Goal: Communication & Community: Answer question/provide support

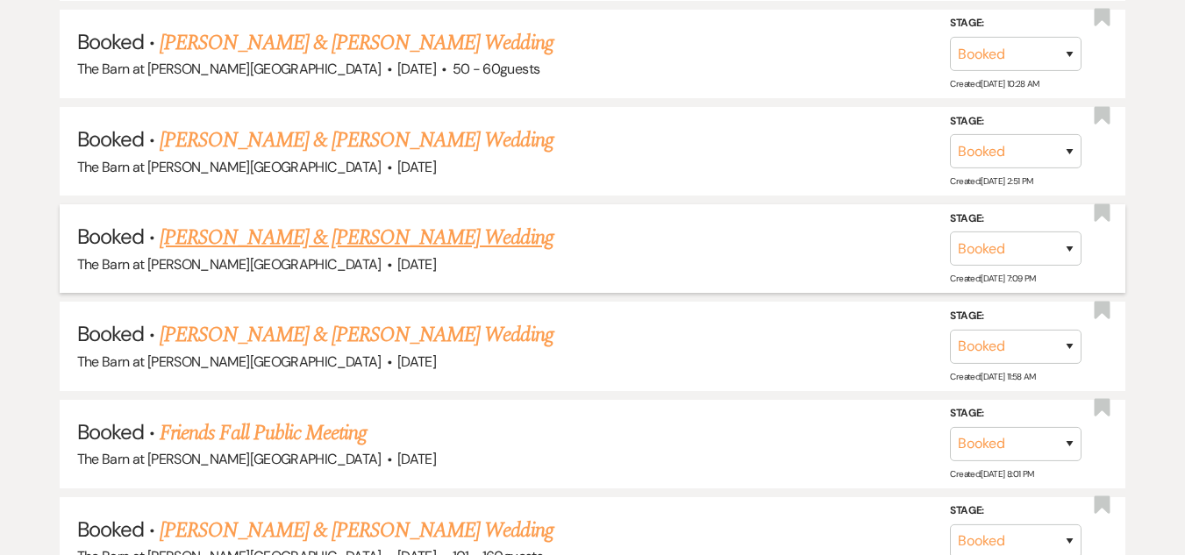
scroll to position [1579, 0]
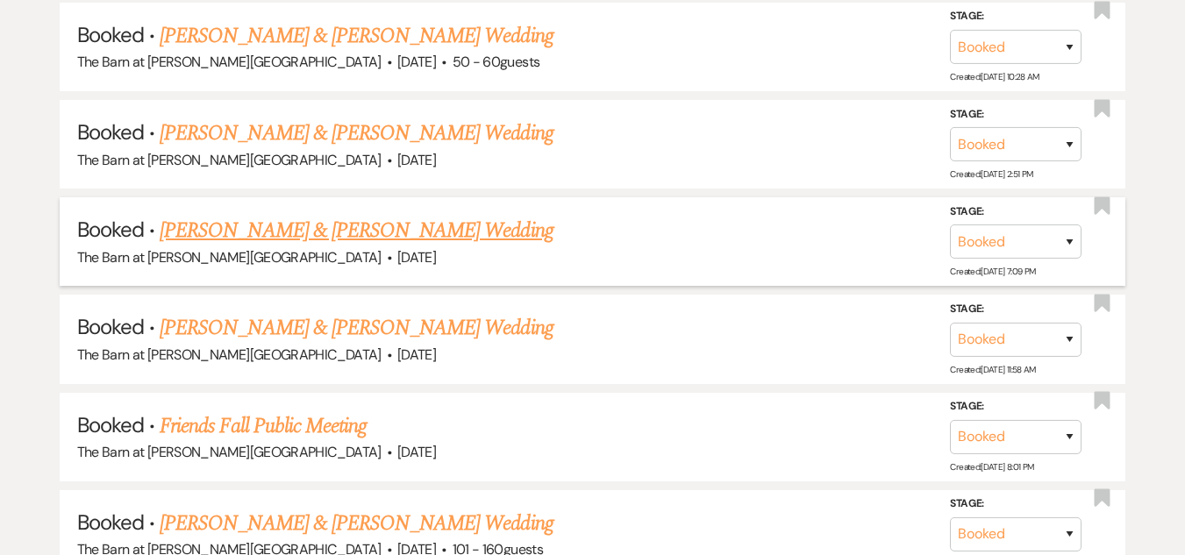
click at [348, 233] on link "[PERSON_NAME] & [PERSON_NAME] Wedding" at bounding box center [356, 231] width 393 height 32
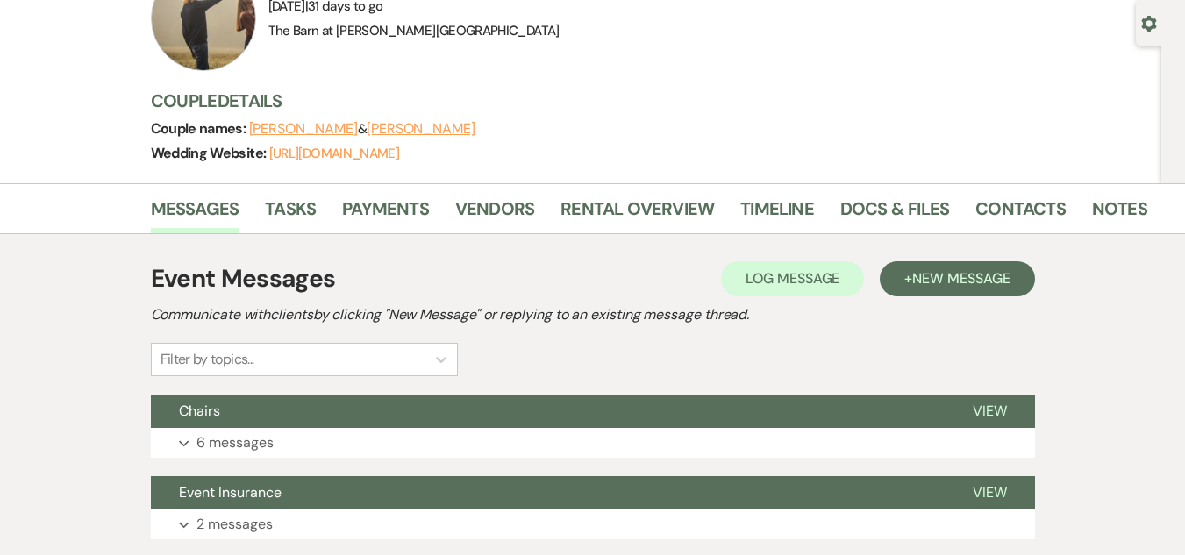
scroll to position [351, 0]
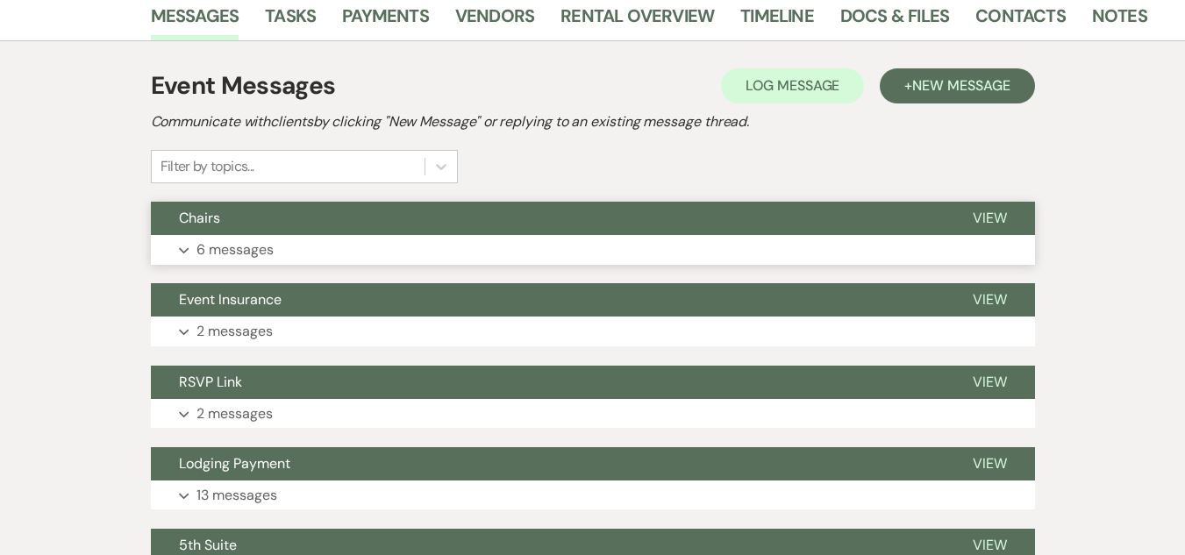
click at [470, 243] on button "Expand 6 messages" at bounding box center [593, 250] width 884 height 30
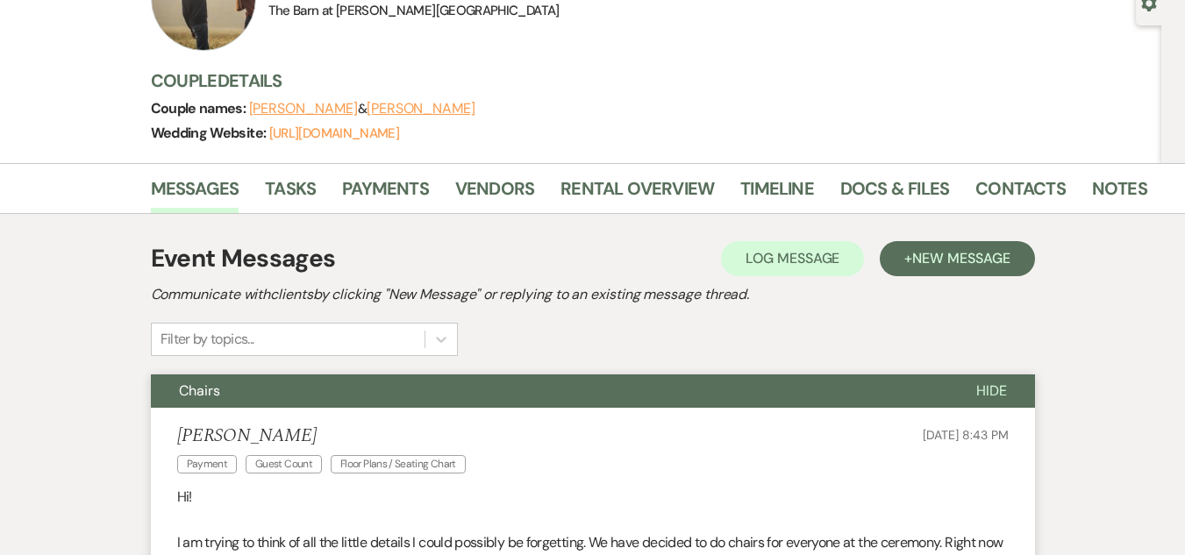
scroll to position [0, 0]
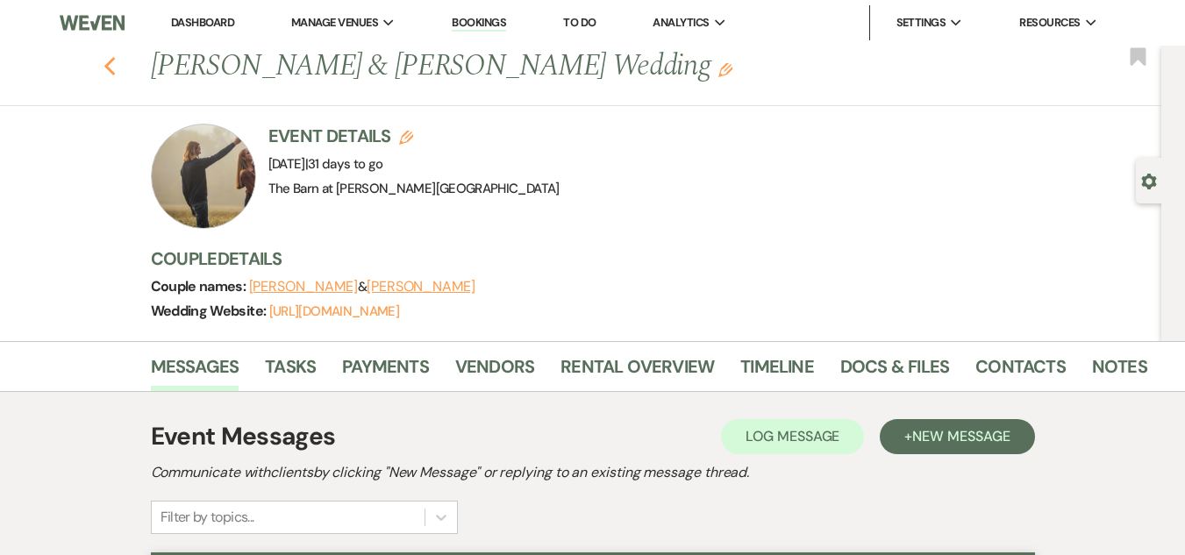
click at [115, 72] on use "button" at bounding box center [109, 66] width 11 height 19
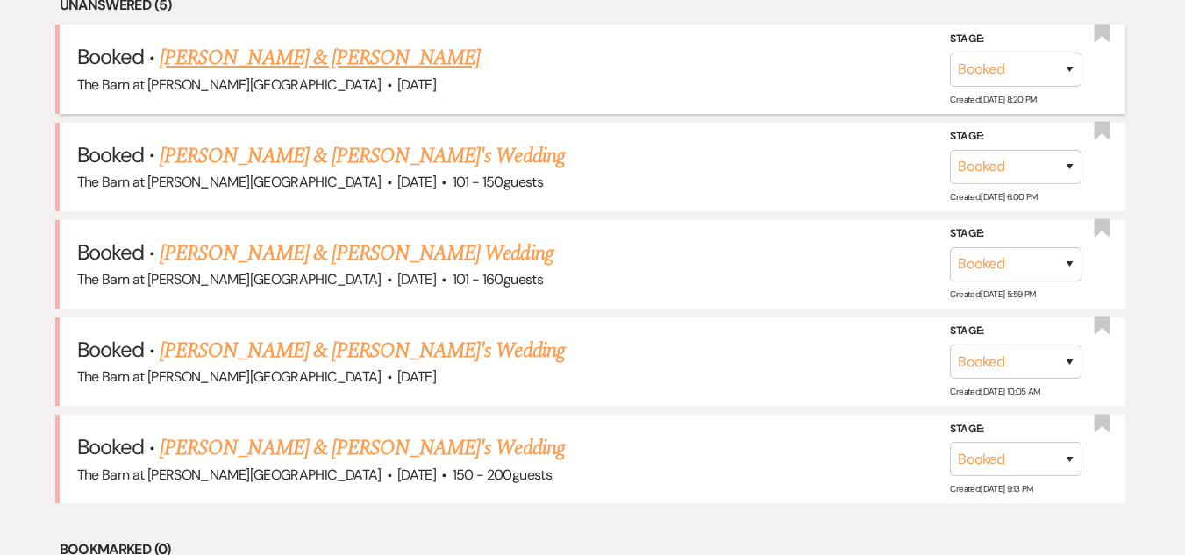
scroll to position [789, 0]
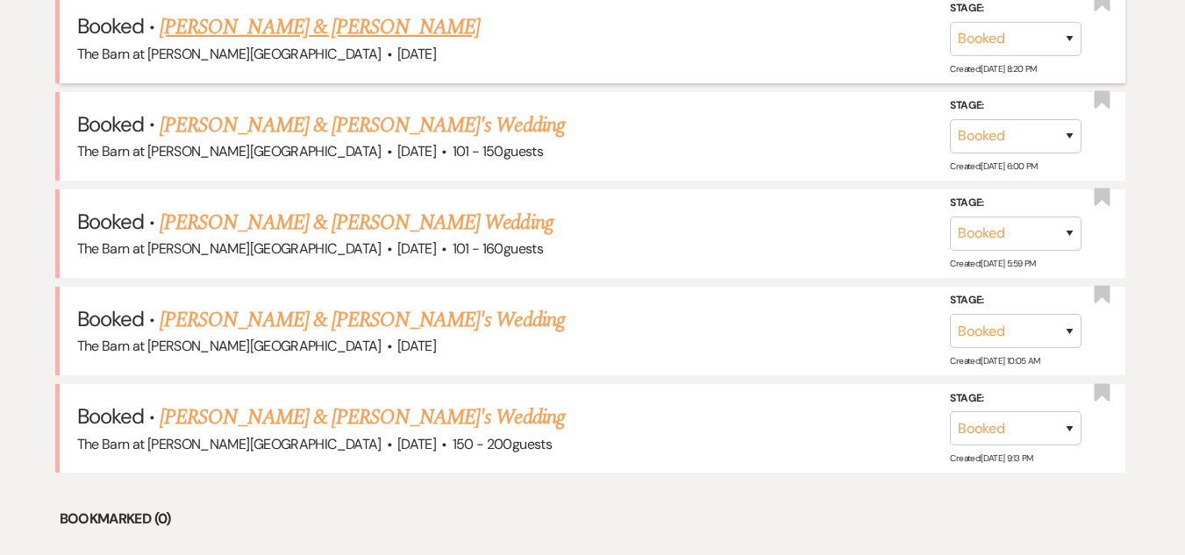
click at [387, 30] on link "[PERSON_NAME] & [PERSON_NAME]" at bounding box center [320, 27] width 320 height 32
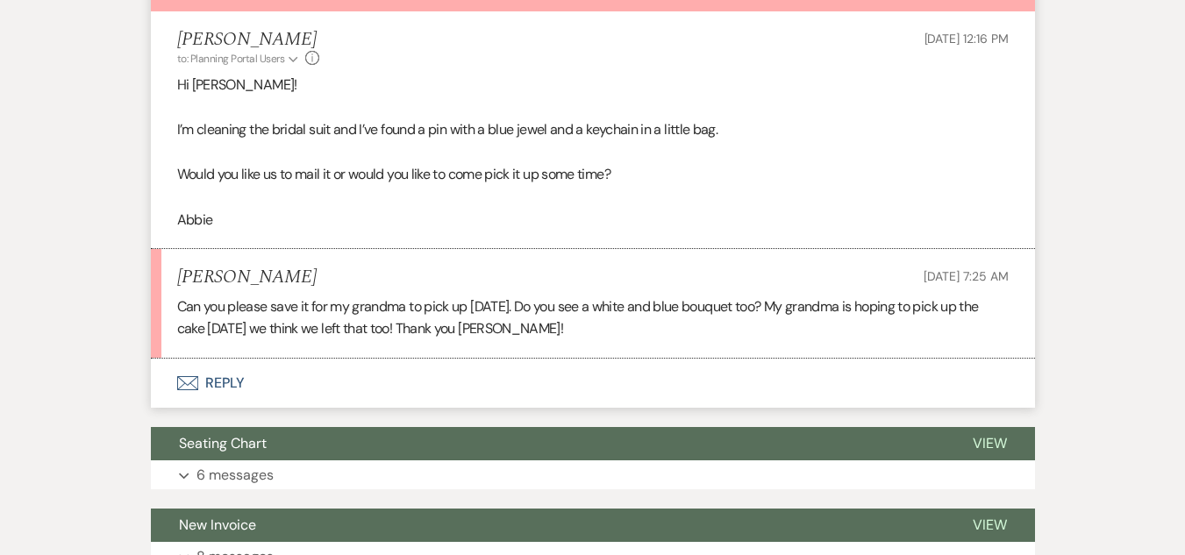
scroll to position [614, 0]
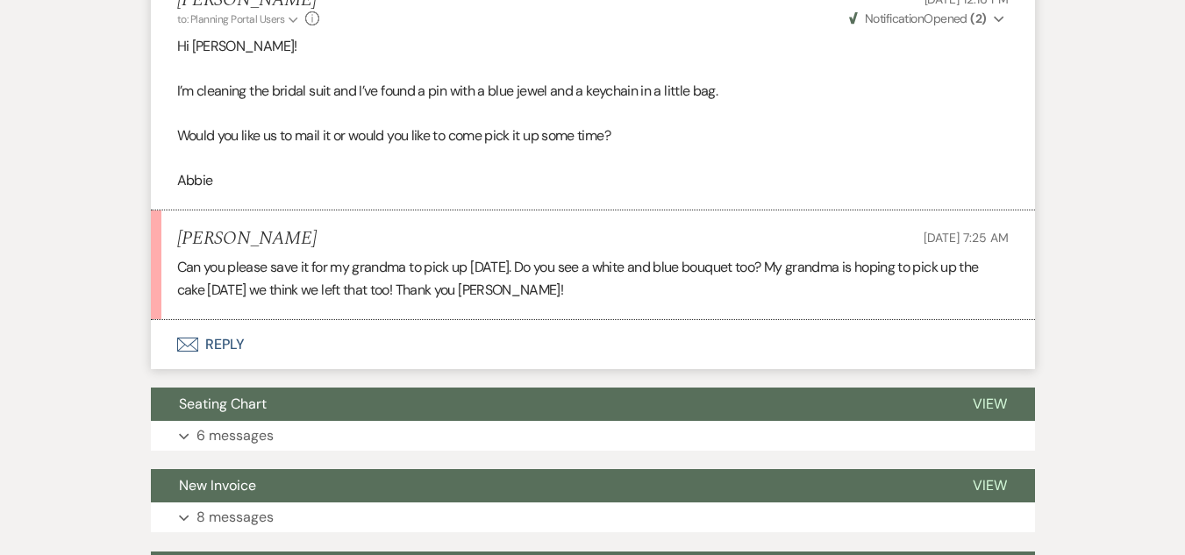
click at [225, 342] on button "Envelope Reply" at bounding box center [593, 344] width 884 height 49
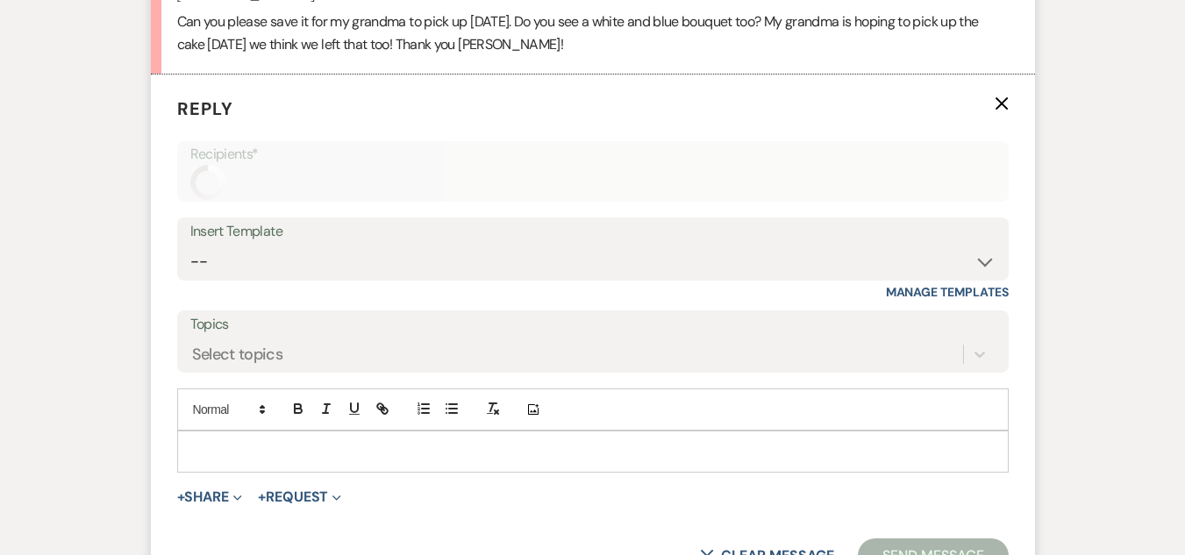
scroll to position [917, 0]
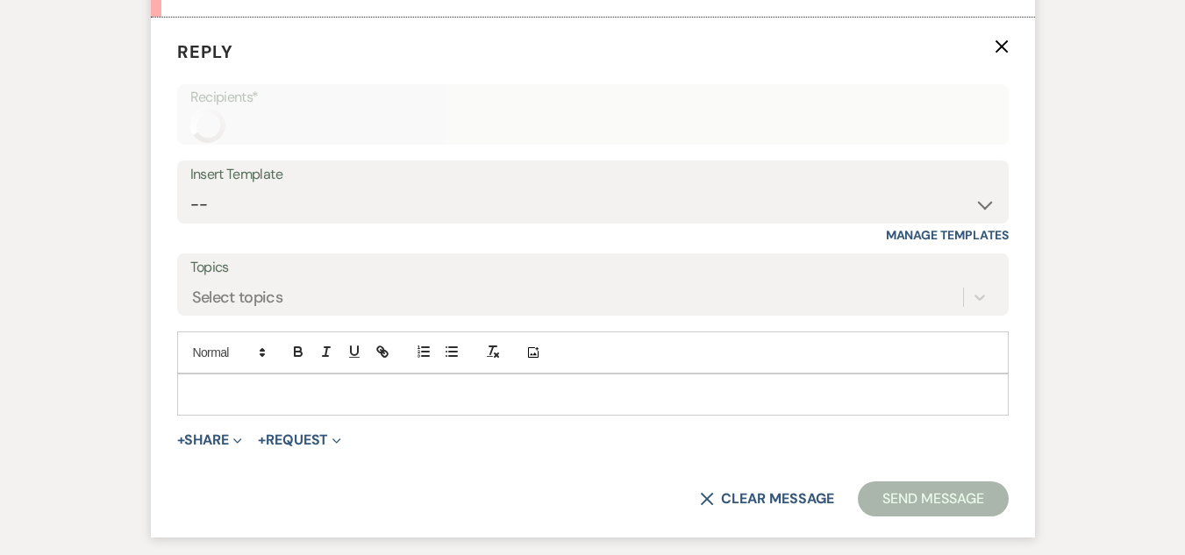
click at [348, 403] on div at bounding box center [593, 395] width 830 height 40
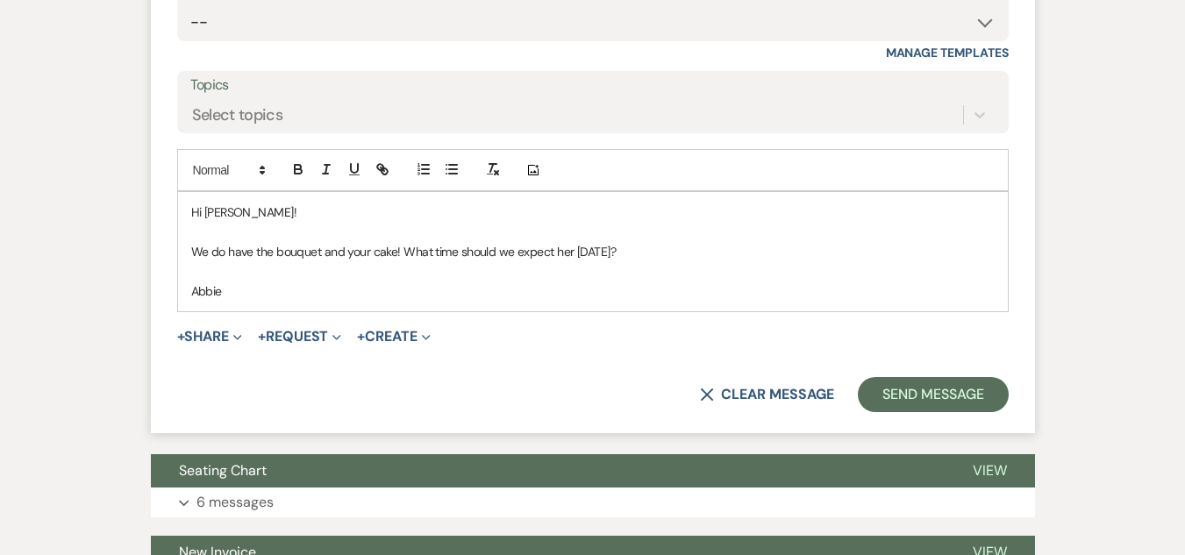
scroll to position [1105, 0]
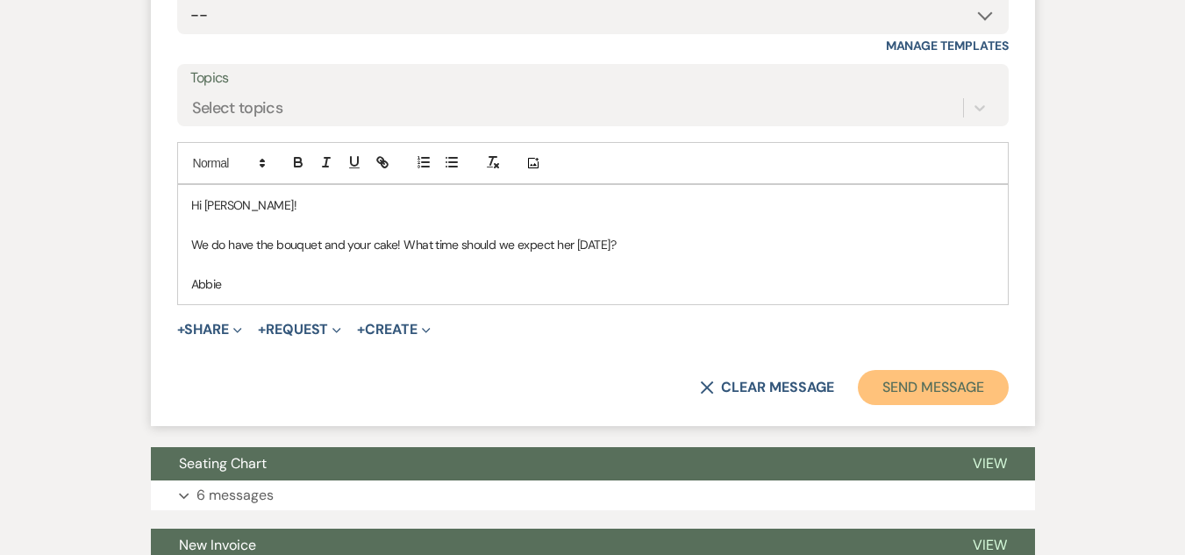
click at [969, 389] on button "Send Message" at bounding box center [933, 387] width 150 height 35
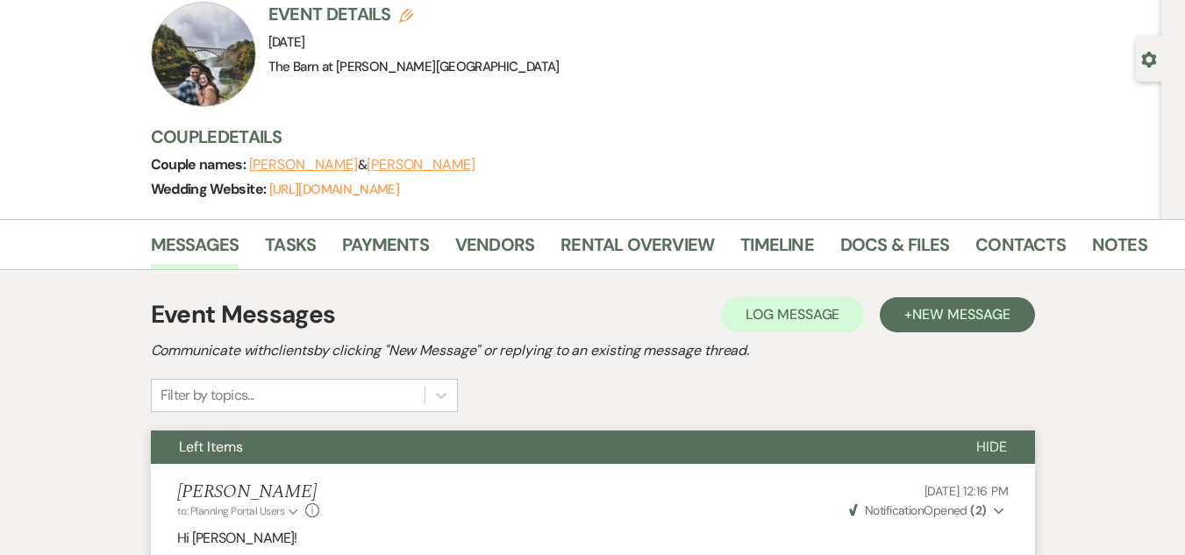
scroll to position [19, 0]
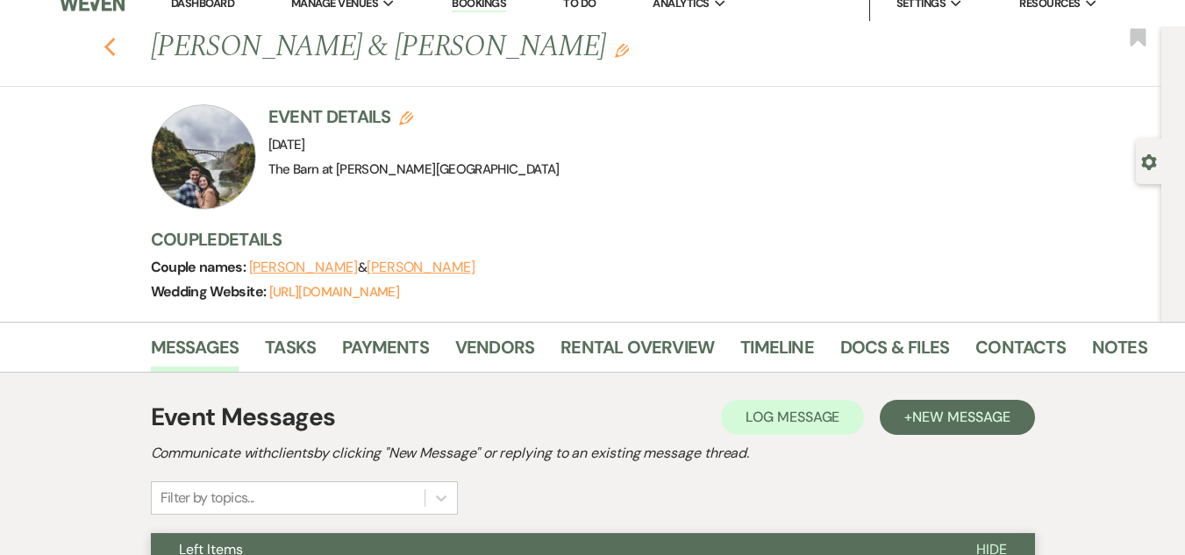
click at [110, 42] on icon "Previous" at bounding box center [110, 47] width 13 height 21
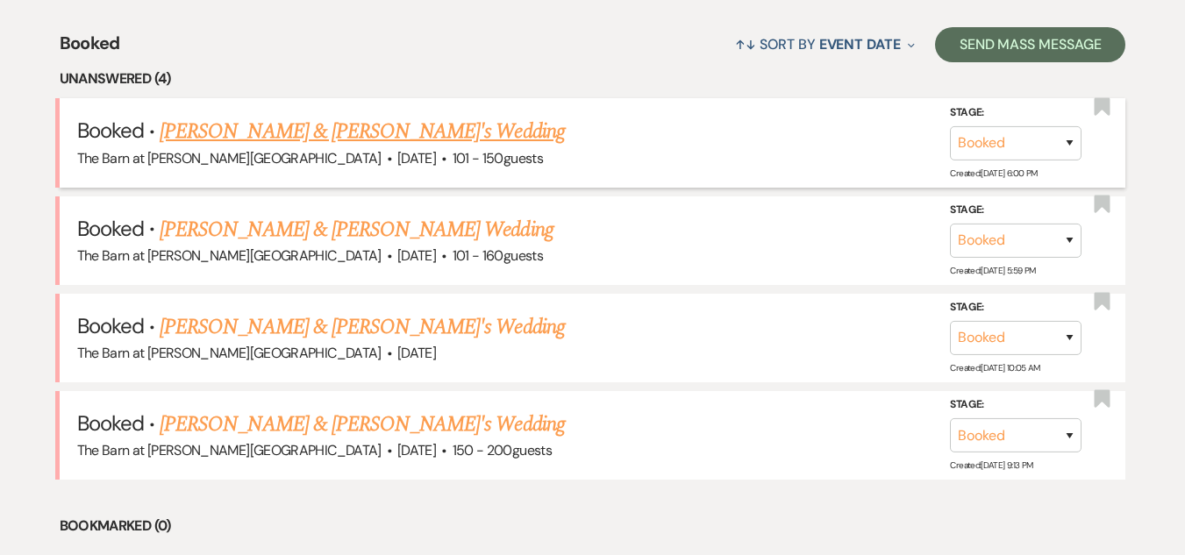
scroll to position [526, 0]
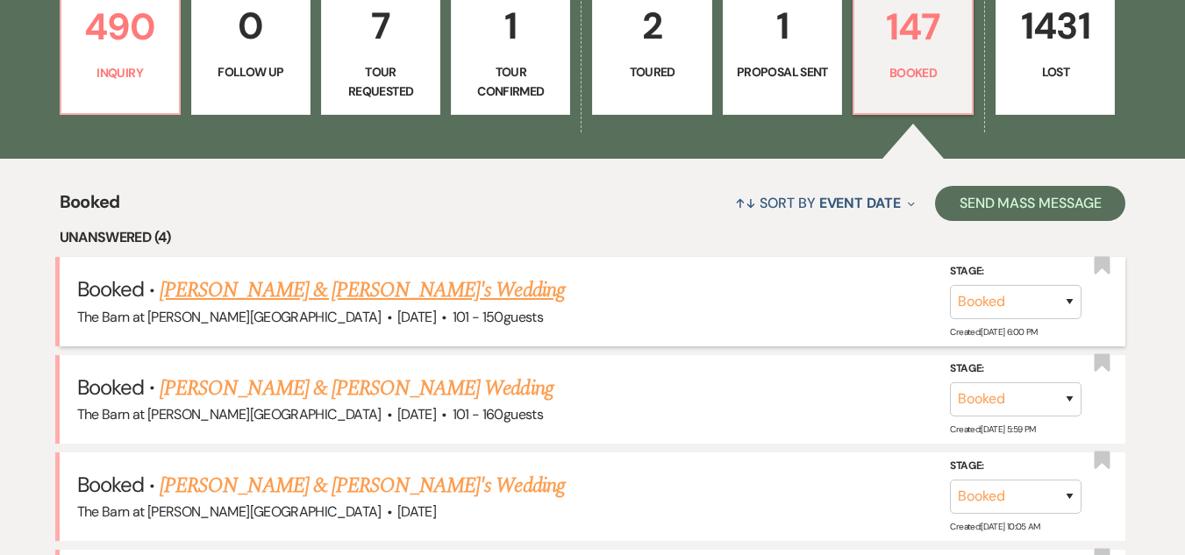
click at [346, 288] on link "Victoria Elia & Fiance's Wedding" at bounding box center [362, 291] width 405 height 32
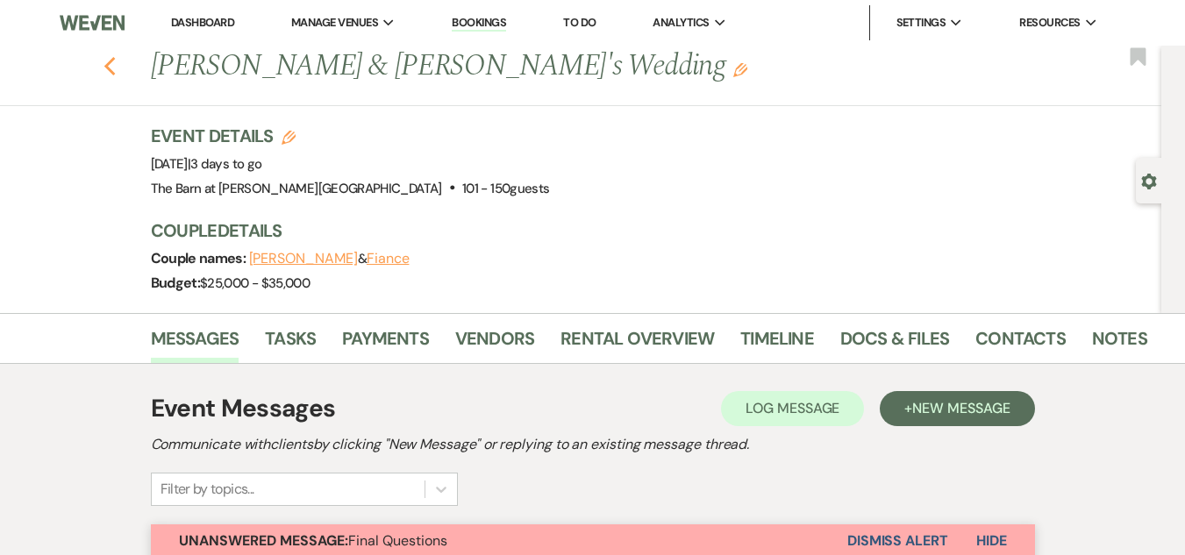
click at [115, 67] on icon "Previous" at bounding box center [110, 66] width 13 height 21
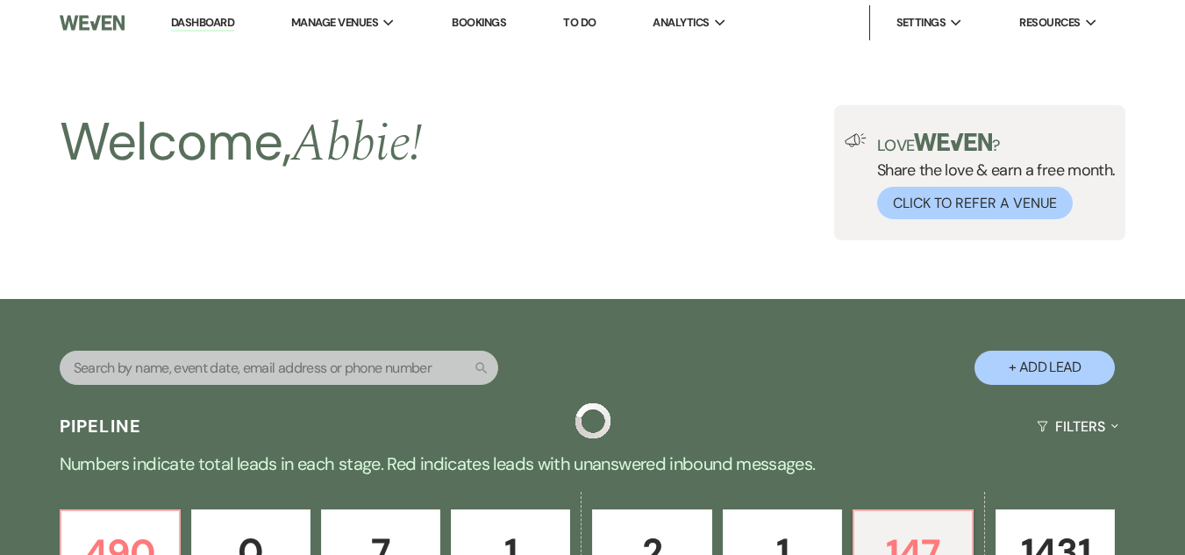
scroll to position [526, 0]
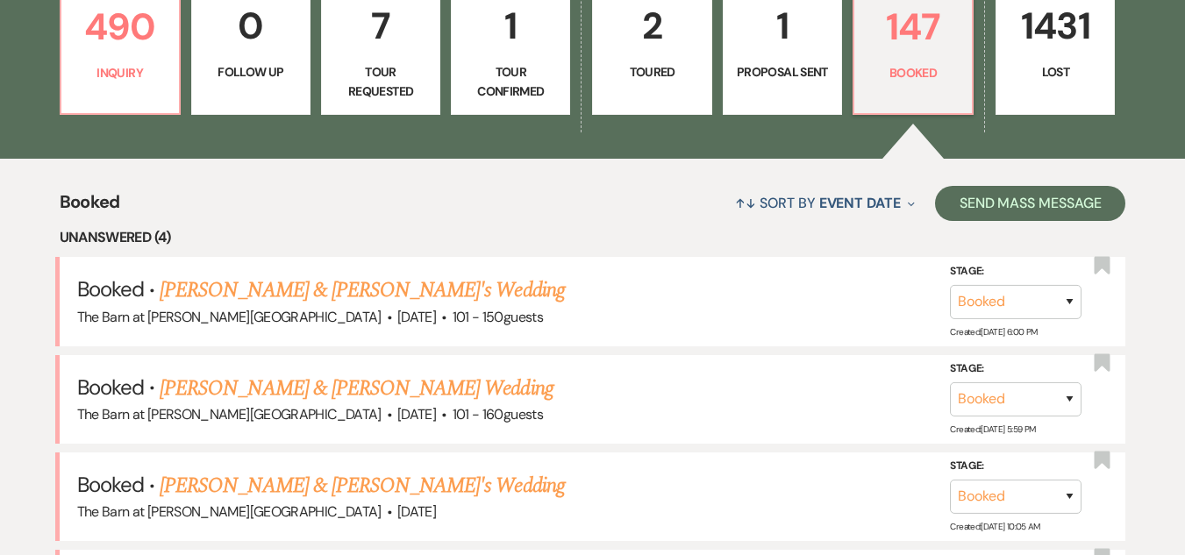
click at [322, 391] on link "Samantha Rohloff & Brandan Allen's Wedding" at bounding box center [356, 389] width 393 height 32
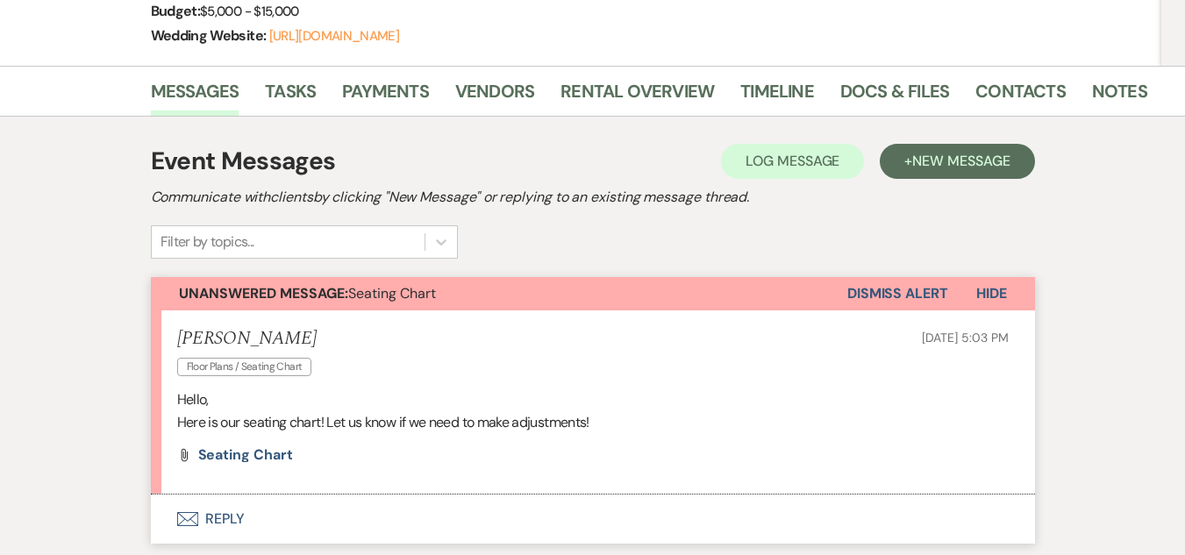
scroll to position [351, 0]
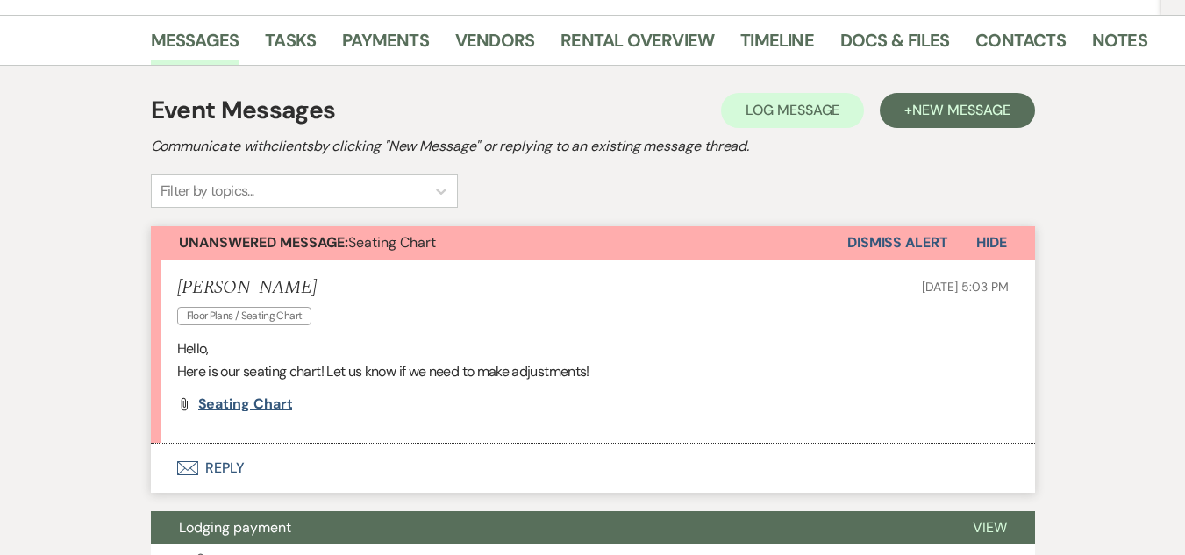
click at [274, 401] on span "Seating Chart" at bounding box center [245, 404] width 95 height 18
drag, startPoint x: 211, startPoint y: 461, endPoint x: 223, endPoint y: 466, distance: 13.0
click at [223, 466] on button "Envelope Reply" at bounding box center [593, 468] width 884 height 49
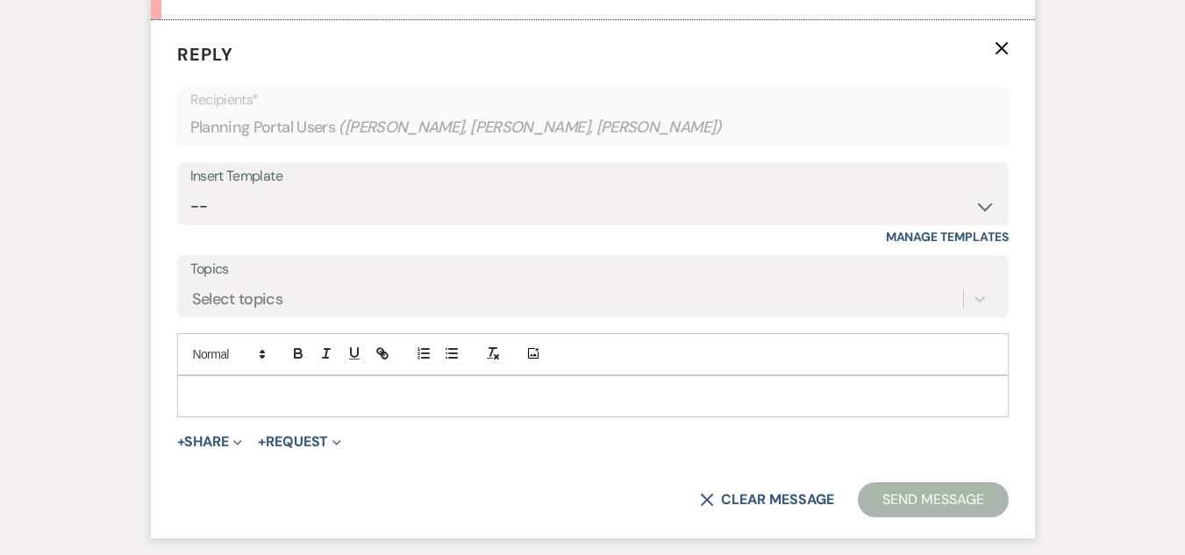
scroll to position [776, 0]
click at [408, 400] on p at bounding box center [592, 394] width 803 height 19
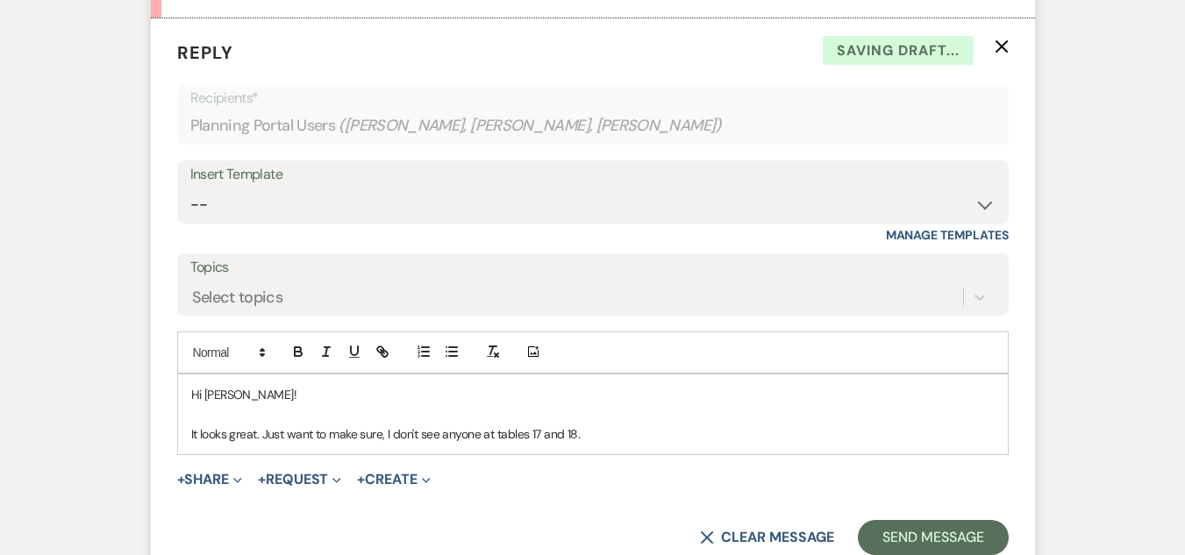
click at [259, 439] on p "It looks great. Just want to make sure, I don't see anyone at tables 17 and 18." at bounding box center [592, 434] width 803 height 19
click at [631, 427] on p "It looks great! Just want to make sure, I don't see anyone at tables 17 and 18." at bounding box center [592, 434] width 803 height 19
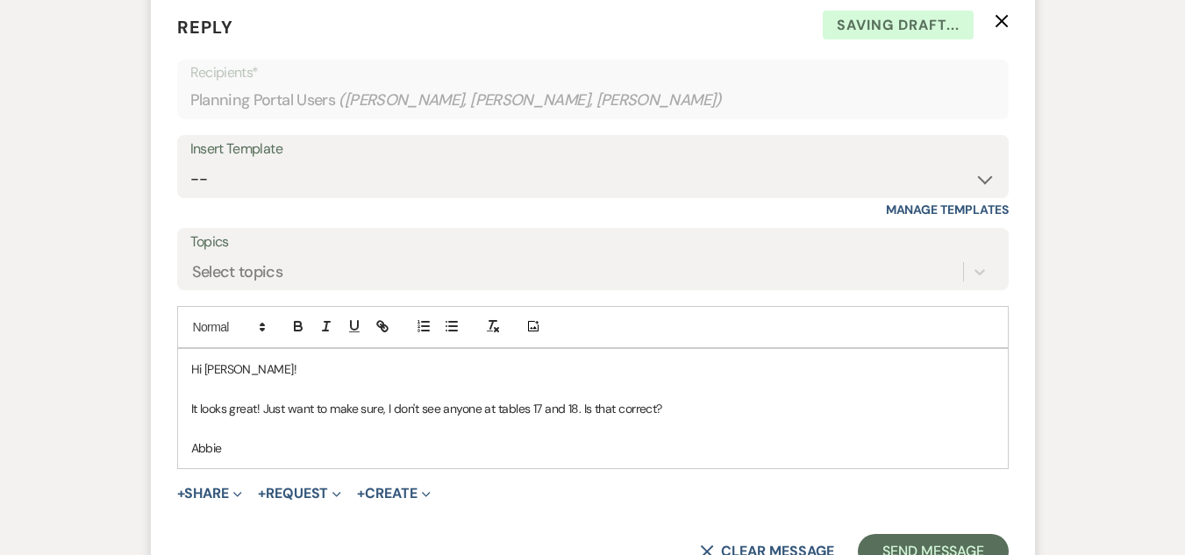
scroll to position [864, 0]
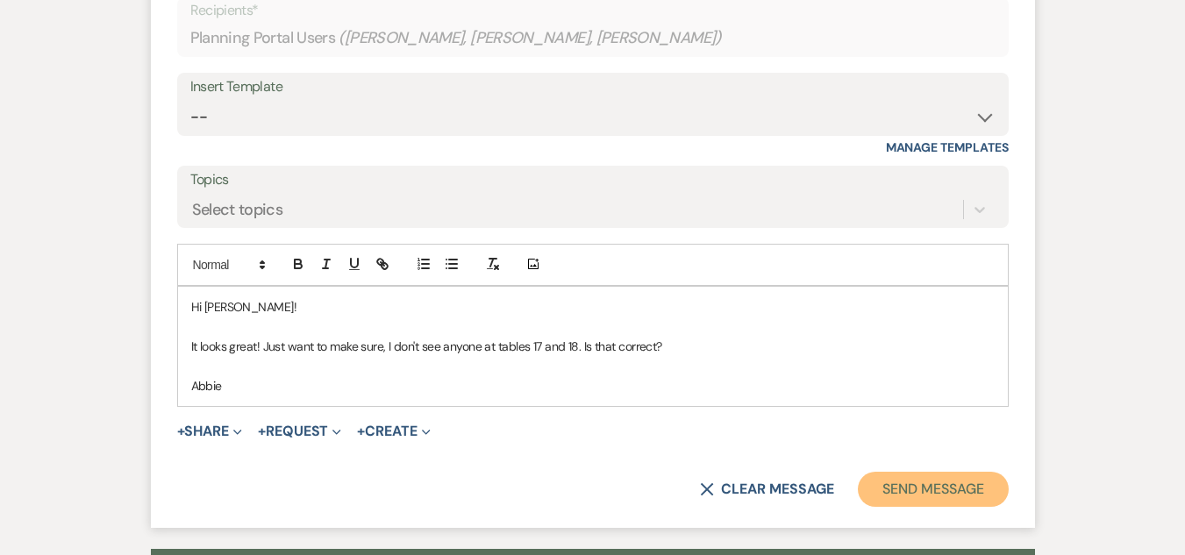
click at [951, 487] on button "Send Message" at bounding box center [933, 489] width 150 height 35
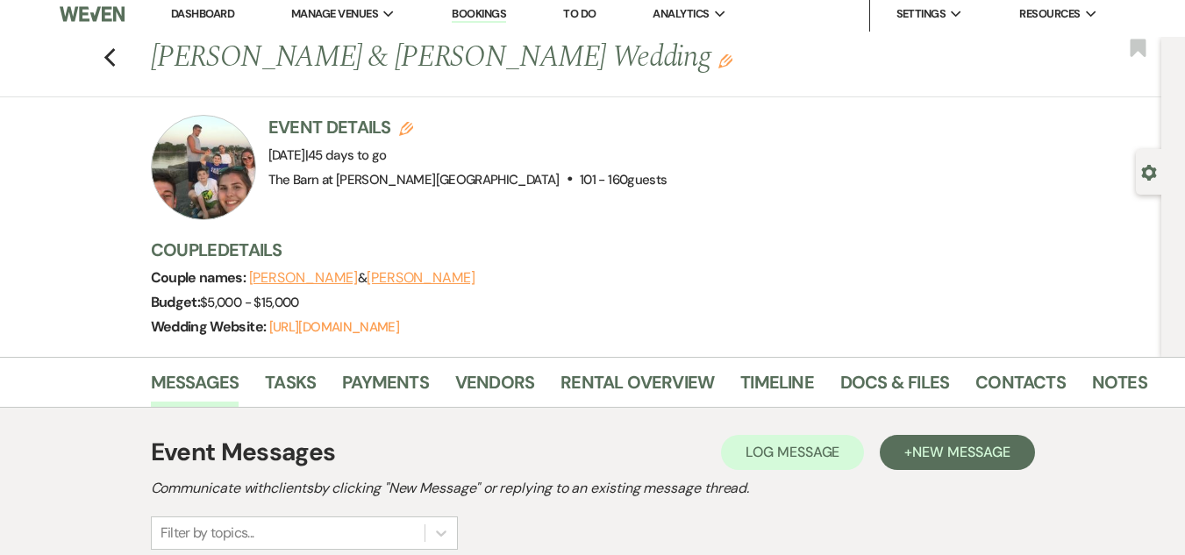
scroll to position [0, 0]
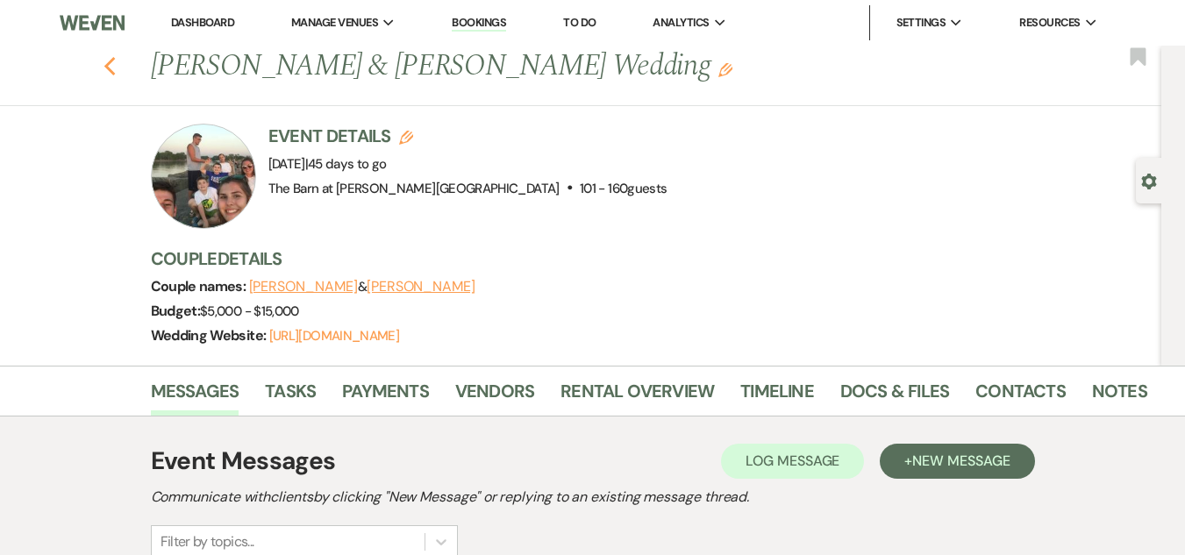
click at [114, 67] on use "button" at bounding box center [109, 66] width 11 height 19
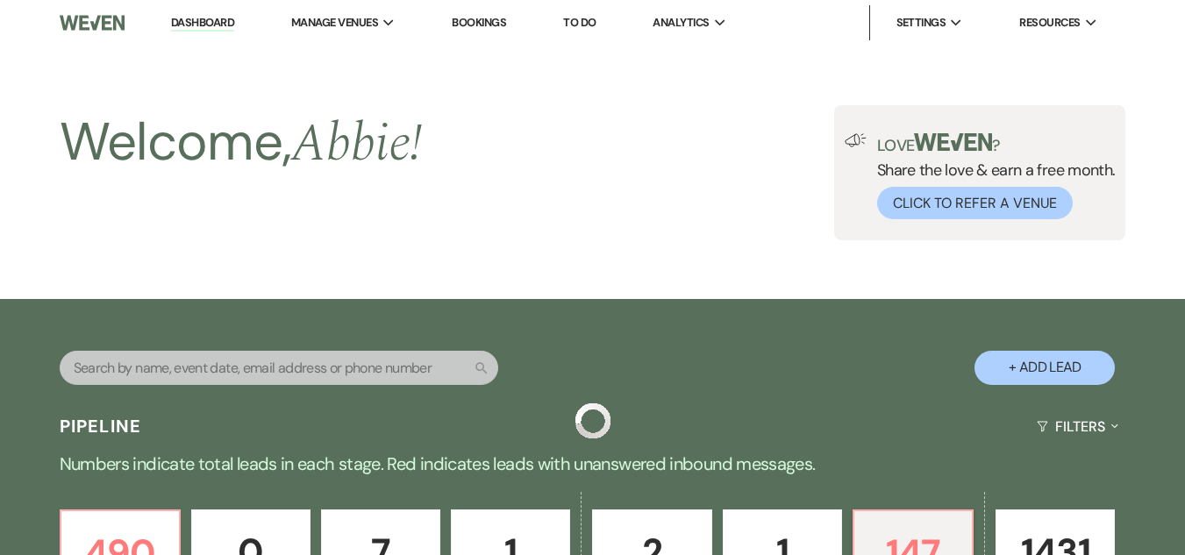
scroll to position [526, 0]
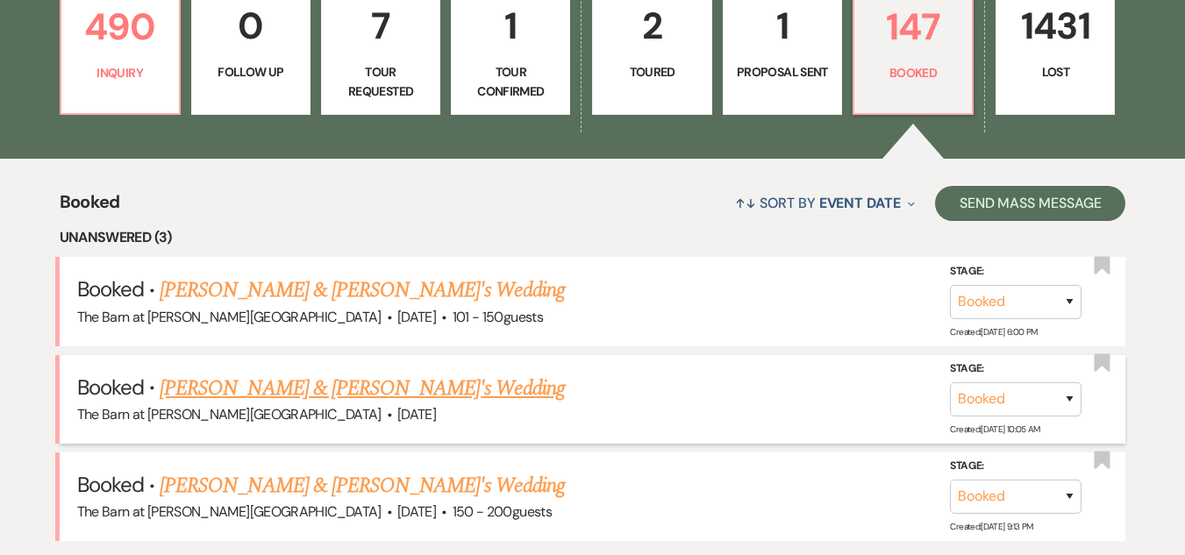
click at [343, 387] on link "Samantha Stayer & Fiance's Wedding" at bounding box center [362, 389] width 405 height 32
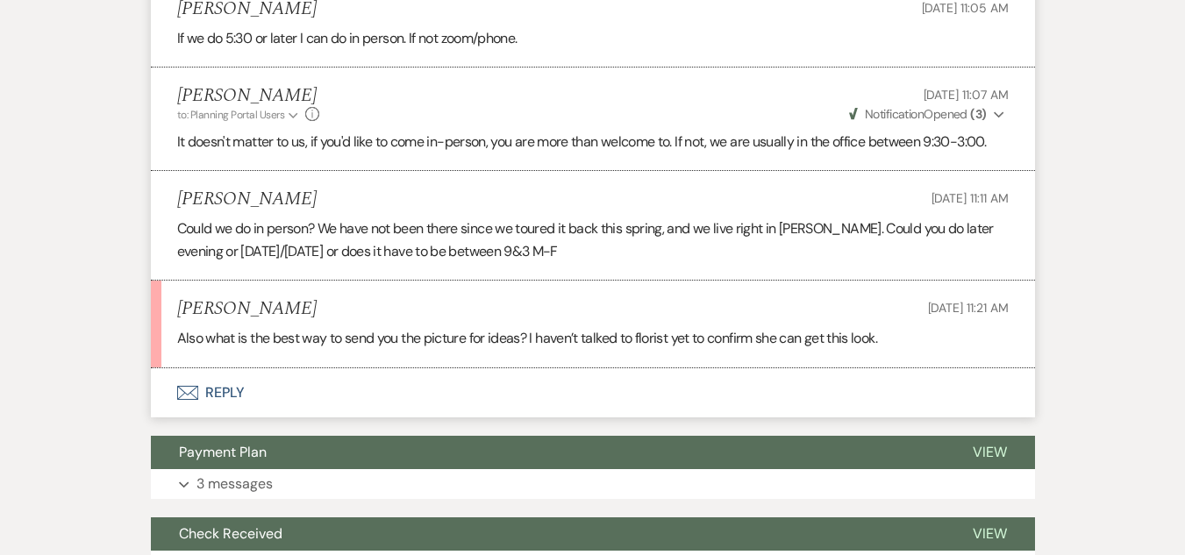
scroll to position [1667, 0]
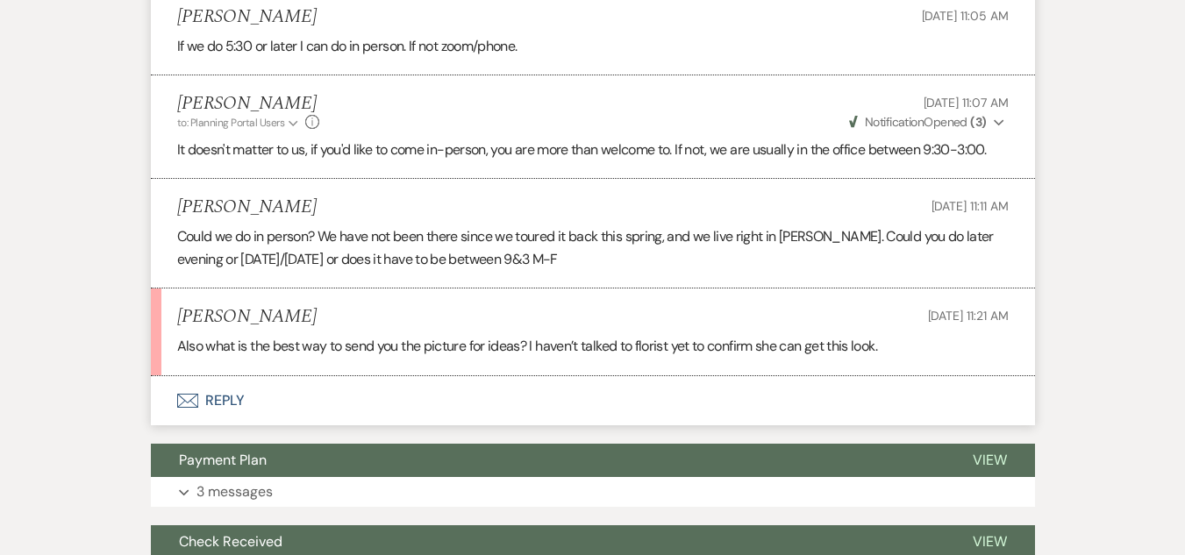
click at [217, 396] on button "Envelope Reply" at bounding box center [593, 400] width 884 height 49
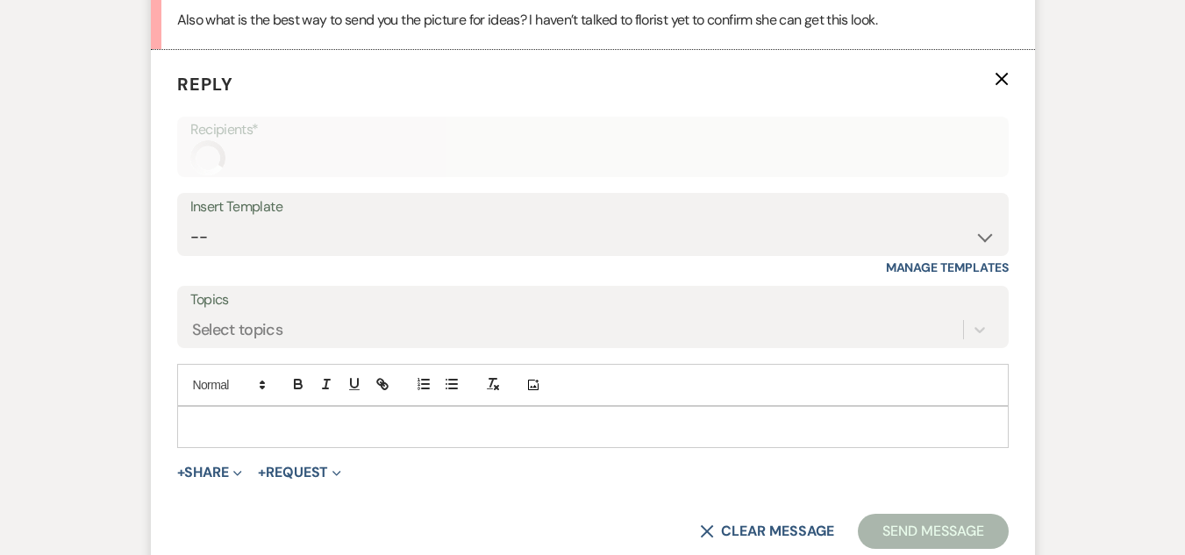
scroll to position [2025, 0]
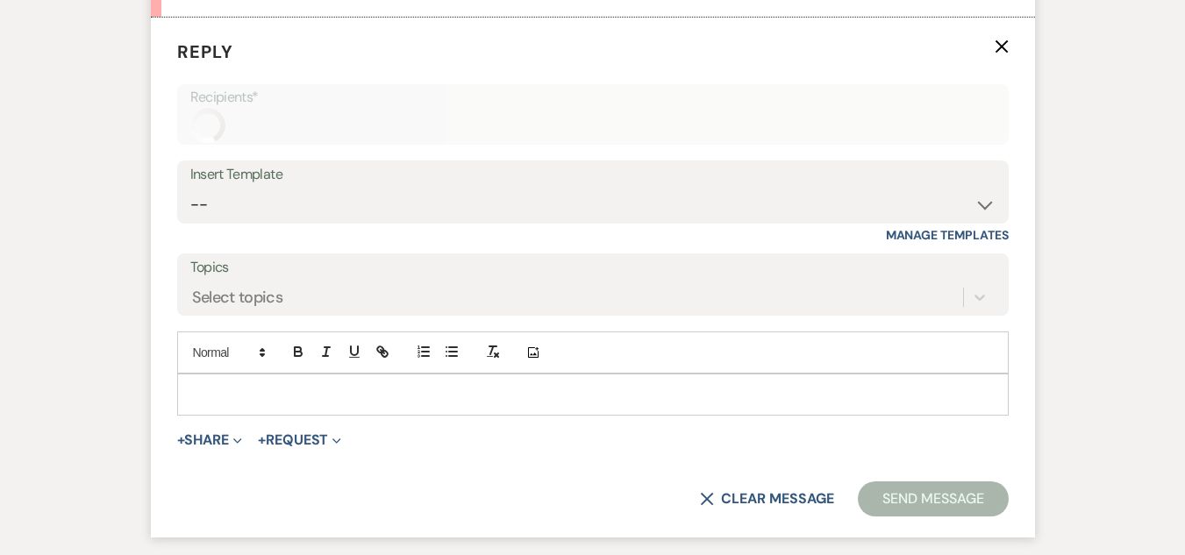
click at [272, 404] on p at bounding box center [592, 394] width 803 height 19
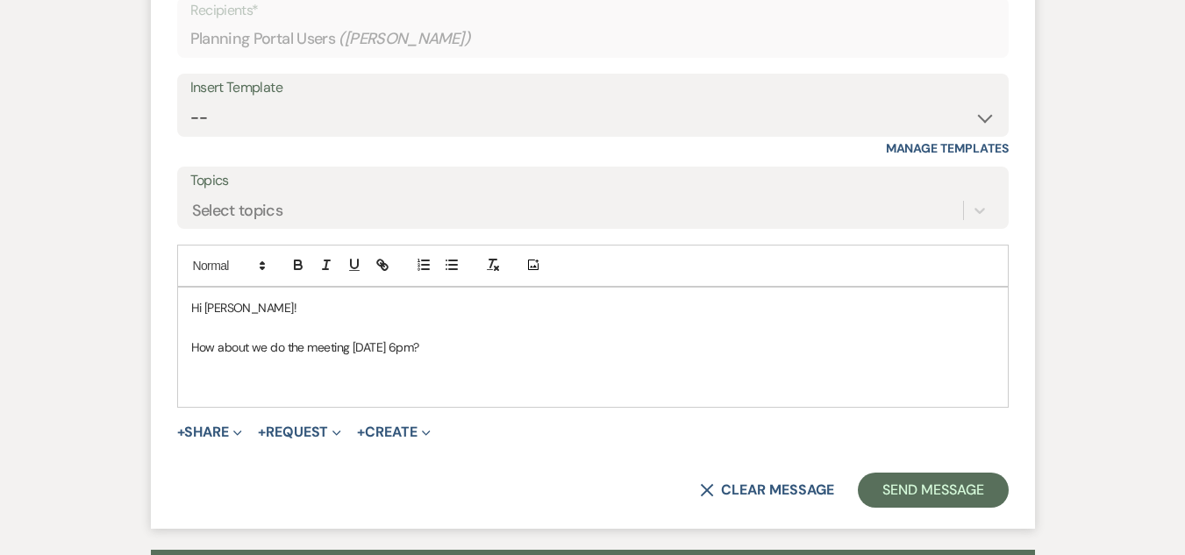
scroll to position [2110, 0]
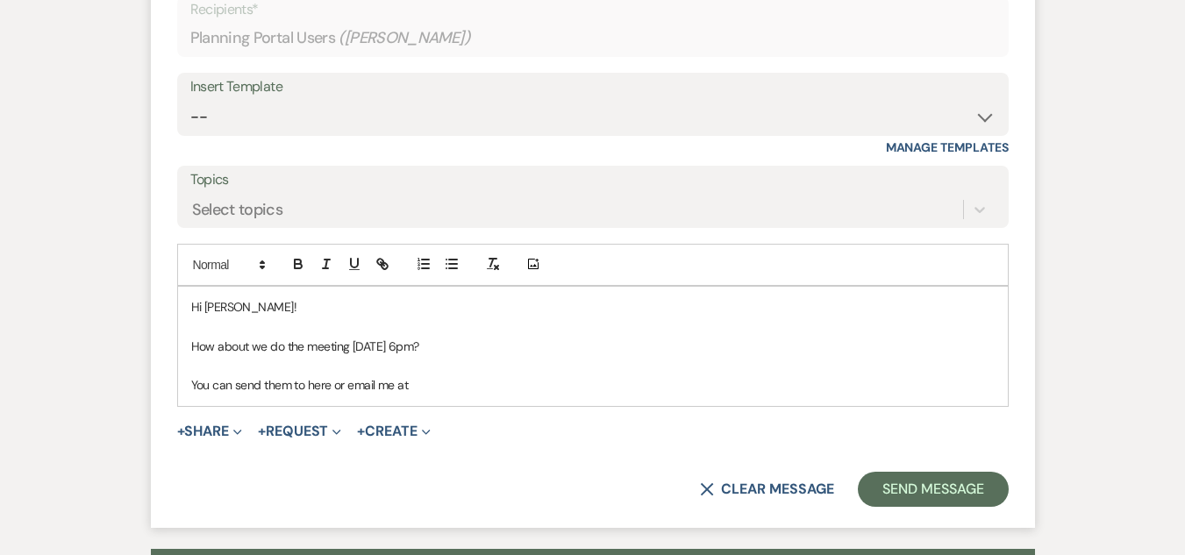
click at [564, 386] on p "You can send them to here or email me at" at bounding box center [592, 384] width 803 height 19
drag, startPoint x: 584, startPoint y: 386, endPoint x: 408, endPoint y: 389, distance: 176.3
click at [408, 389] on p "You can send them to here or email me at abbie@farringtonhollow.com" at bounding box center [592, 384] width 803 height 19
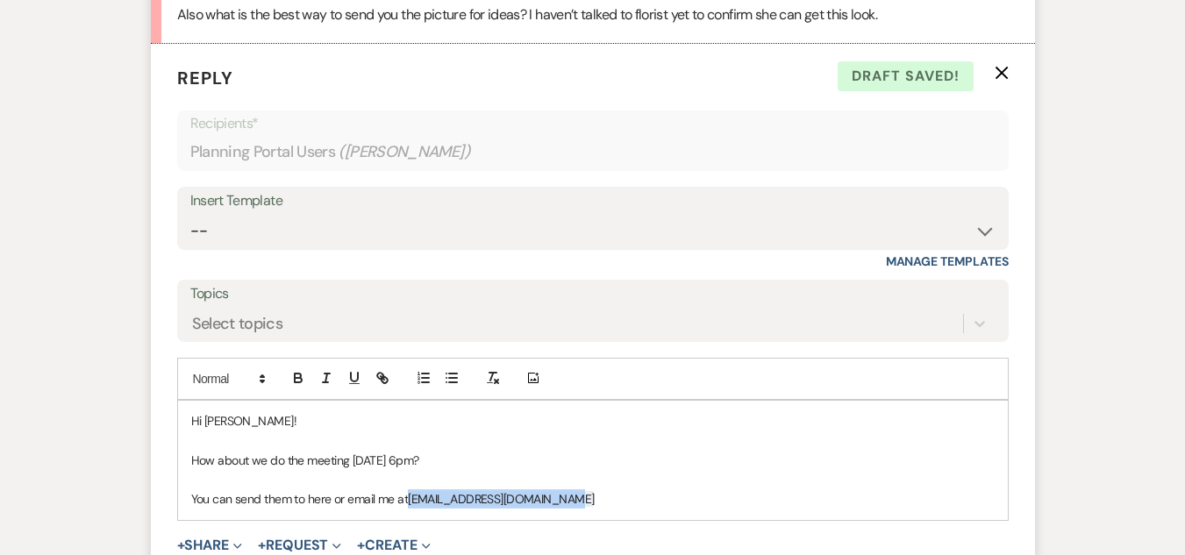
scroll to position [2022, 0]
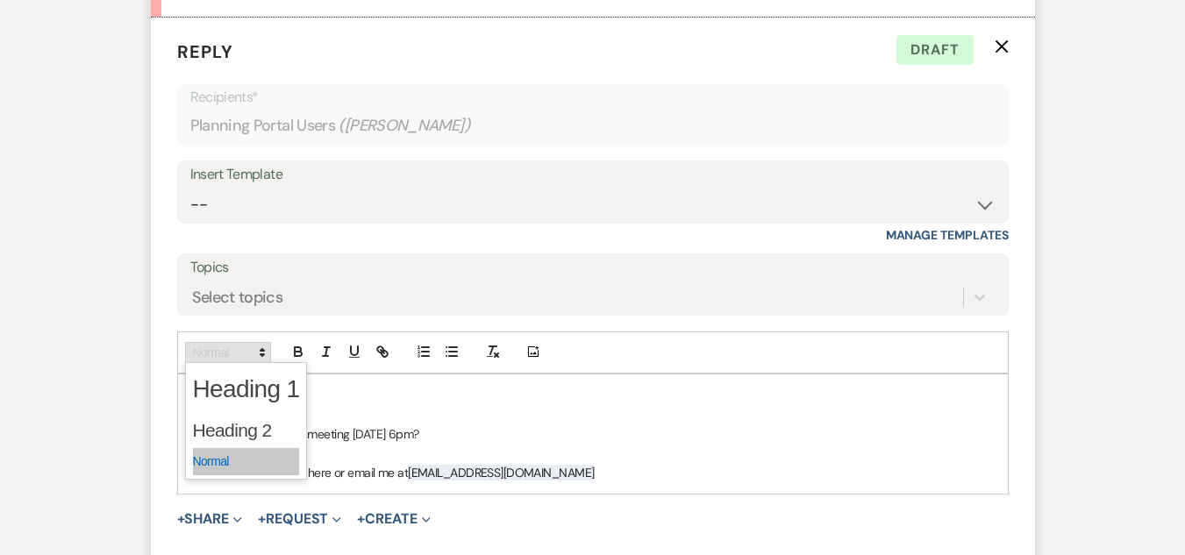
click at [230, 354] on span at bounding box center [228, 352] width 86 height 21
click at [246, 460] on span at bounding box center [246, 461] width 107 height 27
click at [593, 476] on p "You can send them to here or email me at abbie@farringtonhollow.com" at bounding box center [592, 472] width 803 height 19
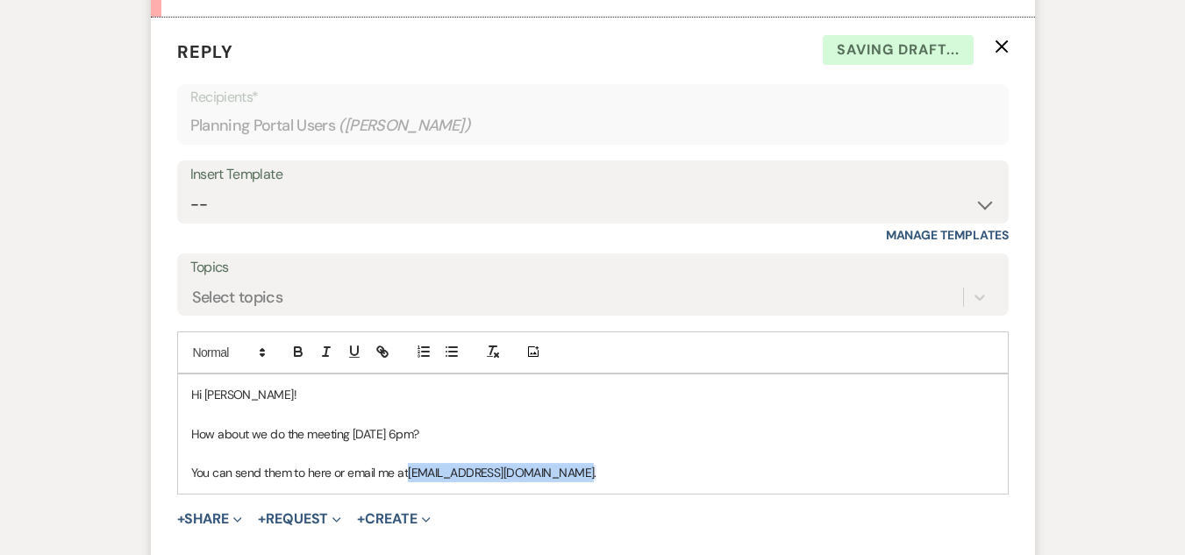
drag, startPoint x: 594, startPoint y: 477, endPoint x: 410, endPoint y: 482, distance: 183.4
click at [410, 482] on p "You can send them to here or email me at abbie@farringtonhollow.com." at bounding box center [592, 472] width 803 height 19
click at [631, 468] on p "You can send them to here or email me at abbie@farringtonhollow.com." at bounding box center [592, 472] width 803 height 19
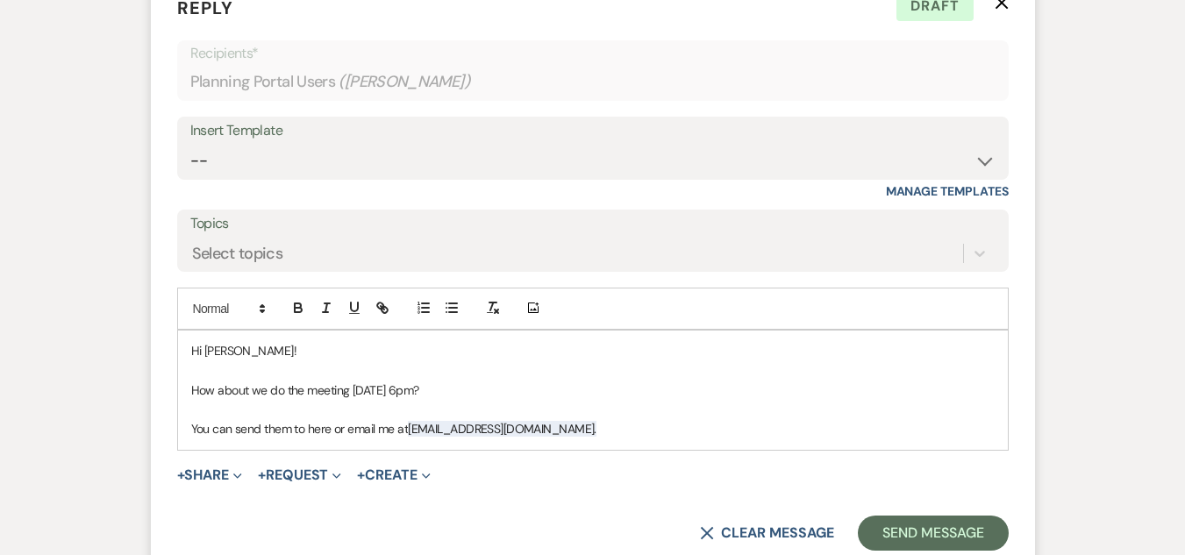
scroll to position [2110, 0]
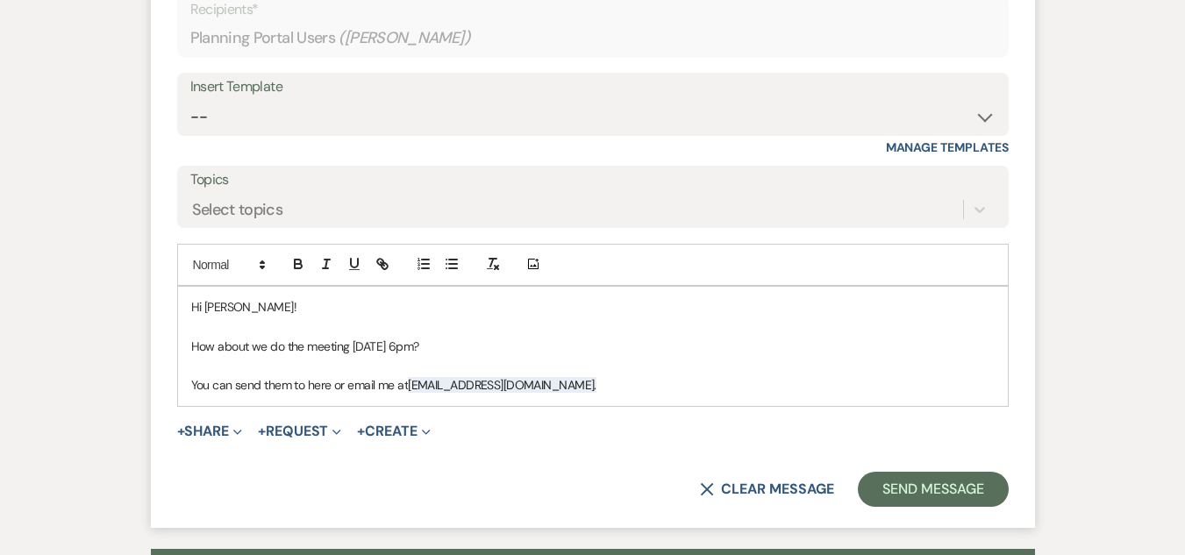
click at [296, 387] on p "You can send them to here or email me at abbie@farringtonhollow.com." at bounding box center [592, 384] width 803 height 19
click at [686, 388] on p "You can send your pictures to here or email me at abbie@farringtonhollow.com." at bounding box center [592, 384] width 803 height 19
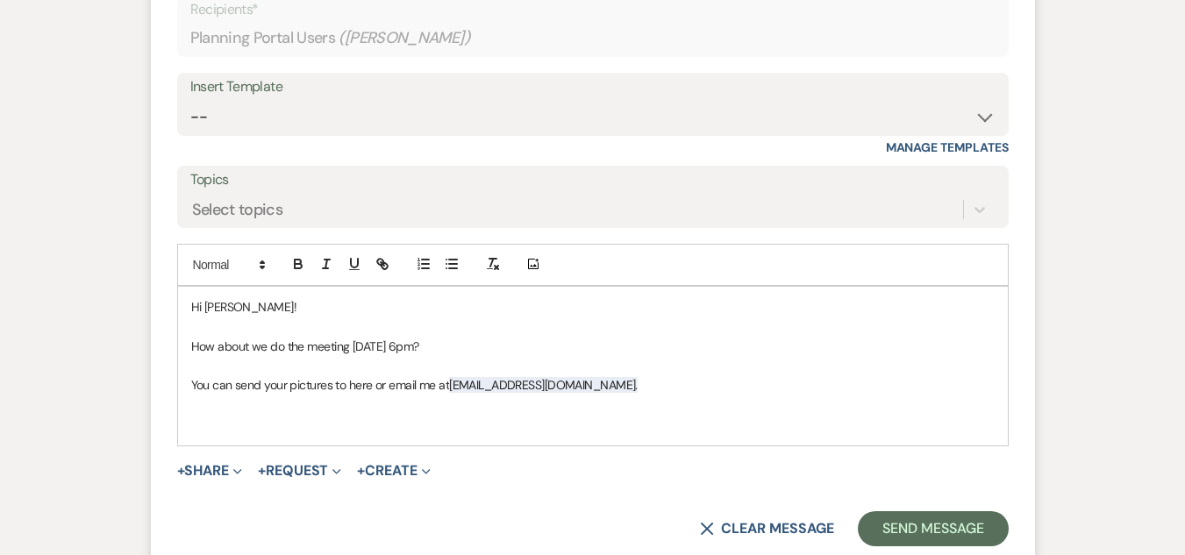
click at [292, 389] on p "You can send your pictures to here or email me at abbie@farringtonhollow.com." at bounding box center [592, 384] width 803 height 19
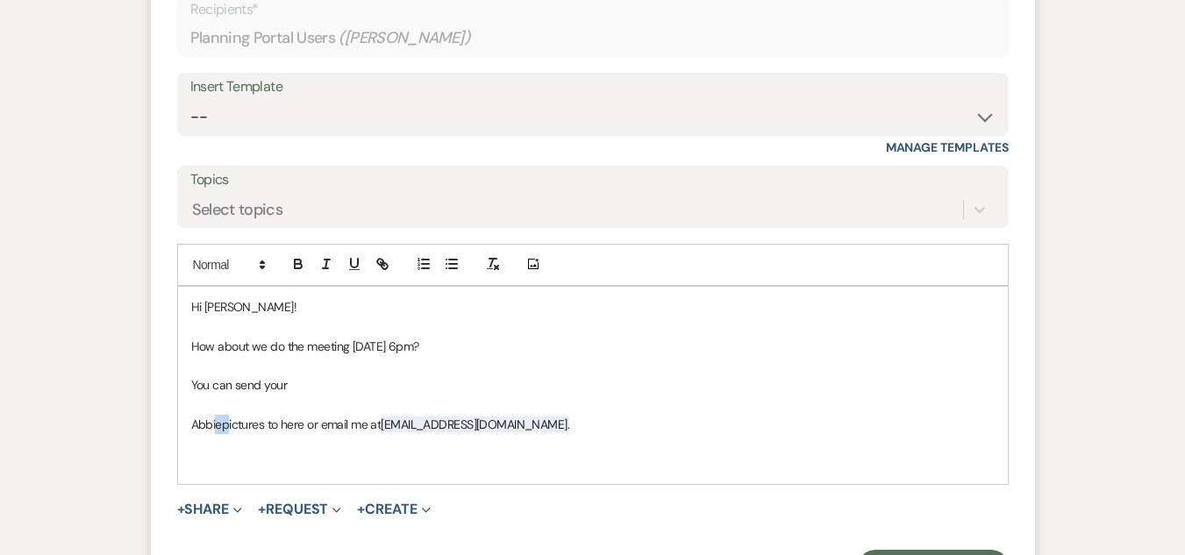
drag, startPoint x: 218, startPoint y: 423, endPoint x: 229, endPoint y: 424, distance: 10.6
click at [229, 424] on p "Abbiepictures to here or email me at abbie@farringtonhollow.com." at bounding box center [592, 424] width 803 height 19
click at [223, 425] on p "Abbiepictures to here or email me at abbie@farringtonhollow.com." at bounding box center [592, 424] width 803 height 19
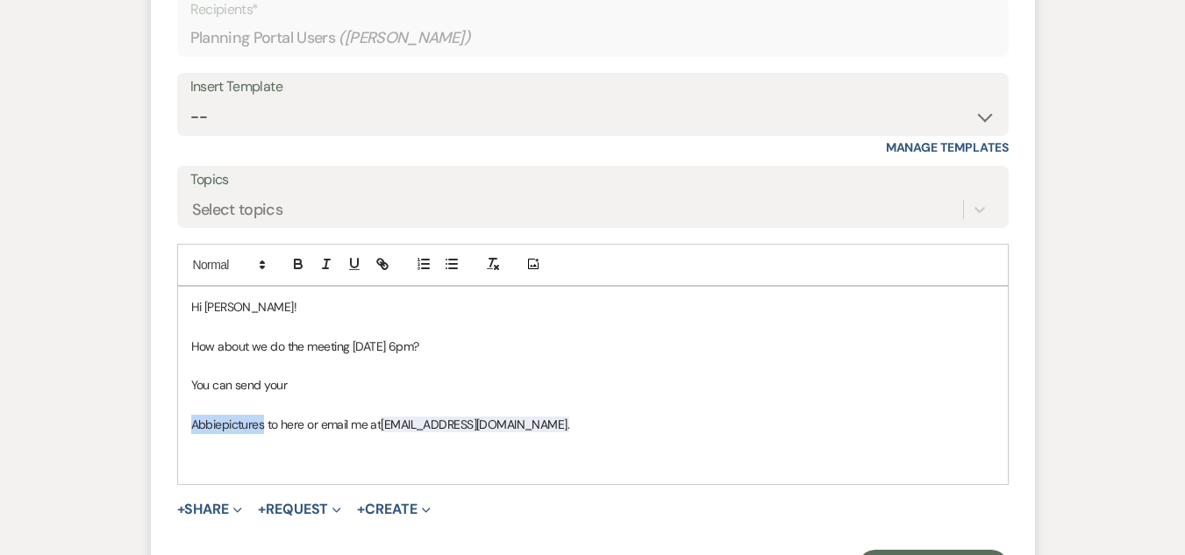
drag, startPoint x: 223, startPoint y: 425, endPoint x: 244, endPoint y: 427, distance: 21.1
click at [244, 427] on p "Abbiepictures to here or email me at abbie@farringtonhollow.com." at bounding box center [592, 424] width 803 height 19
click at [230, 427] on p "Abbiepictures to here or email me at abbie@farringtonhollow.com." at bounding box center [592, 424] width 803 height 19
click at [224, 426] on p "Abbiepictures to here or email me at abbie@farringtonhollow.com." at bounding box center [592, 424] width 803 height 19
drag, startPoint x: 224, startPoint y: 426, endPoint x: 269, endPoint y: 431, distance: 45.8
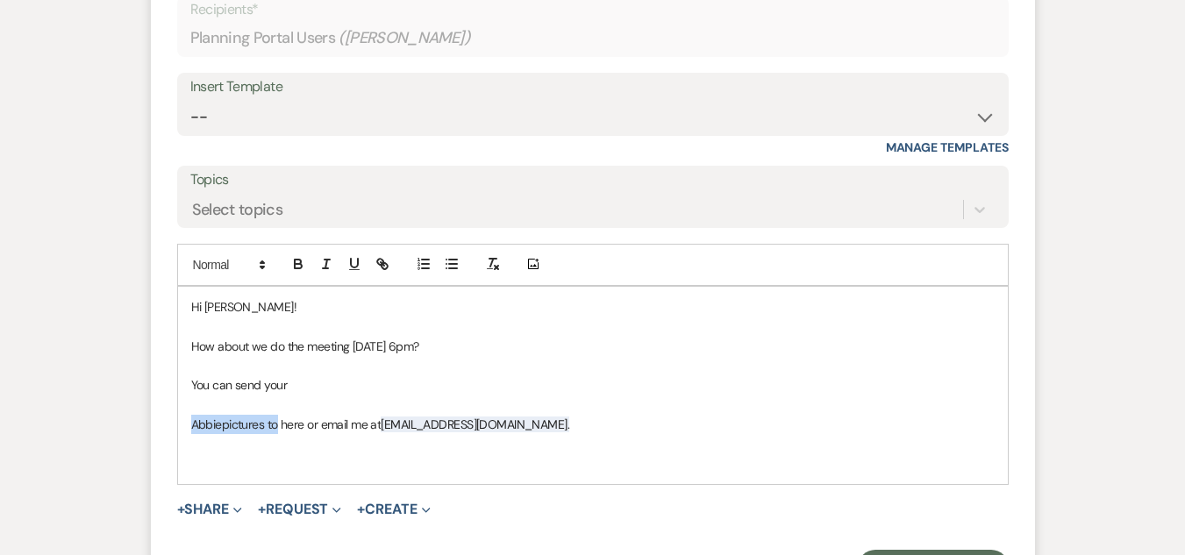
click at [269, 431] on p "Abbiepictures to here or email me at abbie@farringtonhollow.com." at bounding box center [592, 424] width 803 height 19
click at [266, 432] on p "Abbiepictures to here or email me at abbie@farringtonhollow.com." at bounding box center [592, 424] width 803 height 19
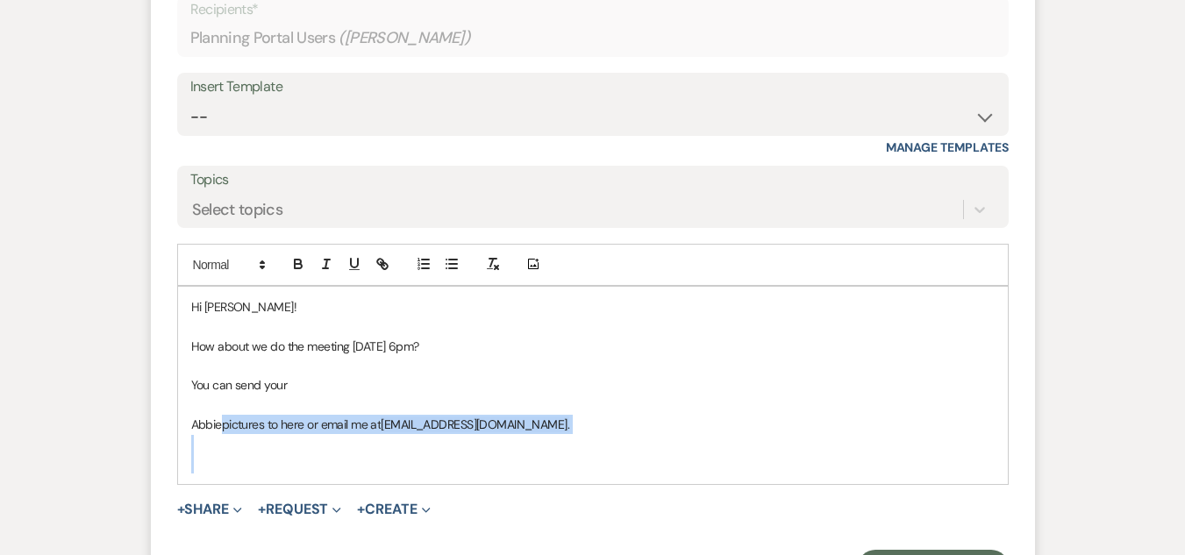
drag, startPoint x: 225, startPoint y: 423, endPoint x: 460, endPoint y: 461, distance: 238.2
click at [460, 461] on div "Hi Samantha! How about we do the meeting October 13th at 6pm? You can send your…" at bounding box center [593, 386] width 830 height 198
copy div "pictures to here or email me at abbie@farringtonhollow.com."
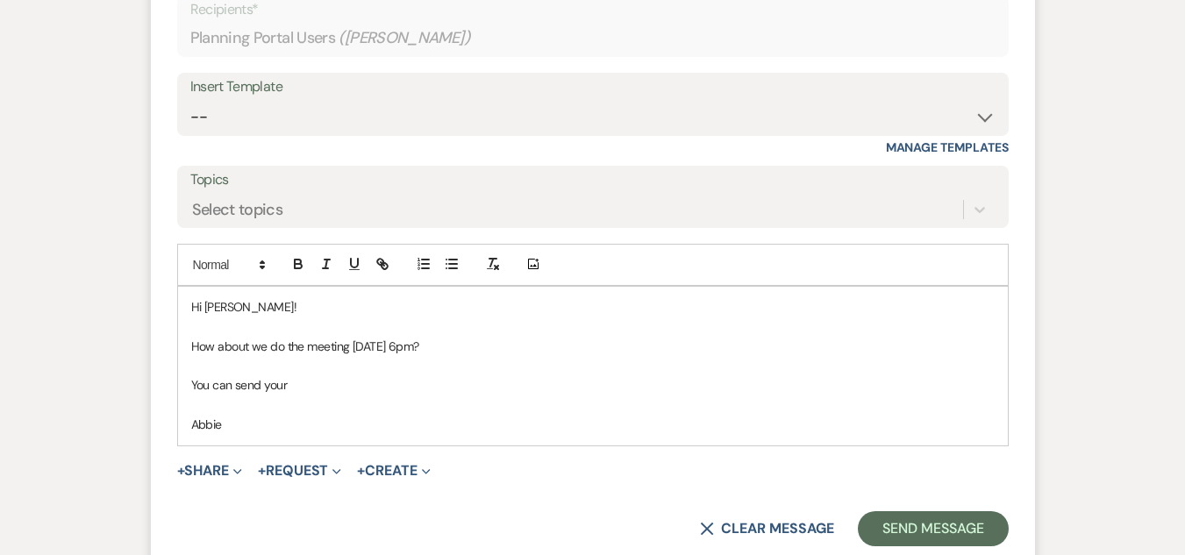
click at [437, 376] on p "You can send your" at bounding box center [592, 384] width 803 height 19
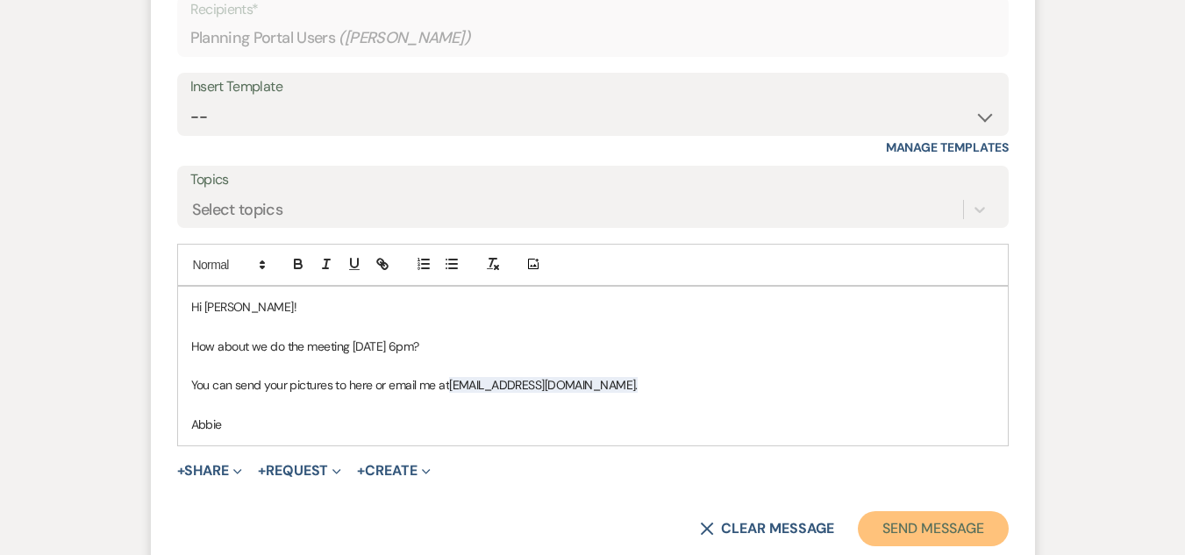
click at [931, 522] on button "Send Message" at bounding box center [933, 528] width 150 height 35
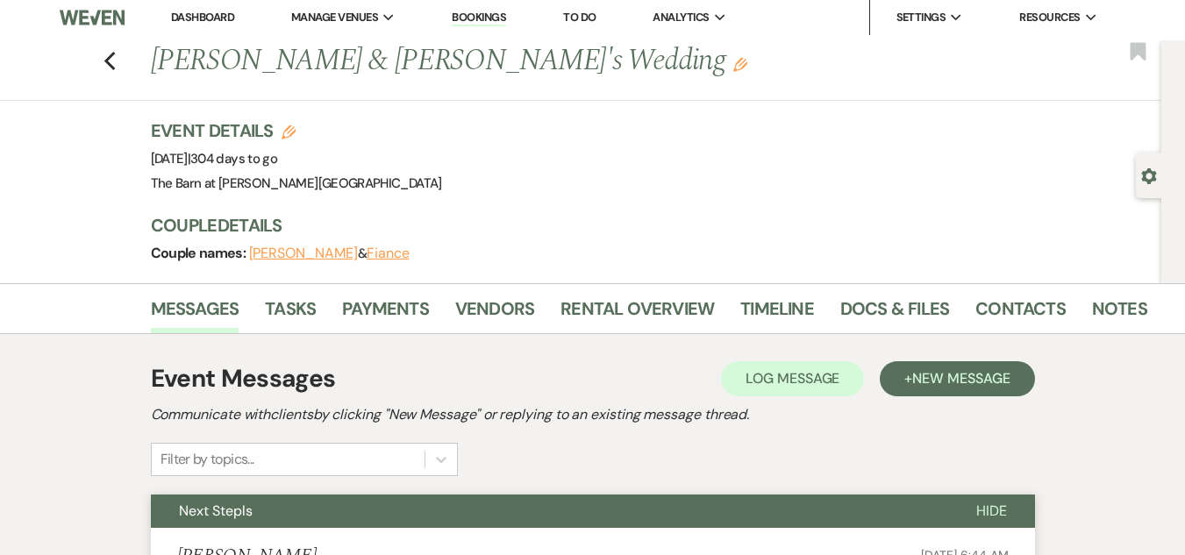
scroll to position [0, 0]
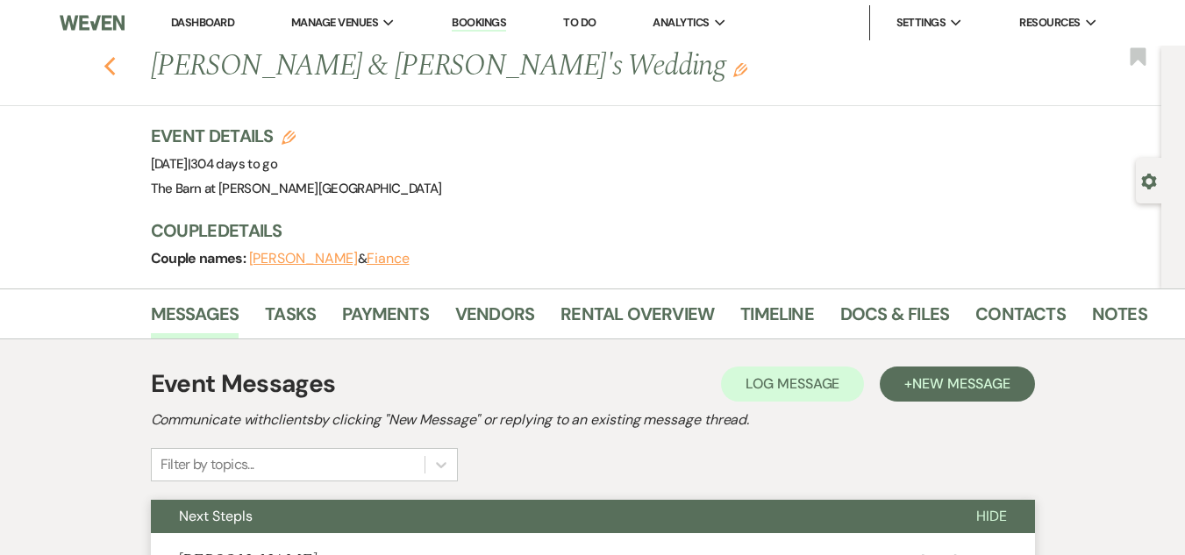
click at [111, 65] on icon "Previous" at bounding box center [110, 66] width 13 height 21
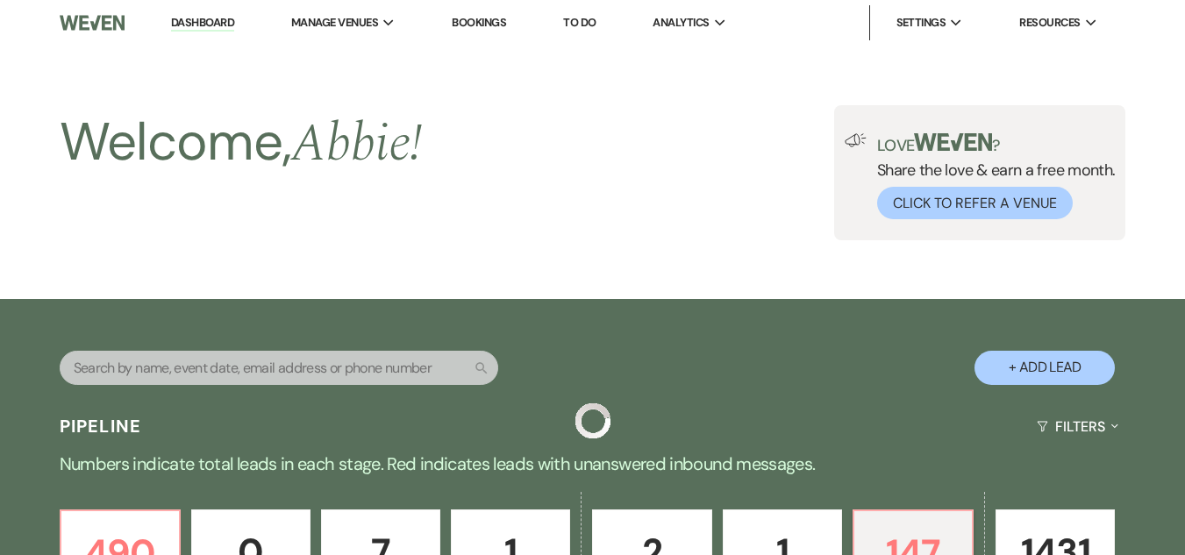
scroll to position [526, 0]
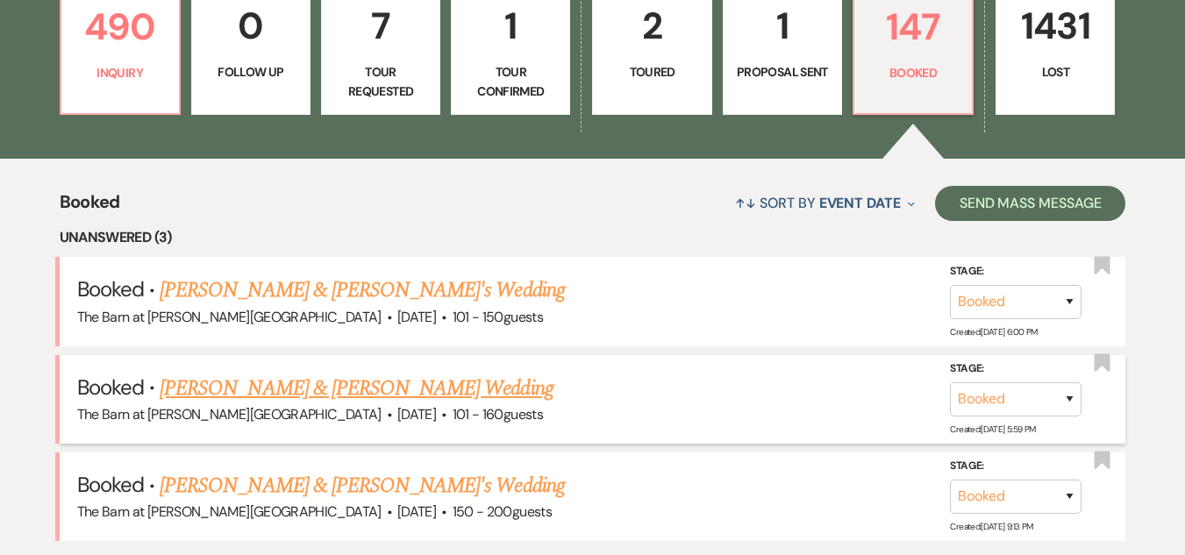
click at [285, 382] on link "Samantha Rohloff & Brandan Allen's Wedding" at bounding box center [356, 389] width 393 height 32
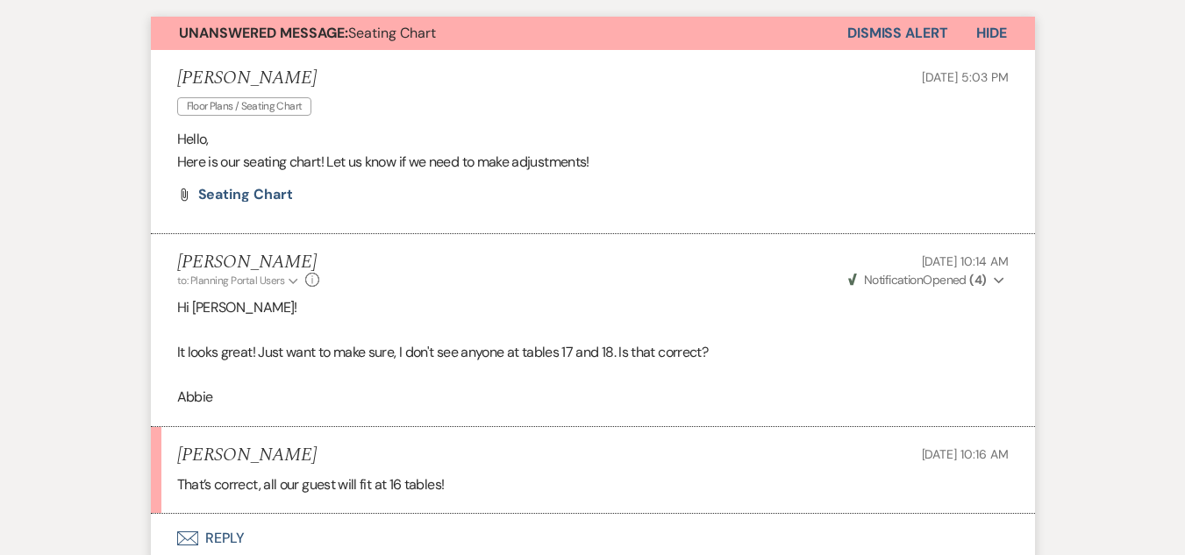
scroll to position [702, 0]
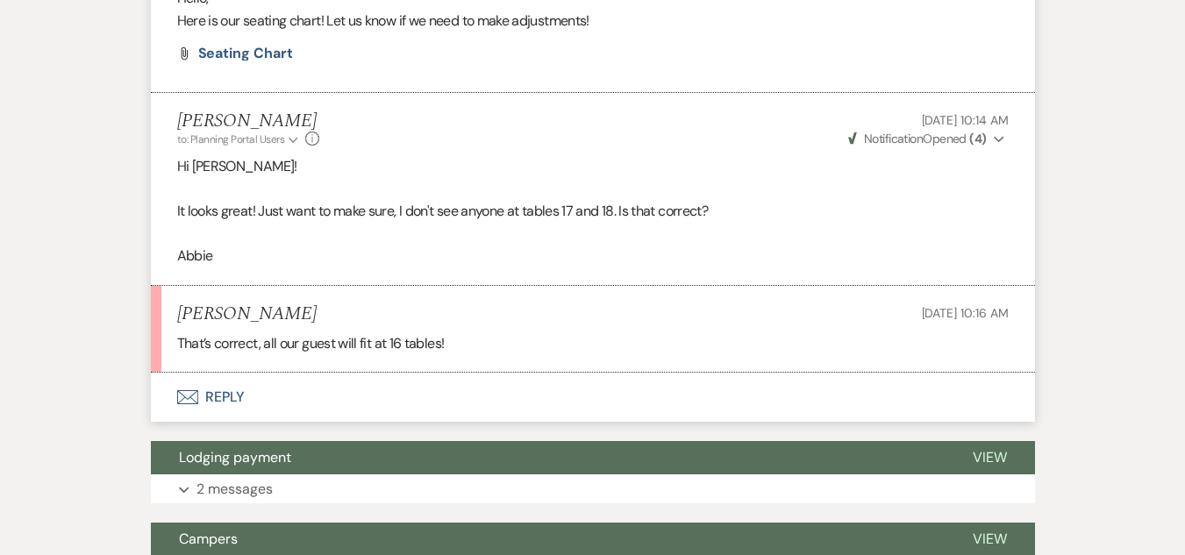
click at [223, 390] on button "Envelope Reply" at bounding box center [593, 397] width 884 height 49
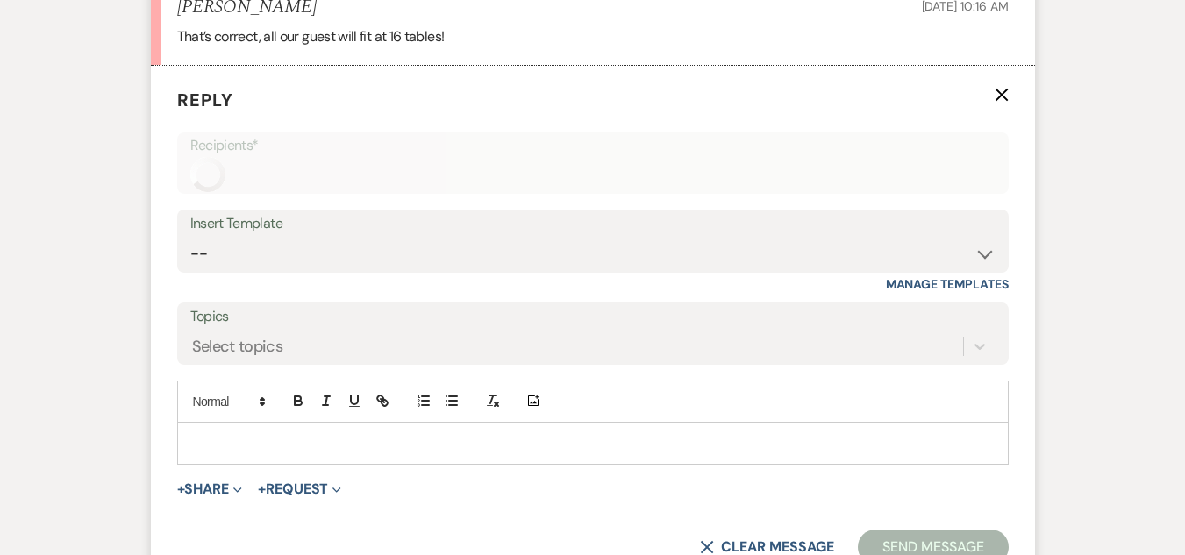
scroll to position [1057, 0]
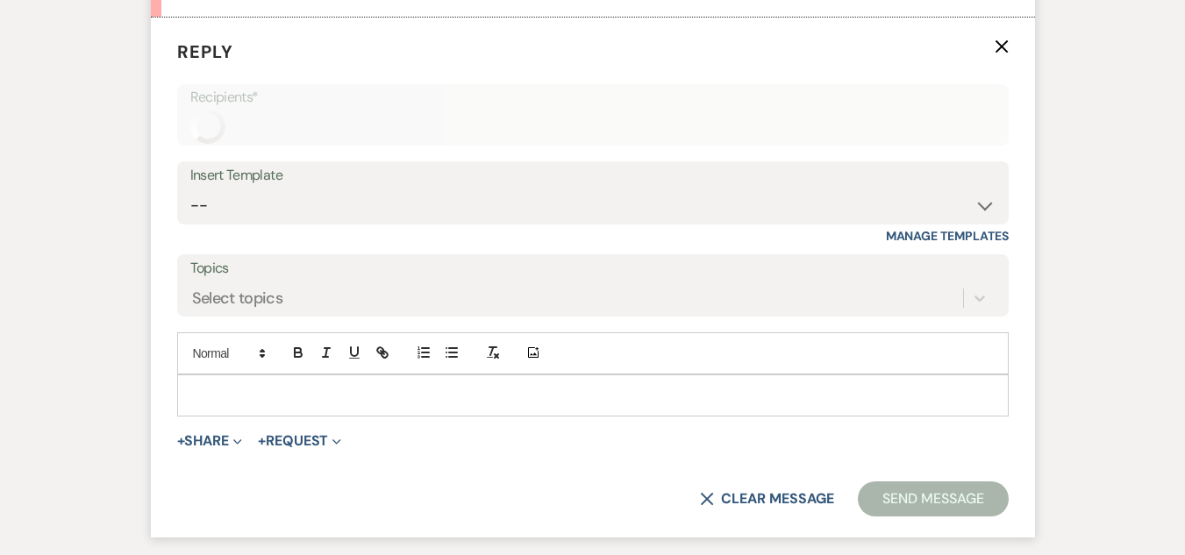
click at [327, 400] on p at bounding box center [592, 395] width 803 height 19
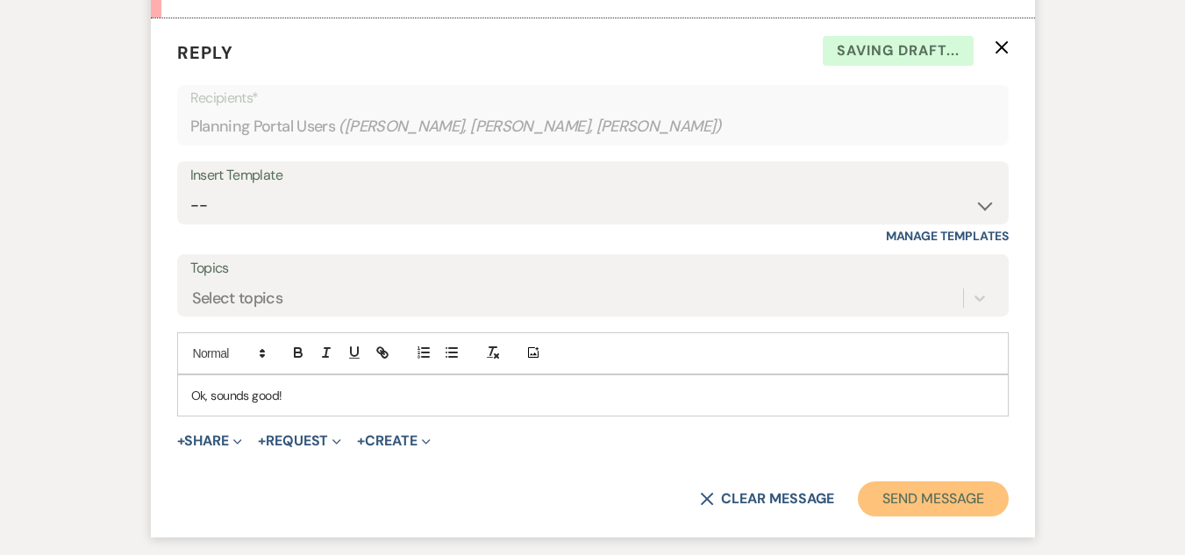
click at [912, 499] on button "Send Message" at bounding box center [933, 499] width 150 height 35
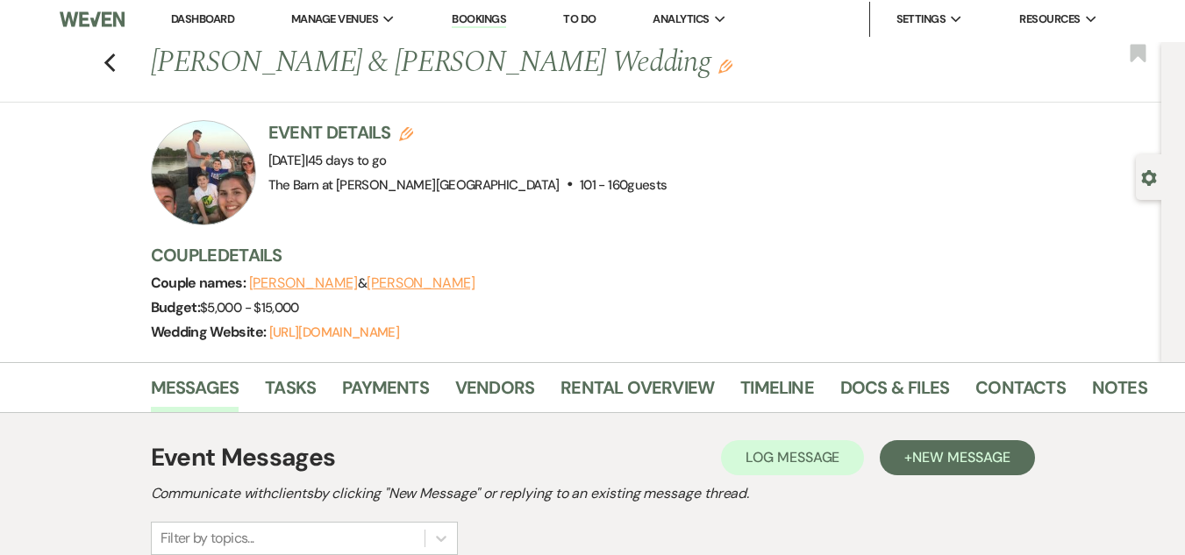
scroll to position [0, 0]
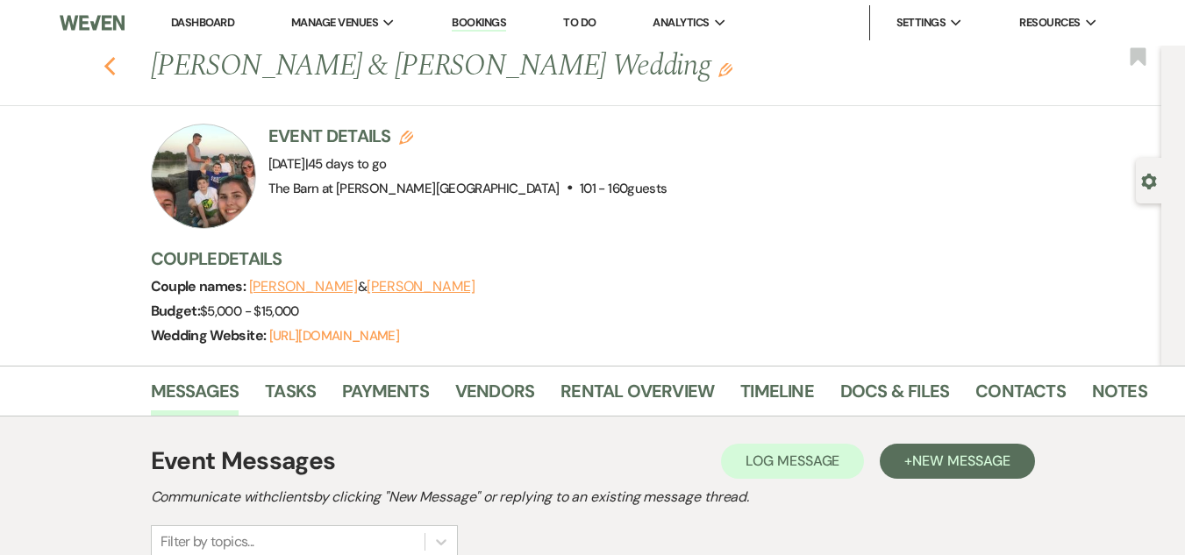
click at [111, 61] on icon "Previous" at bounding box center [110, 66] width 13 height 21
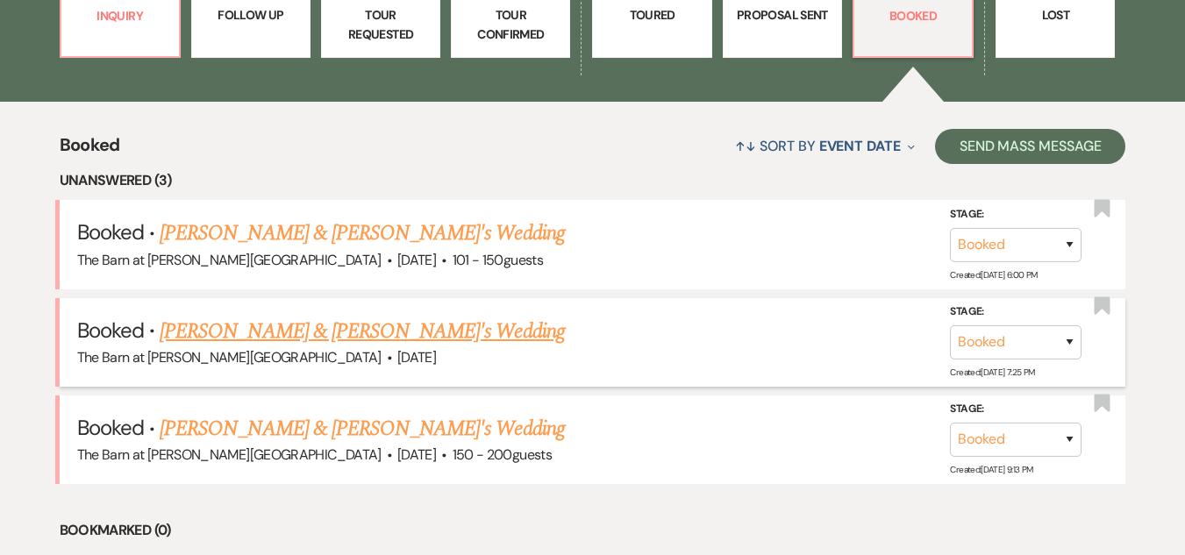
scroll to position [614, 0]
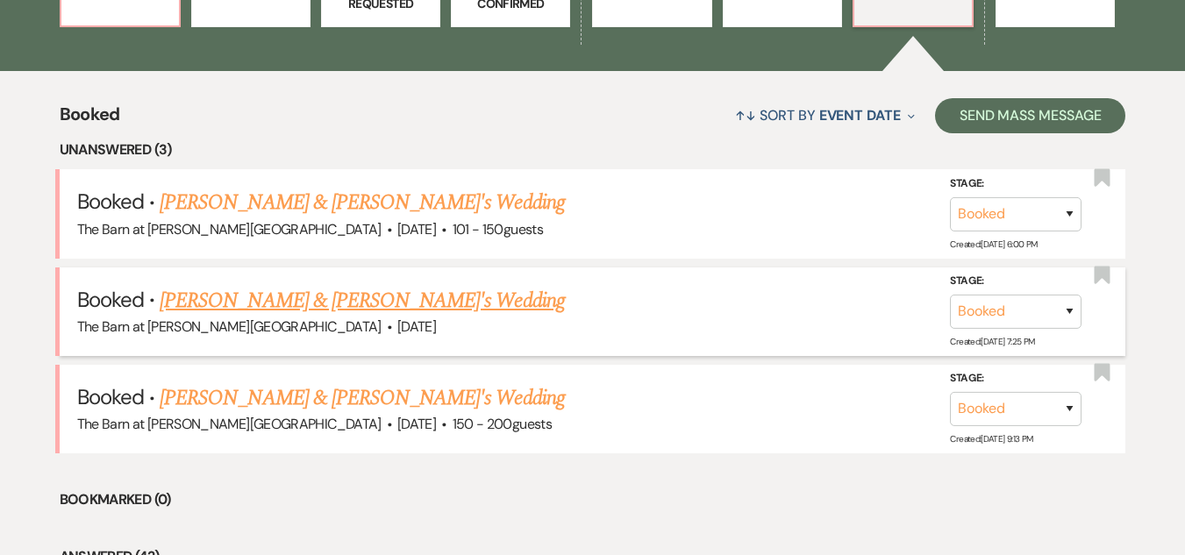
click at [372, 298] on link "Savanna Nickerson & Fiance's Wedding" at bounding box center [362, 301] width 405 height 32
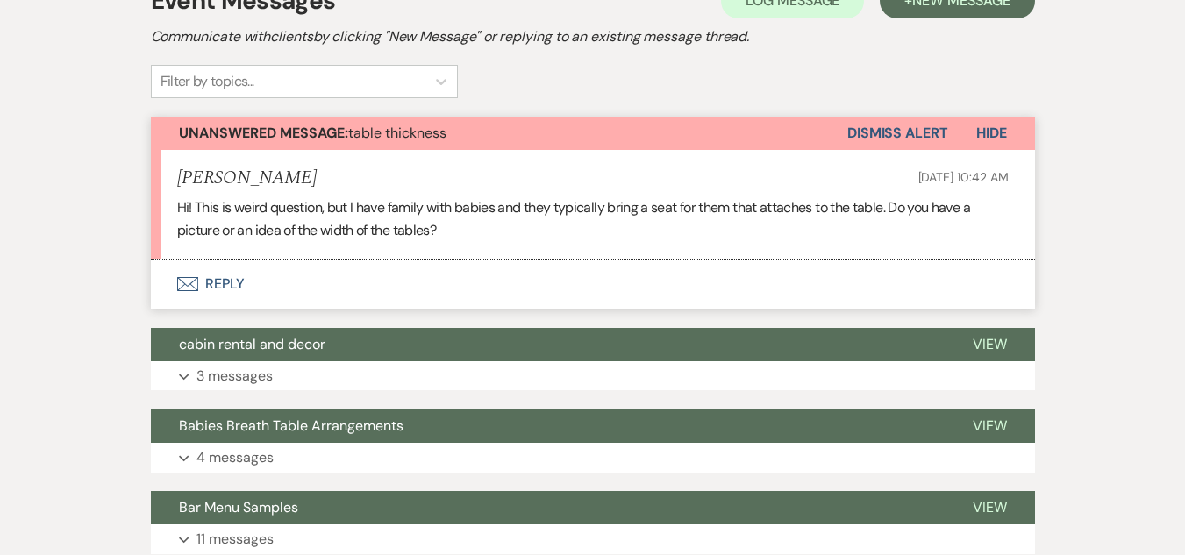
scroll to position [439, 0]
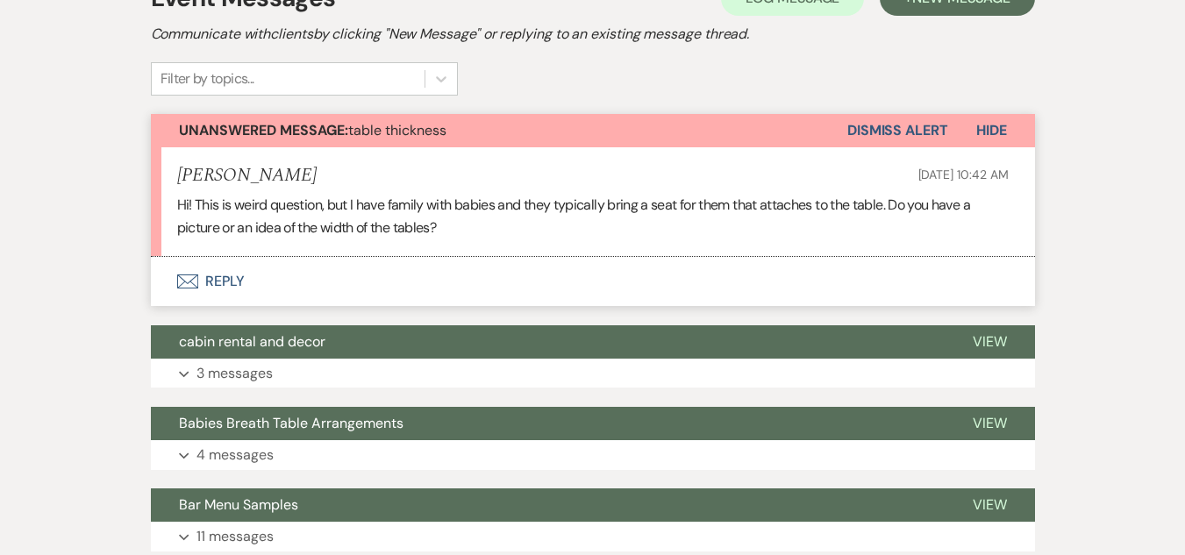
click at [228, 275] on button "Envelope Reply" at bounding box center [593, 281] width 884 height 49
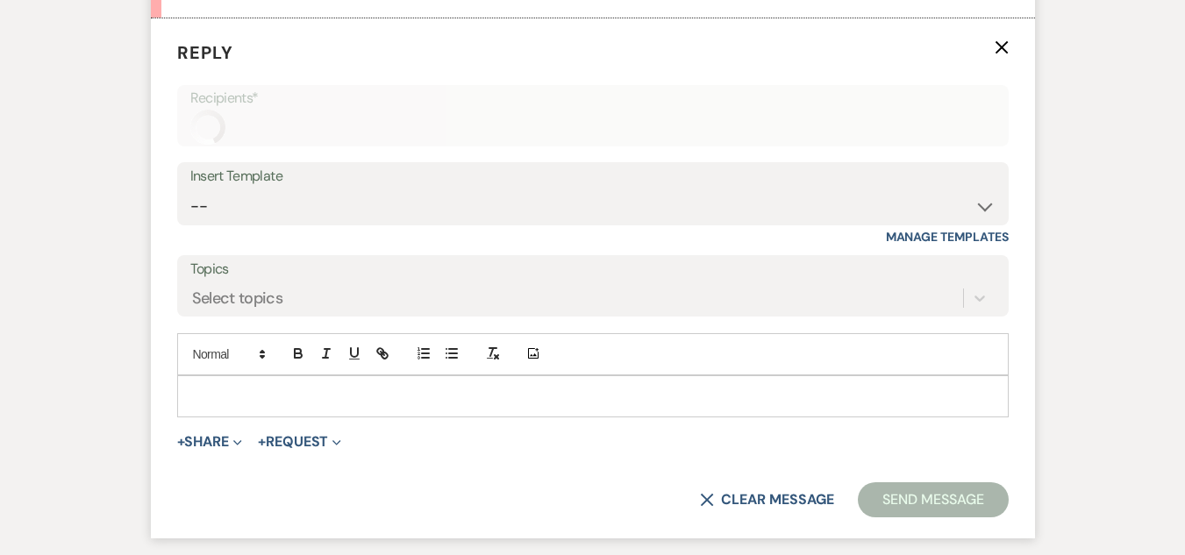
scroll to position [678, 0]
click at [305, 378] on div at bounding box center [593, 395] width 830 height 40
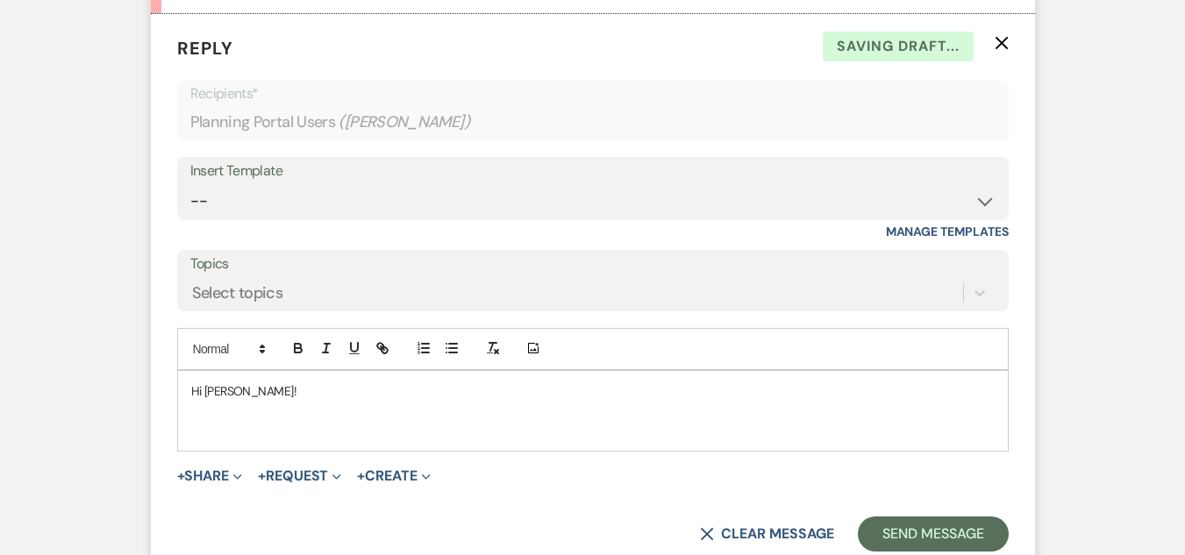
scroll to position [789, 0]
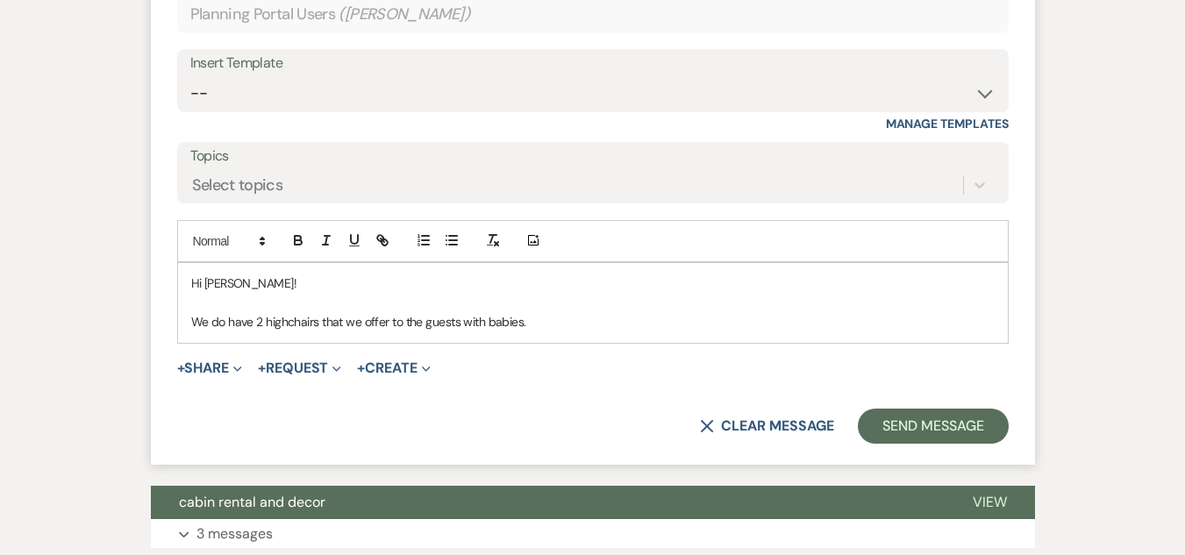
click at [221, 320] on p "We do have 2 highchairs that we offer to the guests with babies." at bounding box center [592, 321] width 803 height 19
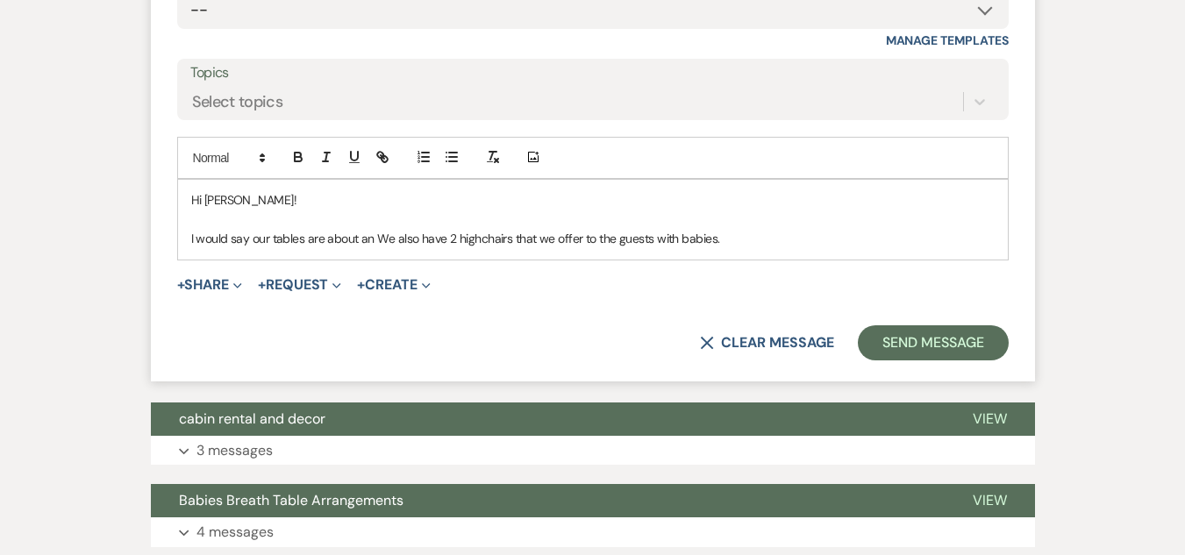
scroll to position [877, 0]
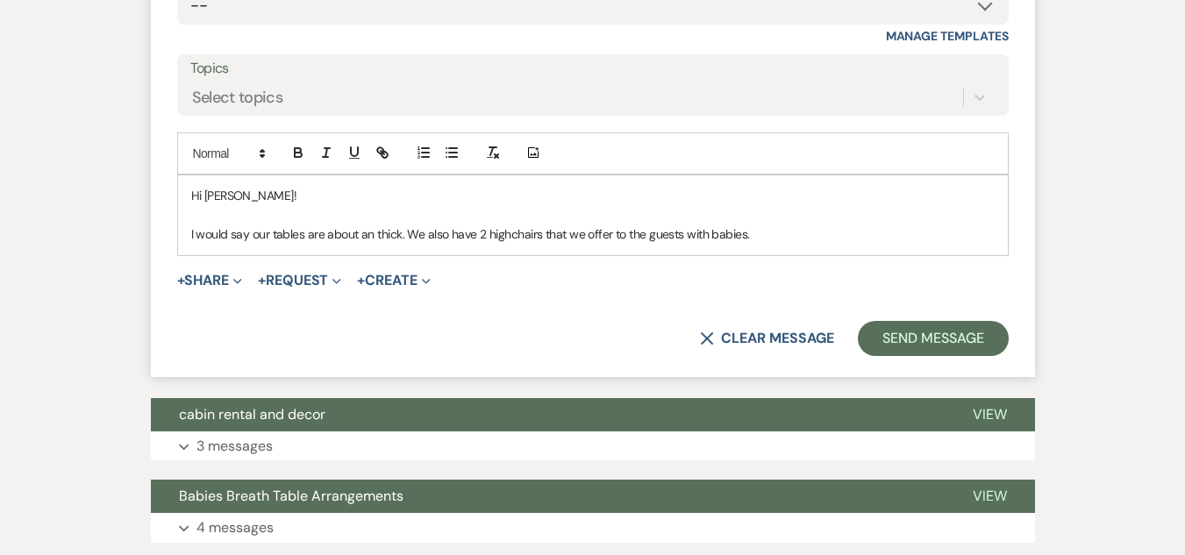
click at [487, 233] on p "I would say our tables are about an thick. We also have 2 highchairs that we of…" at bounding box center [592, 234] width 803 height 19
click at [509, 231] on p "I would say our tables are about an thick. We also have 2 highchairs that we of…" at bounding box center [592, 234] width 803 height 19
click at [803, 236] on p "I would say our tables are about an thick. We also have 2 high chairs that we o…" at bounding box center [592, 234] width 803 height 19
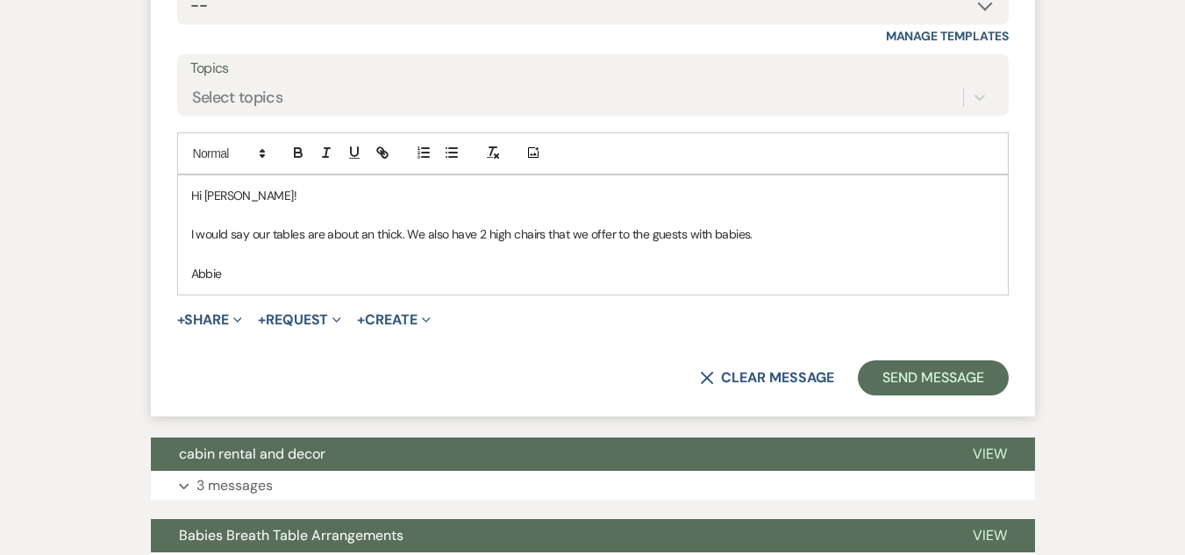
click at [368, 236] on p "I would say our tables are about an thick. We also have 2 high chairs that we o…" at bounding box center [592, 234] width 803 height 19
click at [371, 232] on p "I would say our tables are about an thick. We also have 2 high chairs that we o…" at bounding box center [592, 234] width 803 height 19
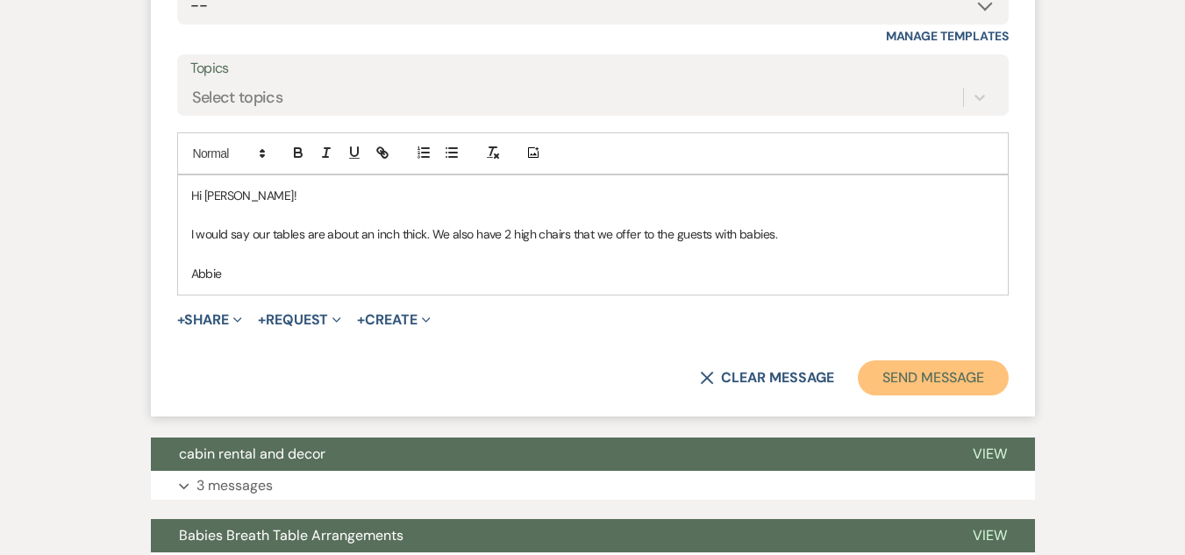
click at [932, 373] on button "Send Message" at bounding box center [933, 378] width 150 height 35
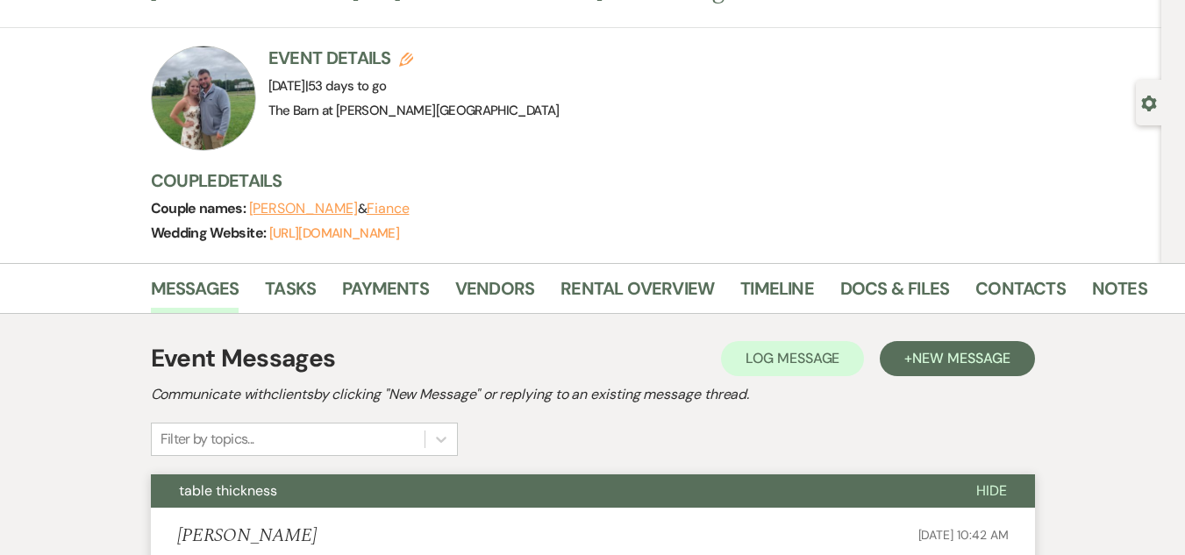
scroll to position [0, 0]
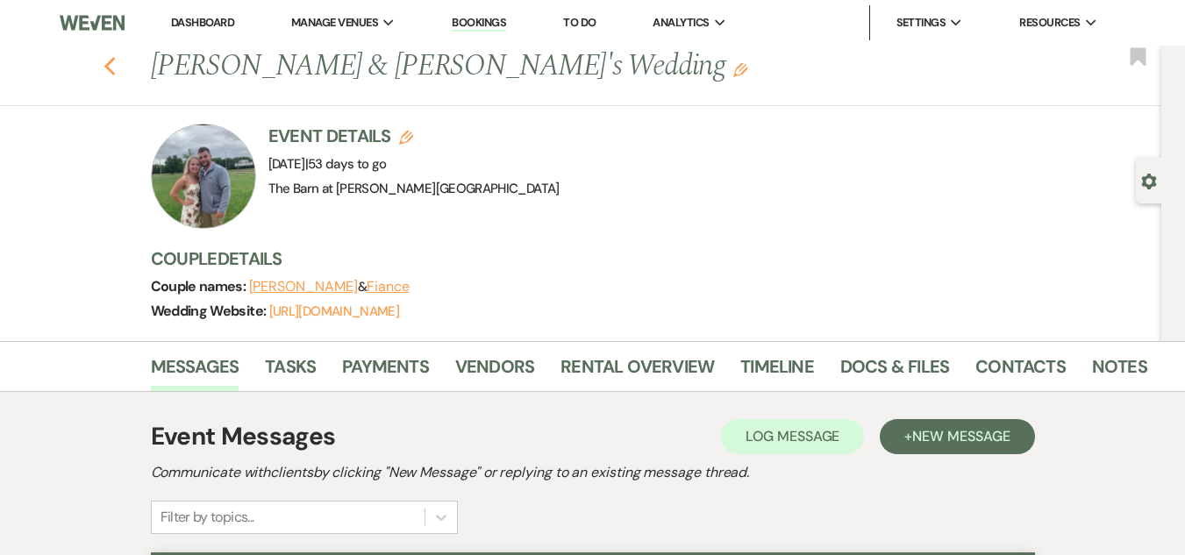
click at [115, 75] on use "button" at bounding box center [109, 66] width 11 height 19
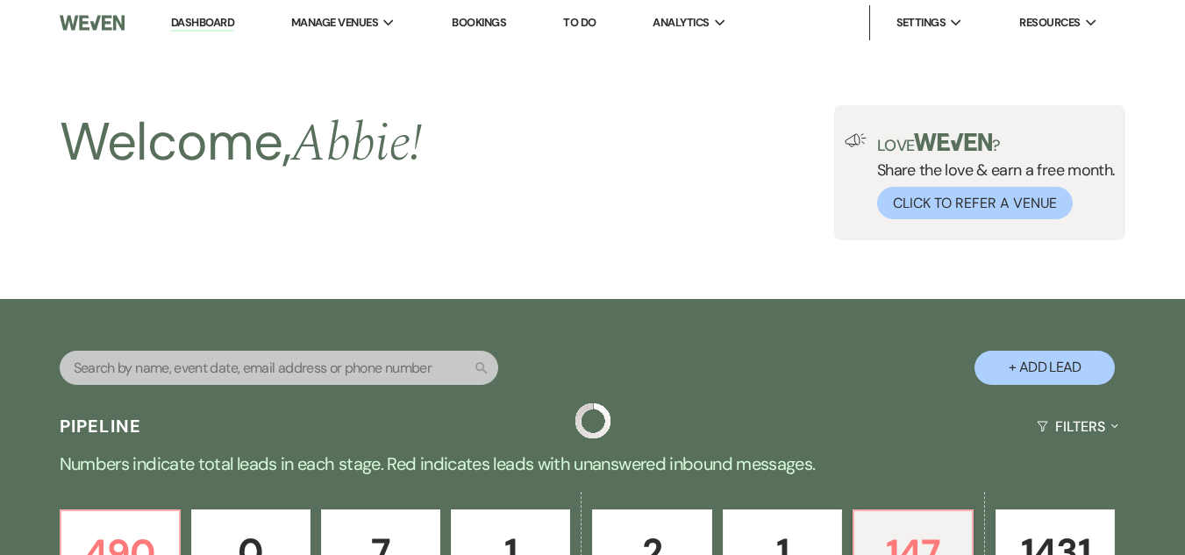
scroll to position [614, 0]
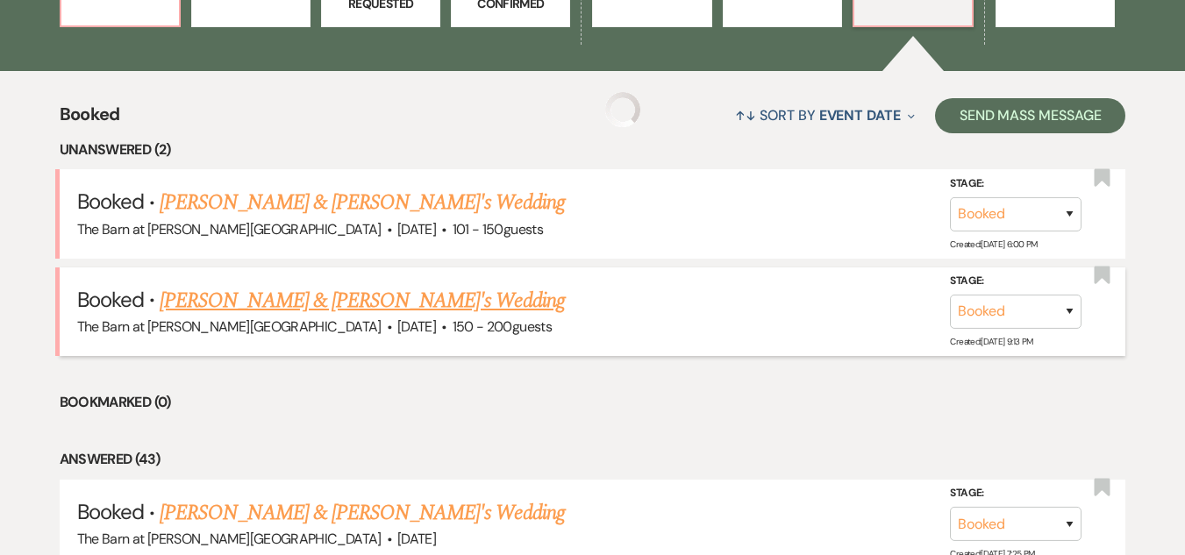
click at [359, 293] on link "Makayla Sargent & Fiance's Wedding" at bounding box center [362, 301] width 405 height 32
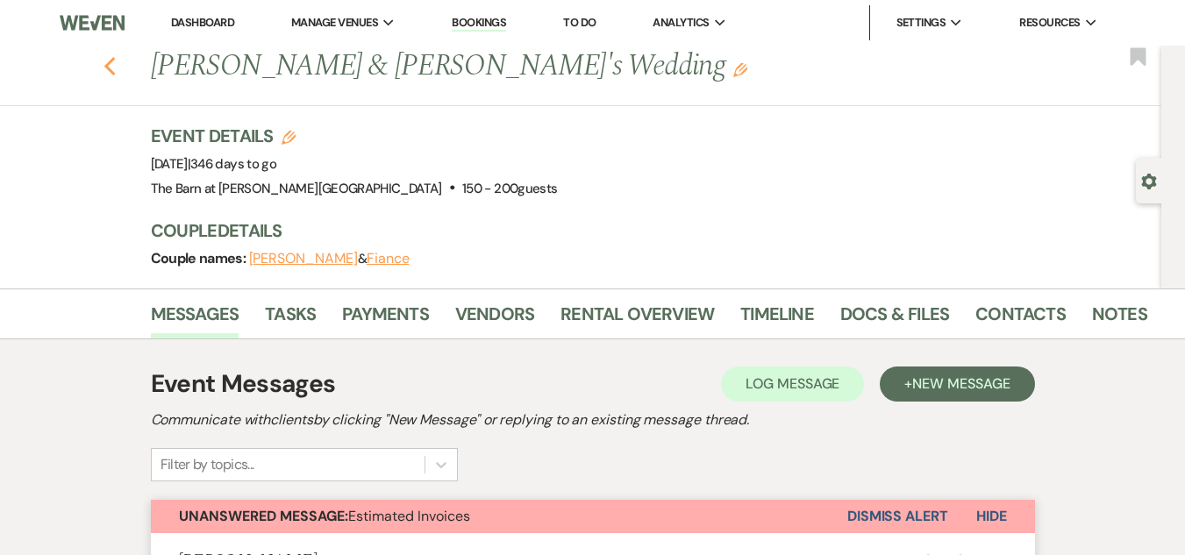
click at [113, 61] on icon "Previous" at bounding box center [110, 66] width 13 height 21
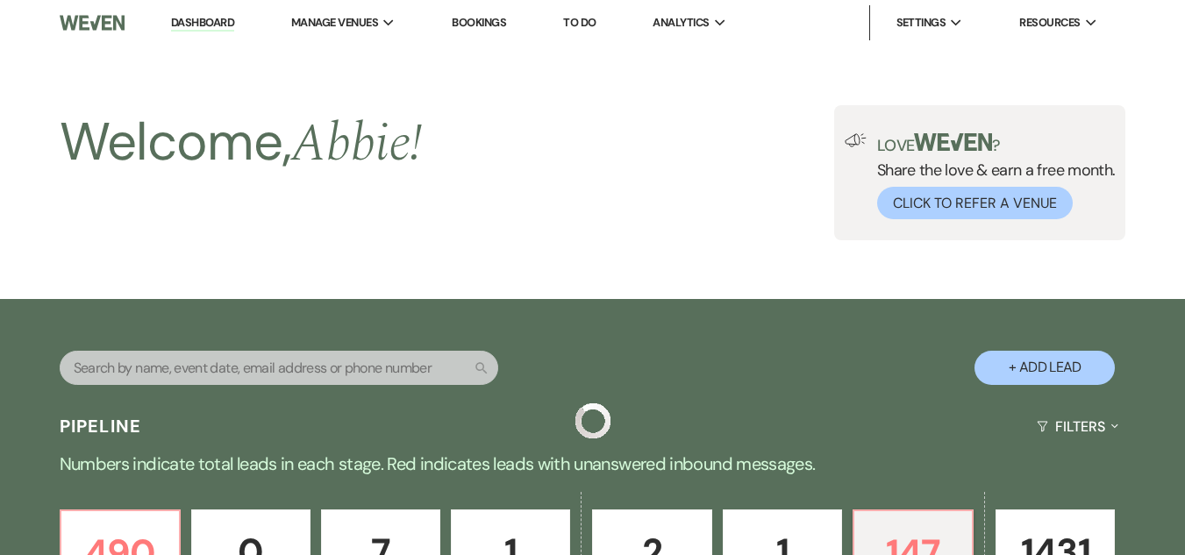
scroll to position [614, 0]
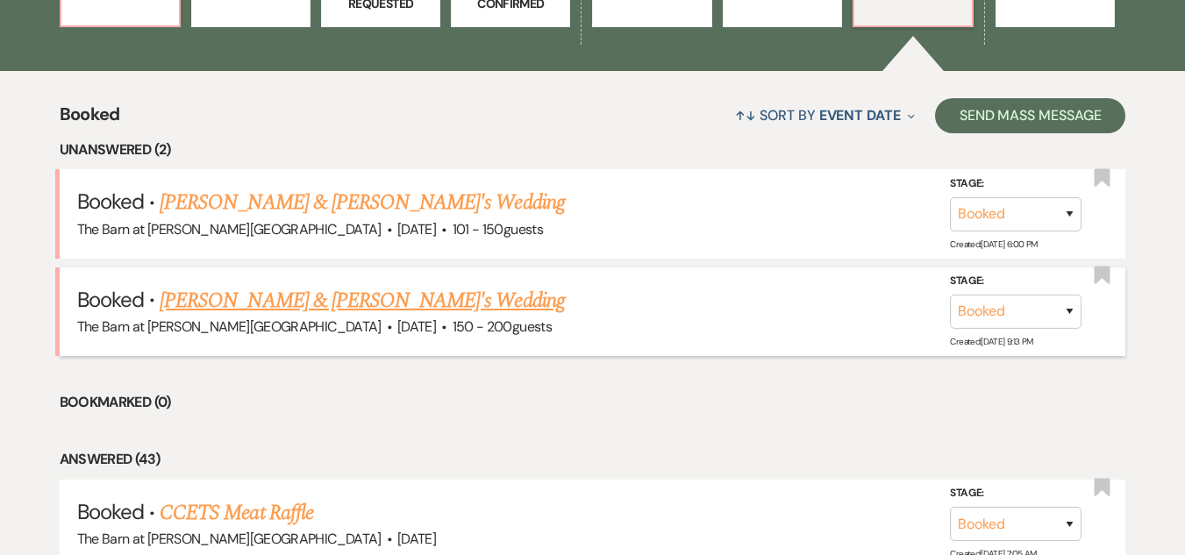
click at [275, 307] on link "Makayla Sargent & Fiance's Wedding" at bounding box center [362, 301] width 405 height 32
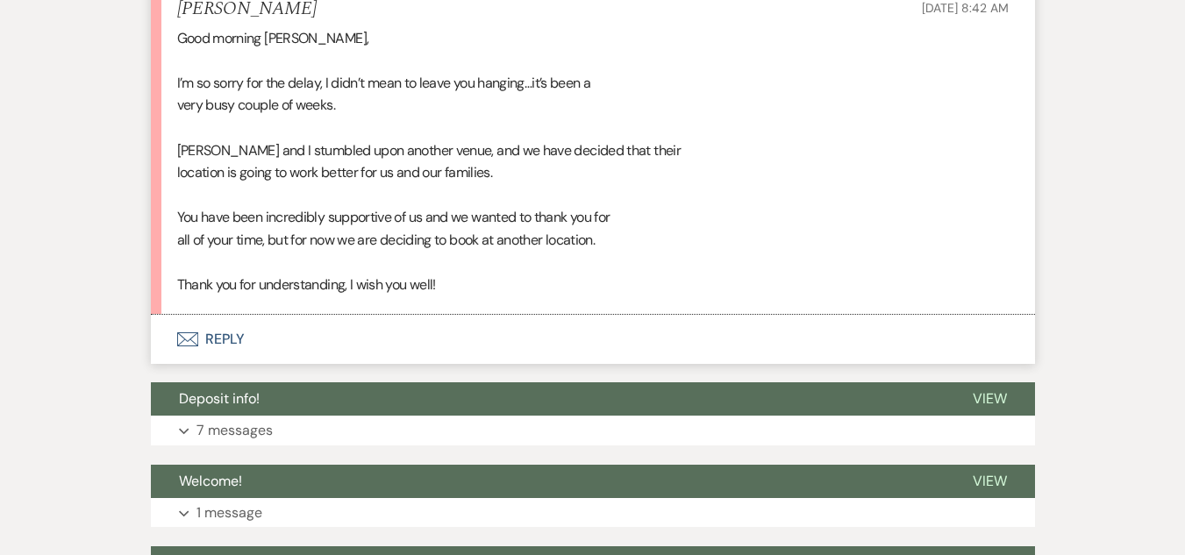
click at [220, 335] on button "Envelope Reply" at bounding box center [593, 339] width 884 height 49
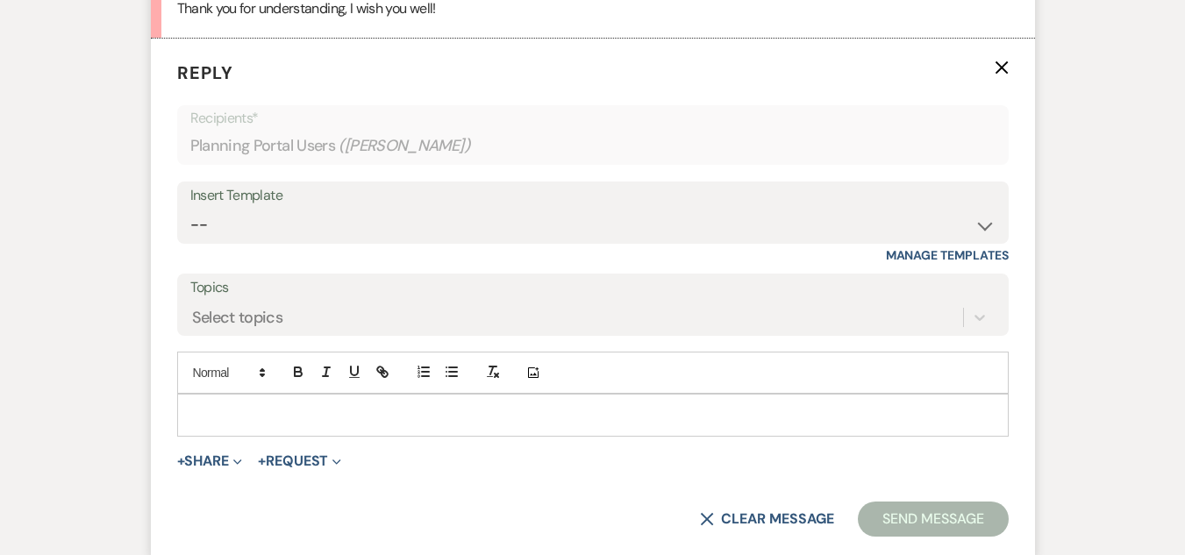
scroll to position [2631, 0]
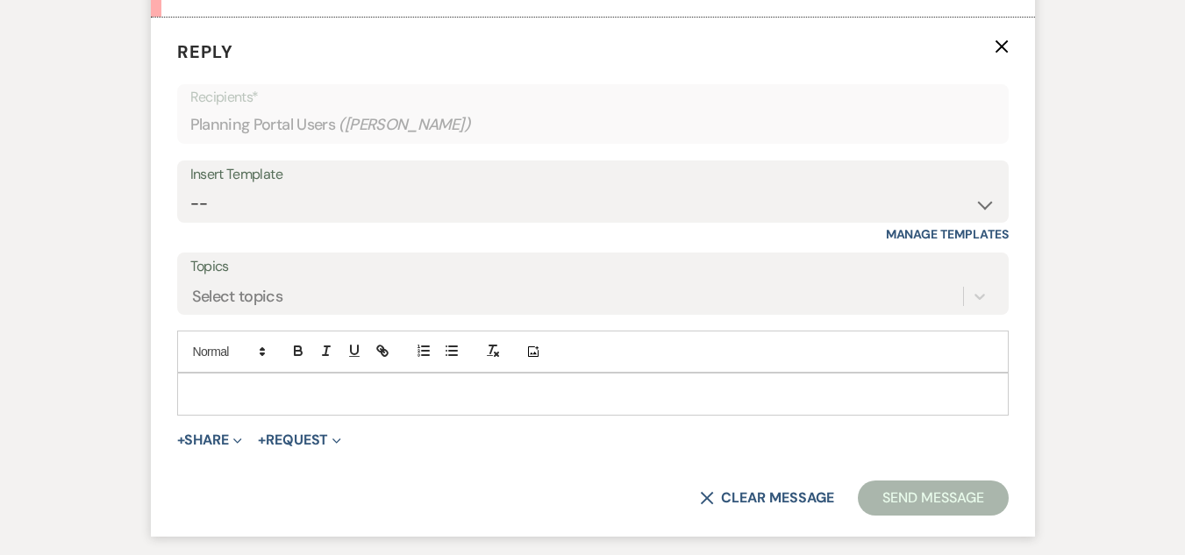
click at [345, 384] on p at bounding box center [592, 393] width 803 height 19
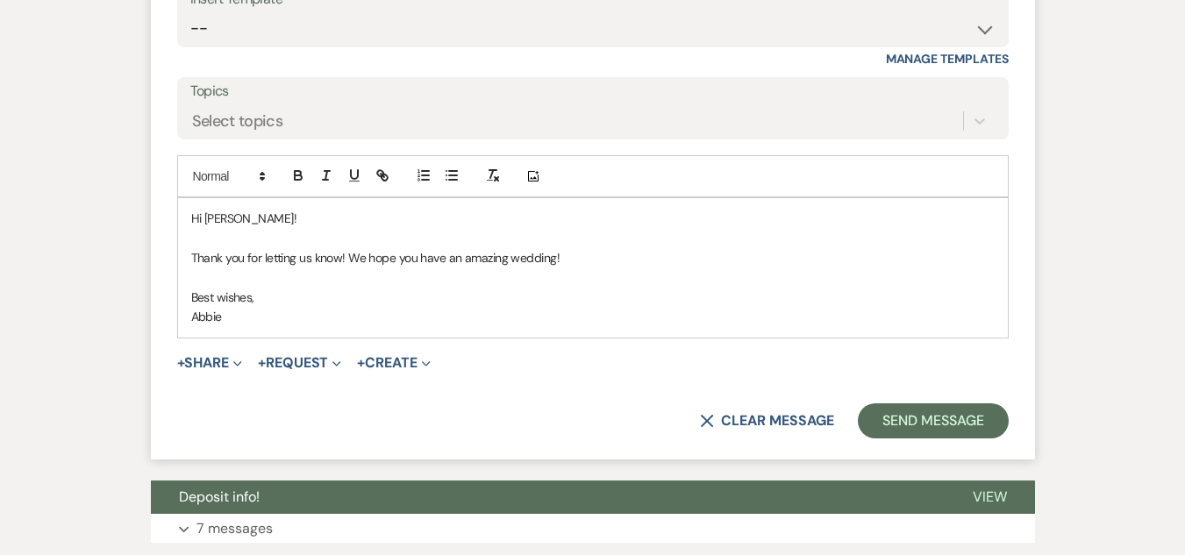
scroll to position [2894, 0]
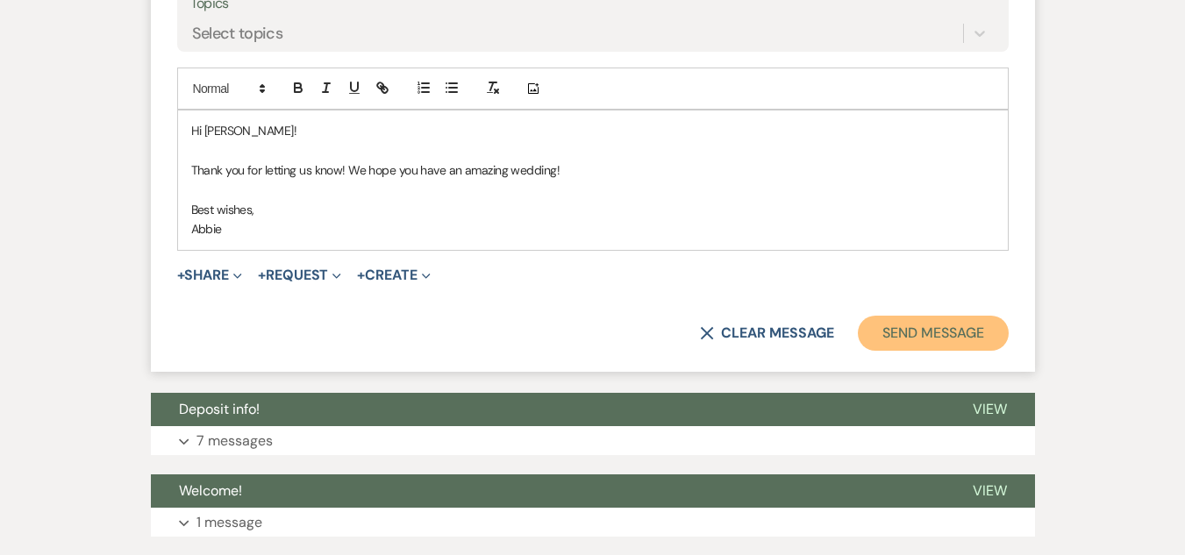
click at [973, 325] on button "Send Message" at bounding box center [933, 333] width 150 height 35
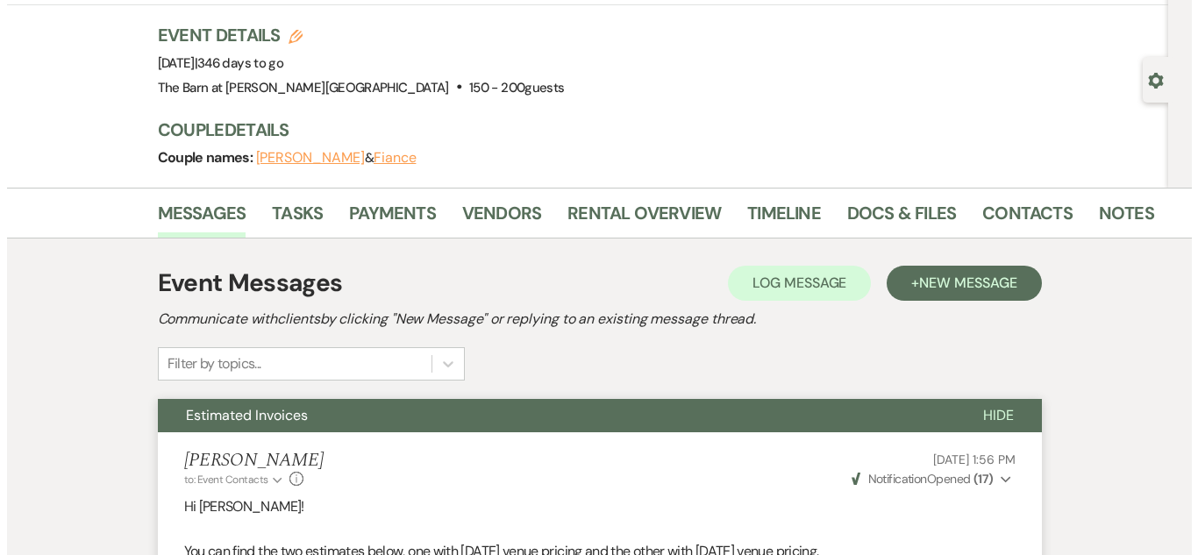
scroll to position [0, 0]
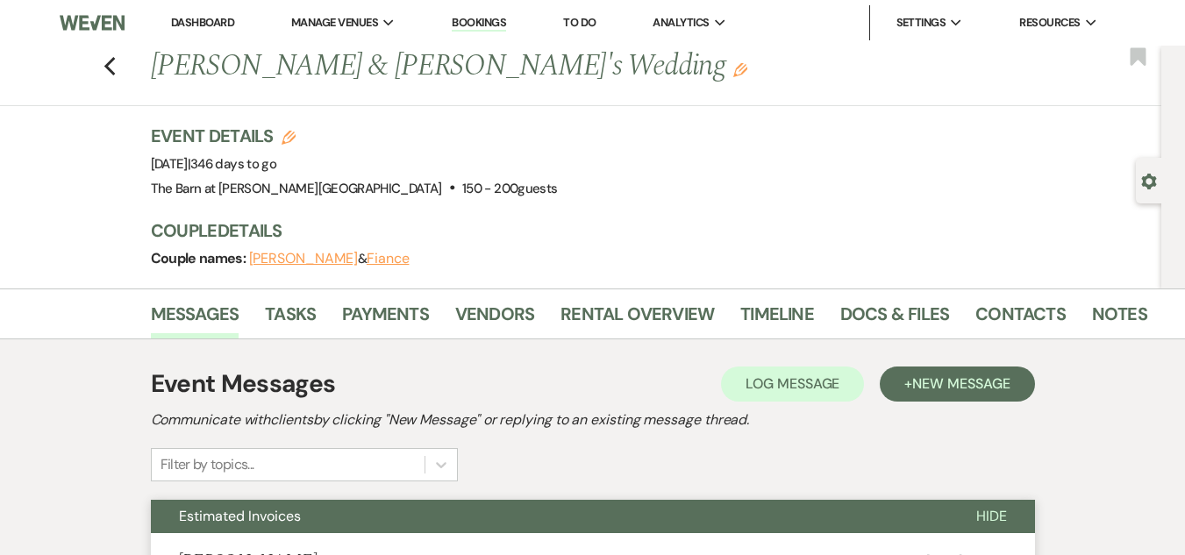
click at [294, 136] on icon "Edit" at bounding box center [289, 138] width 14 height 14
select select "493"
select select "false"
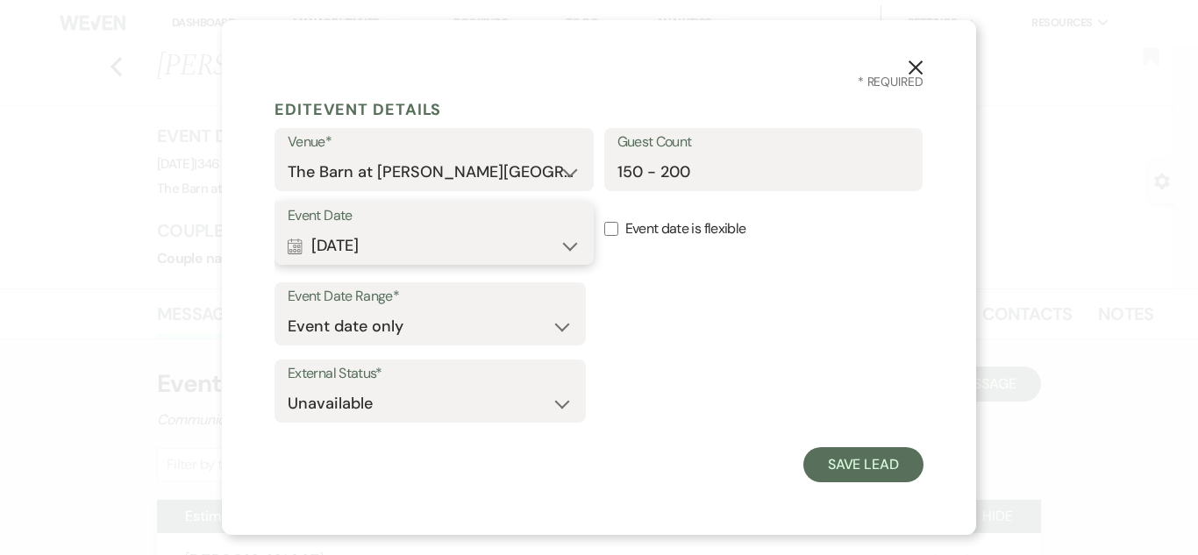
click at [571, 246] on button "Calendar Aug 01, 2026 Expand" at bounding box center [434, 245] width 293 height 35
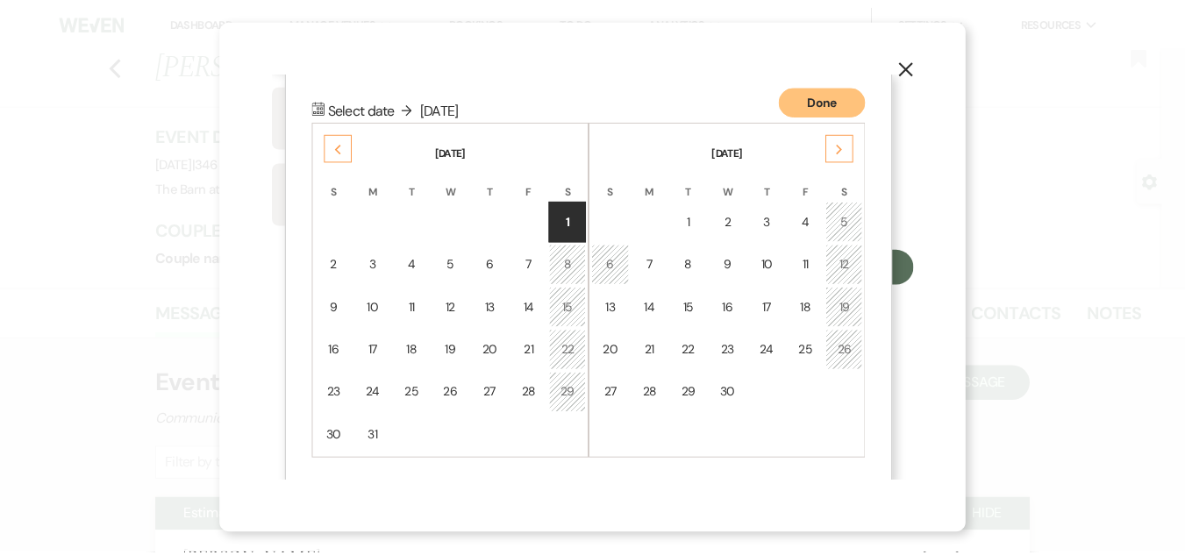
scroll to position [199, 0]
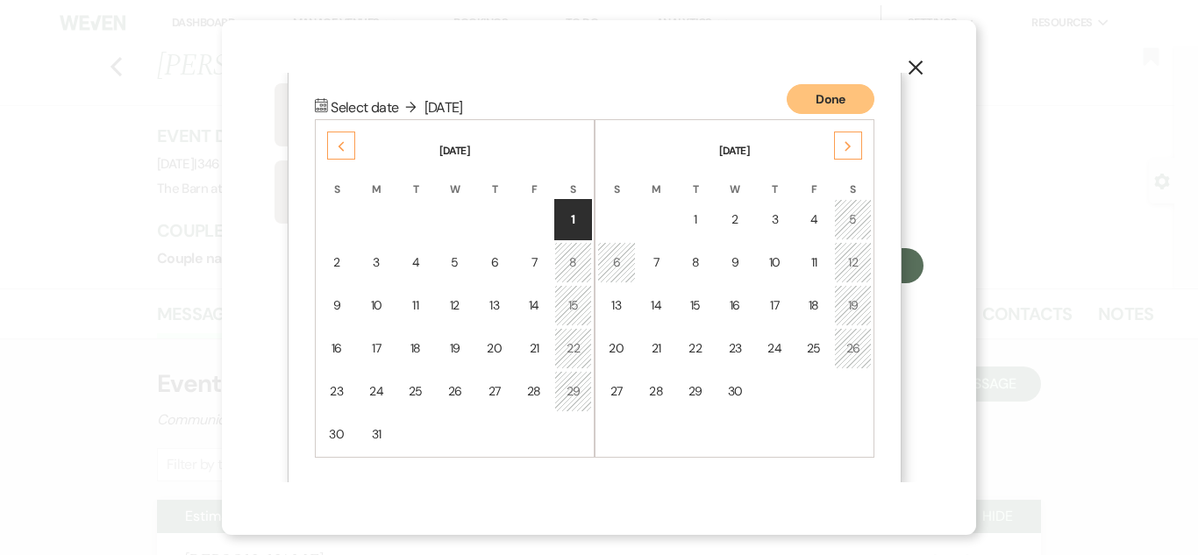
click at [913, 66] on use "button" at bounding box center [916, 68] width 14 height 14
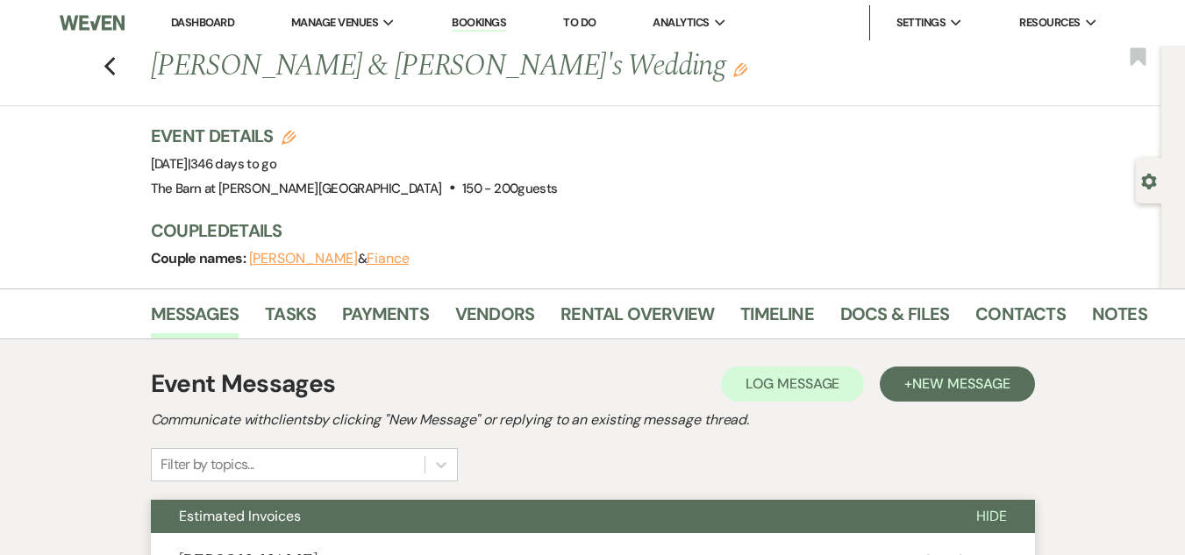
click at [296, 133] on icon "Edit" at bounding box center [289, 138] width 14 height 14
select select "493"
select select "false"
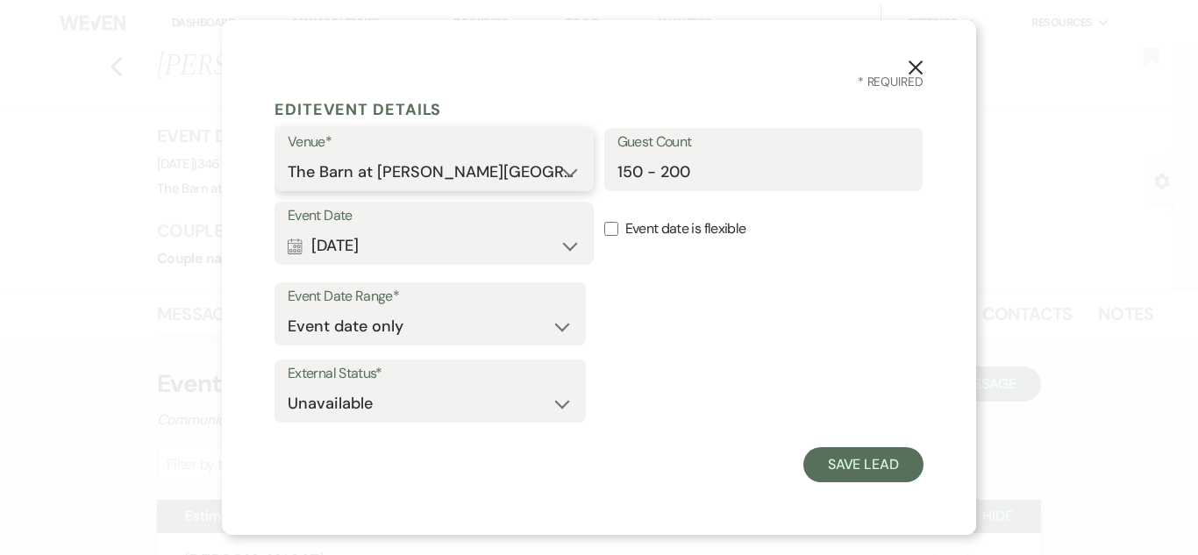
click at [560, 164] on select "The Barn at [PERSON_NAME][GEOGRAPHIC_DATA]" at bounding box center [434, 172] width 293 height 34
click at [909, 63] on icon "X" at bounding box center [916, 68] width 16 height 16
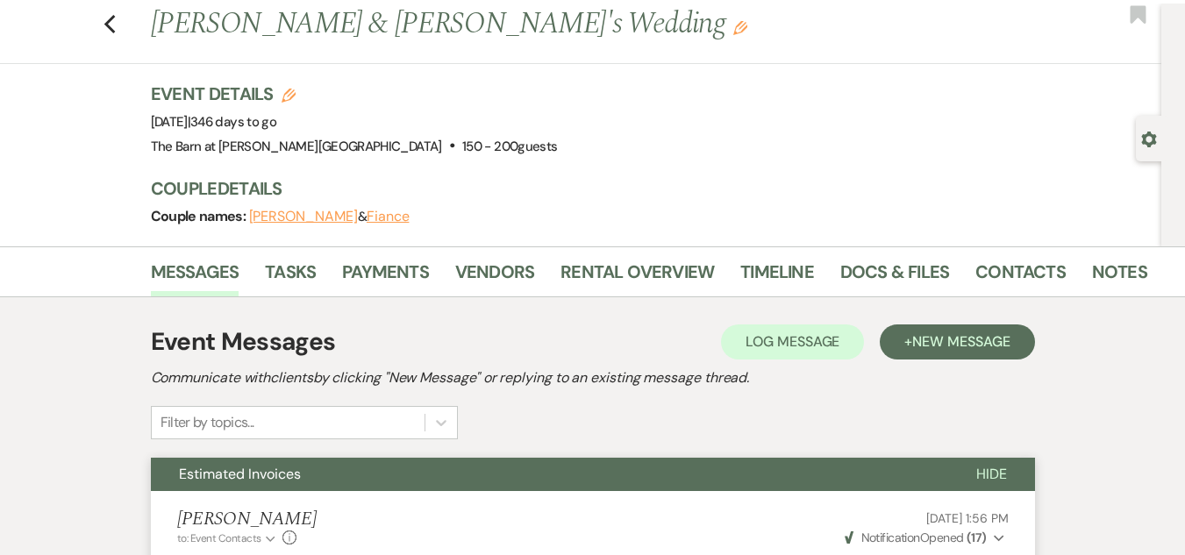
scroll to position [0, 0]
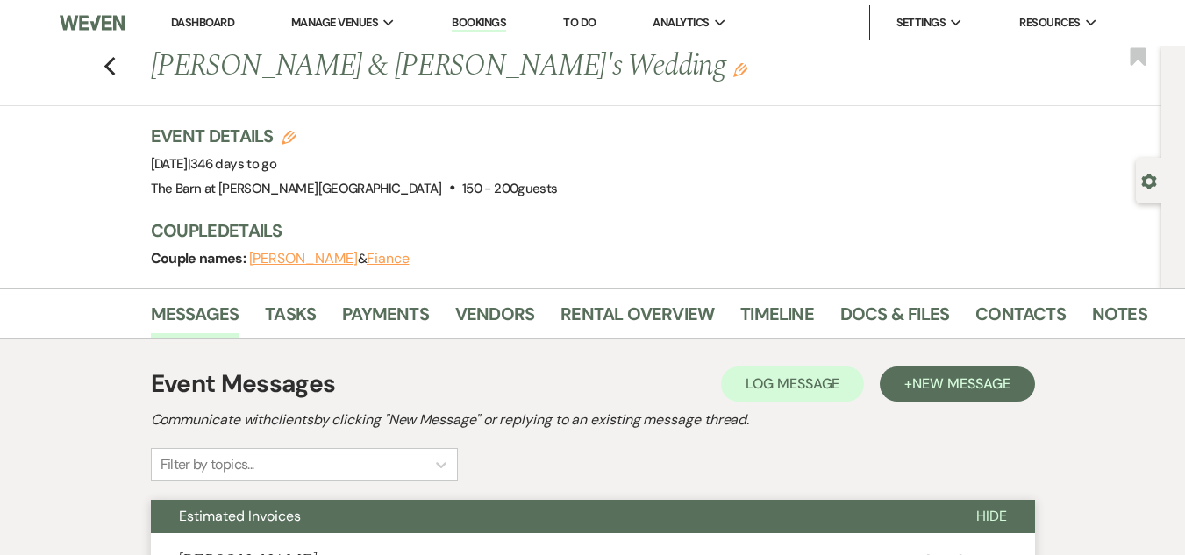
click at [296, 134] on icon "Edit" at bounding box center [289, 138] width 14 height 14
select select "493"
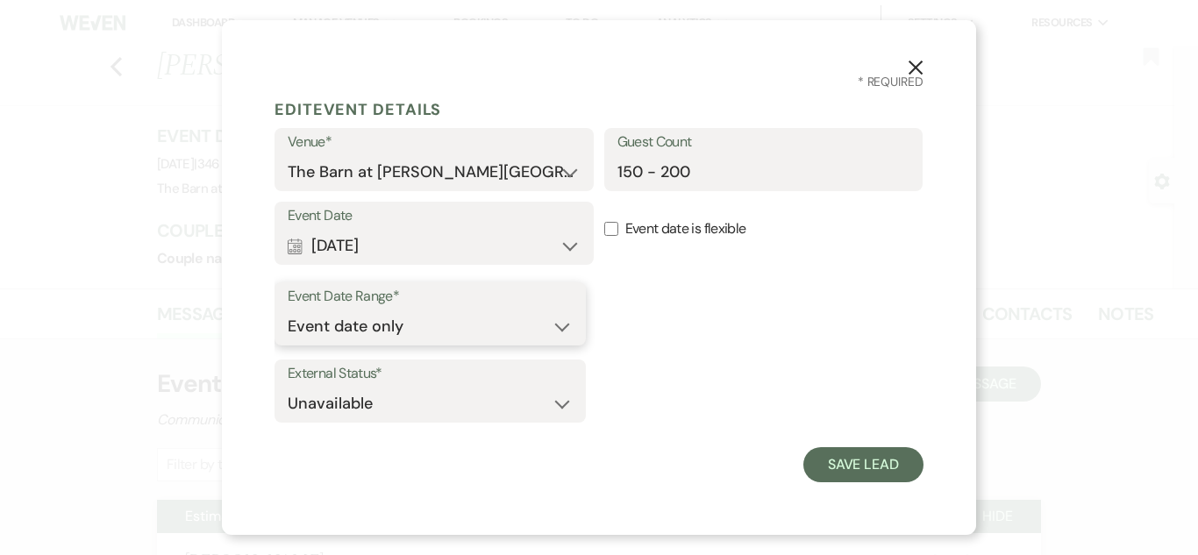
click at [560, 321] on select "Event date only Event date and" at bounding box center [430, 327] width 285 height 34
drag, startPoint x: 701, startPoint y: 384, endPoint x: 664, endPoint y: 384, distance: 36.8
click at [701, 384] on div "External Status* Available Unavailable" at bounding box center [599, 395] width 649 height 70
click at [559, 401] on select "Available Unavailable" at bounding box center [430, 404] width 285 height 34
select select "true"
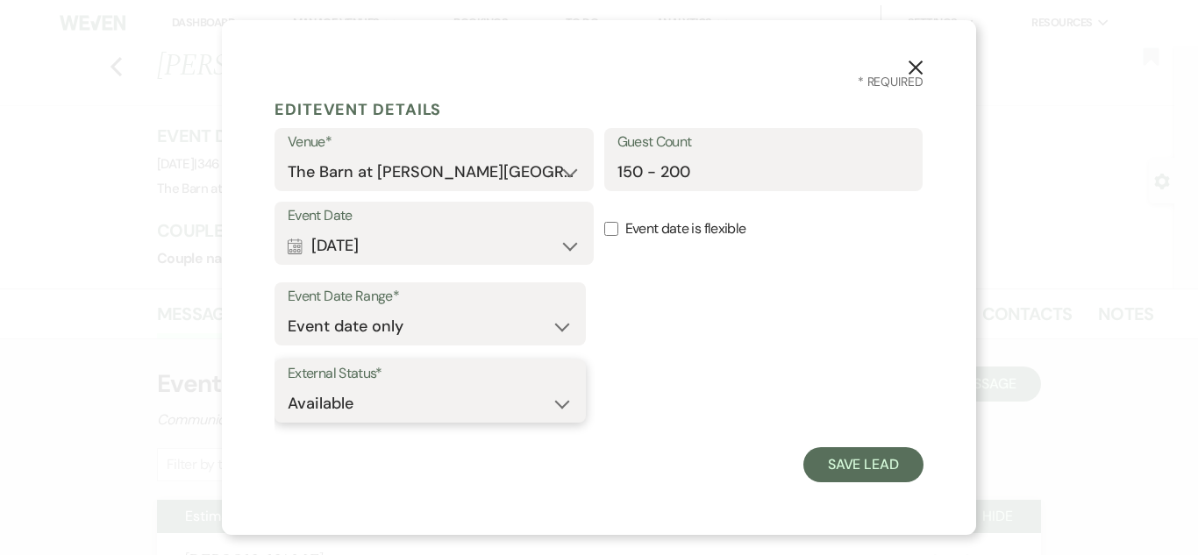
click at [288, 387] on select "Available Unavailable" at bounding box center [430, 404] width 285 height 34
click at [539, 171] on select "The Barn at [PERSON_NAME][GEOGRAPHIC_DATA]" at bounding box center [434, 172] width 293 height 34
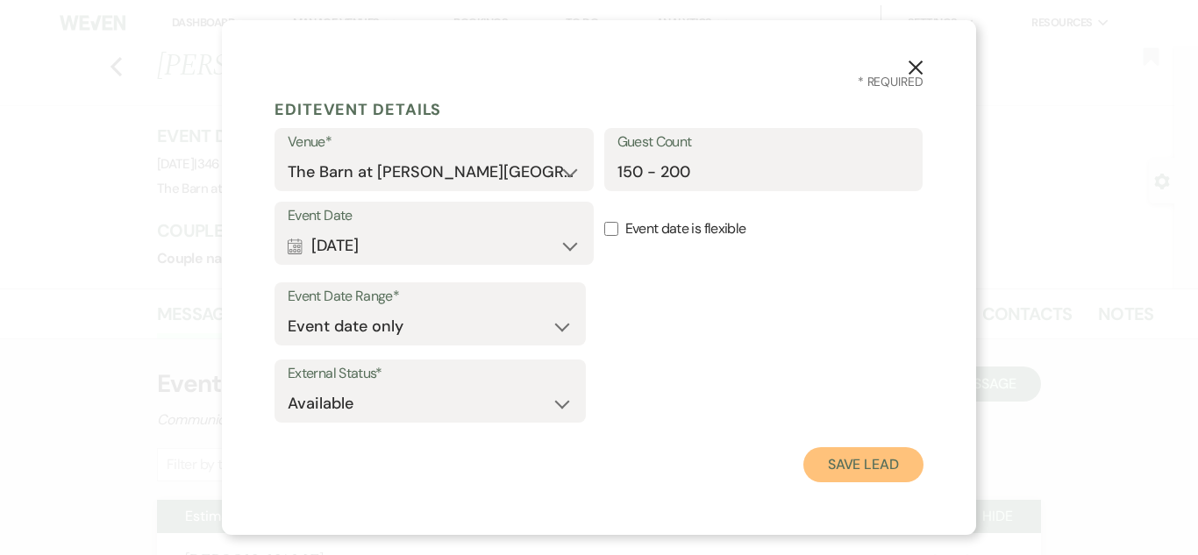
click at [894, 458] on button "Save Lead" at bounding box center [863, 464] width 120 height 35
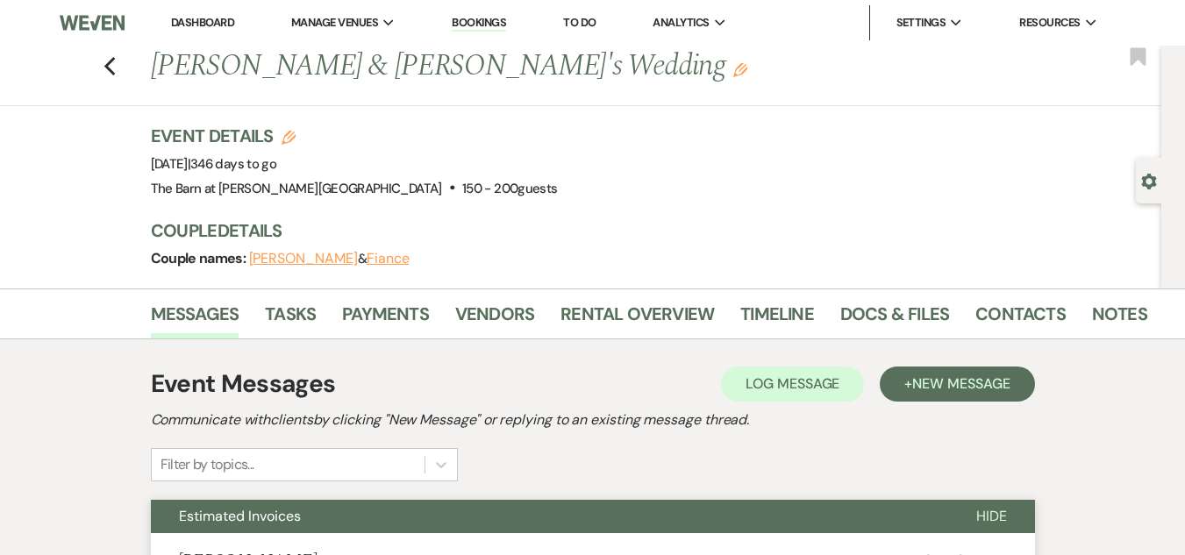
click at [1141, 182] on icon "Gear" at bounding box center [1149, 182] width 16 height 16
select select "2"
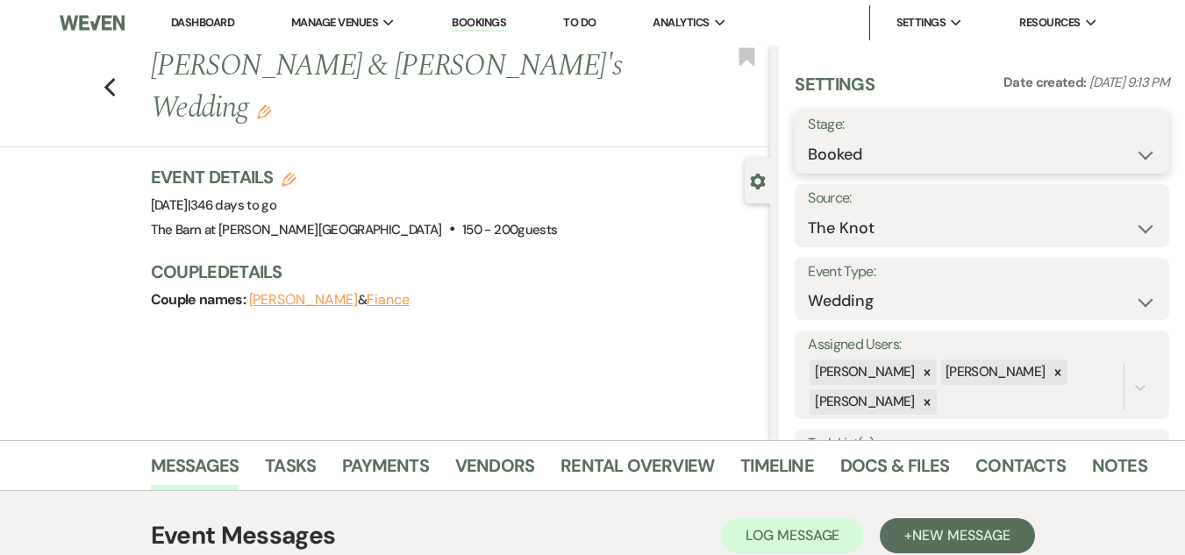
click at [1053, 157] on select "Booked Lost" at bounding box center [982, 155] width 348 height 34
select select "8"
click at [808, 138] on select "Booked Lost" at bounding box center [982, 155] width 348 height 34
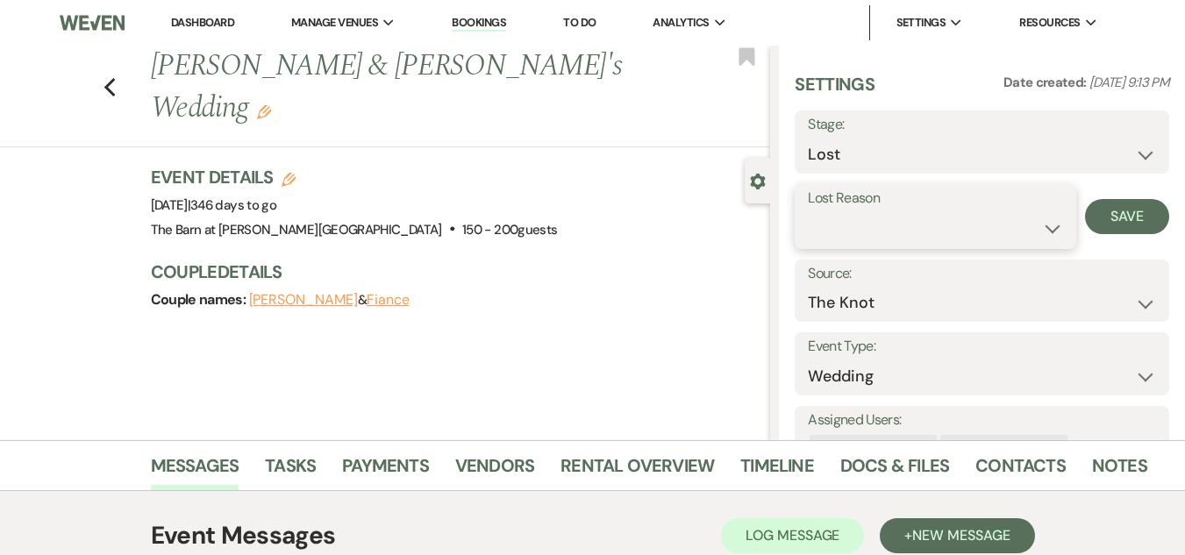
click at [1024, 218] on select "Booked Elsewhere Budget Date Unavailable No Response Not a Good Match Capacity …" at bounding box center [935, 228] width 255 height 34
select select "6"
click at [808, 211] on select "Booked Elsewhere Budget Date Unavailable No Response Not a Good Match Capacity …" at bounding box center [935, 228] width 255 height 34
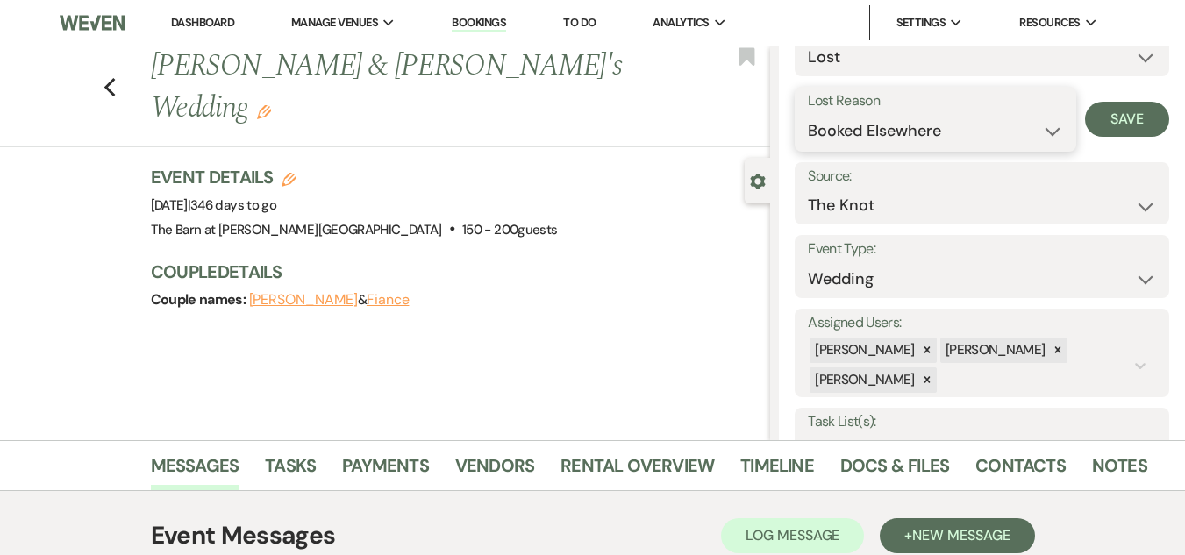
scroll to position [88, 0]
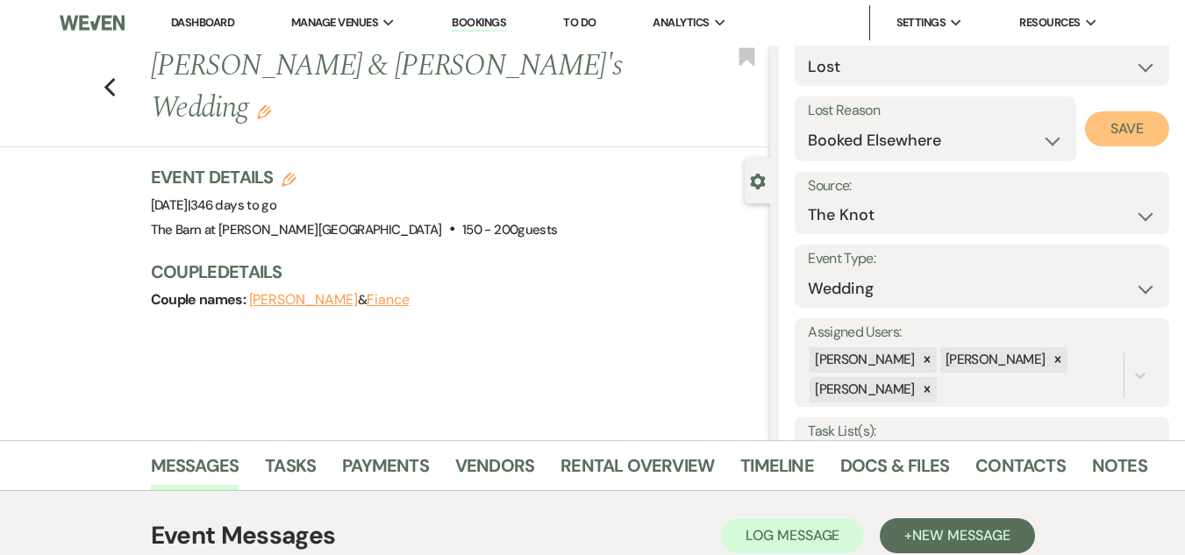
click at [1128, 130] on button "Save" at bounding box center [1127, 128] width 84 height 35
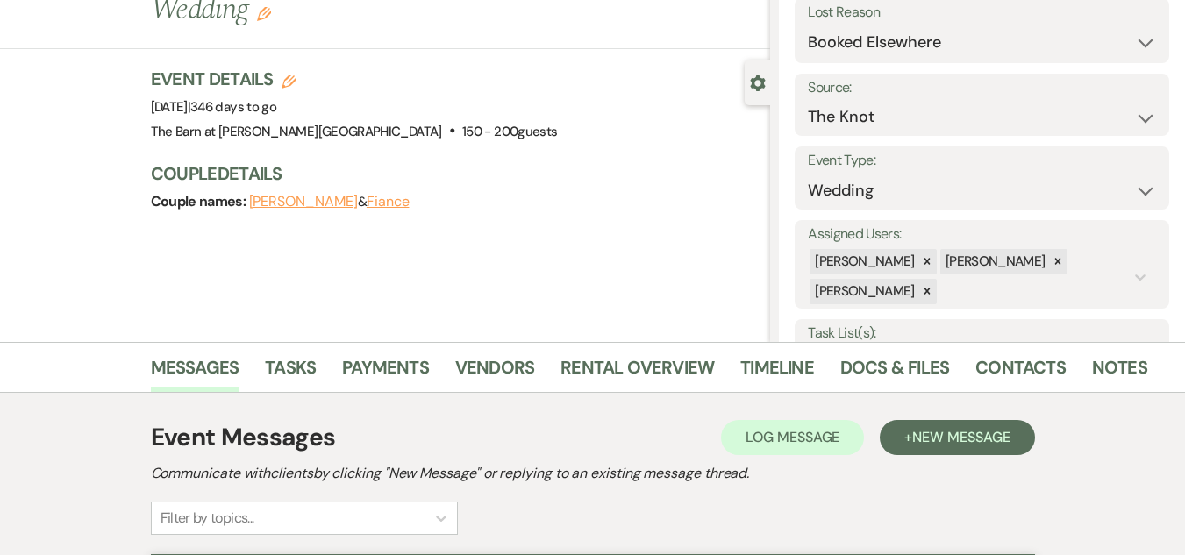
scroll to position [0, 0]
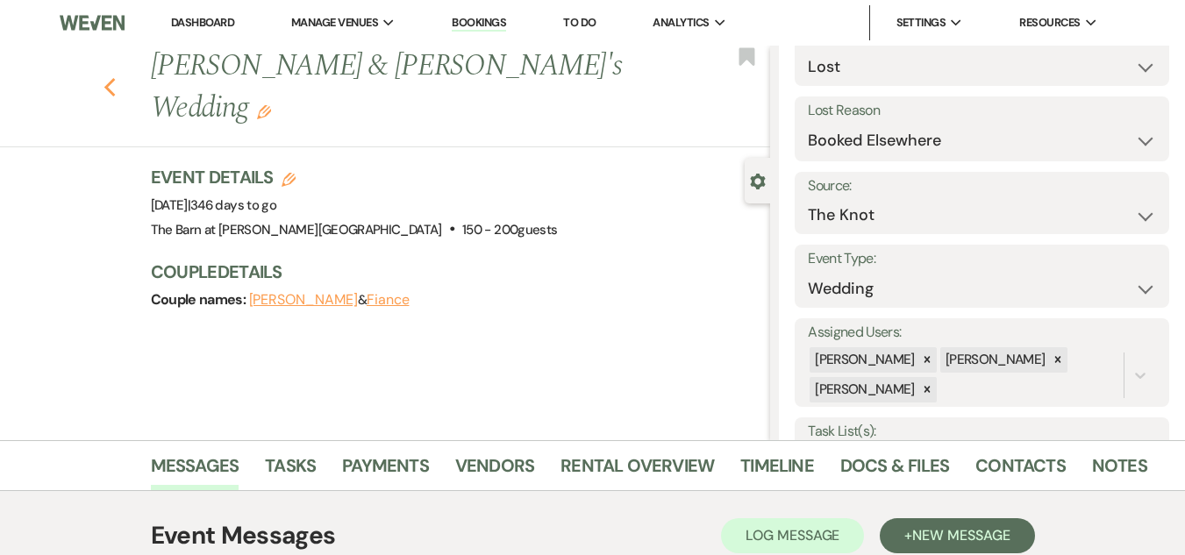
click at [115, 78] on use "button" at bounding box center [109, 87] width 11 height 19
select select "8"
select select "6"
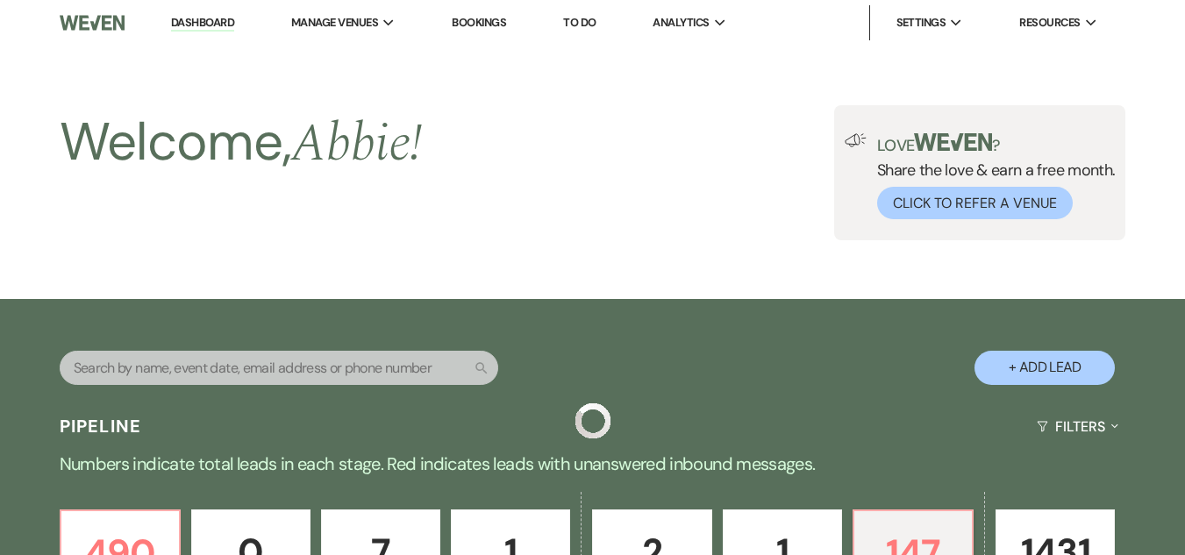
scroll to position [614, 0]
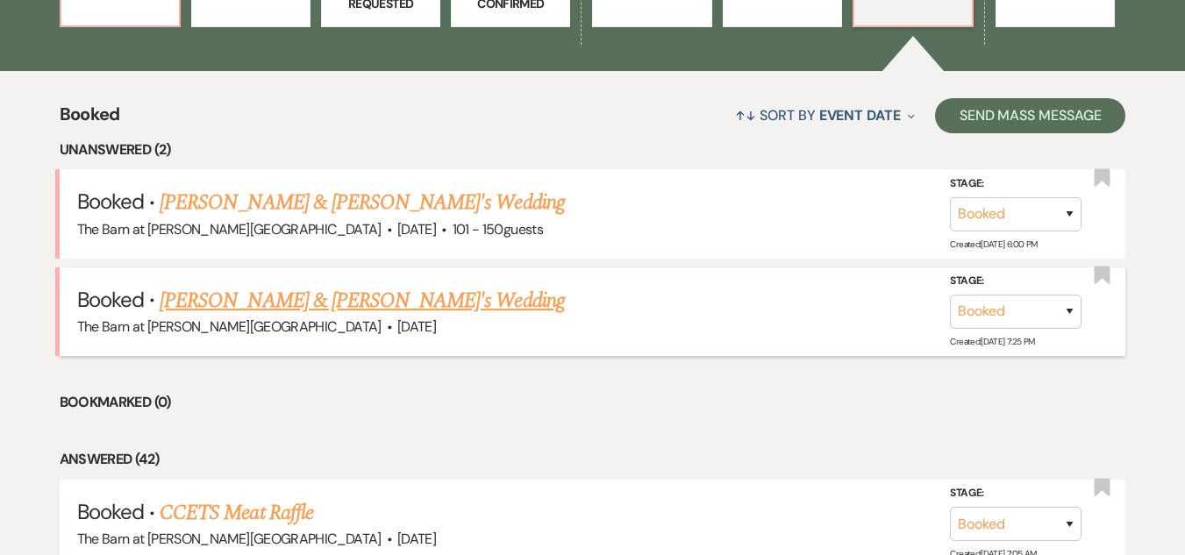
click at [344, 299] on link "Savanna Nickerson & Fiance's Wedding" at bounding box center [362, 301] width 405 height 32
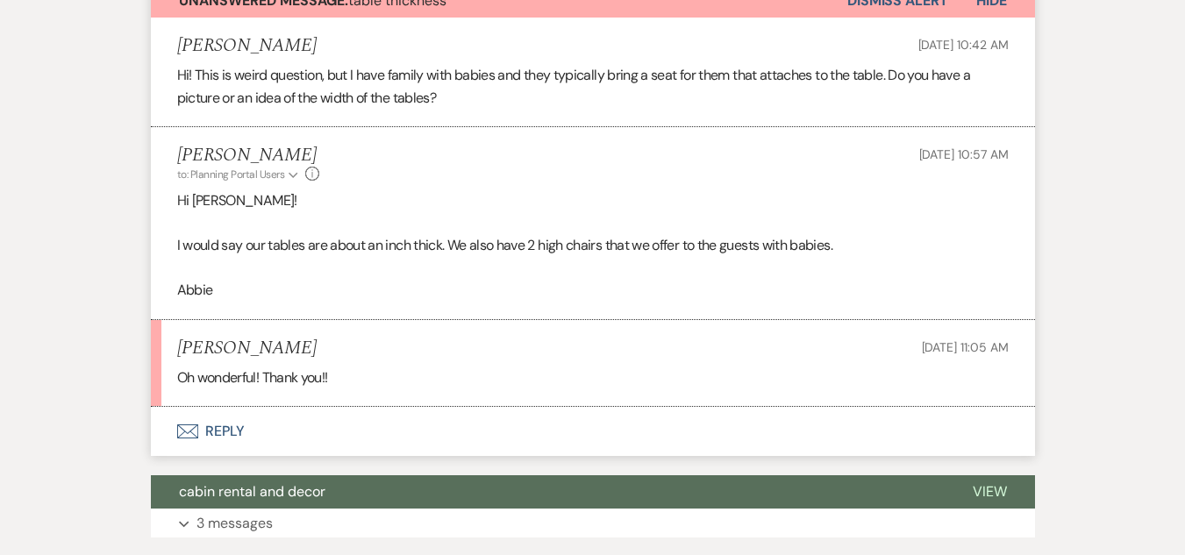
scroll to position [579, 0]
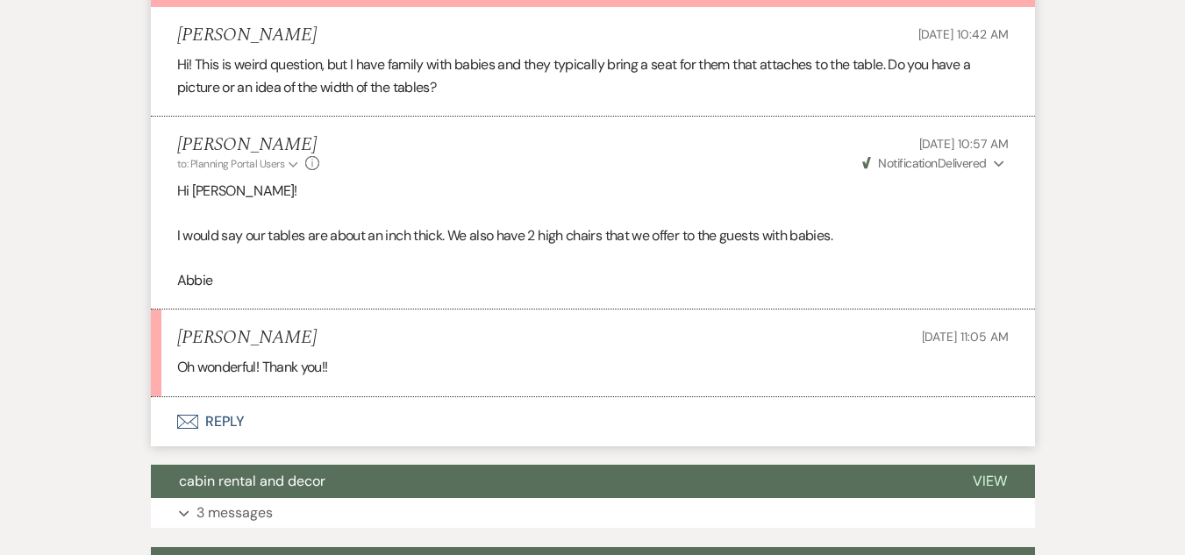
click at [225, 410] on button "Envelope Reply" at bounding box center [593, 421] width 884 height 49
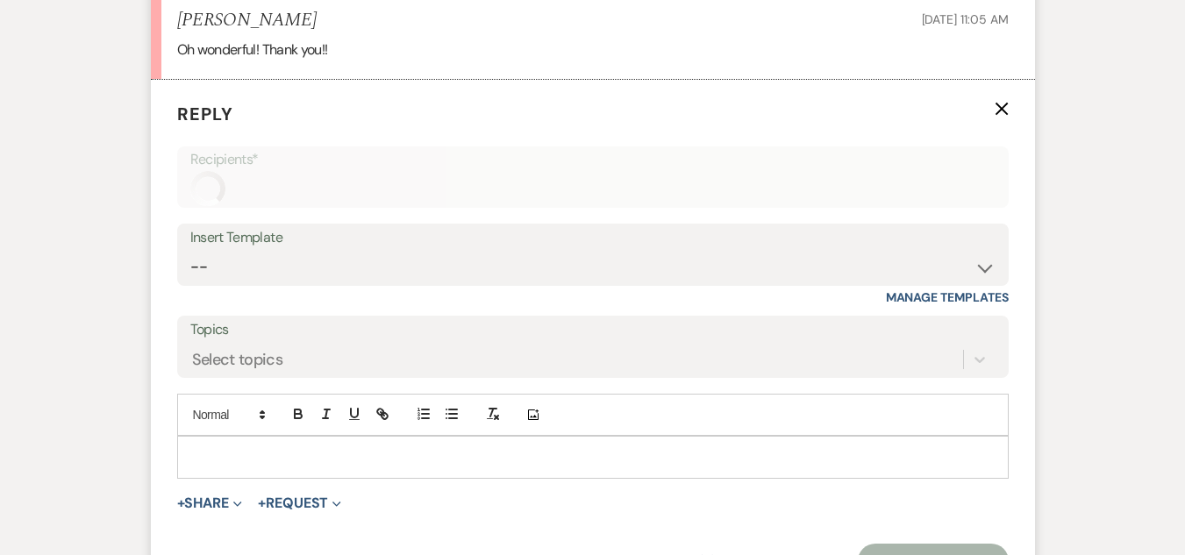
scroll to position [959, 0]
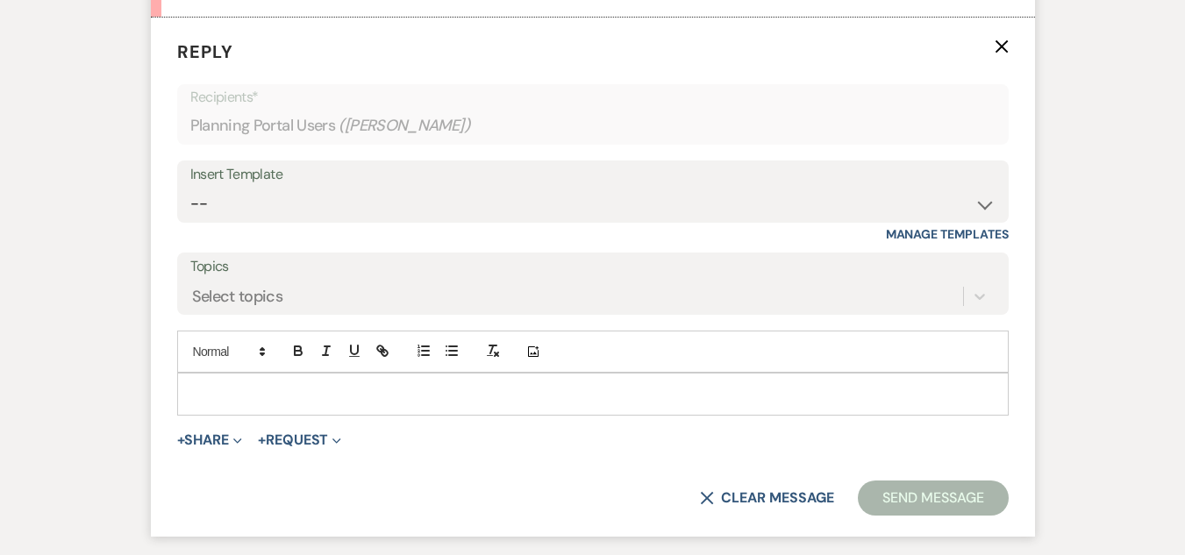
click at [321, 403] on p at bounding box center [592, 393] width 803 height 19
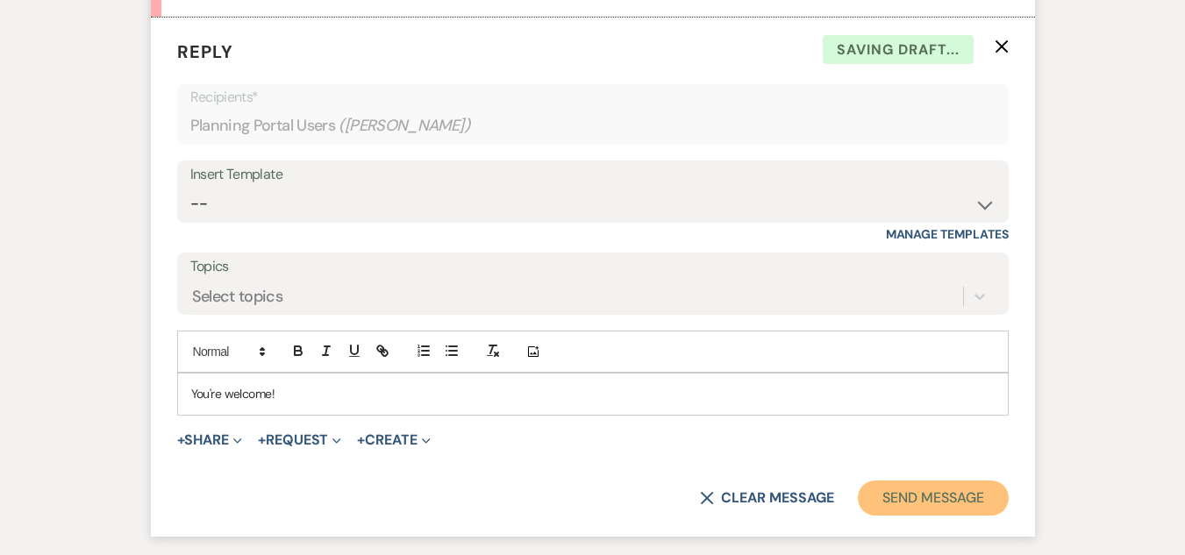
click at [897, 496] on button "Send Message" at bounding box center [933, 498] width 150 height 35
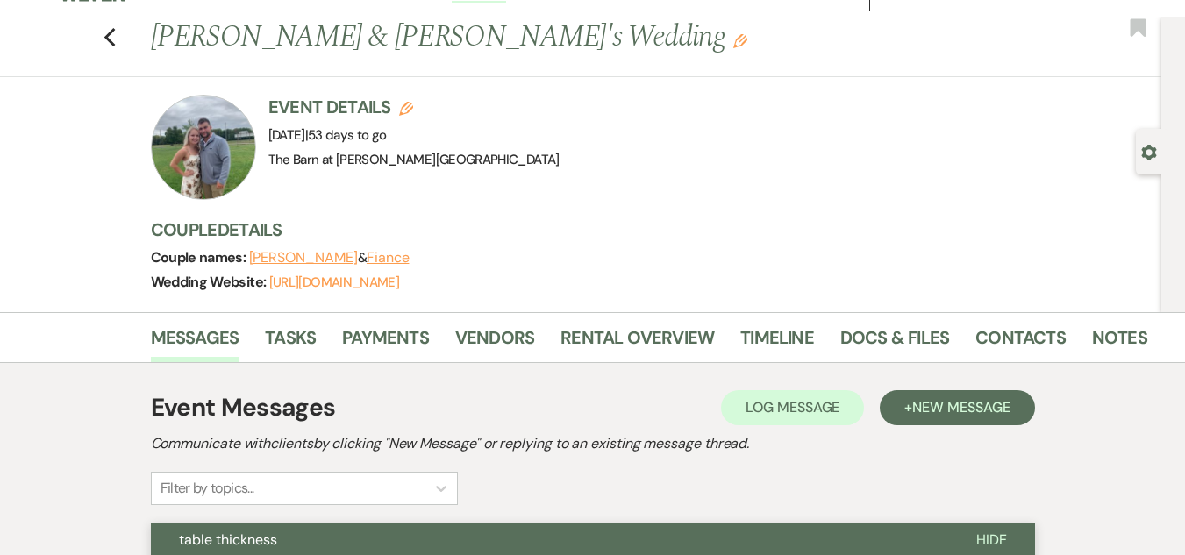
scroll to position [0, 0]
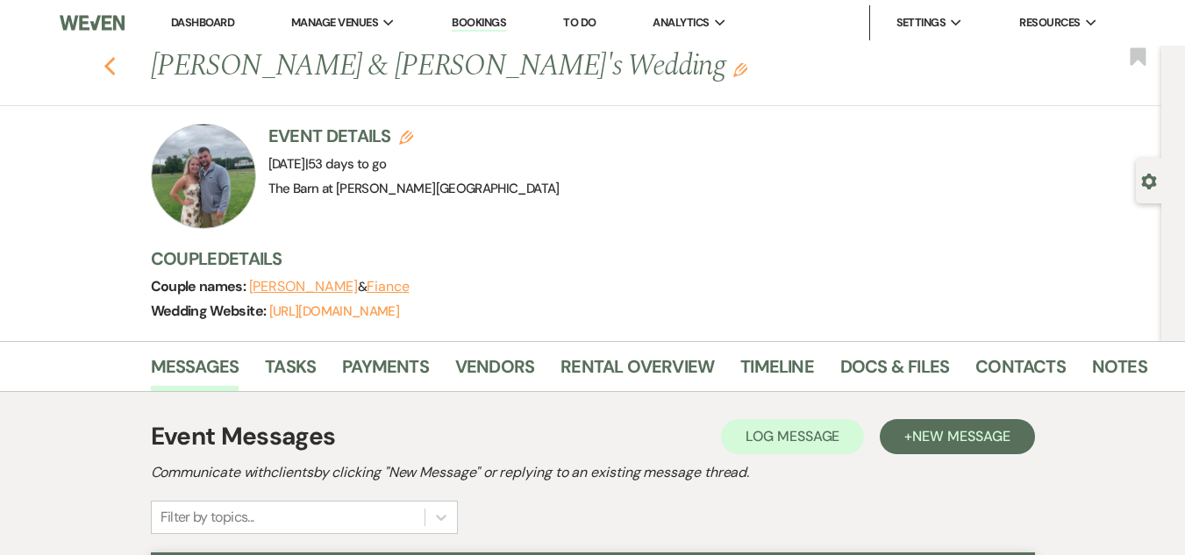
click at [115, 61] on use "button" at bounding box center [109, 66] width 11 height 19
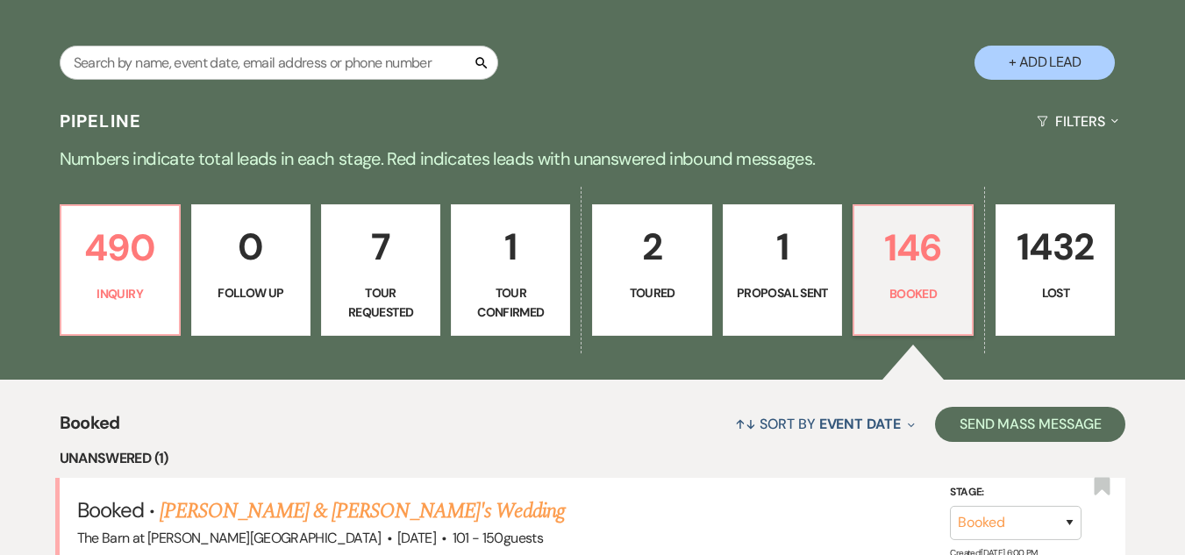
scroll to position [263, 0]
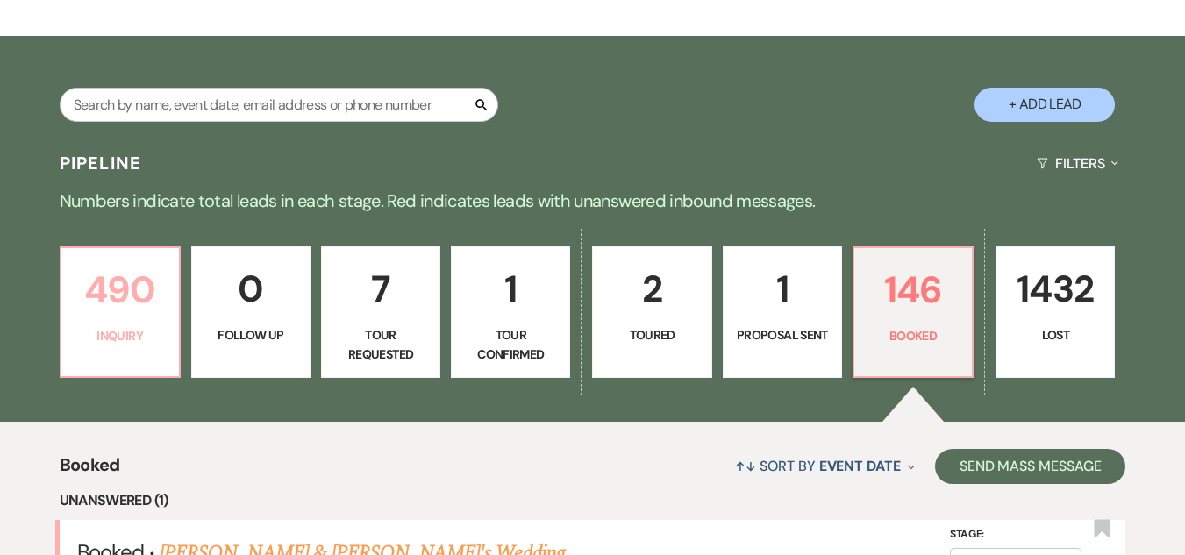
click at [105, 290] on p "490" at bounding box center [120, 290] width 96 height 59
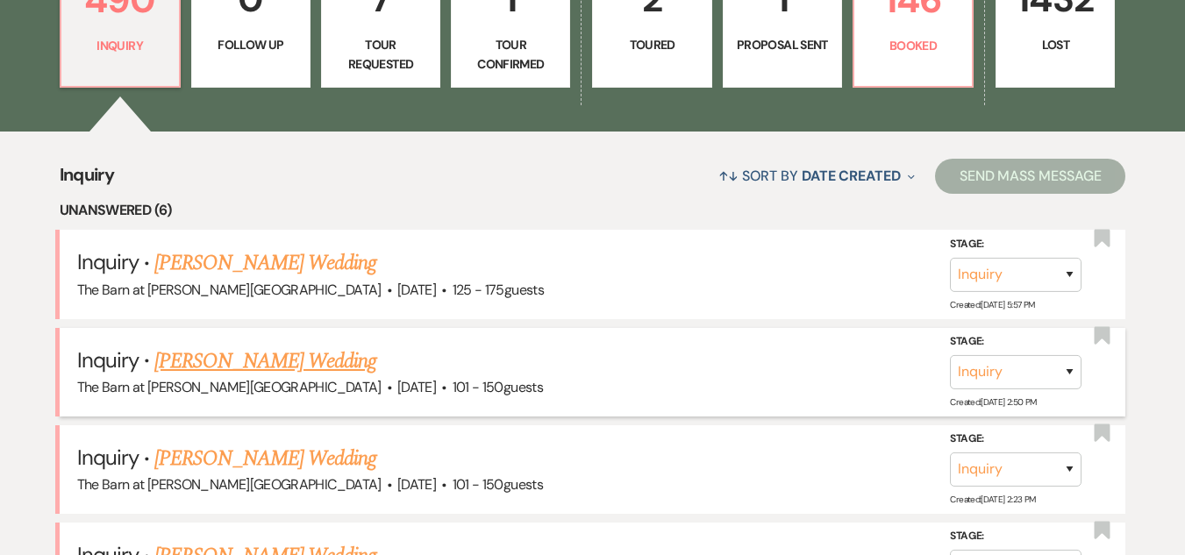
scroll to position [614, 0]
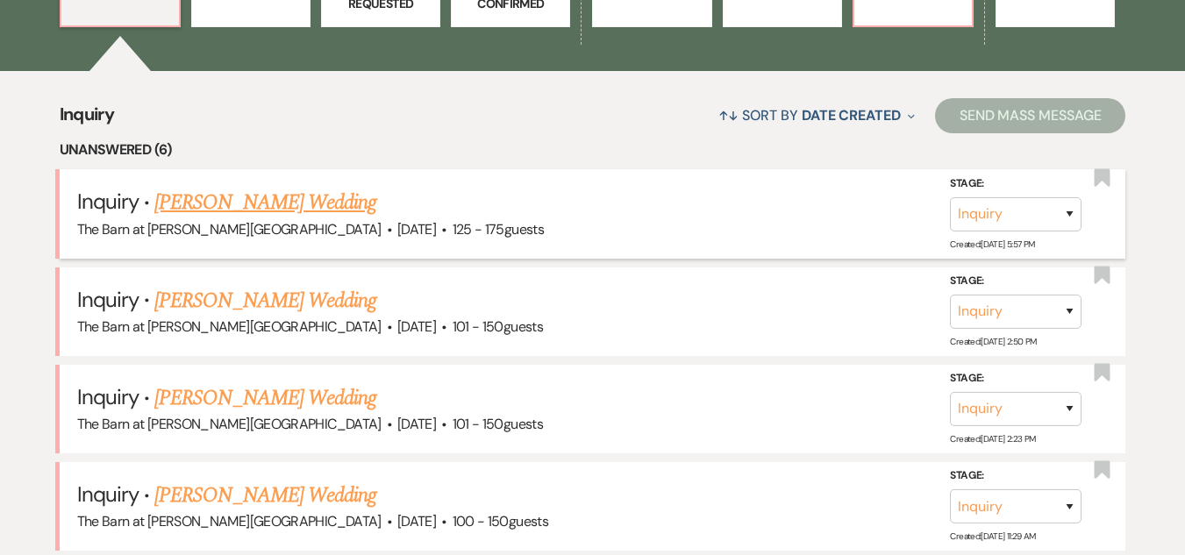
click at [286, 202] on link "Erin Ozminkowski's Wedding" at bounding box center [265, 203] width 222 height 32
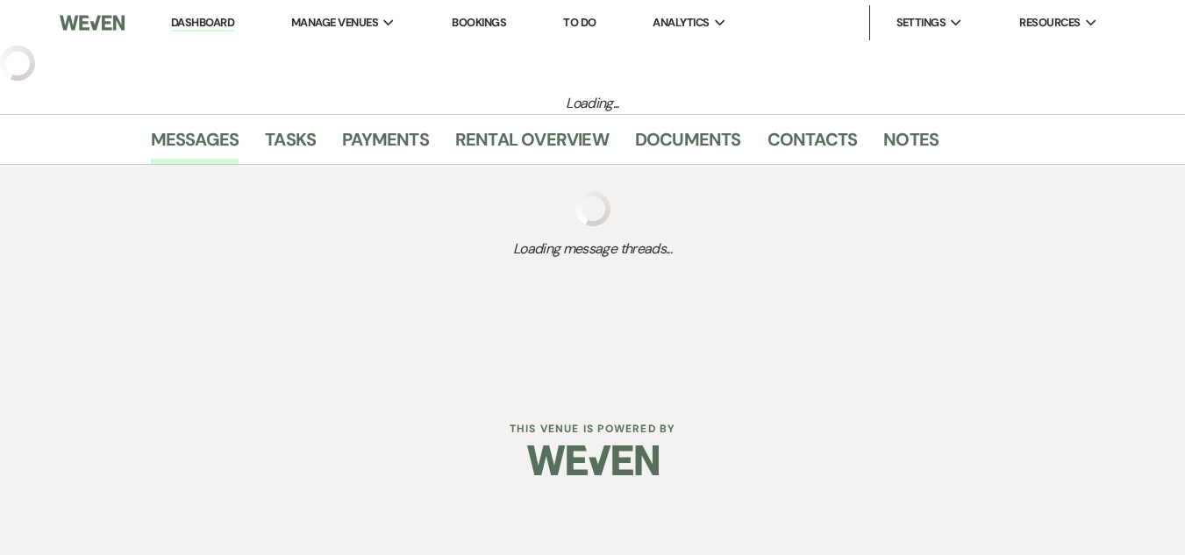
select select "3"
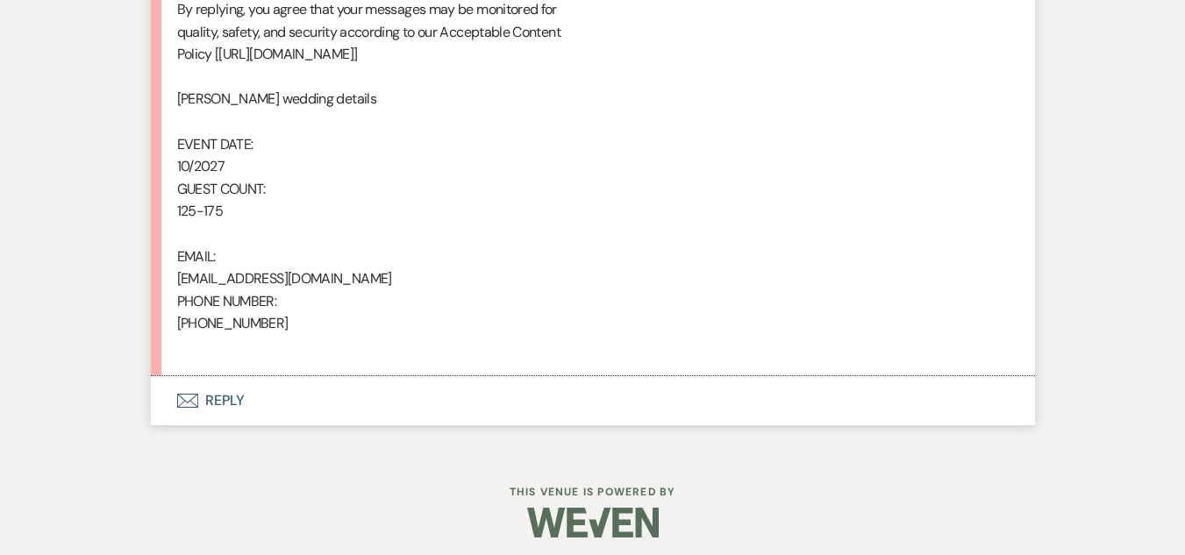
scroll to position [1146, 0]
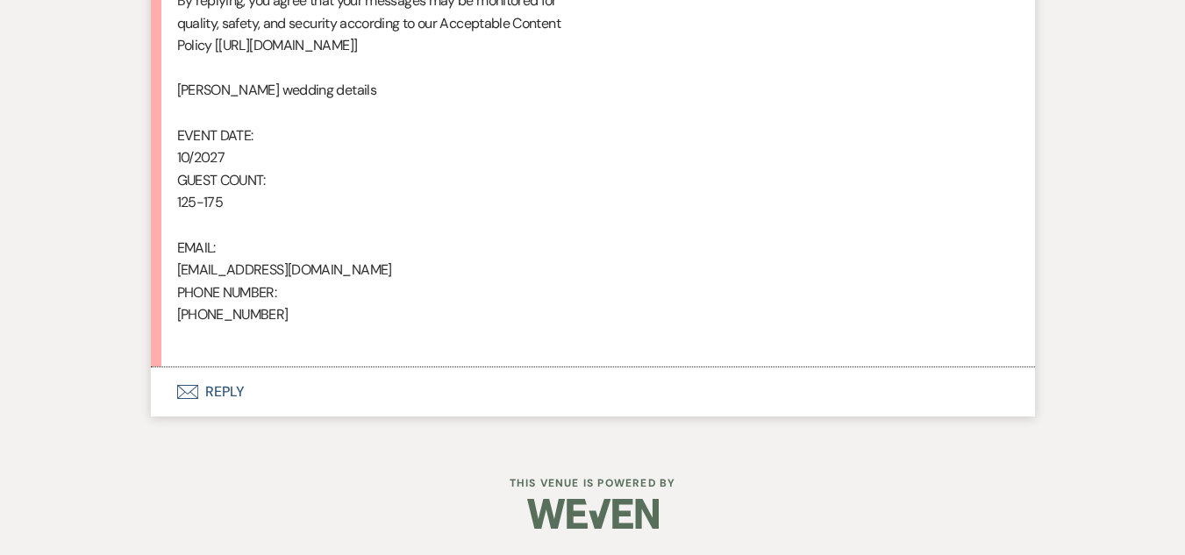
click at [192, 390] on icon "Envelope" at bounding box center [187, 392] width 21 height 14
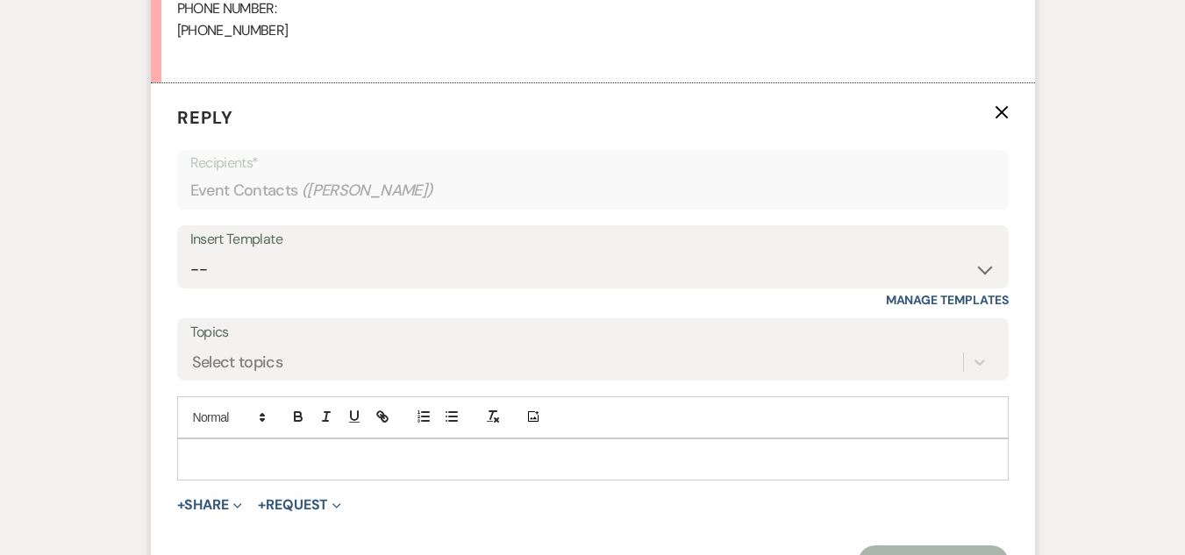
scroll to position [1496, 0]
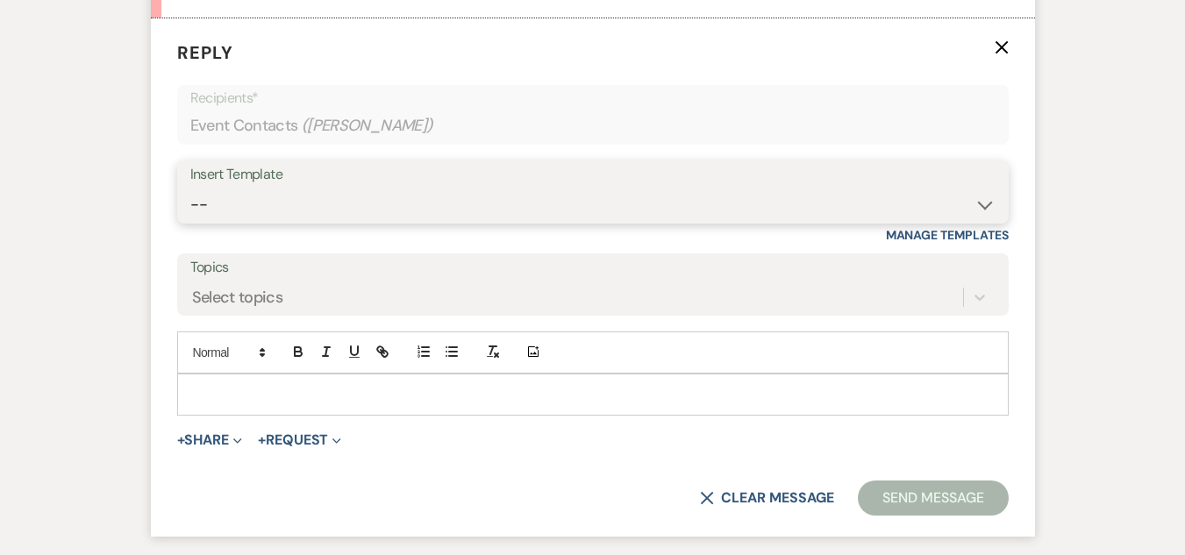
click at [450, 208] on select "-- Weven Planning Portal Introduction (Booked Events) Welcome Email Offboarding…" at bounding box center [592, 205] width 805 height 34
select select "5124"
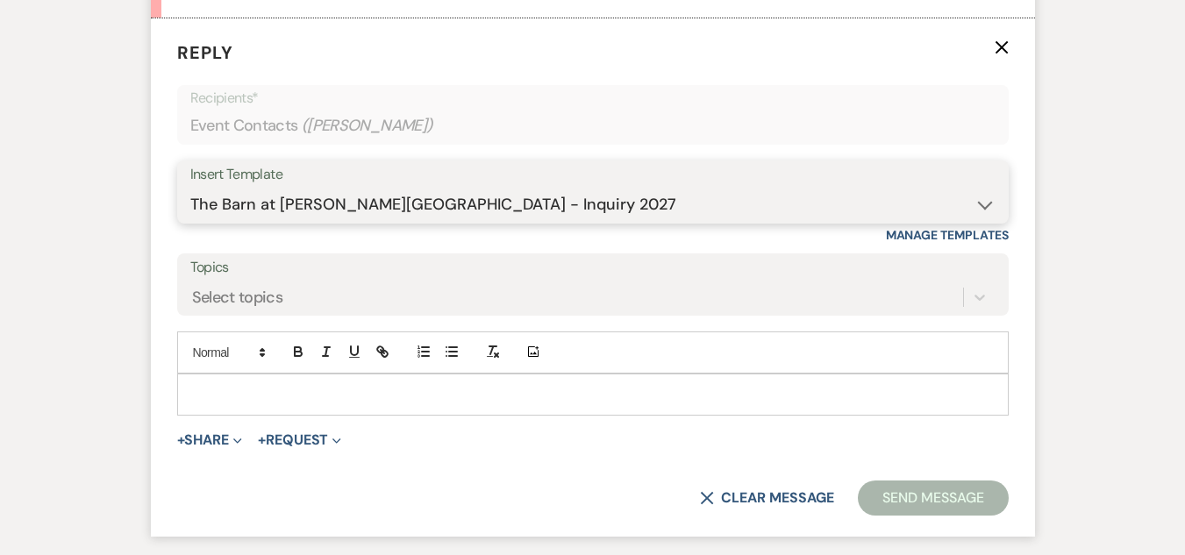
click at [190, 188] on select "-- Weven Planning Portal Introduction (Booked Events) Welcome Email Offboarding…" at bounding box center [592, 205] width 805 height 34
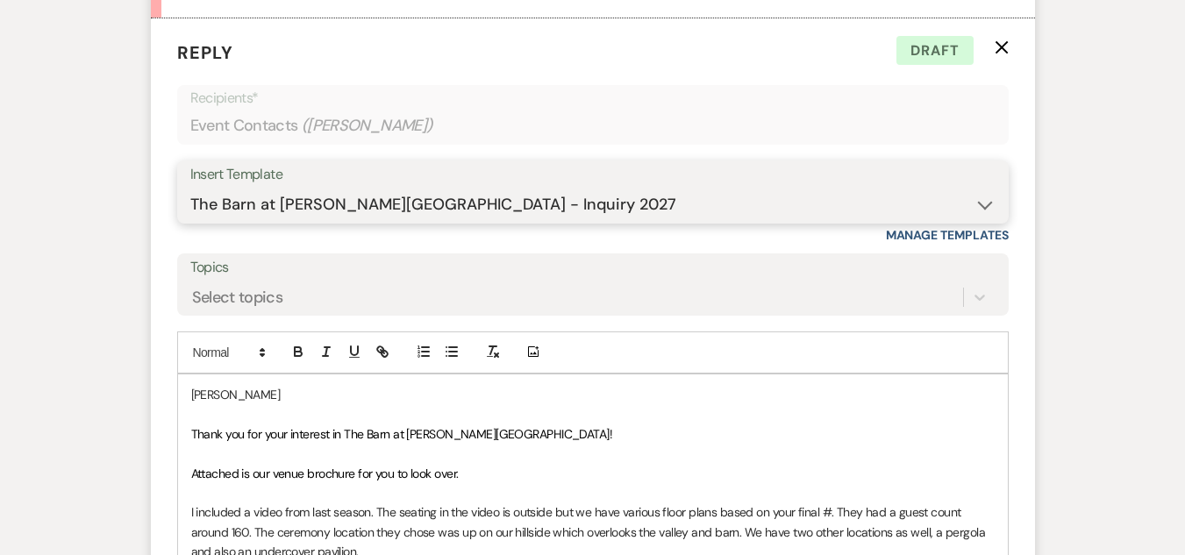
scroll to position [2022, 0]
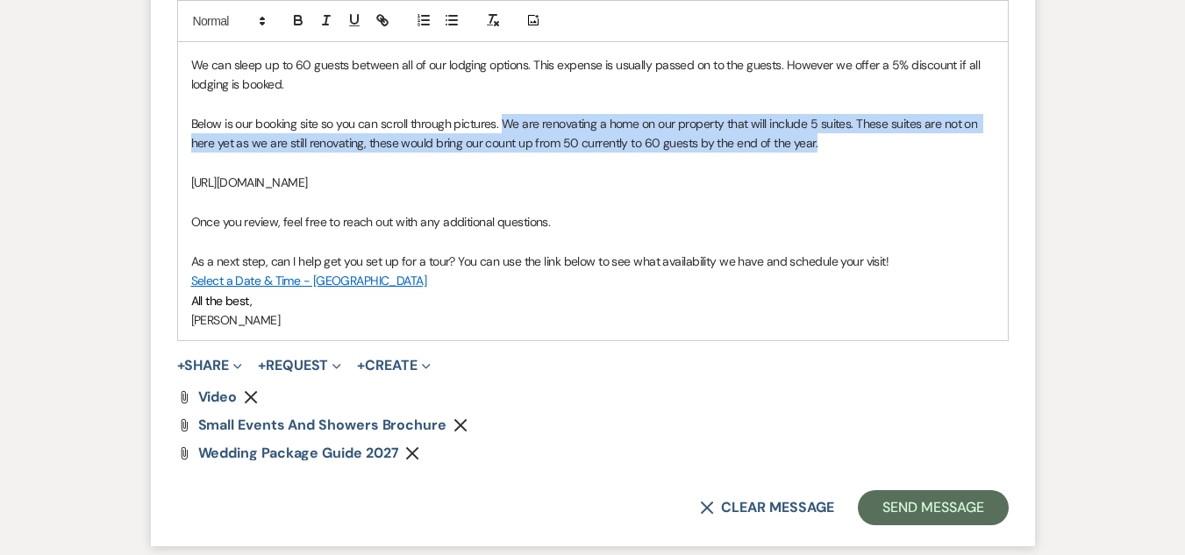
drag, startPoint x: 839, startPoint y: 147, endPoint x: 503, endPoint y: 117, distance: 338.2
click at [503, 117] on p "Below is our booking site so you can scroll through pictures. We are renovating…" at bounding box center [592, 133] width 803 height 39
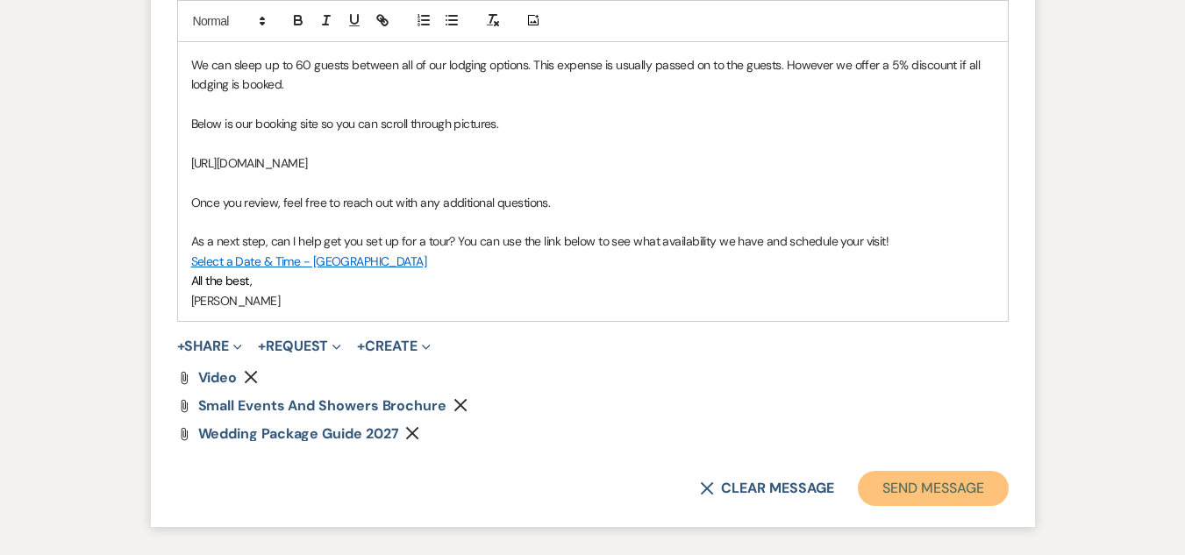
click at [942, 480] on button "Send Message" at bounding box center [933, 488] width 150 height 35
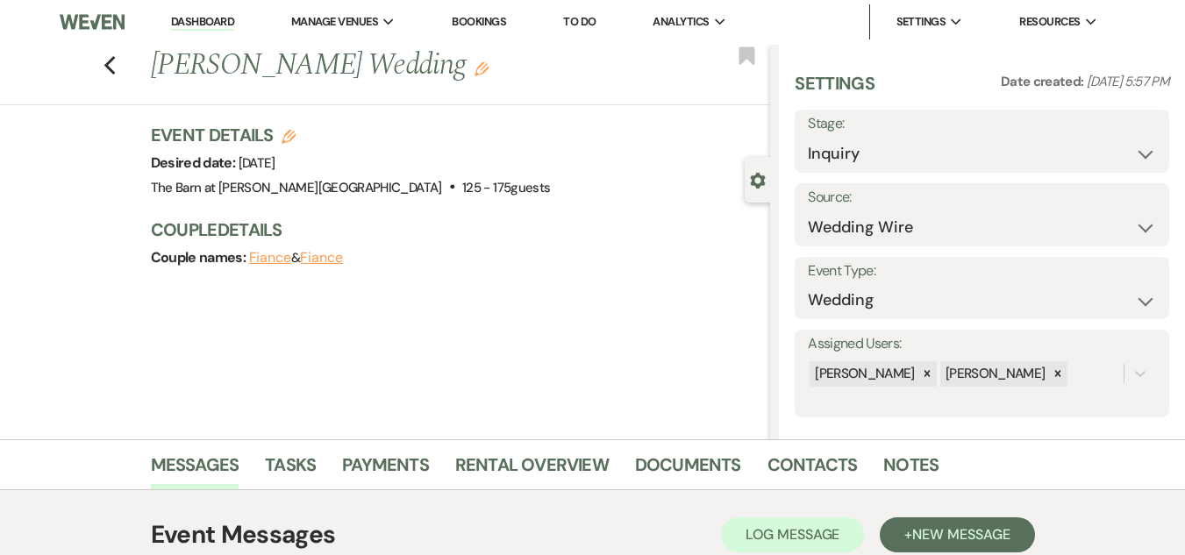
scroll to position [0, 0]
click at [117, 68] on icon "Previous" at bounding box center [110, 66] width 13 height 21
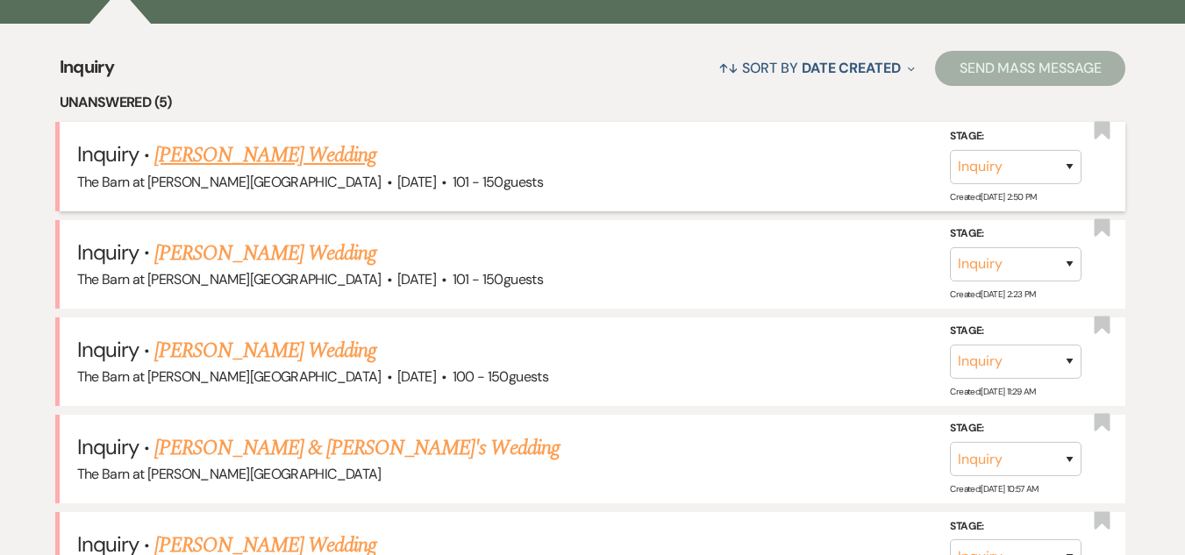
scroll to position [614, 0]
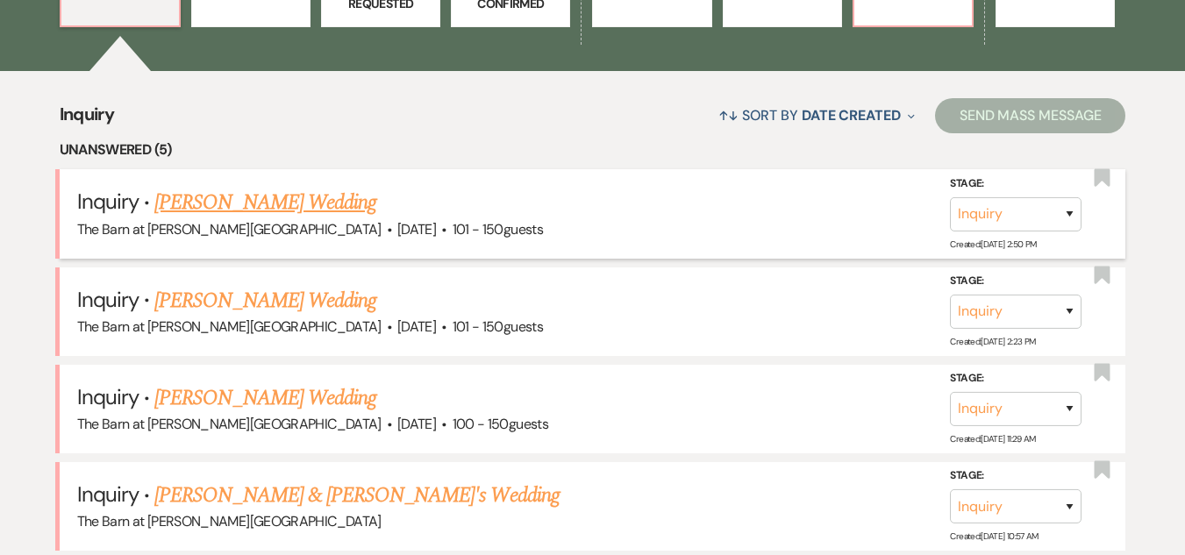
click at [287, 189] on link "Bushra Khalid's Wedding" at bounding box center [265, 203] width 222 height 32
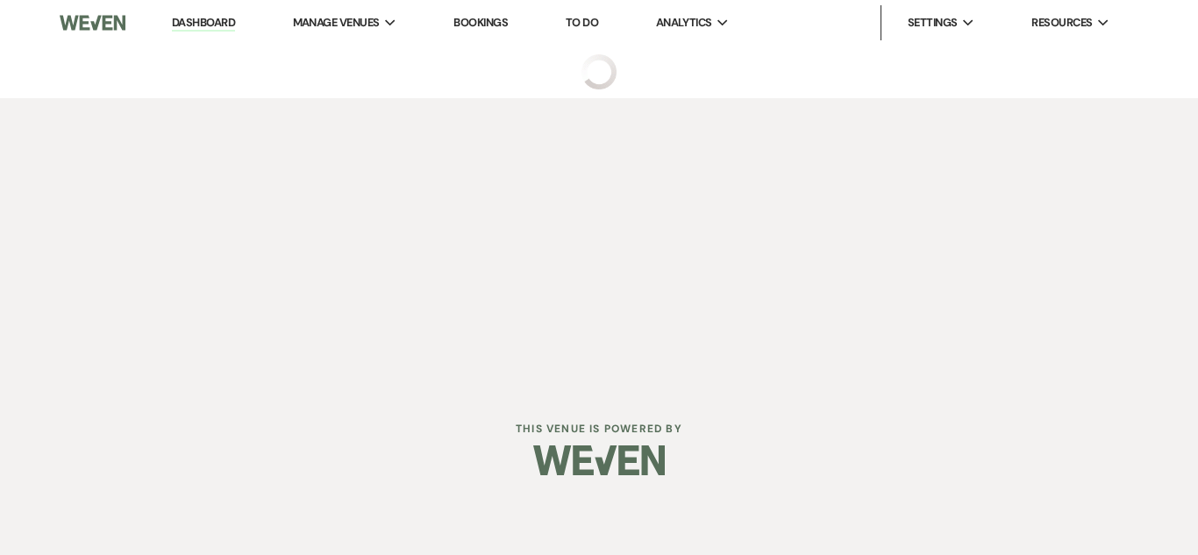
select select "2"
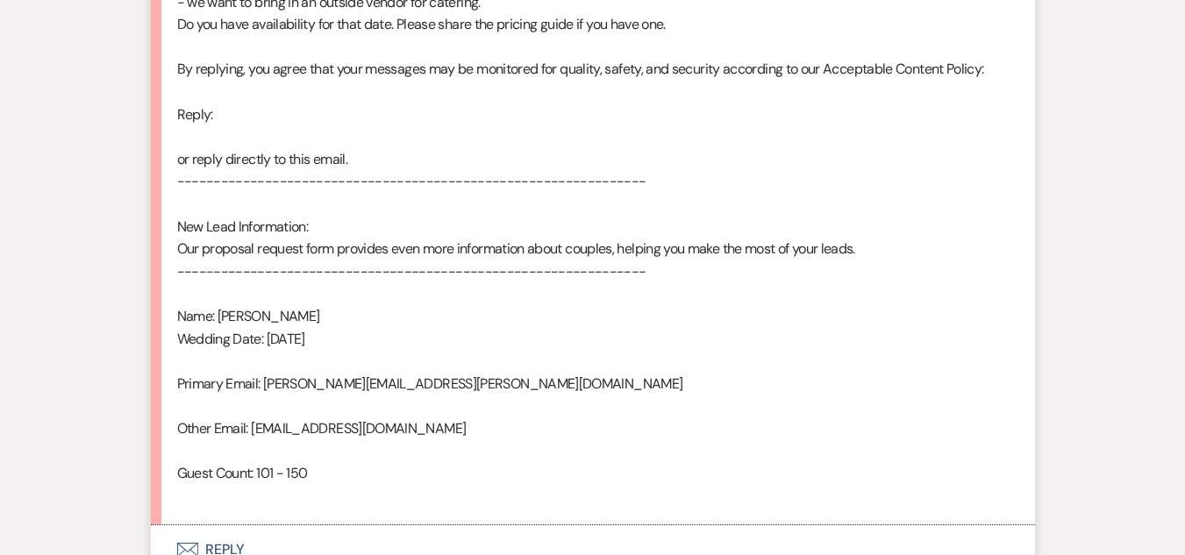
scroll to position [1140, 0]
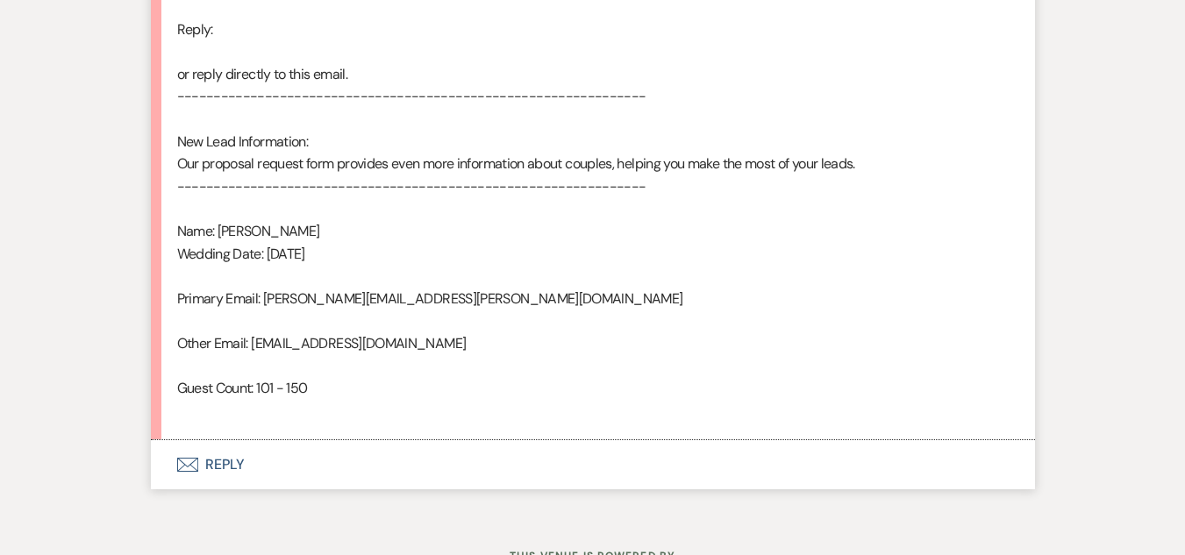
click at [229, 455] on button "Envelope Reply" at bounding box center [593, 464] width 884 height 49
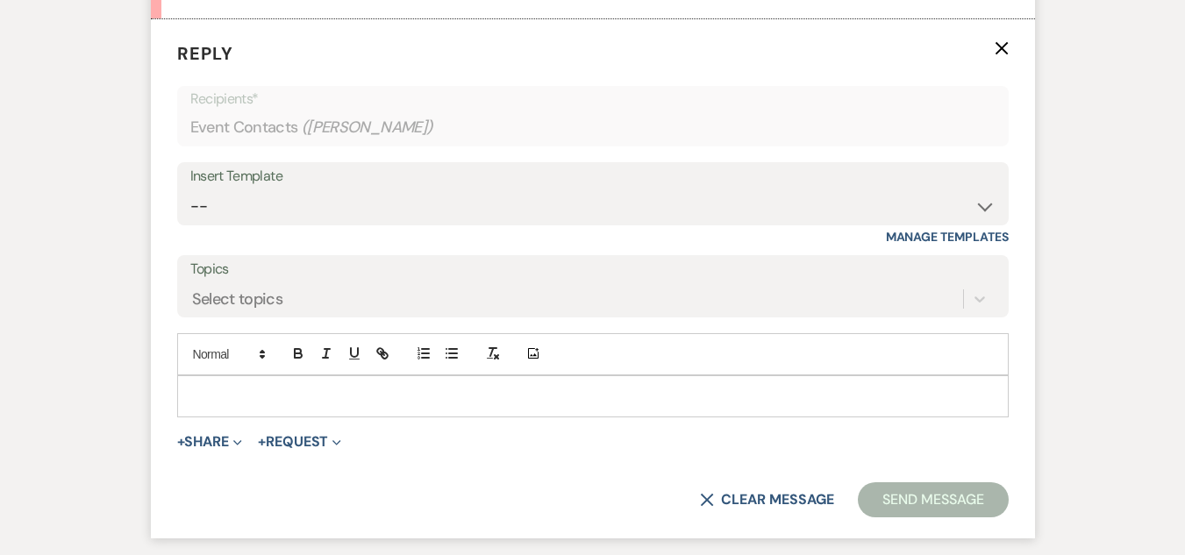
scroll to position [1563, 0]
click at [382, 405] on div at bounding box center [593, 395] width 830 height 40
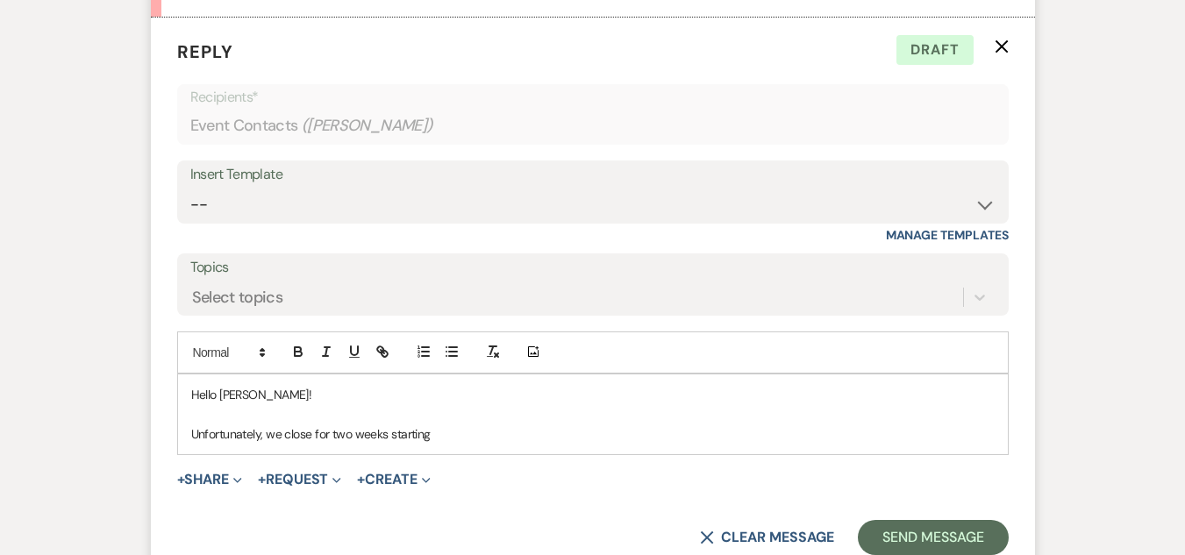
click at [481, 436] on p "Unfortunately, we close for two weeks starting" at bounding box center [592, 434] width 803 height 19
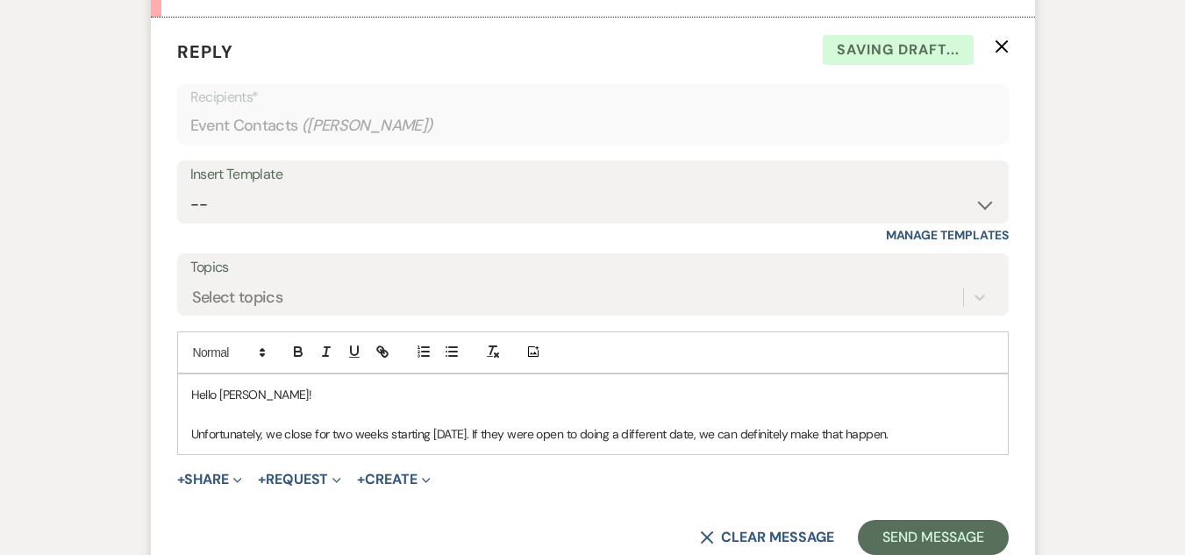
click at [948, 440] on p "Unfortunately, we close for two weeks starting December 17th. If they were open…" at bounding box center [592, 434] width 803 height 19
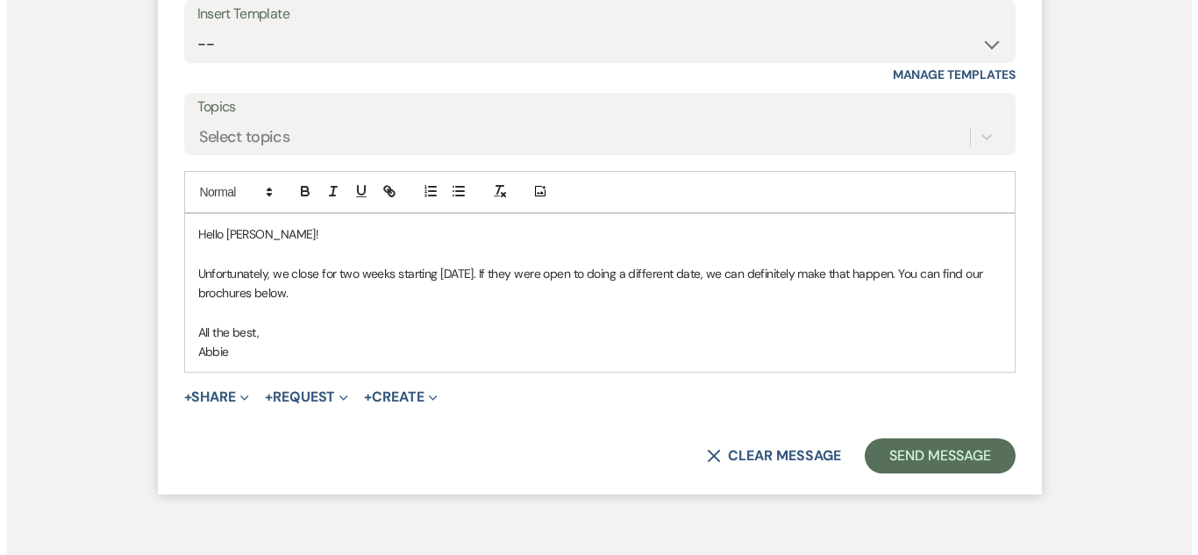
scroll to position [1738, 0]
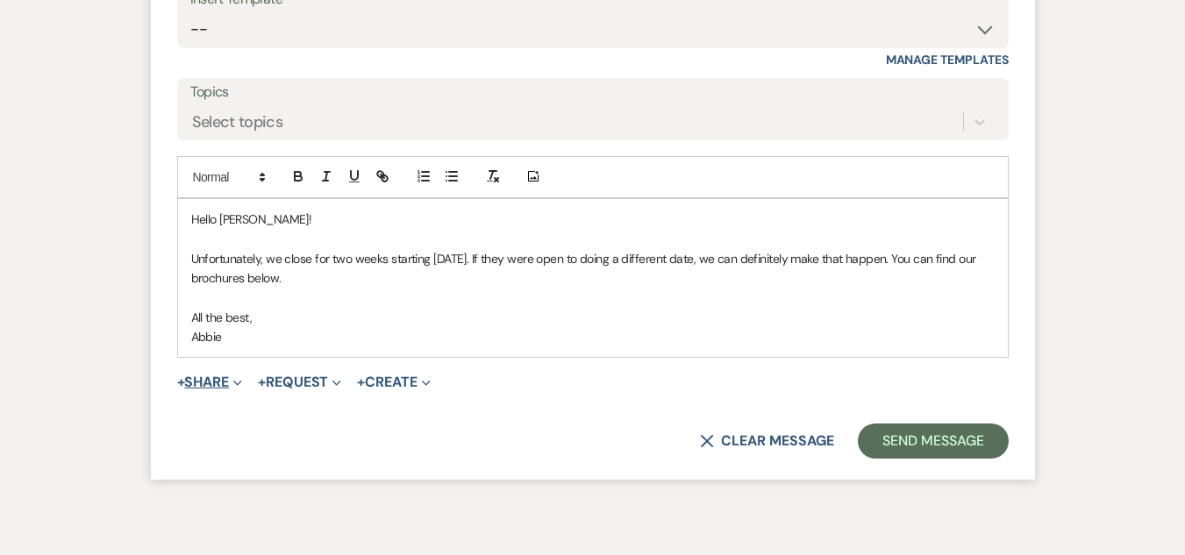
click at [225, 386] on button "+ Share Expand" at bounding box center [210, 382] width 66 height 14
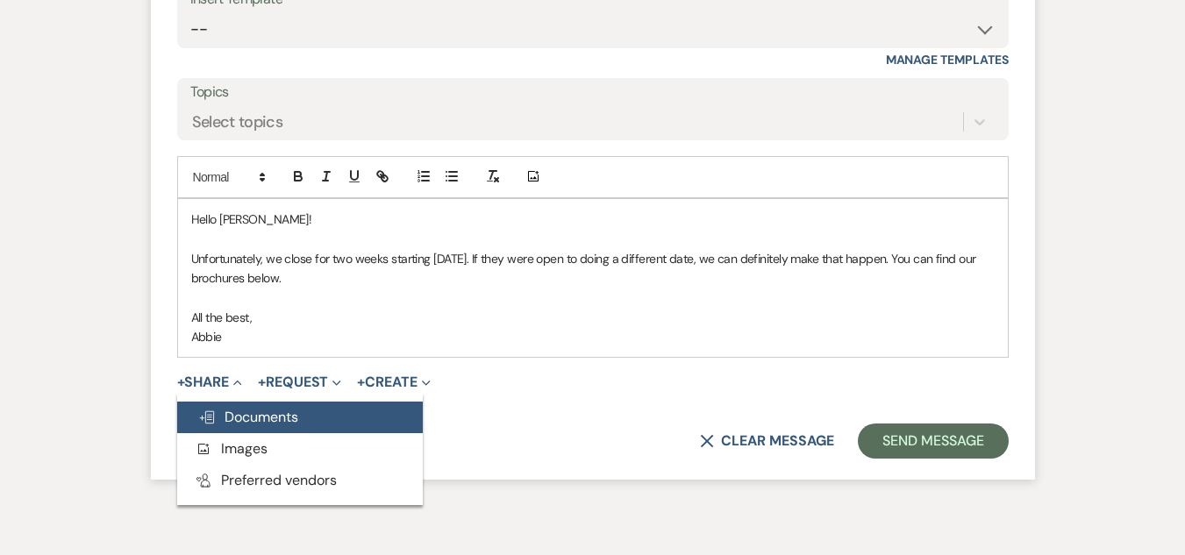
click at [251, 416] on span "Doc Upload Documents" at bounding box center [248, 417] width 100 height 18
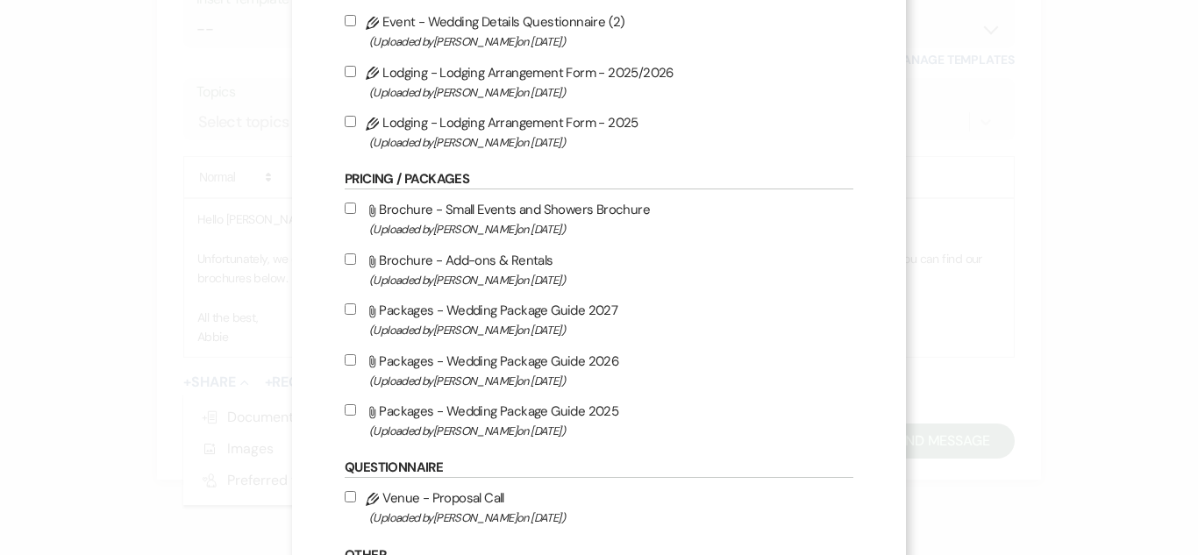
scroll to position [1053, 0]
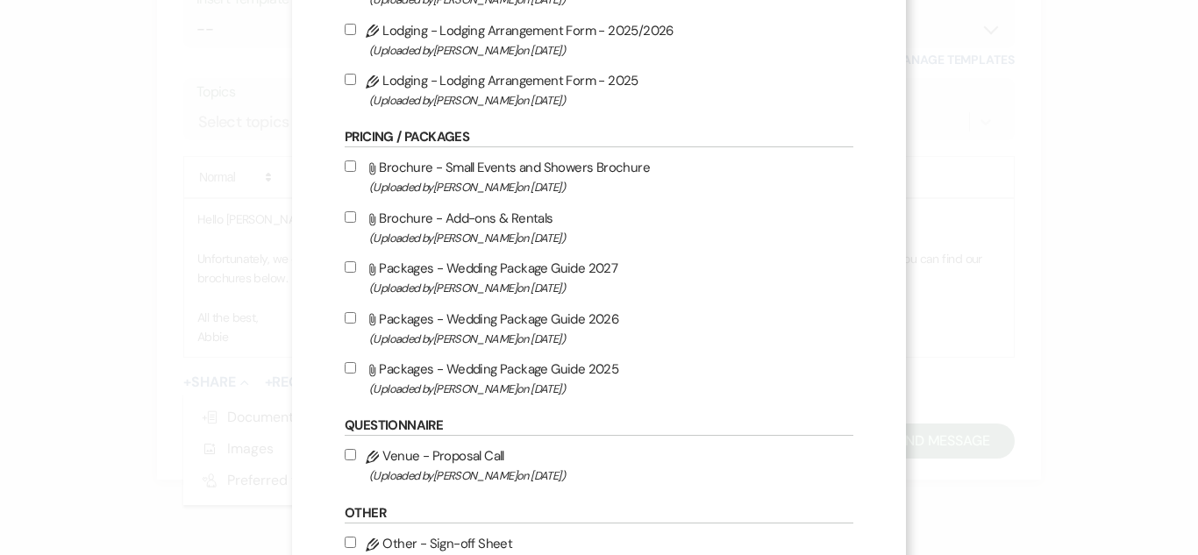
click at [475, 372] on label "Attach File Packages - Wedding Package Guide 2025 (Uploaded by Alissa Pekrul on…" at bounding box center [599, 378] width 509 height 41
click at [356, 372] on input "Attach File Packages - Wedding Package Guide 2025 (Uploaded by Alissa Pekrul on…" at bounding box center [350, 367] width 11 height 11
checkbox input "true"
click at [346, 166] on input "Attach File Brochure - Small Events and Showers Brochure (Uploaded by Alissa Pe…" at bounding box center [350, 166] width 11 height 11
checkbox input "true"
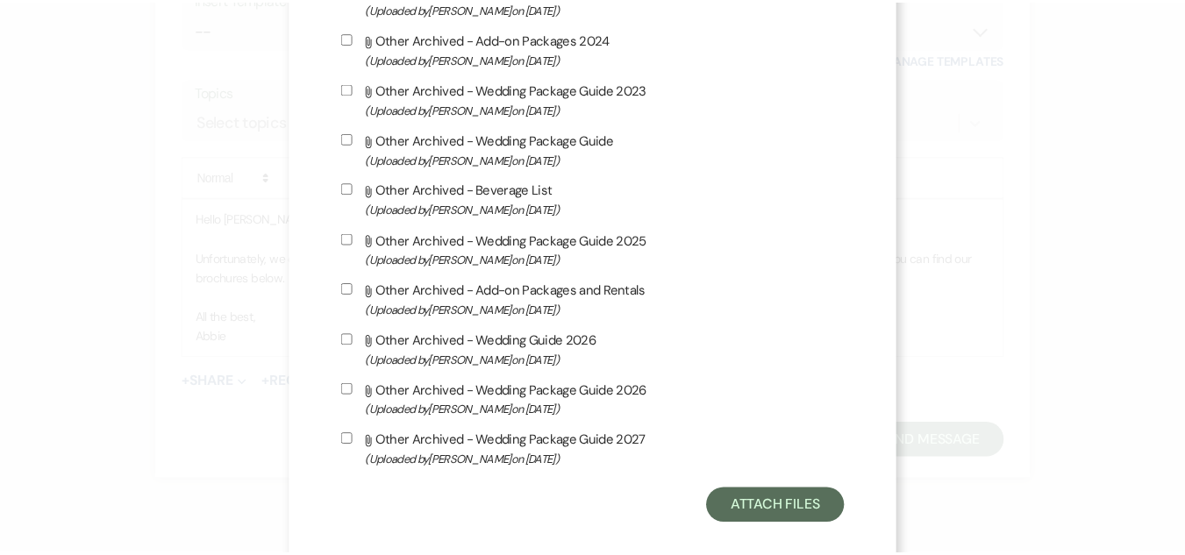
scroll to position [3730, 0]
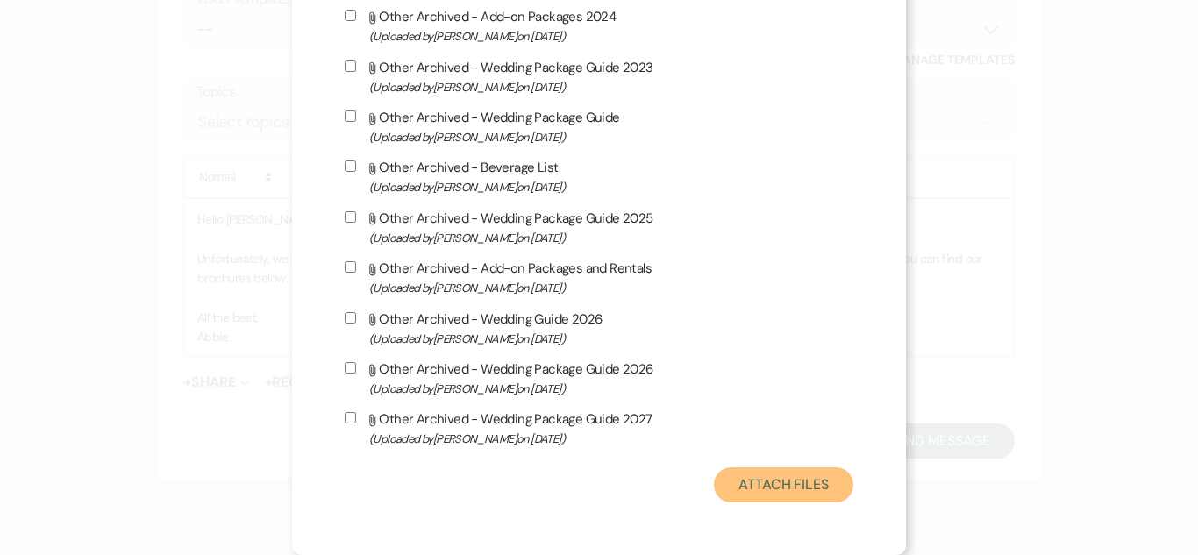
click at [810, 482] on button "Attach Files" at bounding box center [783, 485] width 139 height 35
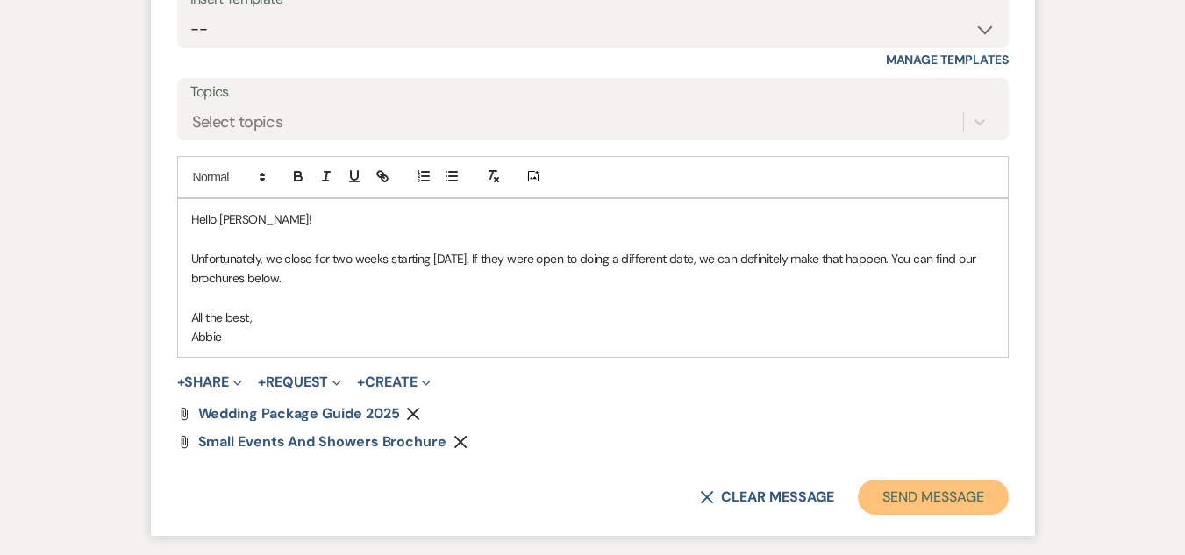
click at [951, 487] on button "Send Message" at bounding box center [933, 497] width 150 height 35
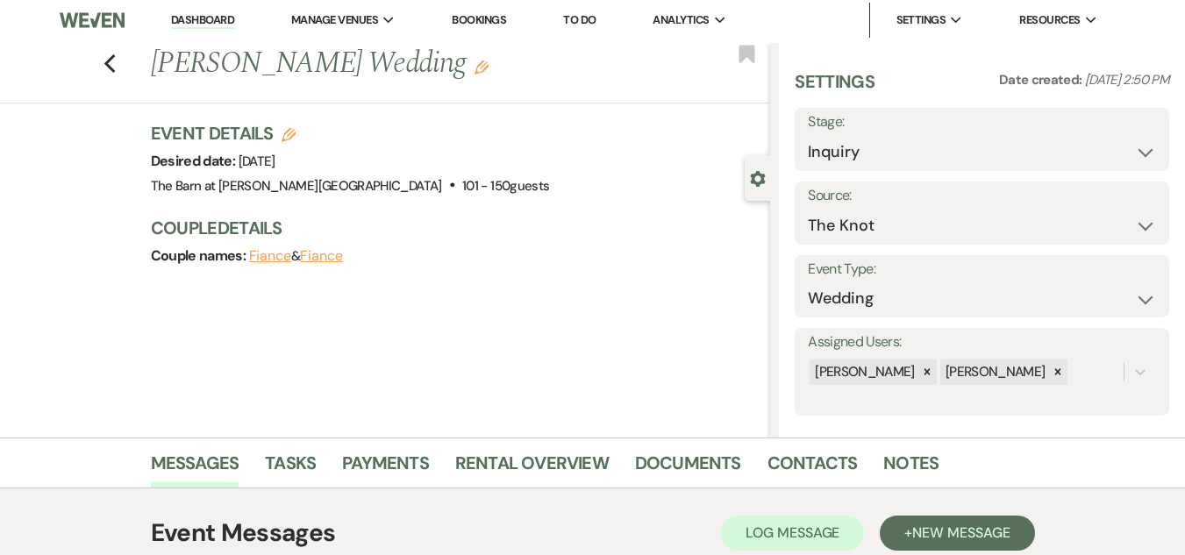
scroll to position [0, 0]
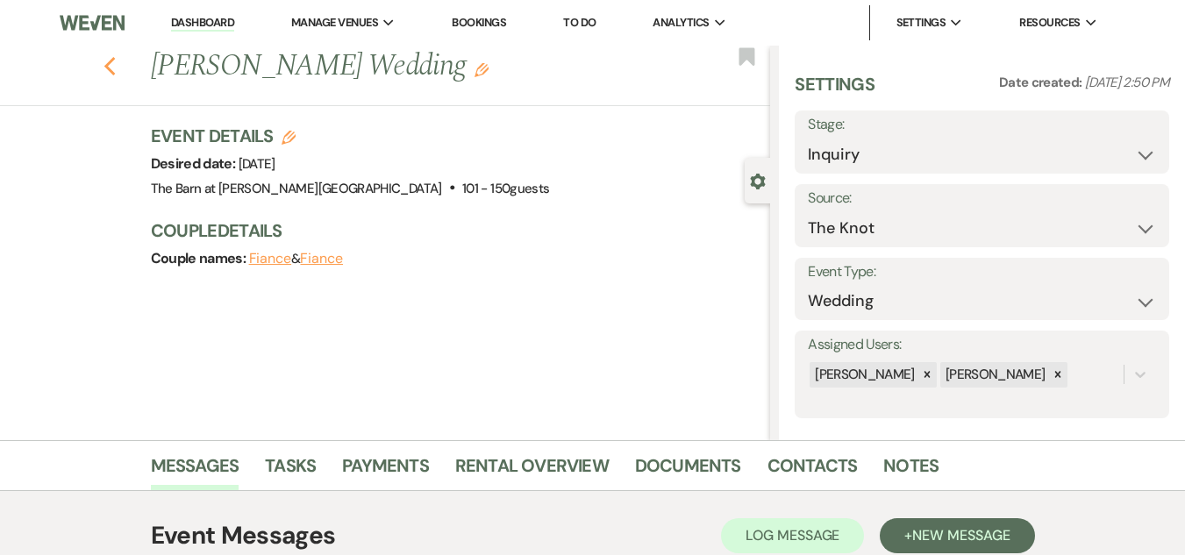
click at [112, 66] on use "button" at bounding box center [109, 66] width 11 height 19
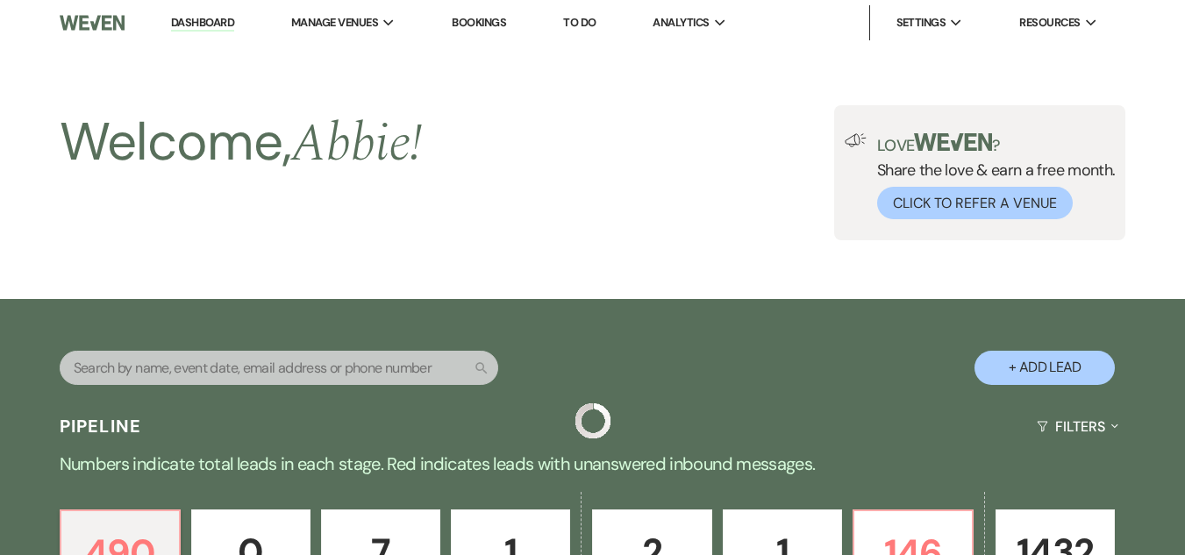
scroll to position [614, 0]
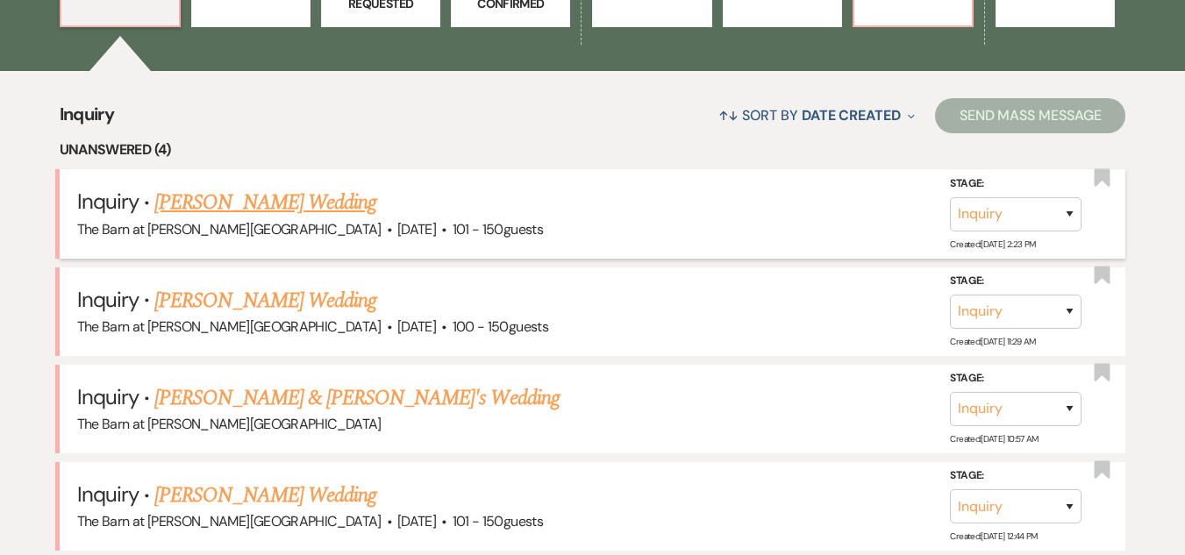
click at [300, 206] on link "Bushra Khalid's Wedding" at bounding box center [265, 203] width 222 height 32
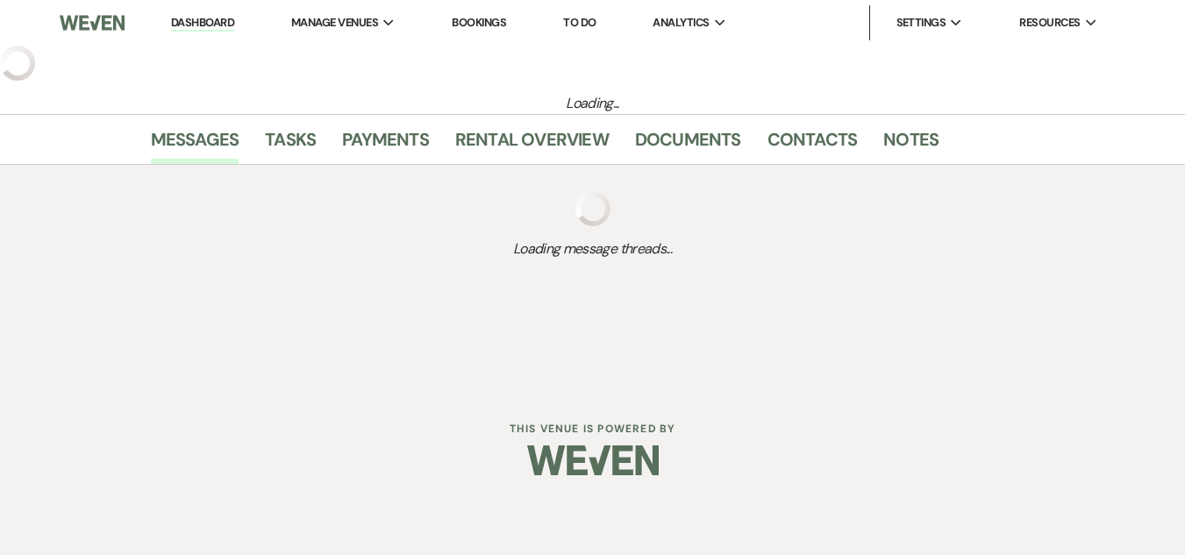
select select "2"
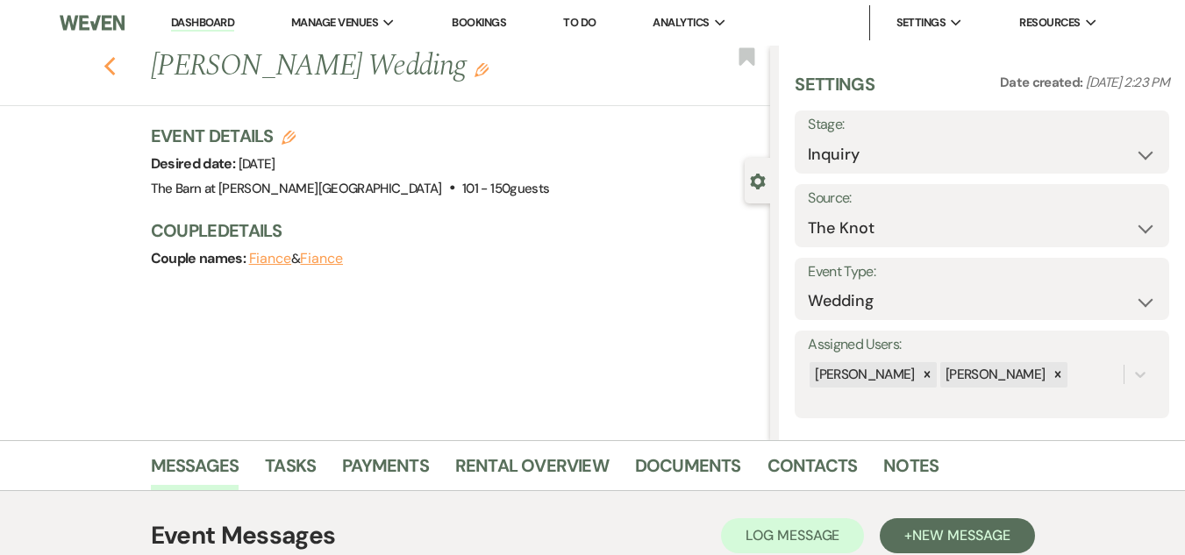
click at [115, 62] on use "button" at bounding box center [109, 66] width 11 height 19
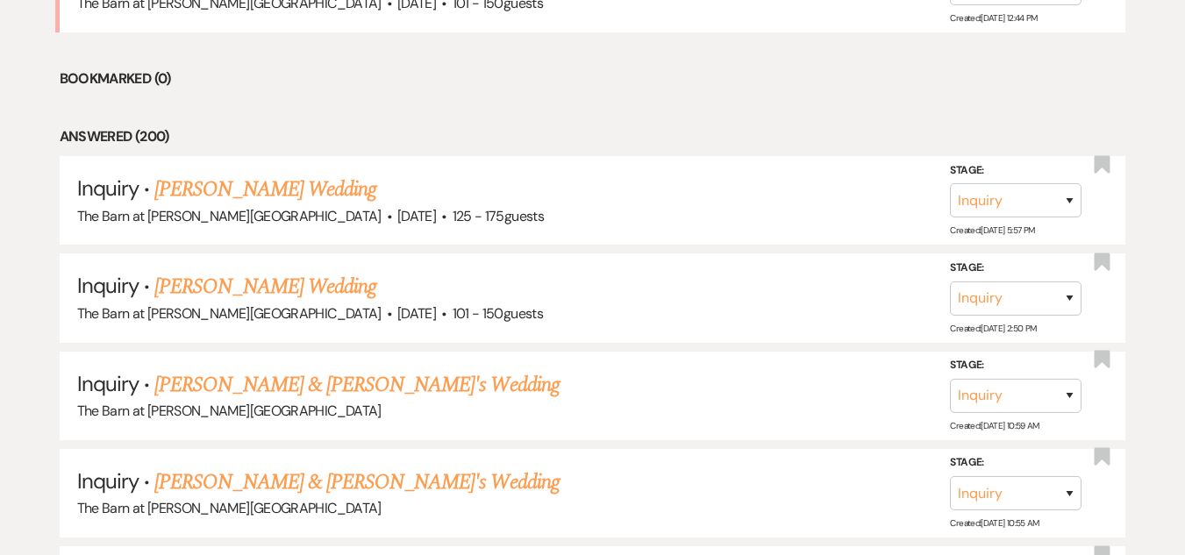
scroll to position [1140, 0]
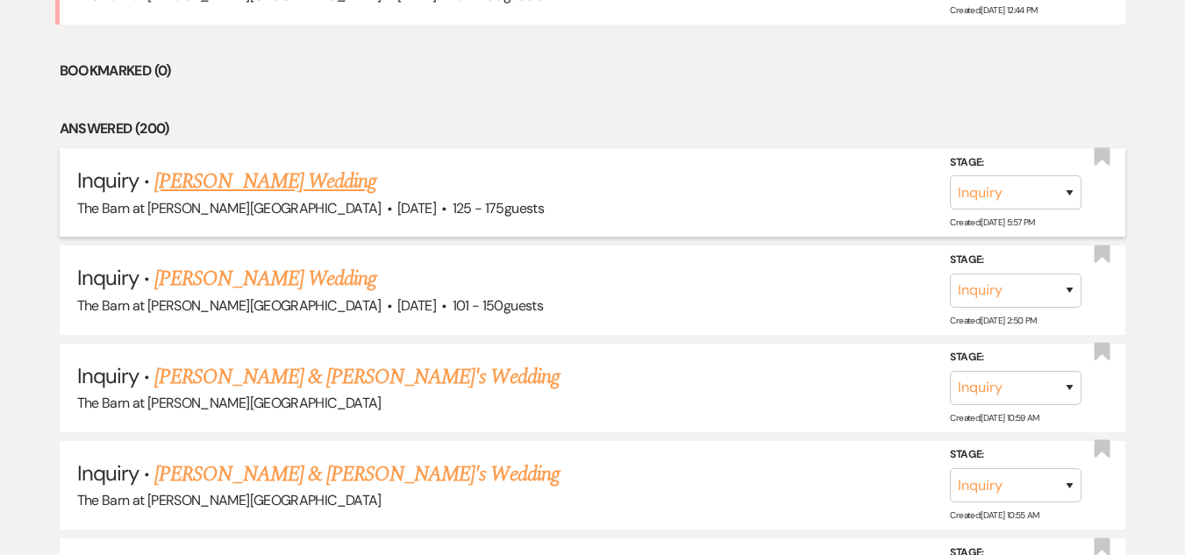
click at [297, 176] on link "Erin Ozminkowski's Wedding" at bounding box center [265, 182] width 222 height 32
select select "3"
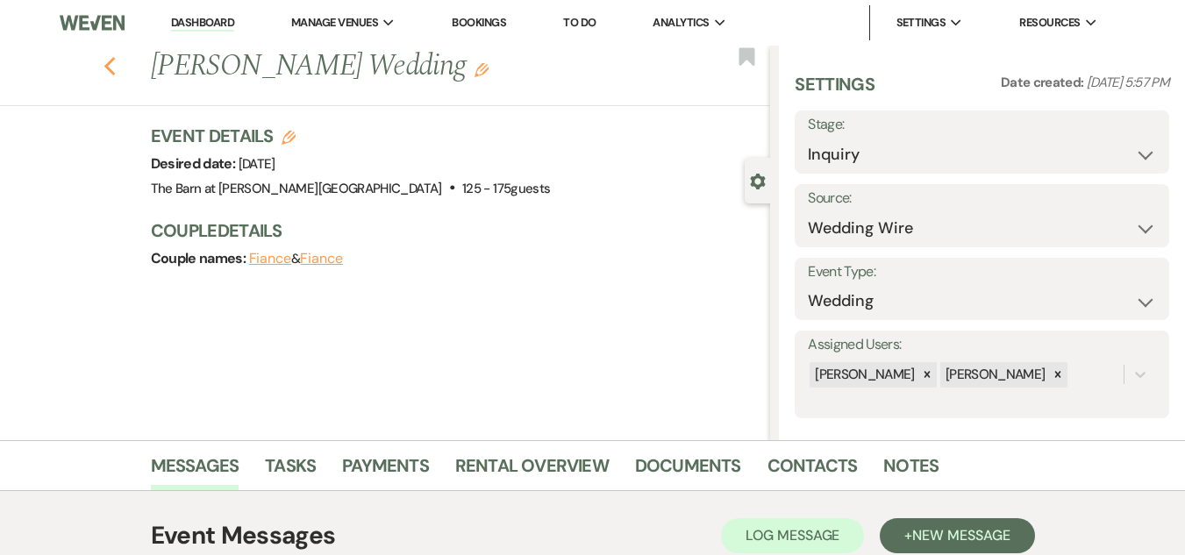
click at [116, 66] on icon "Previous" at bounding box center [110, 66] width 13 height 21
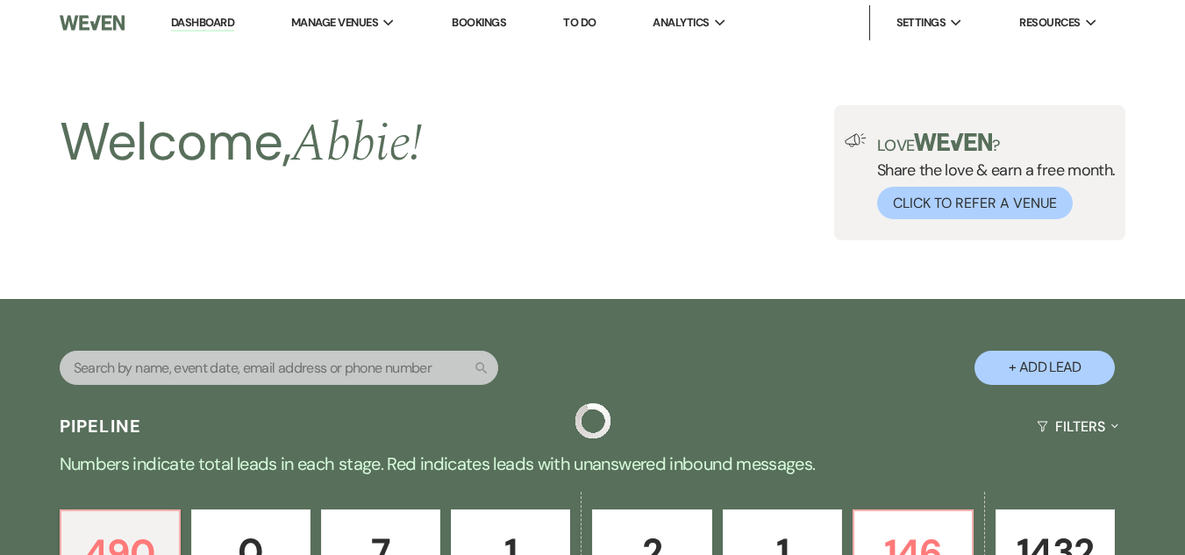
scroll to position [1140, 0]
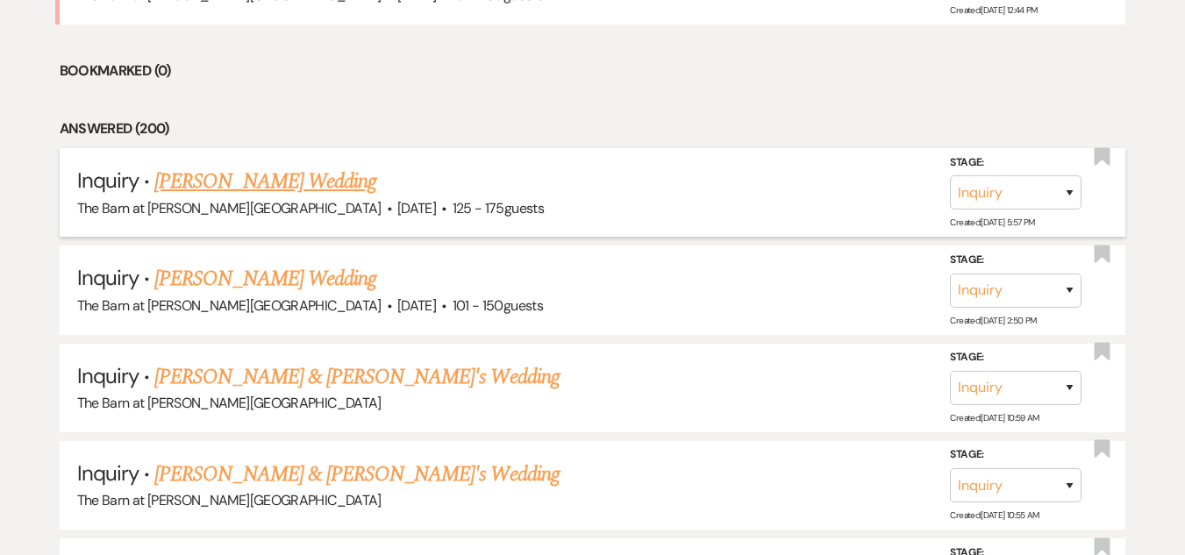
click at [236, 179] on link "Erin Ozminkowski's Wedding" at bounding box center [265, 182] width 222 height 32
select select "3"
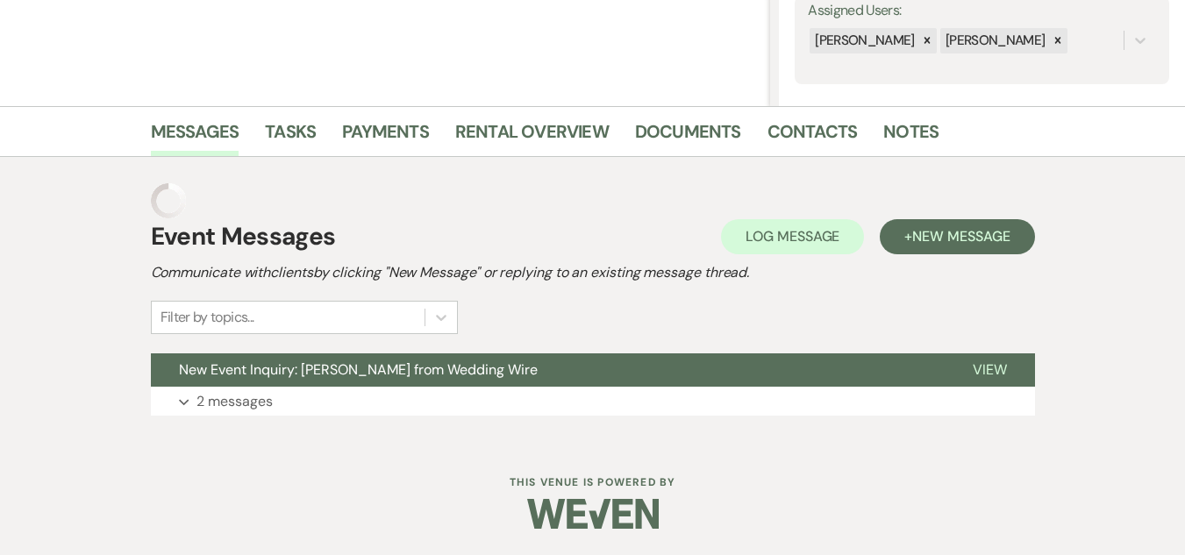
scroll to position [299, 0]
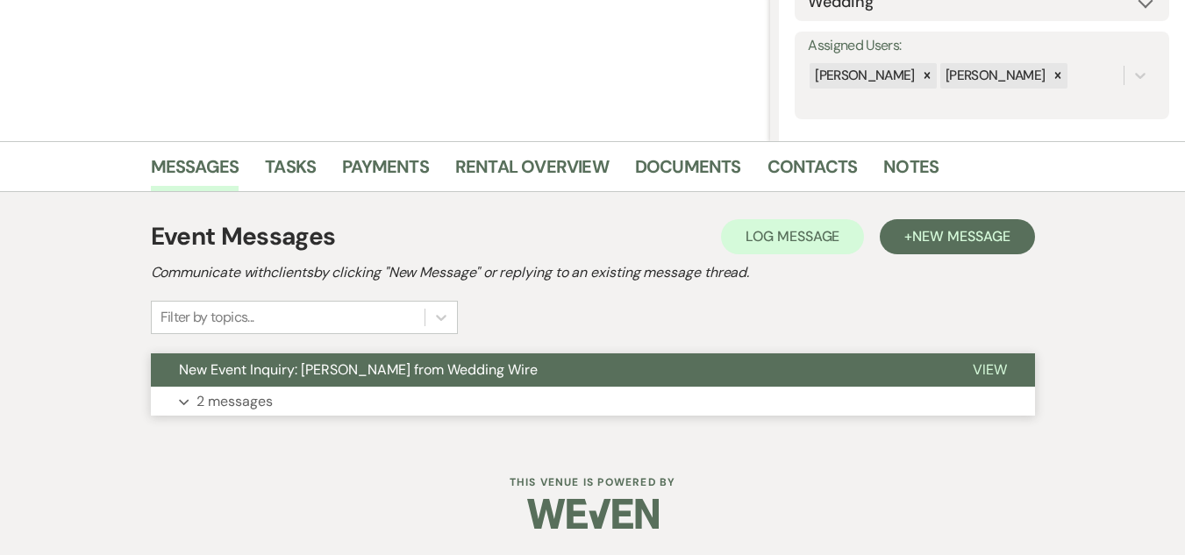
click at [264, 401] on p "2 messages" at bounding box center [234, 401] width 76 height 23
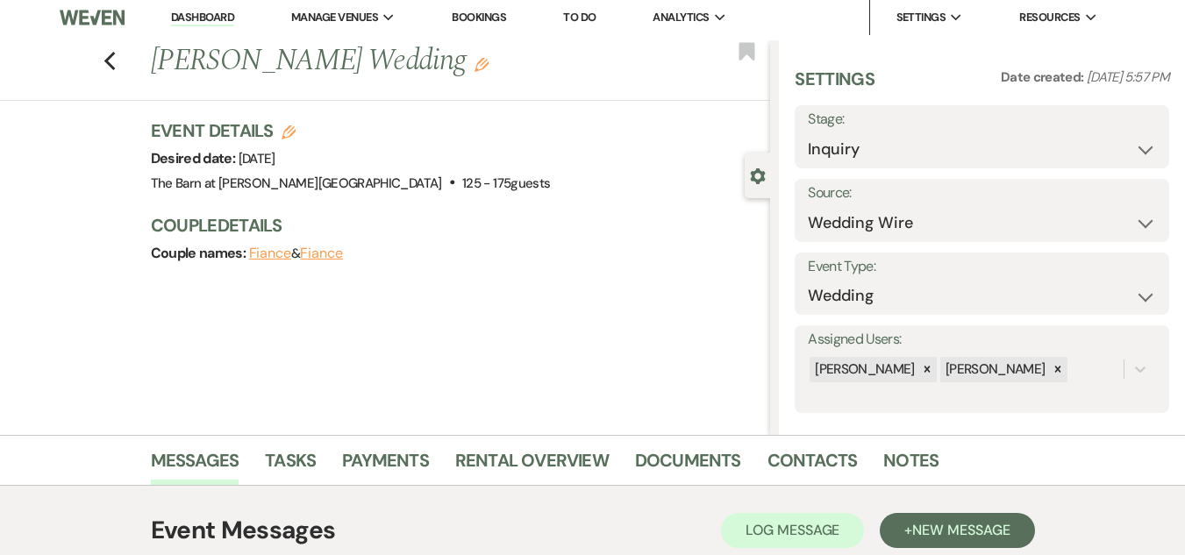
scroll to position [0, 0]
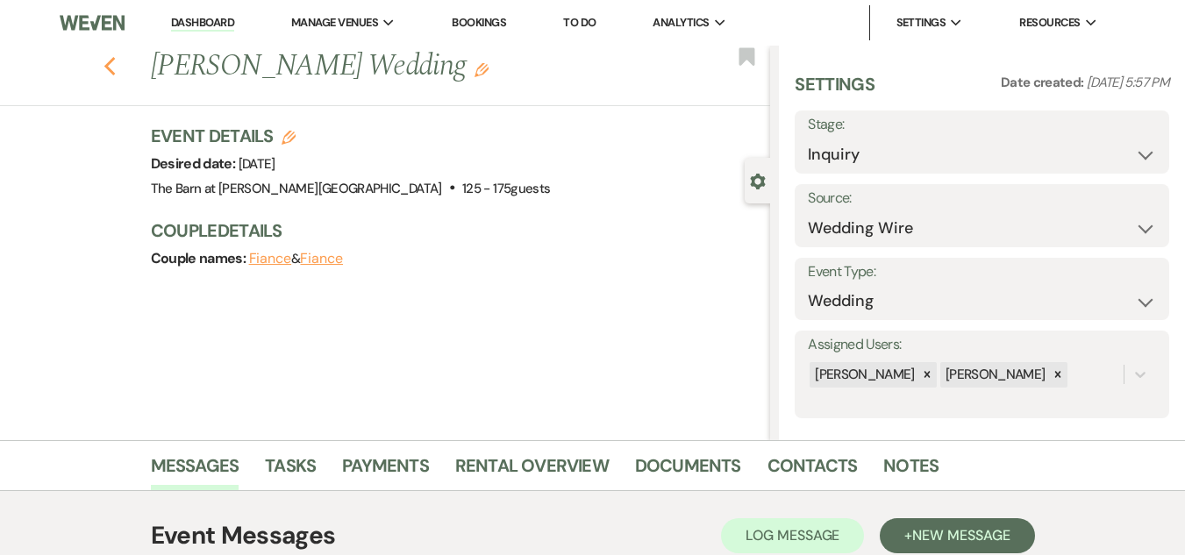
click at [117, 72] on icon "Previous" at bounding box center [110, 66] width 13 height 21
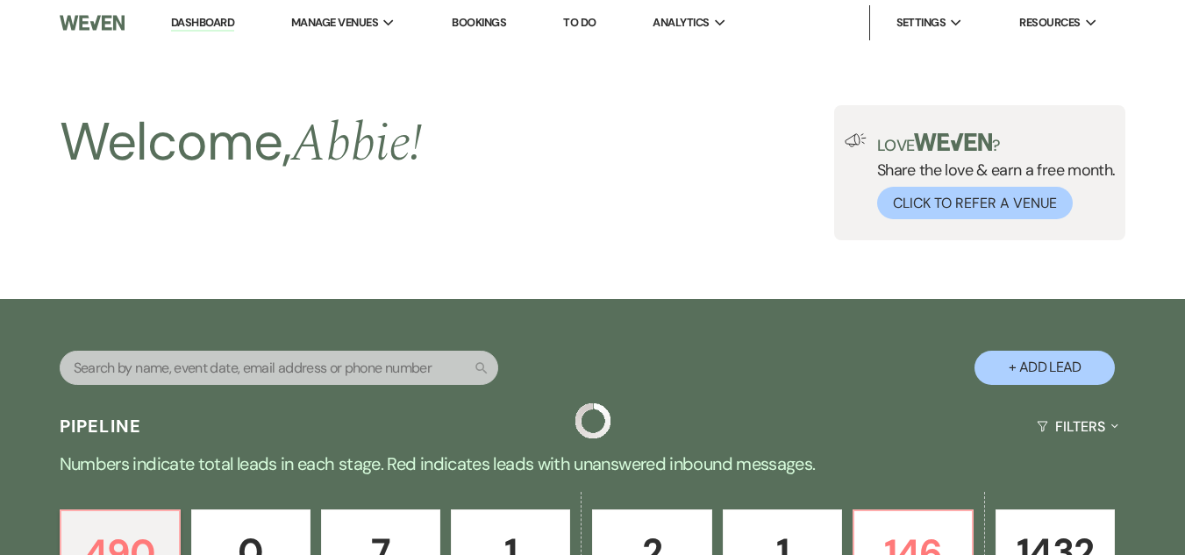
scroll to position [1140, 0]
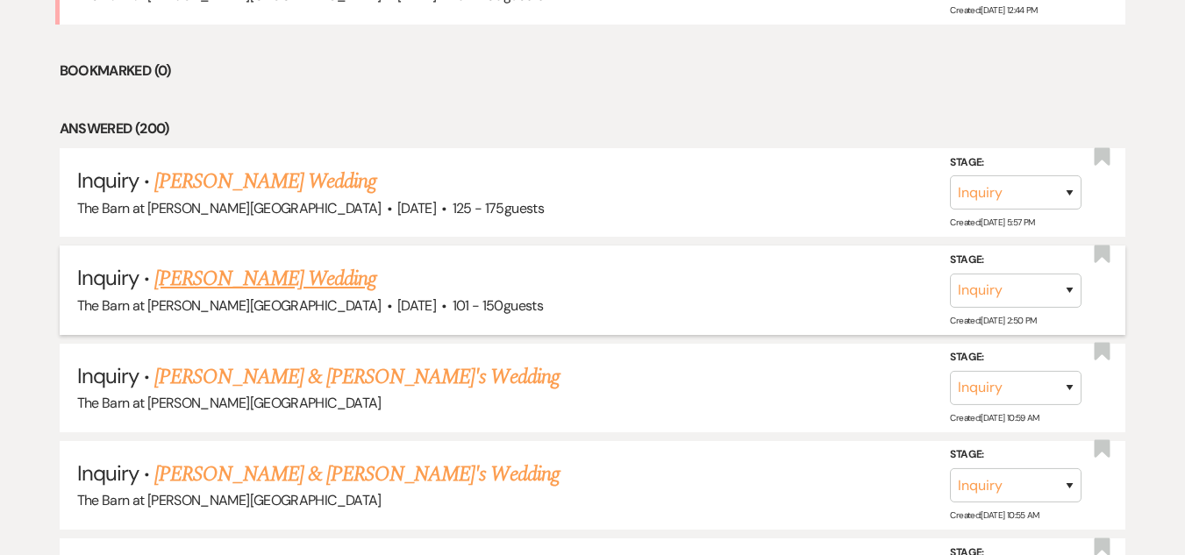
click at [268, 283] on link "Bushra Khalid's Wedding" at bounding box center [265, 279] width 222 height 32
select select "2"
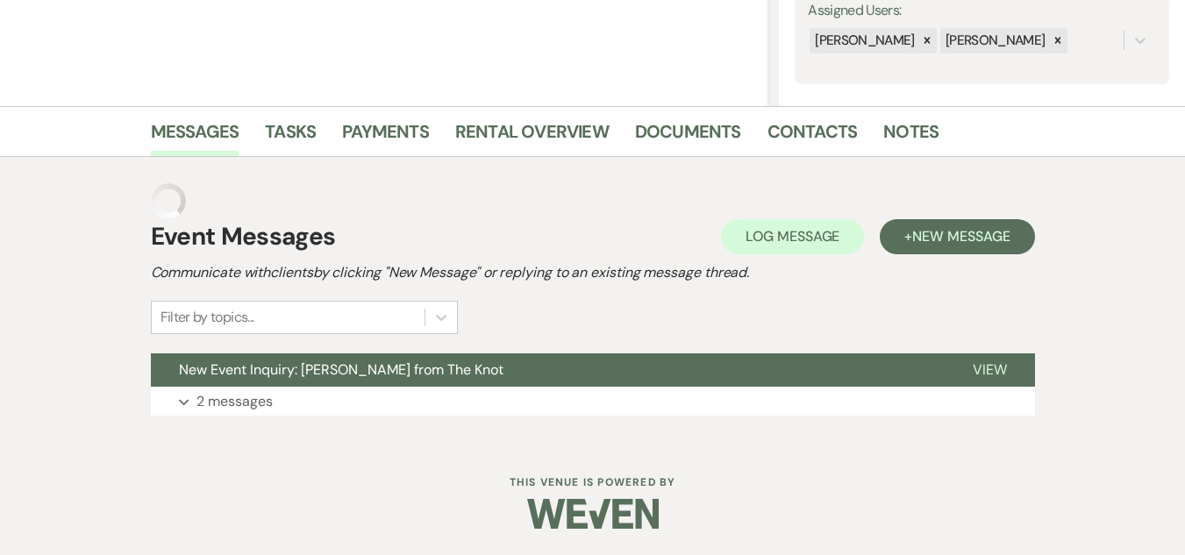
scroll to position [299, 0]
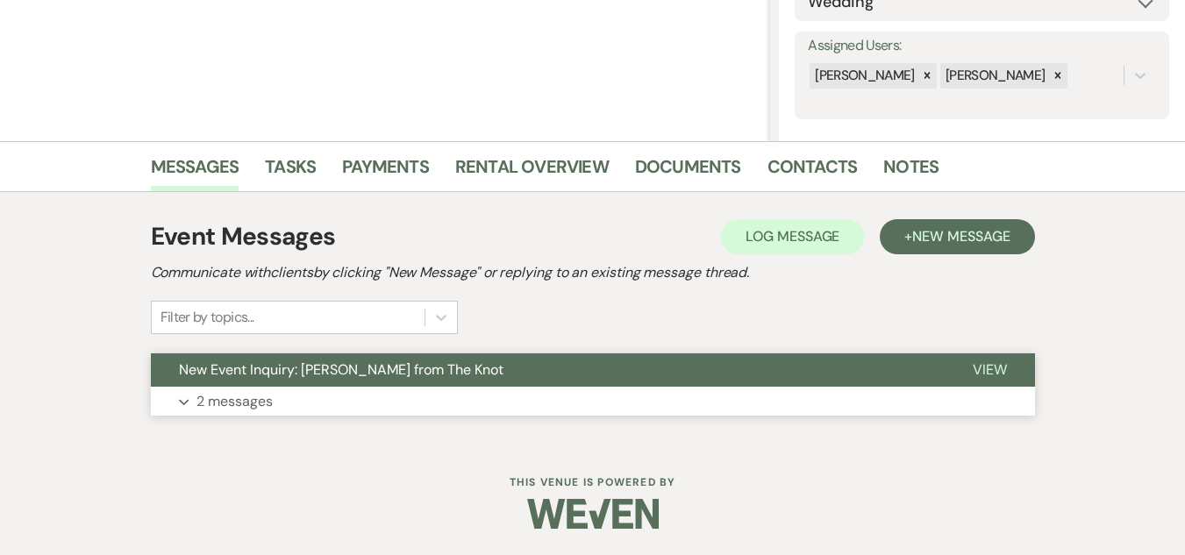
click at [221, 396] on p "2 messages" at bounding box center [234, 401] width 76 height 23
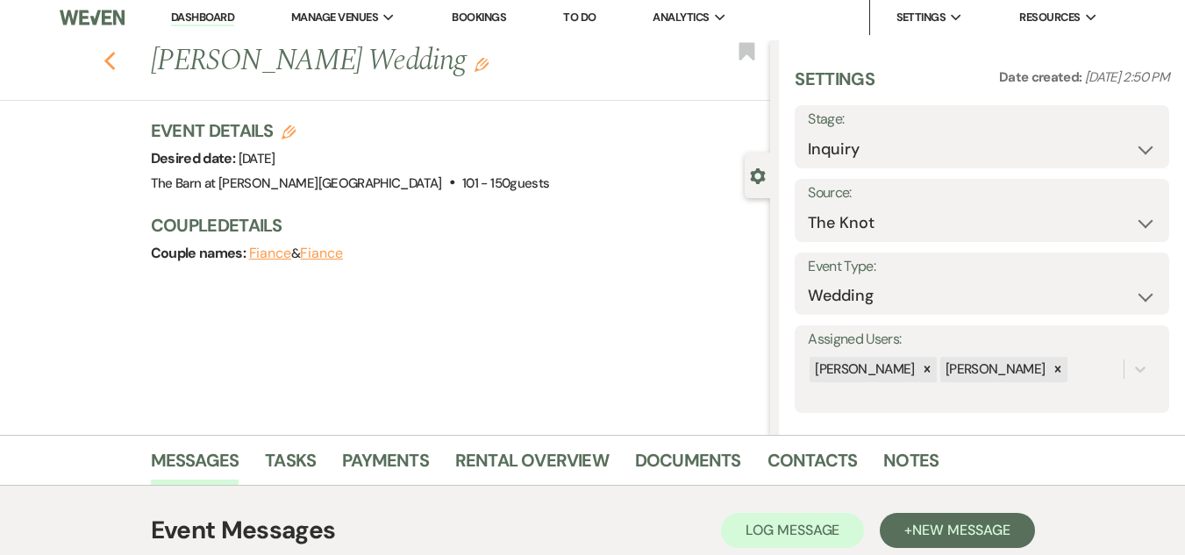
scroll to position [0, 0]
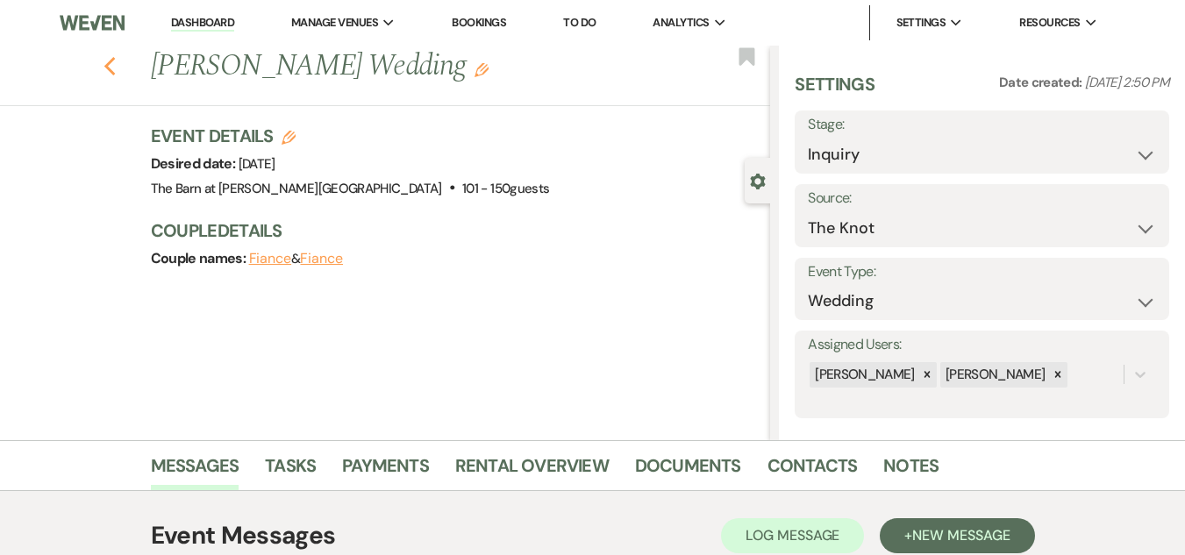
click at [111, 54] on button "Previous" at bounding box center [110, 65] width 13 height 25
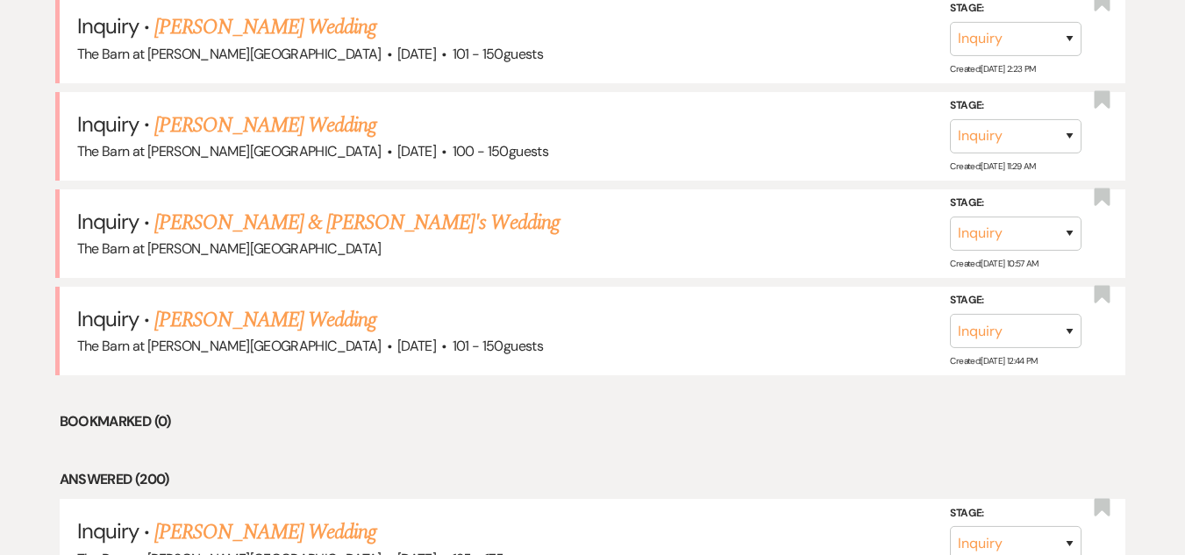
scroll to position [702, 0]
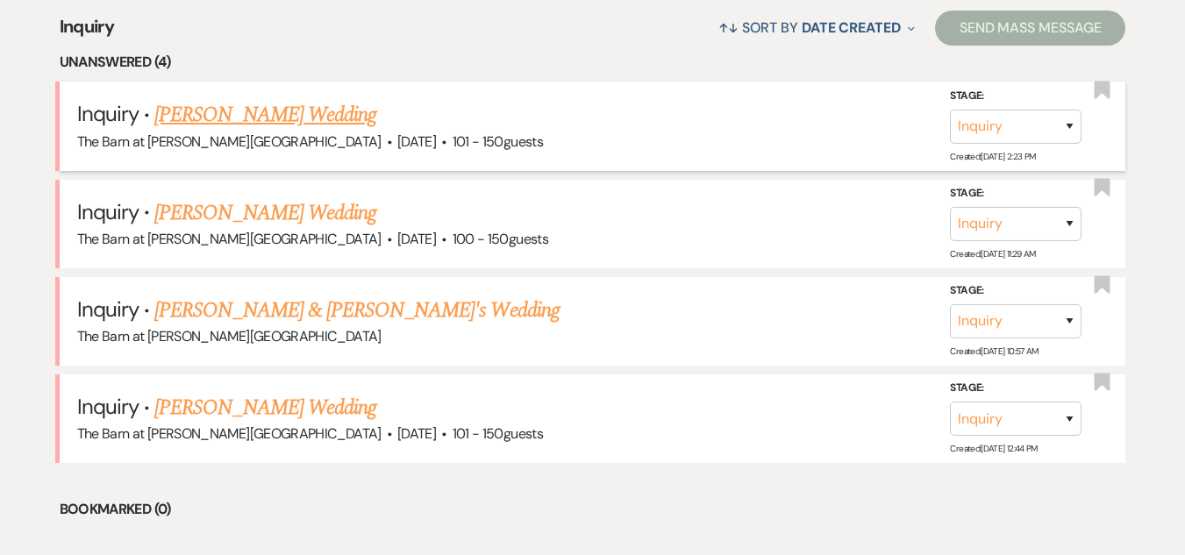
click at [289, 106] on link "Bushra Khalid's Wedding" at bounding box center [265, 115] width 222 height 32
select select "2"
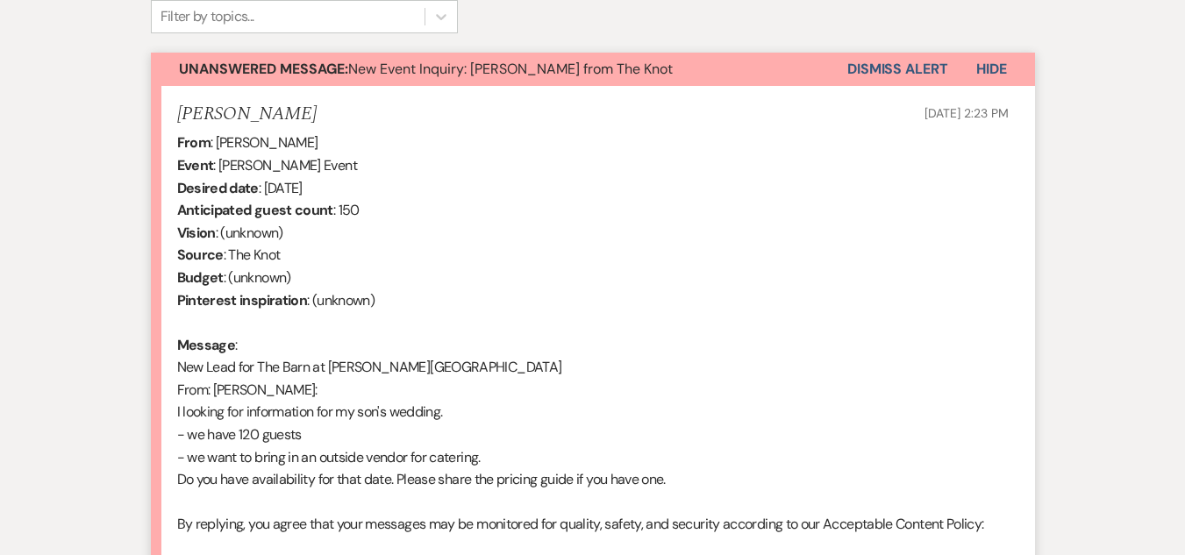
scroll to position [425, 0]
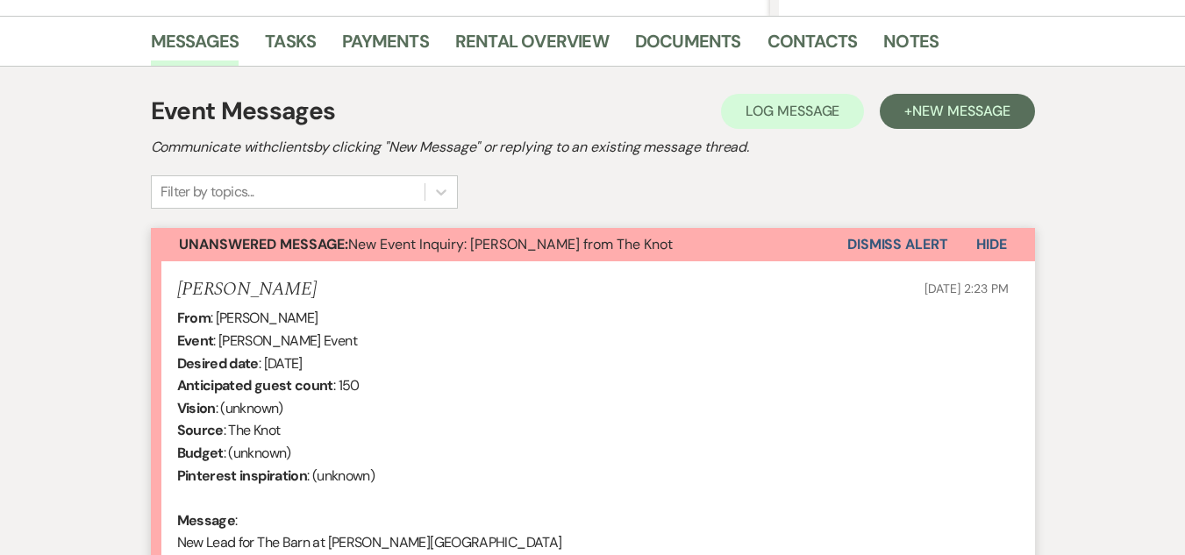
click at [917, 246] on button "Dismiss Alert" at bounding box center [897, 244] width 101 height 33
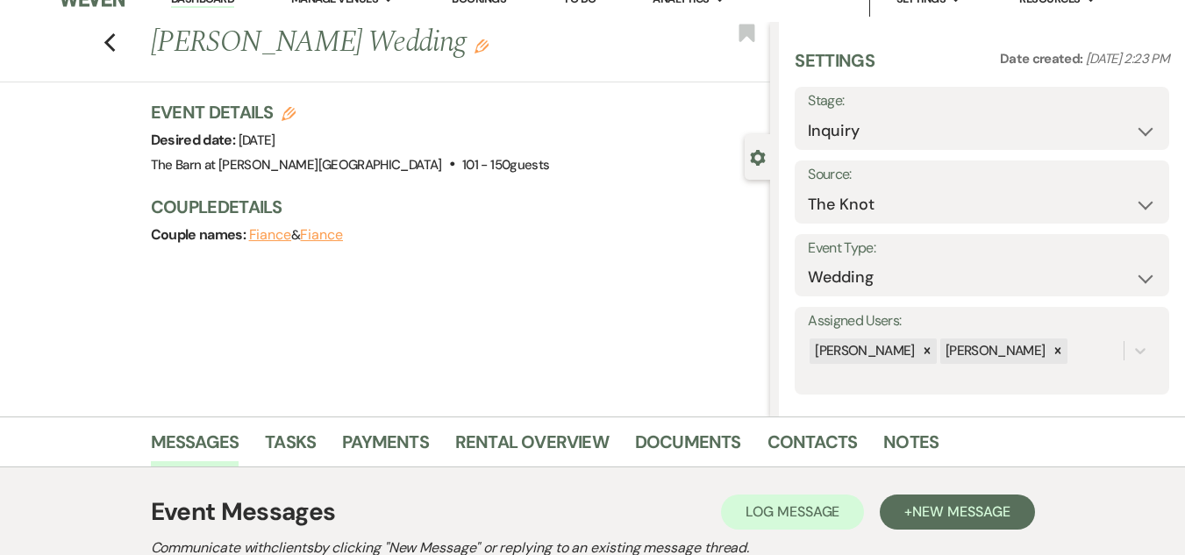
scroll to position [0, 0]
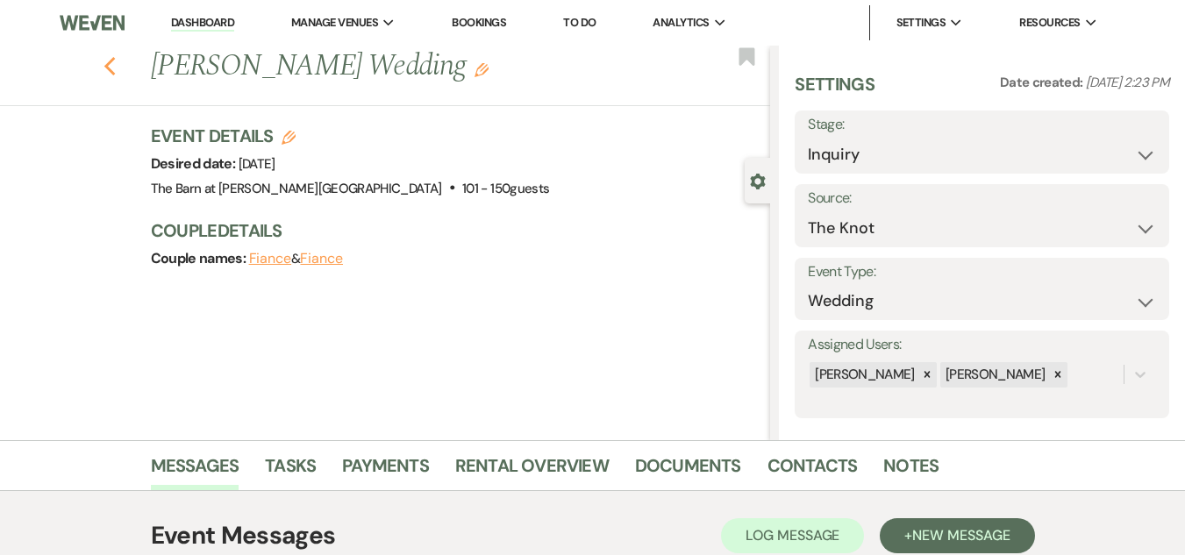
click at [115, 61] on use "button" at bounding box center [109, 66] width 11 height 19
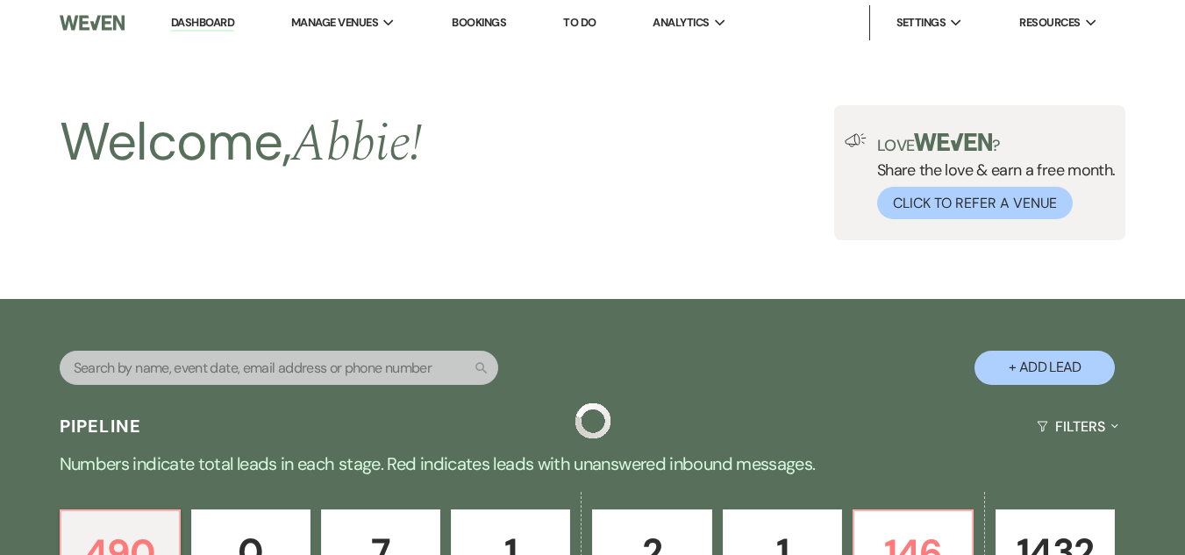
scroll to position [702, 0]
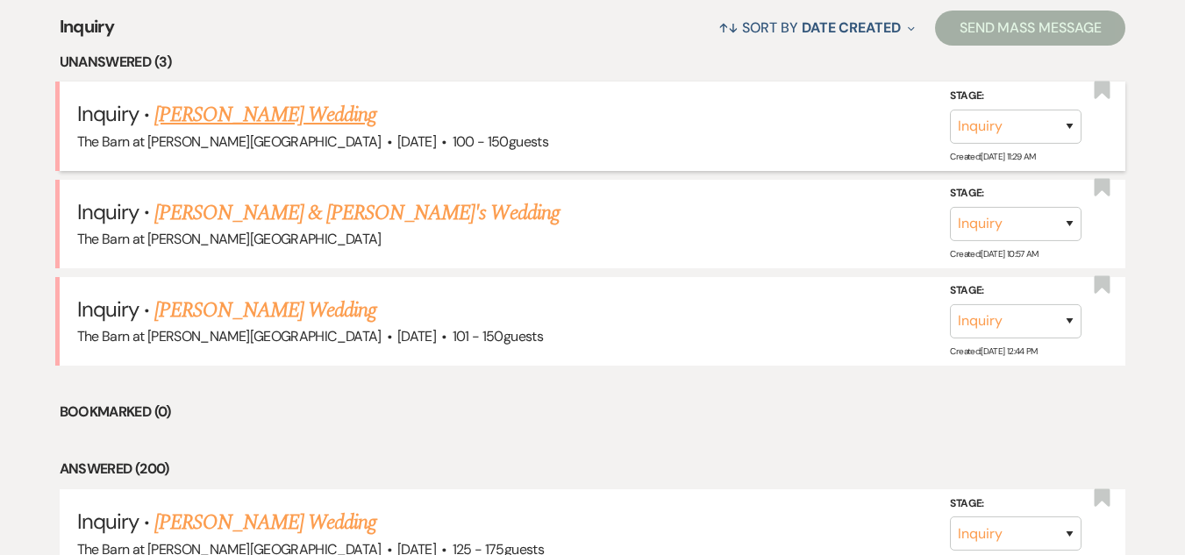
click at [237, 117] on link "Sara Sanders's Wedding" at bounding box center [265, 115] width 222 height 32
select select "5"
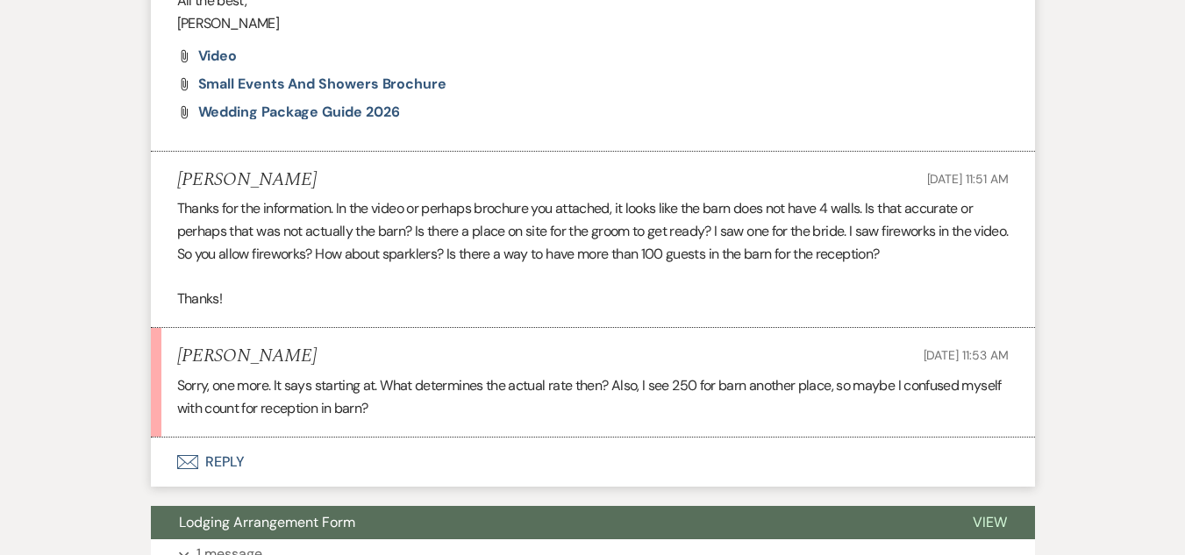
scroll to position [1239, 0]
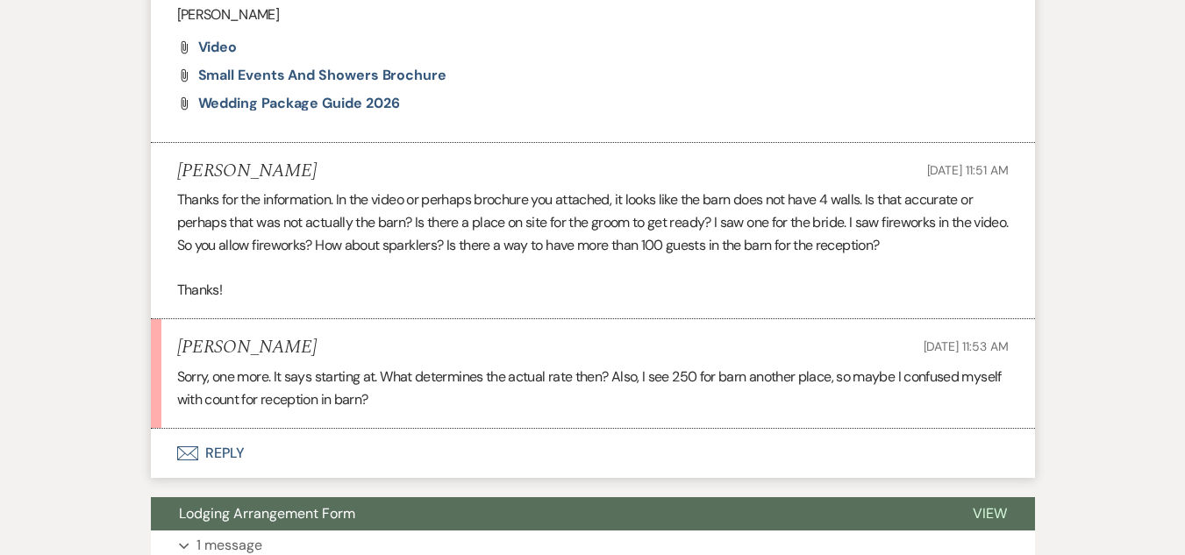
click at [223, 448] on button "Envelope Reply" at bounding box center [593, 453] width 884 height 49
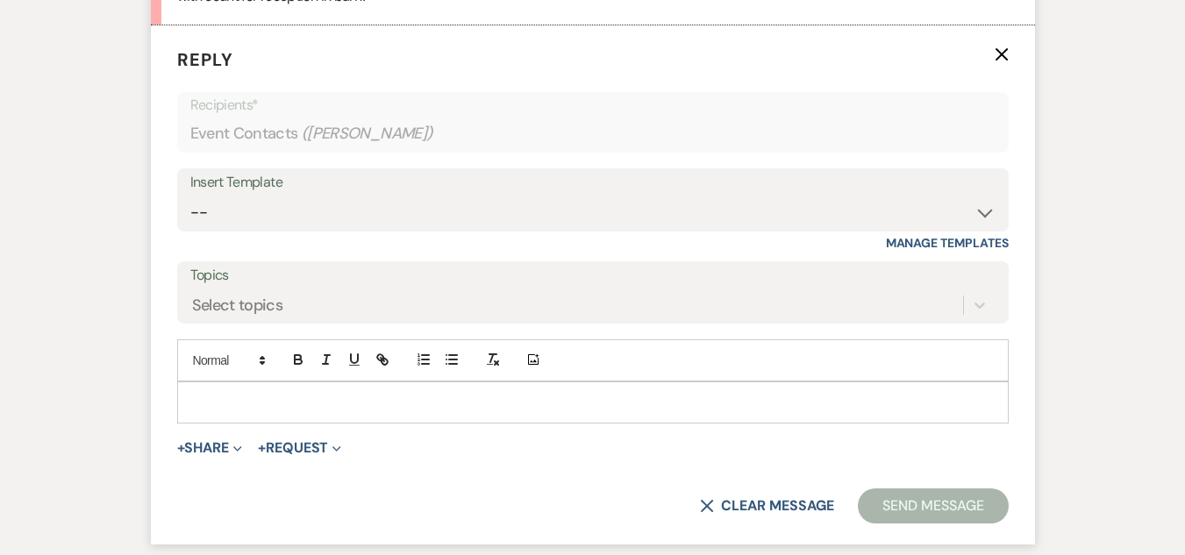
scroll to position [1650, 0]
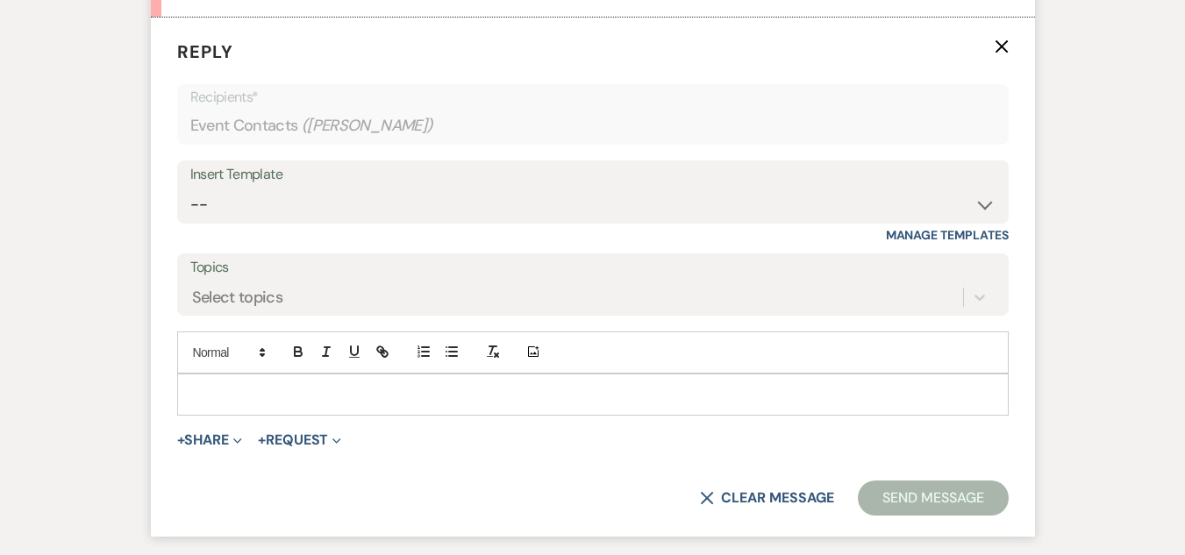
click at [289, 391] on p at bounding box center [592, 394] width 803 height 19
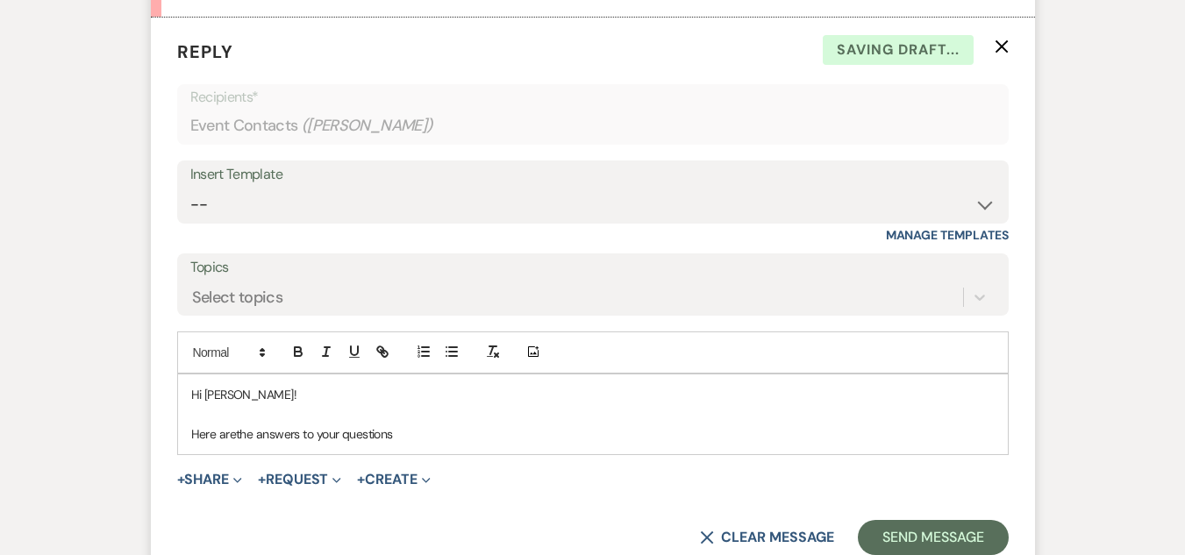
click at [239, 437] on p "Here arethe answers to your questions" at bounding box center [592, 434] width 803 height 19
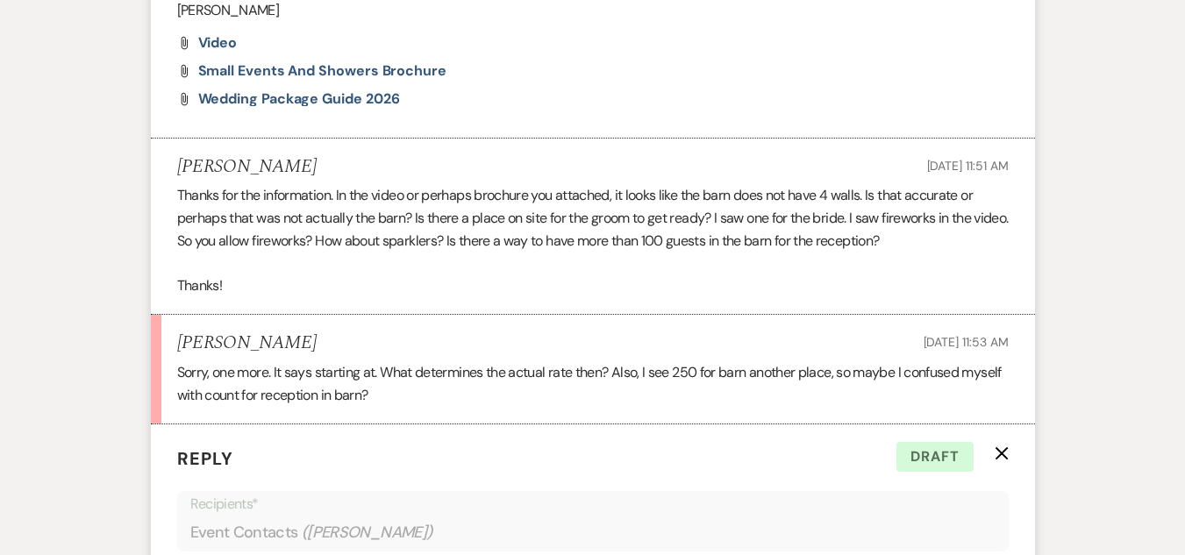
scroll to position [1211, 0]
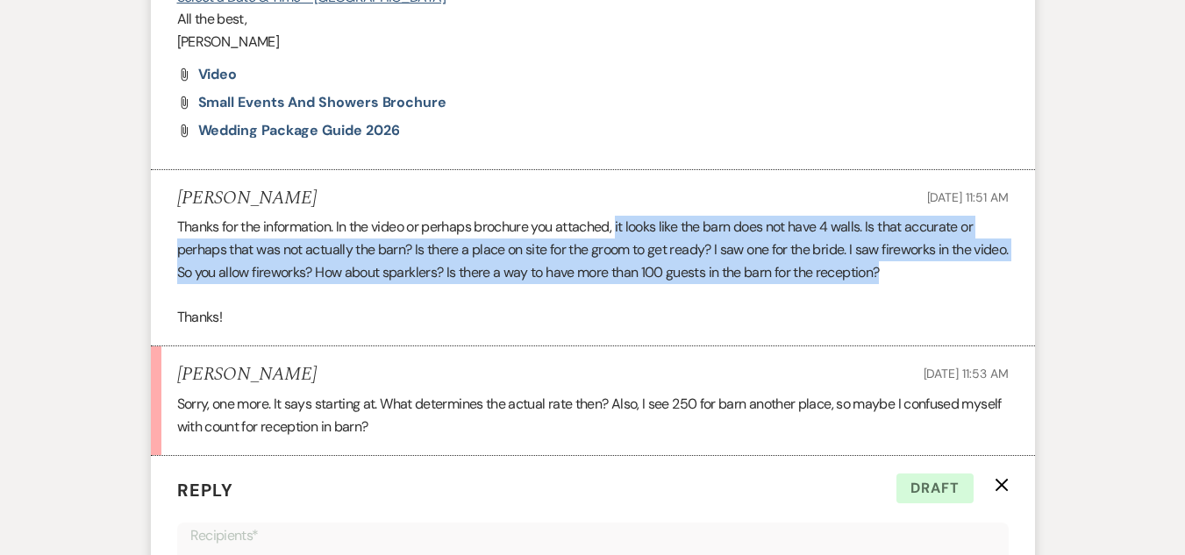
drag, startPoint x: 623, startPoint y: 225, endPoint x: 945, endPoint y: 270, distance: 325.0
click at [945, 270] on p "Thanks for the information. In the video or perhaps brochure you attached, it l…" at bounding box center [593, 250] width 832 height 68
copy p "it looks like the barn does not have 4 walls. Is that accurate or perhaps that …"
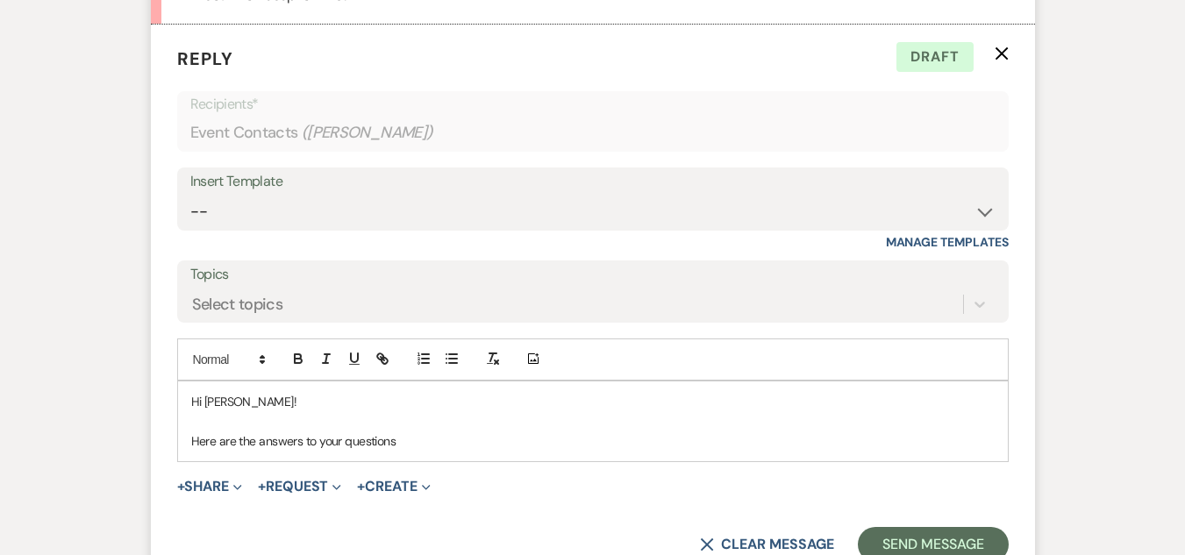
scroll to position [1650, 0]
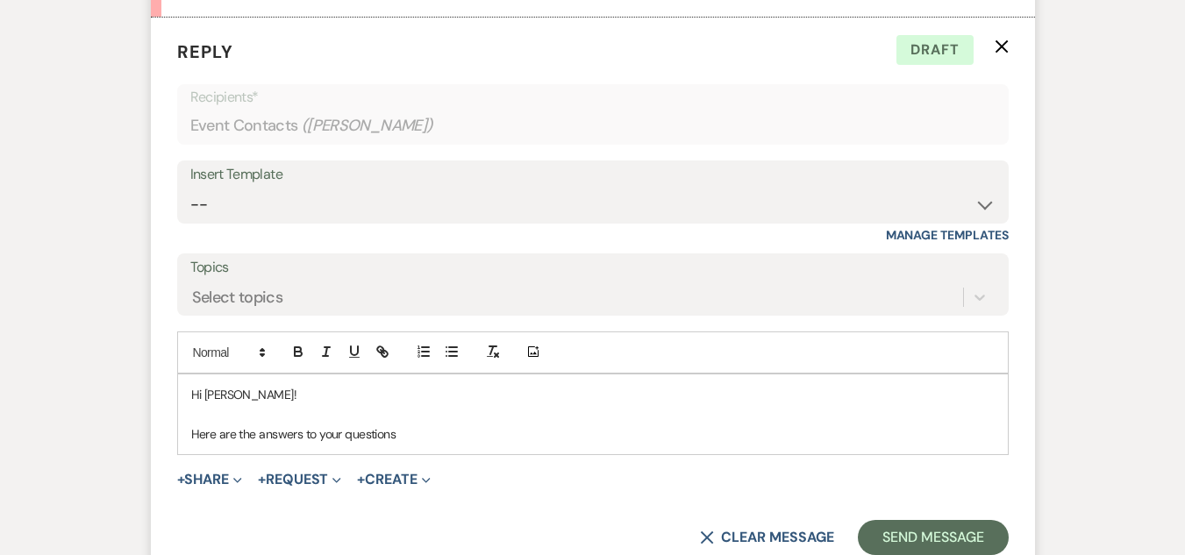
click at [444, 435] on p "Here are the answers to your questions" at bounding box center [592, 434] width 803 height 19
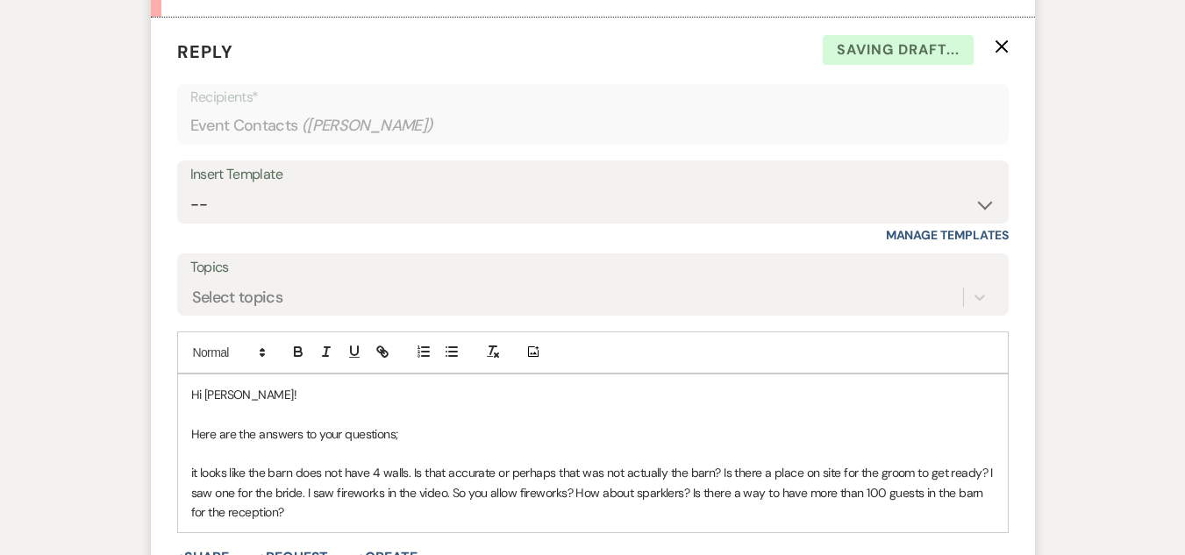
click at [194, 471] on span "it looks like the barn does not have 4 walls. Is that accurate or perhaps that …" at bounding box center [593, 492] width 805 height 55
click at [716, 474] on span "It looks like the barn does not have 4 walls. Is that accurate or perhaps that …" at bounding box center [593, 492] width 805 height 55
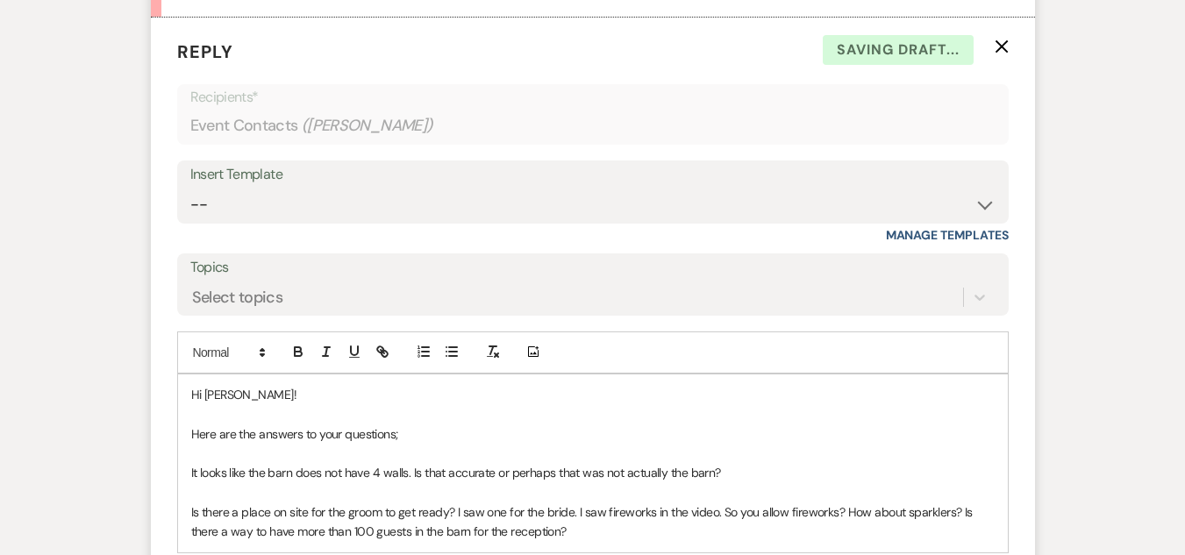
click at [456, 507] on span "﻿ Is there a place on site for the groom to get ready? I saw one for the bride.…" at bounding box center [583, 521] width 785 height 35
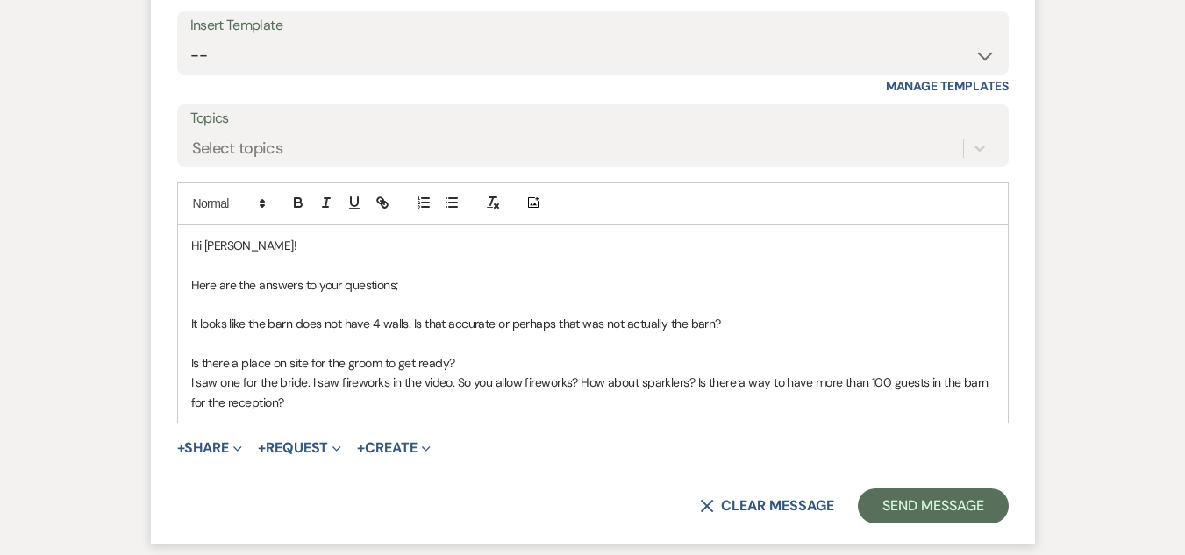
scroll to position [1825, 0]
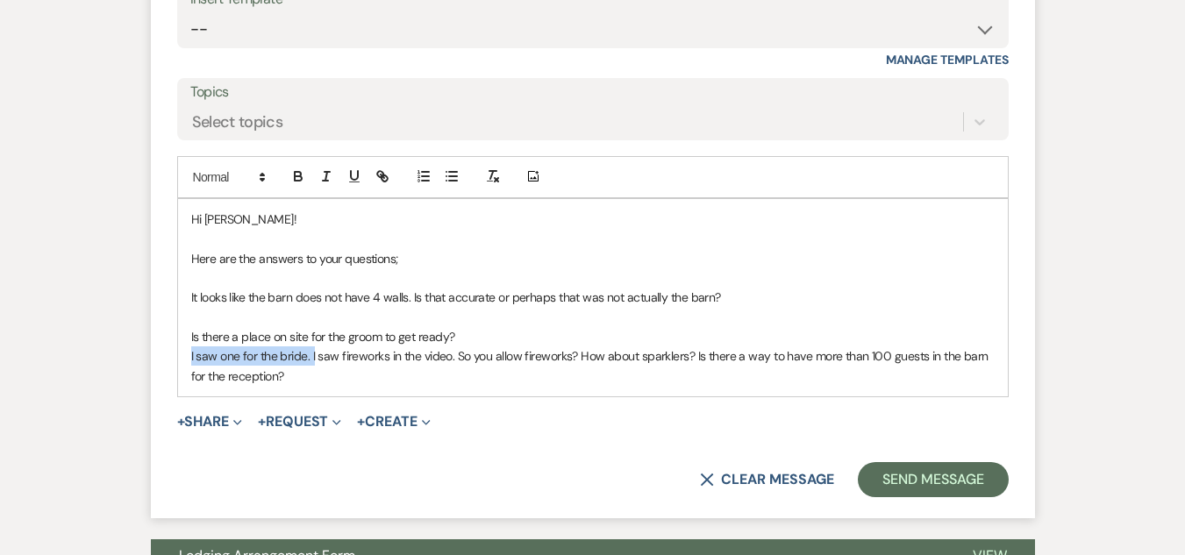
drag, startPoint x: 313, startPoint y: 353, endPoint x: 161, endPoint y: 359, distance: 151.9
click at [161, 359] on form "Reply X Draft Recipients* Event Contacts ( Sara Sanders ) Insert Template -- We…" at bounding box center [593, 180] width 884 height 676
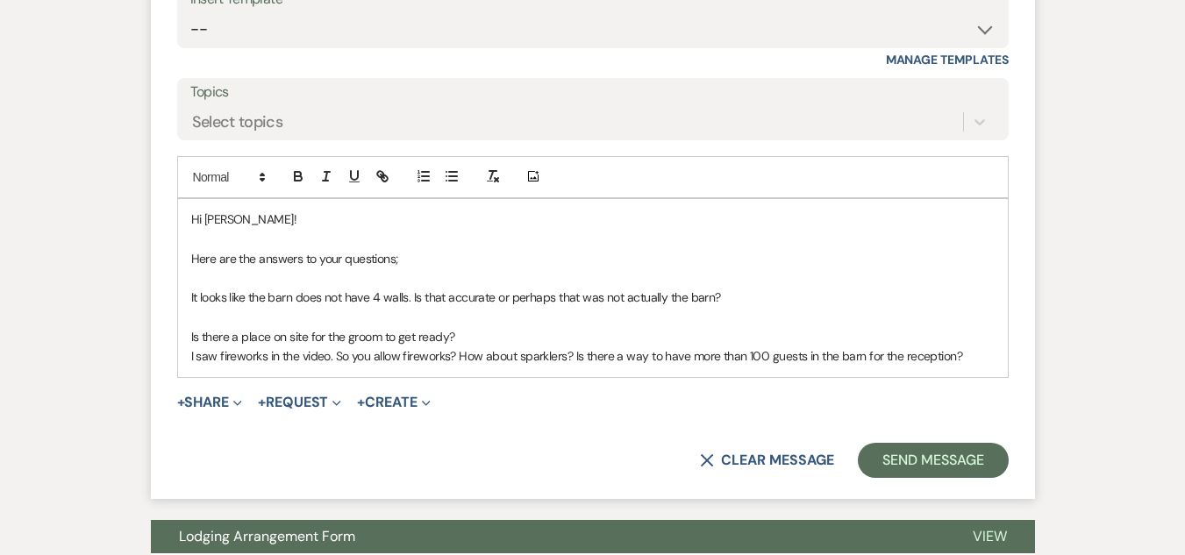
click at [458, 354] on span "﻿ I saw fireworks in the video. So you allow fireworks? How about sparklers? Is…" at bounding box center [577, 356] width 772 height 16
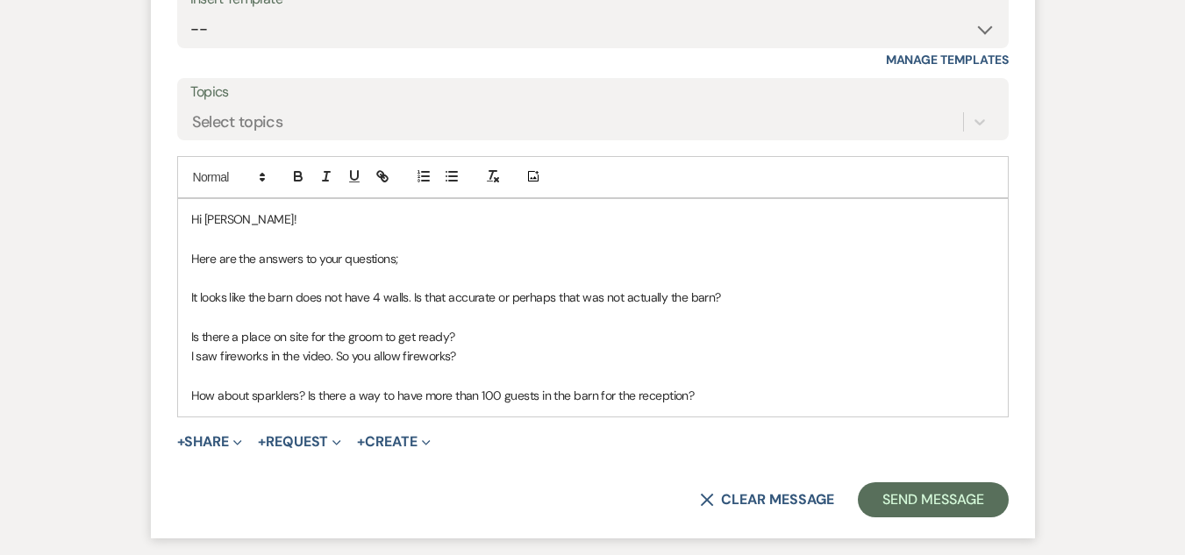
click at [306, 392] on span "﻿ How about sparklers? Is there a way to have more than 100 guests in the barn …" at bounding box center [442, 396] width 503 height 16
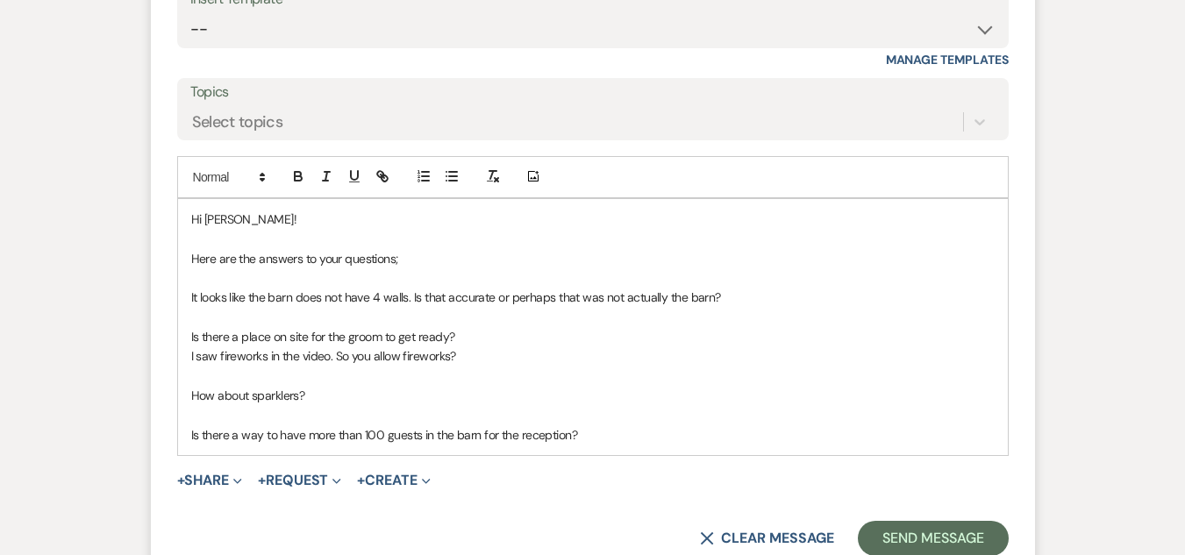
click at [188, 394] on div "Hi Sara! Here are the answers to your questions; It looks like the barn does no…" at bounding box center [593, 327] width 830 height 257
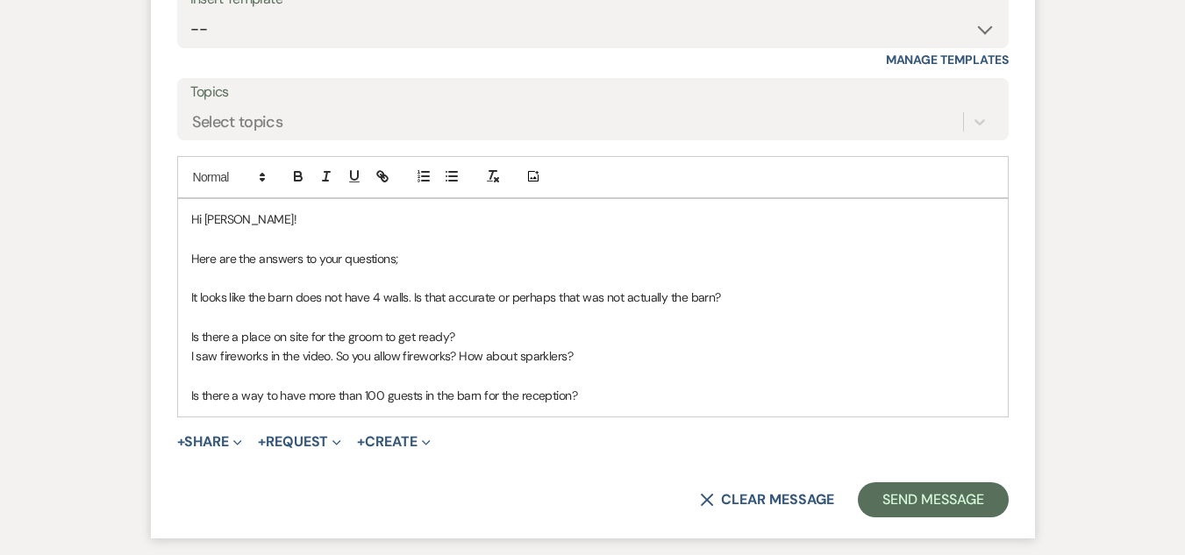
click at [194, 335] on span "Is there a place on site for the groom to get ready?" at bounding box center [323, 337] width 264 height 16
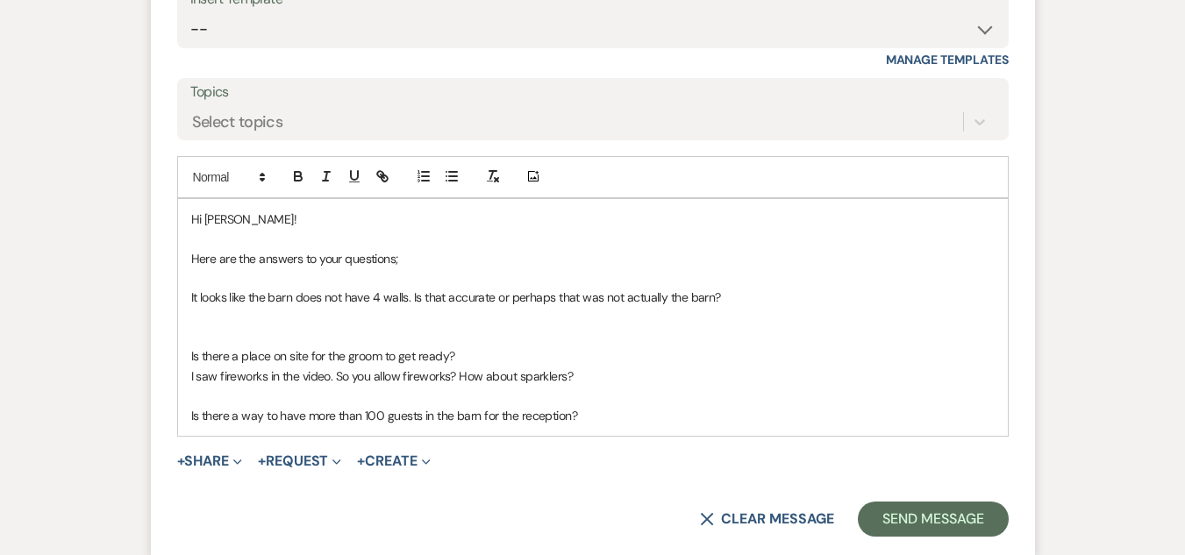
click at [257, 331] on p at bounding box center [592, 336] width 803 height 19
click at [488, 346] on p at bounding box center [592, 336] width 803 height 19
click at [478, 353] on p "Is there a place on site for the groom to get ready?" at bounding box center [592, 355] width 803 height 19
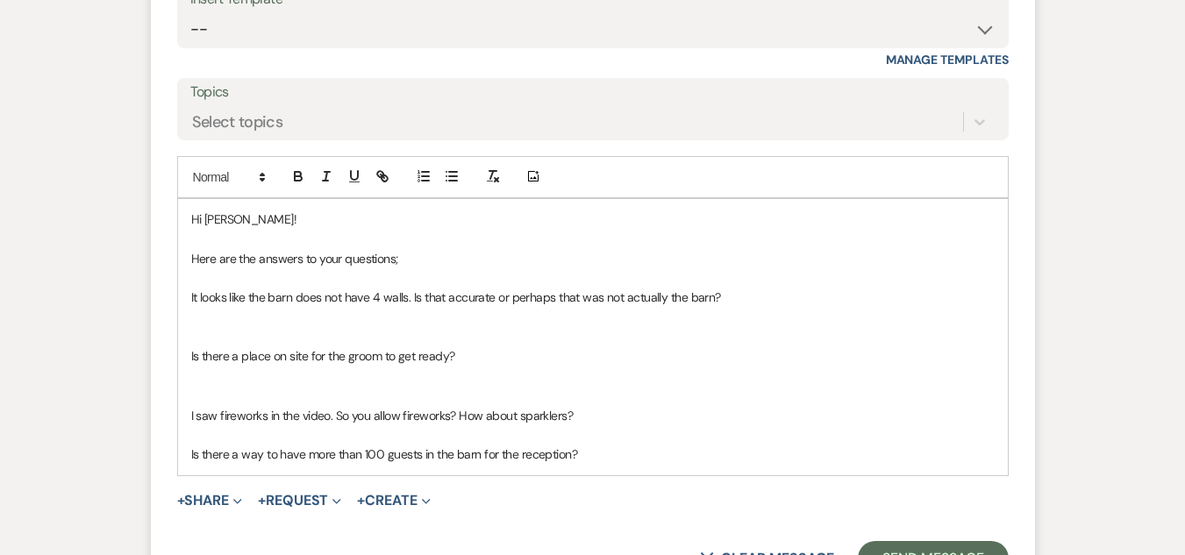
click at [595, 424] on p "I saw fireworks in the video. So you allow fireworks? How about sparklers?" at bounding box center [592, 415] width 803 height 19
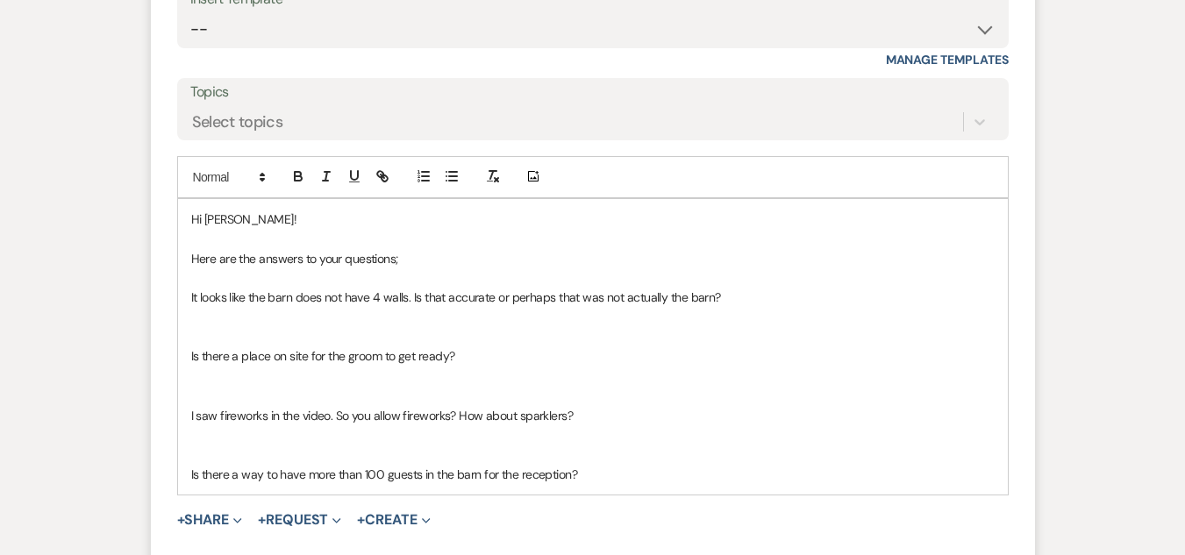
click at [349, 318] on p at bounding box center [592, 317] width 803 height 19
click at [182, 291] on div "Hi Sara! Here are the answers to your questions; It looks like the barn does no…" at bounding box center [593, 347] width 830 height 296
click at [180, 355] on div "Hi Sara! Here are the answers to your questions; 1. It looks like the barn does…" at bounding box center [593, 347] width 830 height 296
click at [181, 414] on div "Hi Sara! Here are the answers to your questions; 1. It looks like the barn does…" at bounding box center [593, 347] width 830 height 296
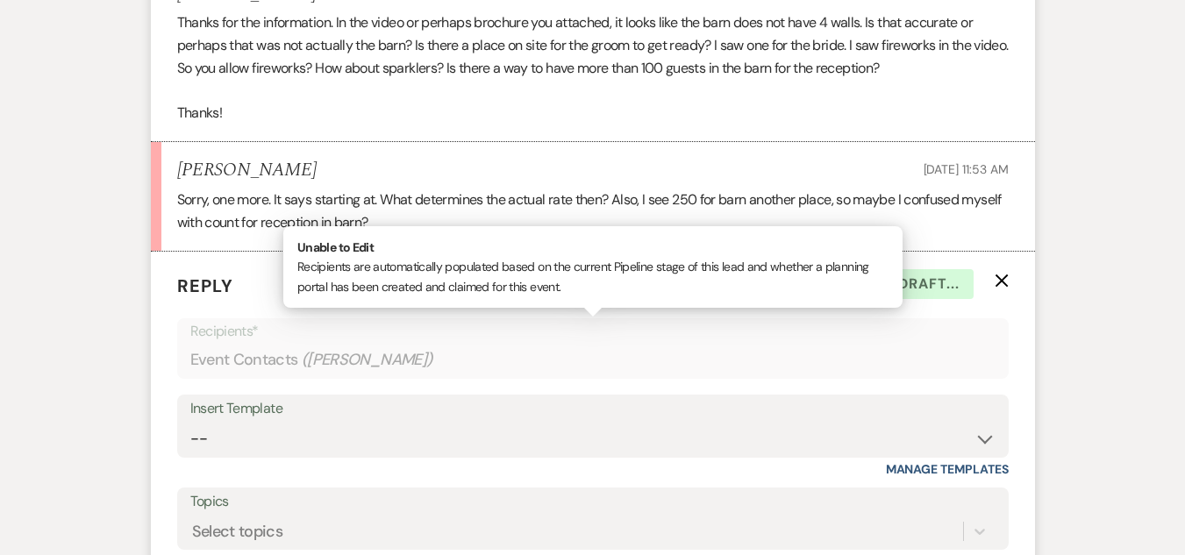
scroll to position [1387, 0]
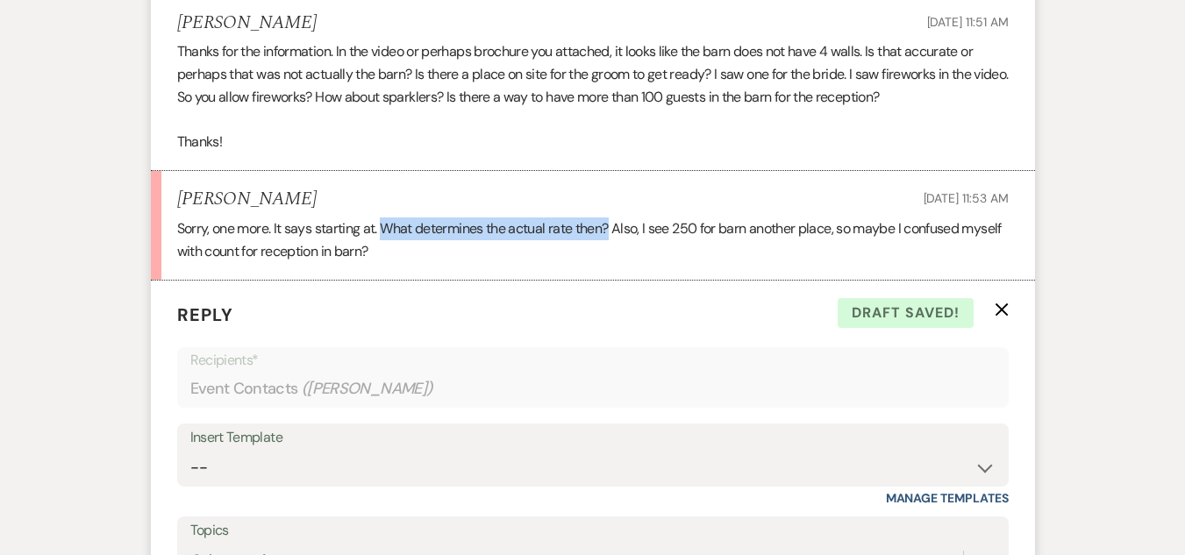
drag, startPoint x: 382, startPoint y: 224, endPoint x: 610, endPoint y: 222, distance: 228.9
click at [610, 222] on p "Sorry, one more. It says starting at. What determines the actual rate then? Als…" at bounding box center [593, 240] width 832 height 45
copy p "What determines the actual rate then?"
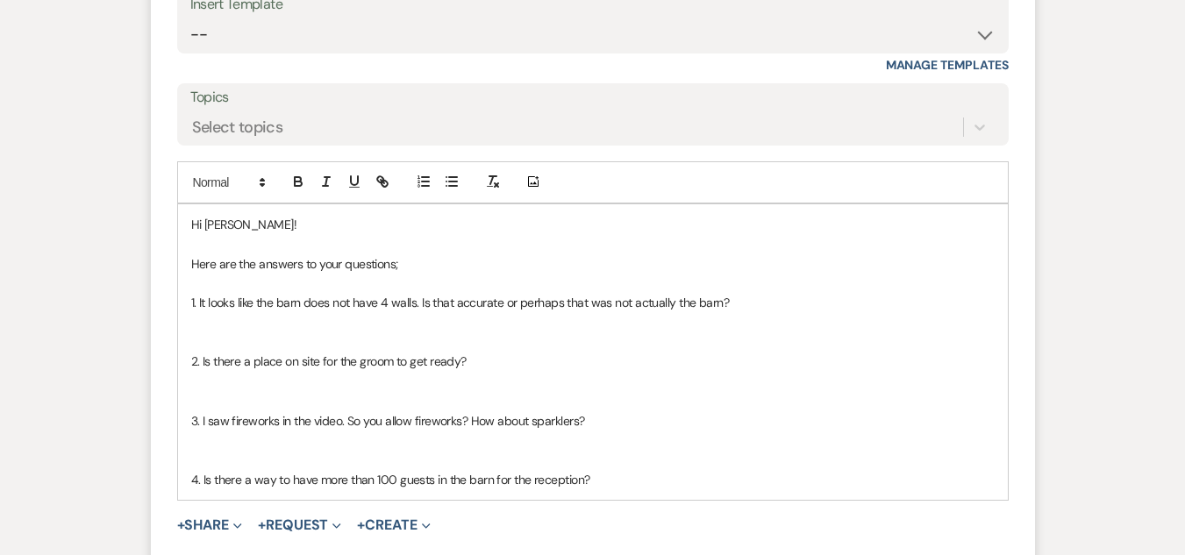
scroll to position [2001, 0]
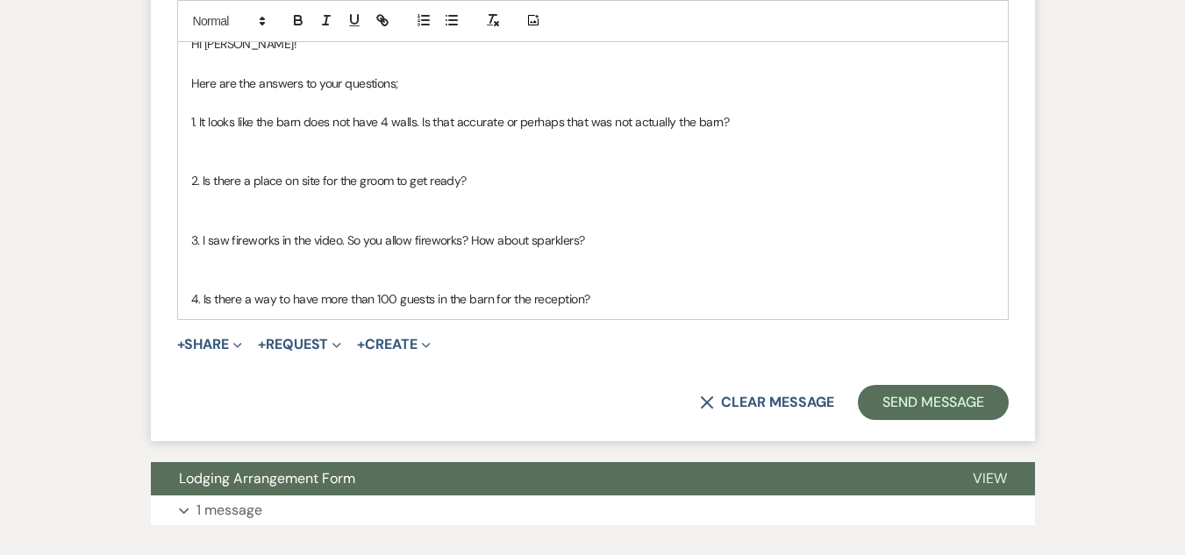
click at [654, 298] on p "4. Is there a way to have more than 100 guests in the barn for the reception?" at bounding box center [592, 298] width 803 height 19
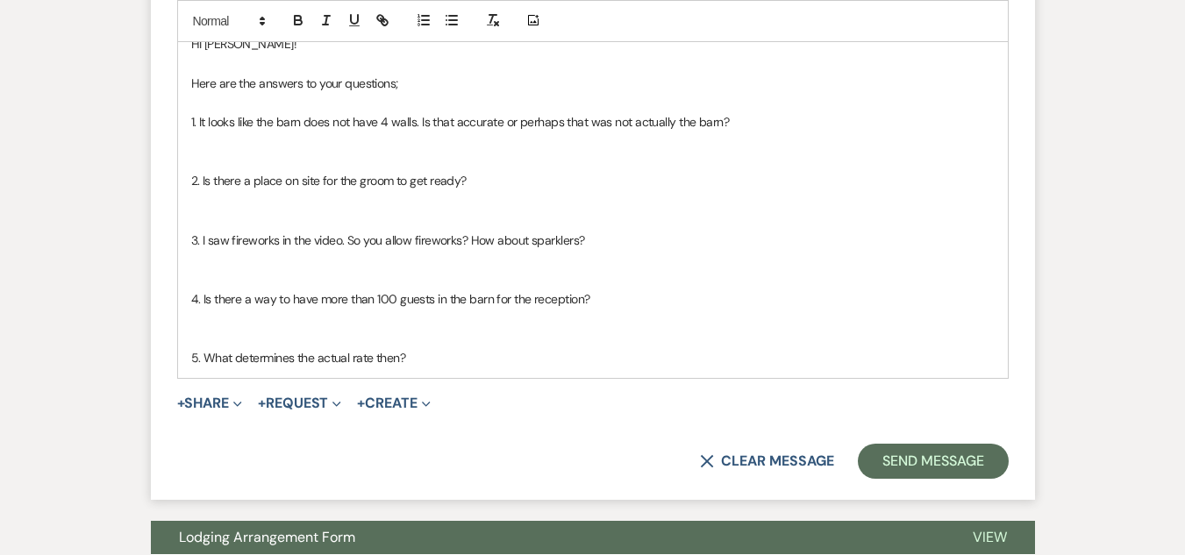
click at [324, 135] on p at bounding box center [592, 141] width 803 height 19
click at [375, 201] on p at bounding box center [592, 200] width 803 height 19
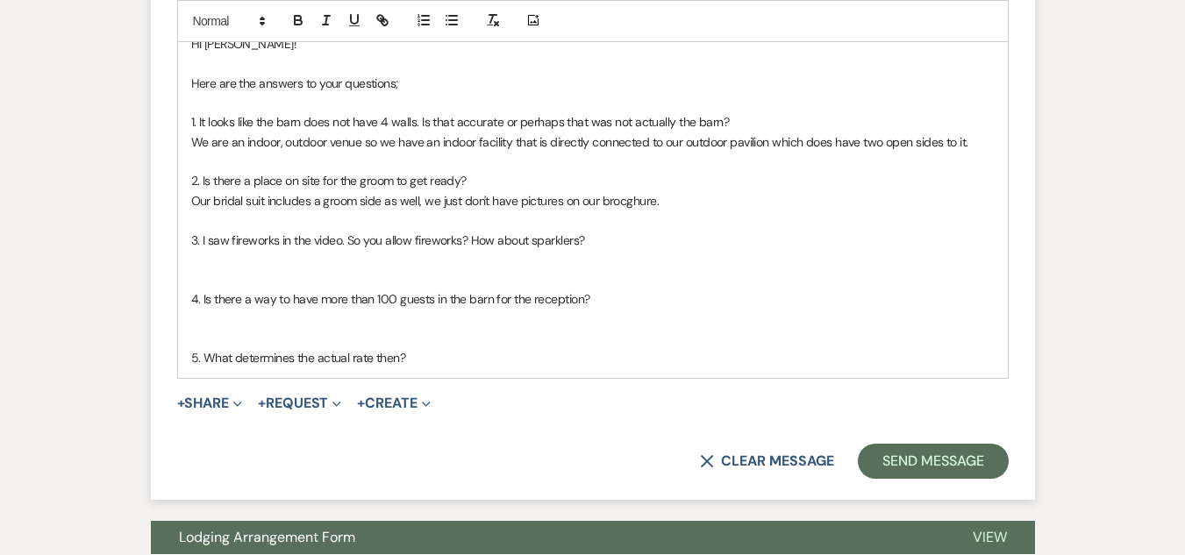
click at [633, 198] on p "Our bridal suit includes a groom side as well, we just don't have pictures on o…" at bounding box center [592, 200] width 803 height 19
click at [673, 201] on p "Our bridal suit includes a groom side as well, we just don't have pictures on o…" at bounding box center [592, 200] width 803 height 19
click at [358, 260] on p at bounding box center [592, 259] width 803 height 19
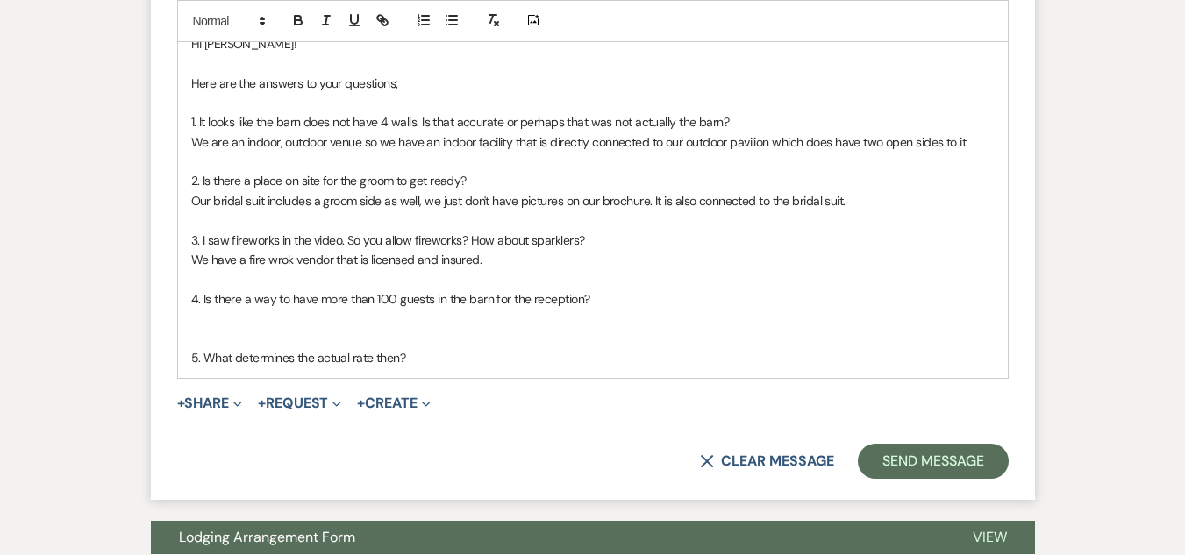
click at [267, 261] on p "We have a fire wrok vendor that is licensed and insured." at bounding box center [592, 259] width 803 height 19
click at [575, 247] on span "3. I saw fireworks in the video. So you allow fireworks? How about sparklers?" at bounding box center [388, 240] width 394 height 16
click at [276, 261] on p "We have a firewrok vendor that is licensed and insured." at bounding box center [592, 259] width 803 height 19
click at [498, 264] on p "We have a firework vendor that is licensed and insured." at bounding box center [592, 259] width 803 height 19
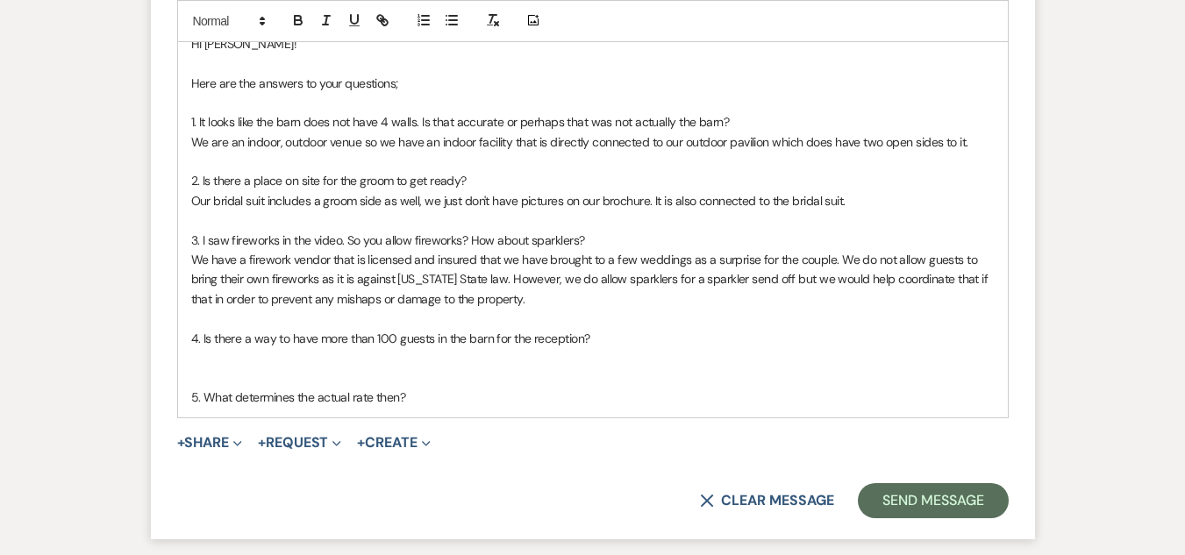
click at [780, 280] on p "We have a firework vendor that is licensed and insured that we have brought to …" at bounding box center [592, 279] width 803 height 59
click at [278, 303] on p "We have a firework vendor that is licensed and insured that we have brought to …" at bounding box center [592, 279] width 803 height 59
click at [624, 303] on p "We have a firework vendor that is licensed and insured that we have brought to …" at bounding box center [592, 279] width 803 height 59
click at [295, 366] on p at bounding box center [592, 357] width 803 height 19
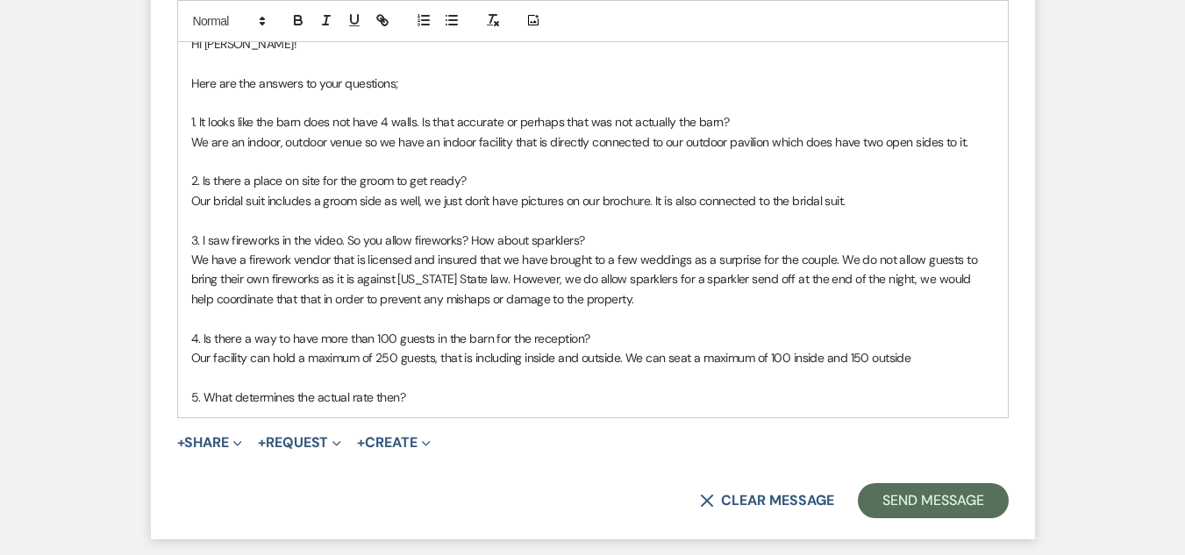
click at [788, 359] on p "Our facility can hold a maximum of 250 guests, that is including inside and out…" at bounding box center [592, 357] width 803 height 19
click at [904, 363] on p "Our facility can hold a maximum of 250 guests, that is including inside and out…" at bounding box center [592, 357] width 803 height 19
click at [964, 354] on p "Our facility can hold a maximum of 250 guests, that is including inside and out…" at bounding box center [592, 357] width 803 height 19
click at [882, 363] on p "Our facility can hold a maximum of 250 guests, that is including inside and out…" at bounding box center [592, 357] width 803 height 19
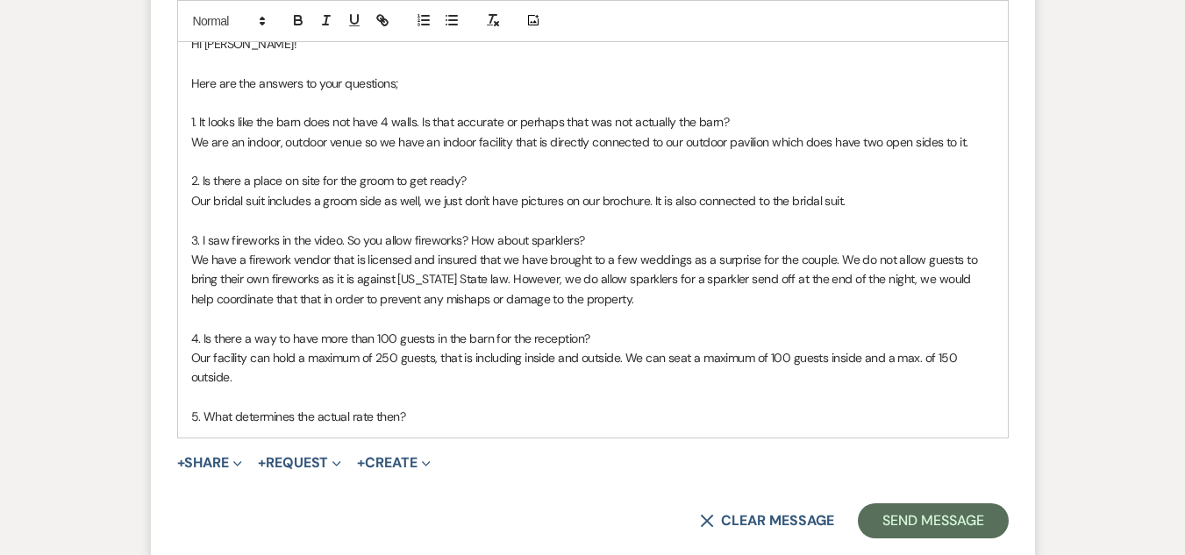
click at [443, 416] on p "5. What determines the actual rate then?" at bounding box center [592, 416] width 803 height 19
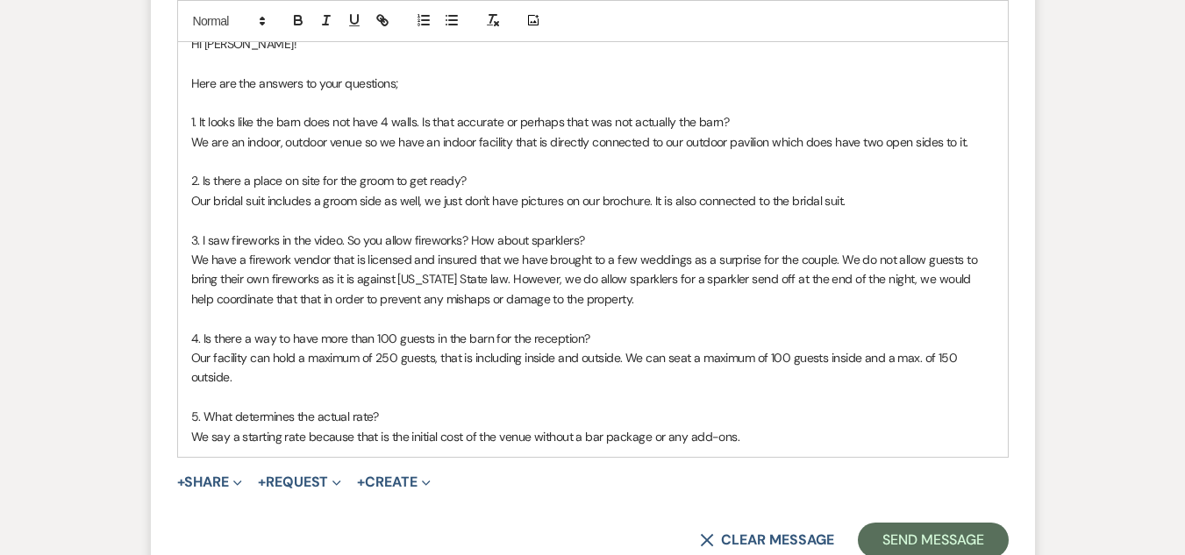
click at [768, 438] on p "We say a starting rate because that is the initial cost of the venue without a …" at bounding box center [592, 436] width 803 height 19
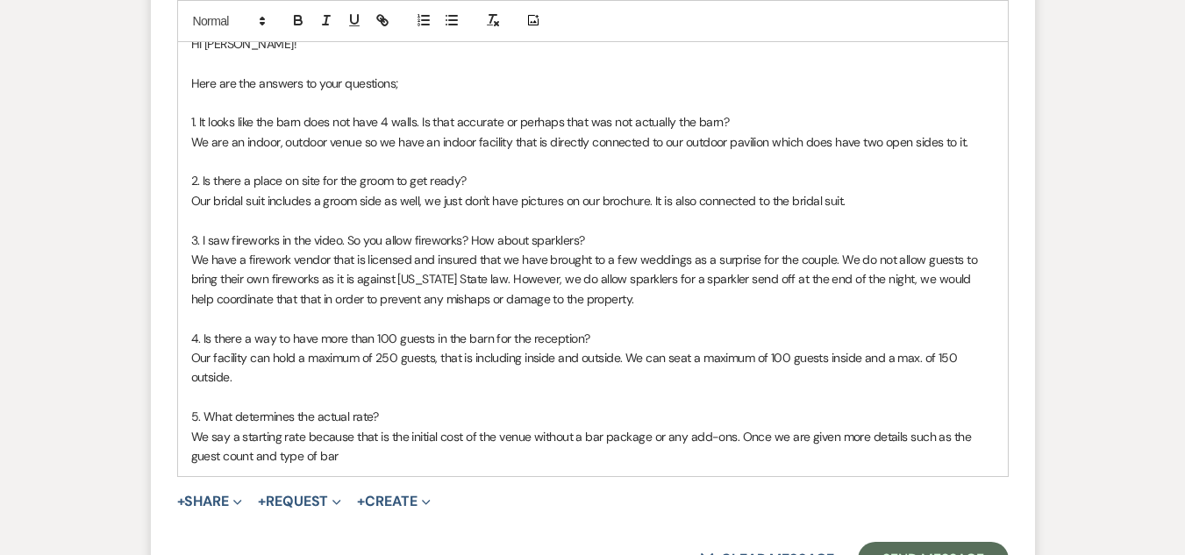
click at [967, 439] on p "We say a starting rate because that is the initial cost of the venue without a …" at bounding box center [592, 446] width 803 height 39
click at [726, 456] on p "We say a starting rate because that is the initial cost of the venue without a …" at bounding box center [592, 446] width 803 height 39
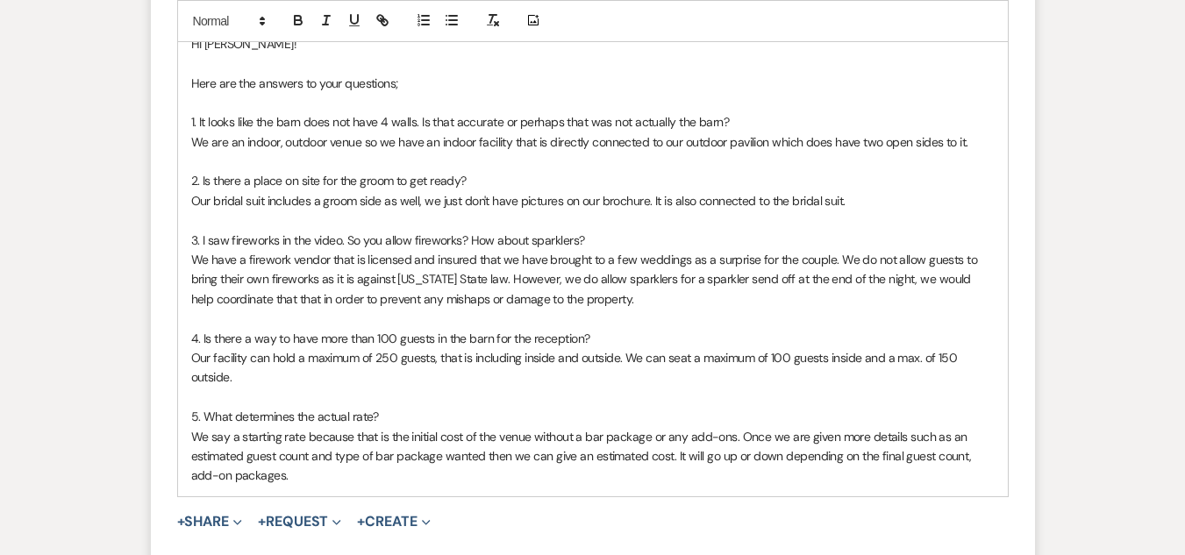
click at [960, 458] on p "We say a starting rate because that is the initial cost of the venue without a …" at bounding box center [592, 456] width 803 height 59
click at [966, 455] on p "We say a starting rate because that is the initial cost of the venue without a …" at bounding box center [592, 456] width 803 height 59
click at [976, 454] on p "We say a starting rate because that is the initial cost of the venue without a …" at bounding box center [592, 456] width 803 height 59
click at [513, 468] on p "We say a starting rate because that is the initial cost of the venue without a …" at bounding box center [592, 456] width 803 height 59
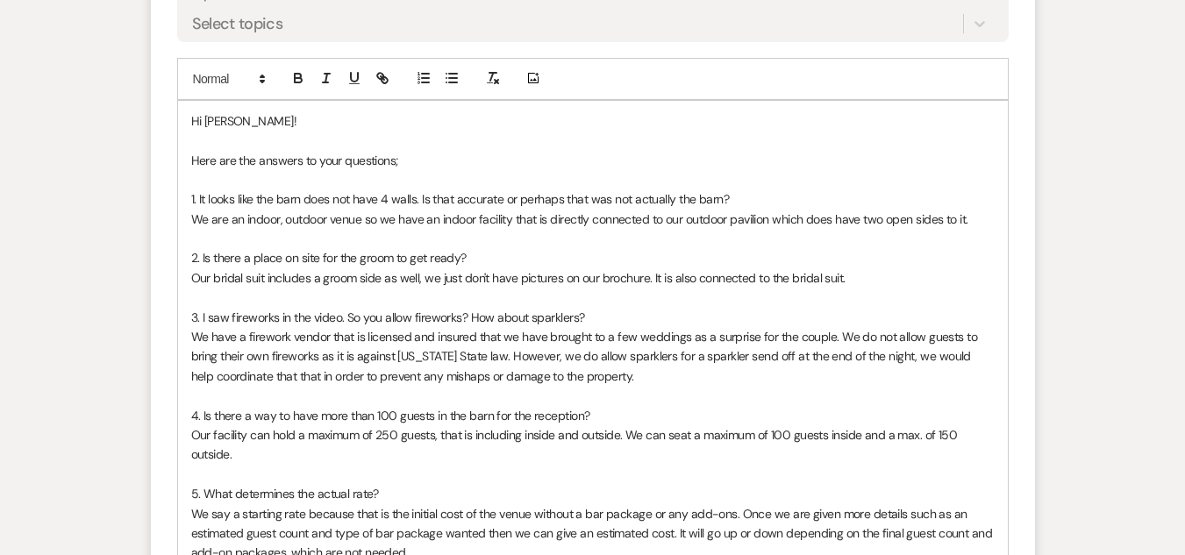
scroll to position [1913, 0]
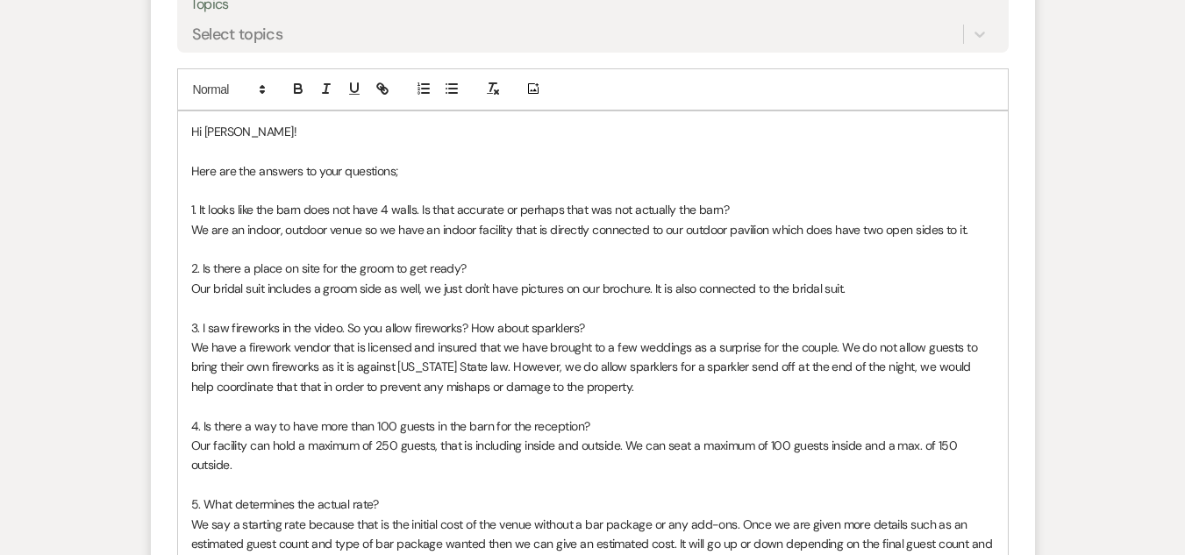
drag, startPoint x: 649, startPoint y: 291, endPoint x: 872, endPoint y: 285, distance: 222.9
click at [872, 285] on p "Our bridal suit includes a groom side as well, we just don't have pictures on o…" at bounding box center [592, 288] width 803 height 19
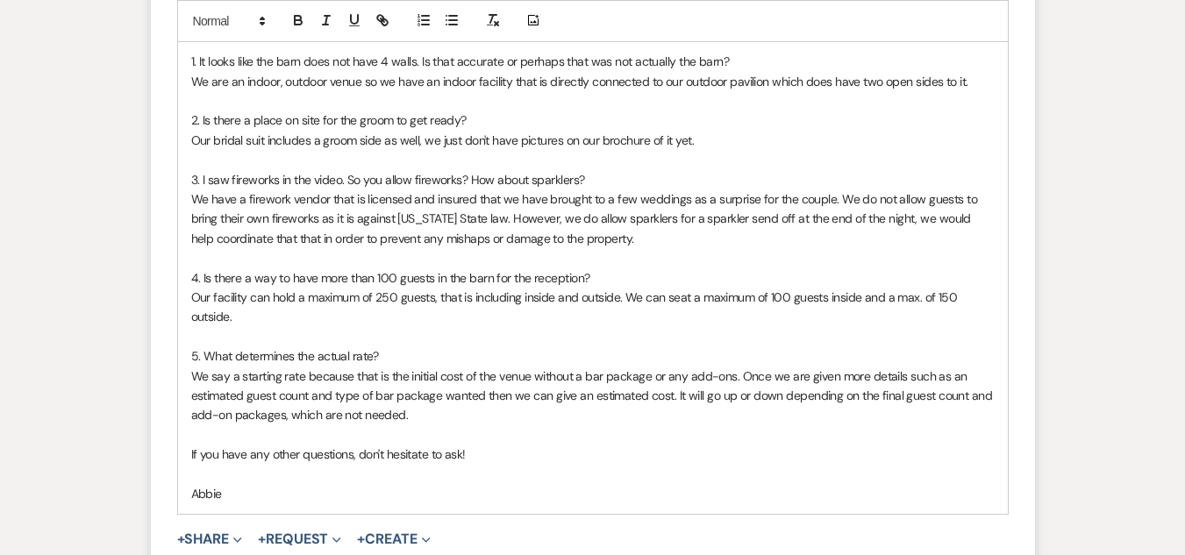
scroll to position [2088, 0]
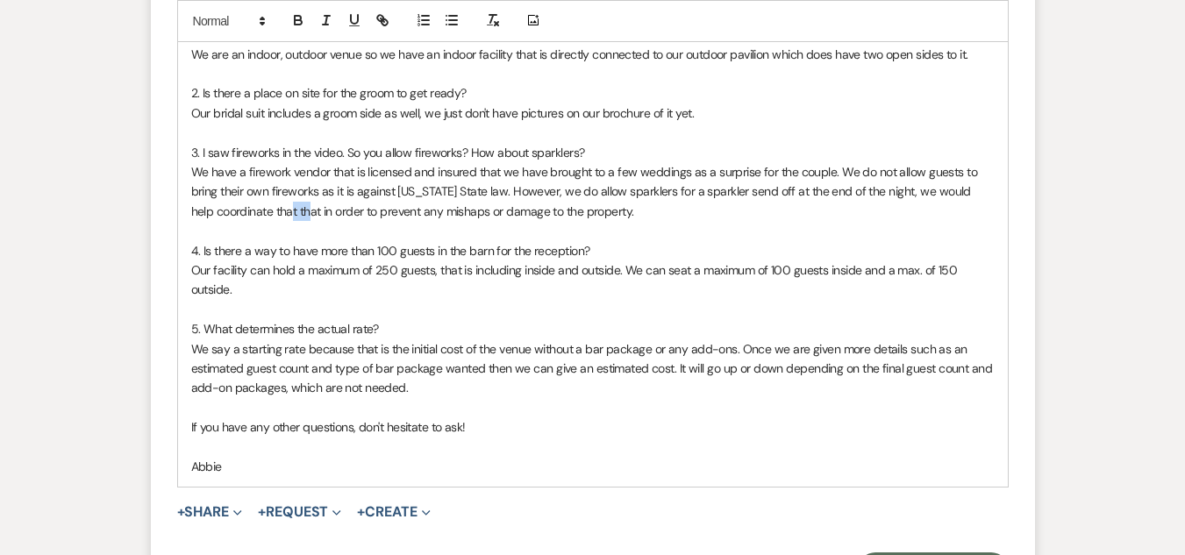
drag, startPoint x: 296, startPoint y: 216, endPoint x: 275, endPoint y: 216, distance: 21.1
click at [275, 216] on p "We have a firework vendor that is licensed and insured that we have brought to …" at bounding box center [592, 191] width 803 height 59
click at [260, 283] on p "Our facility can hold a maximum of 250 guests, that is including inside and out…" at bounding box center [592, 280] width 803 height 39
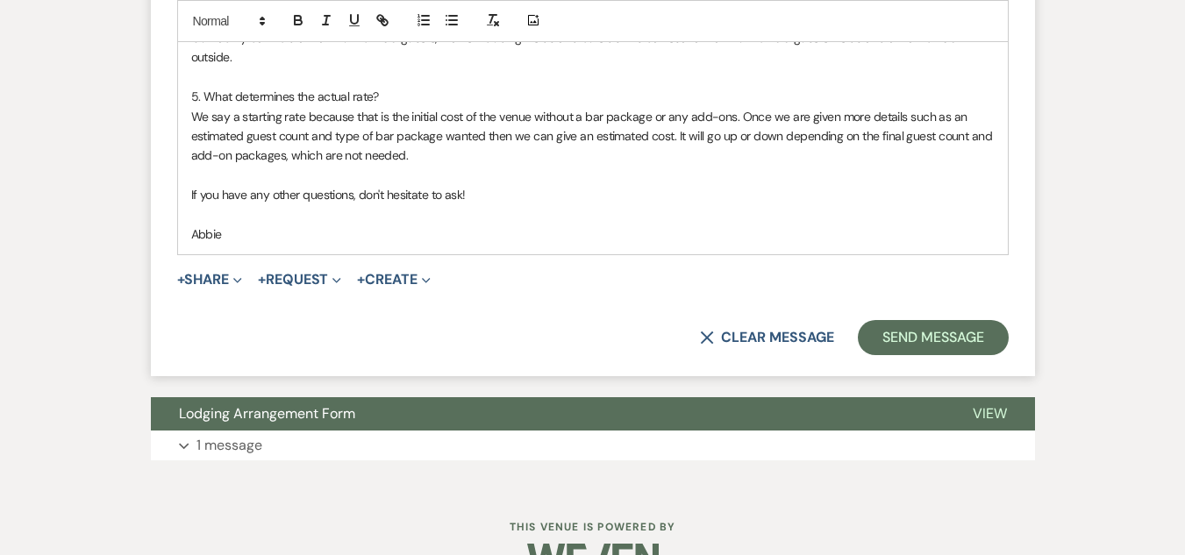
scroll to position [2352, 0]
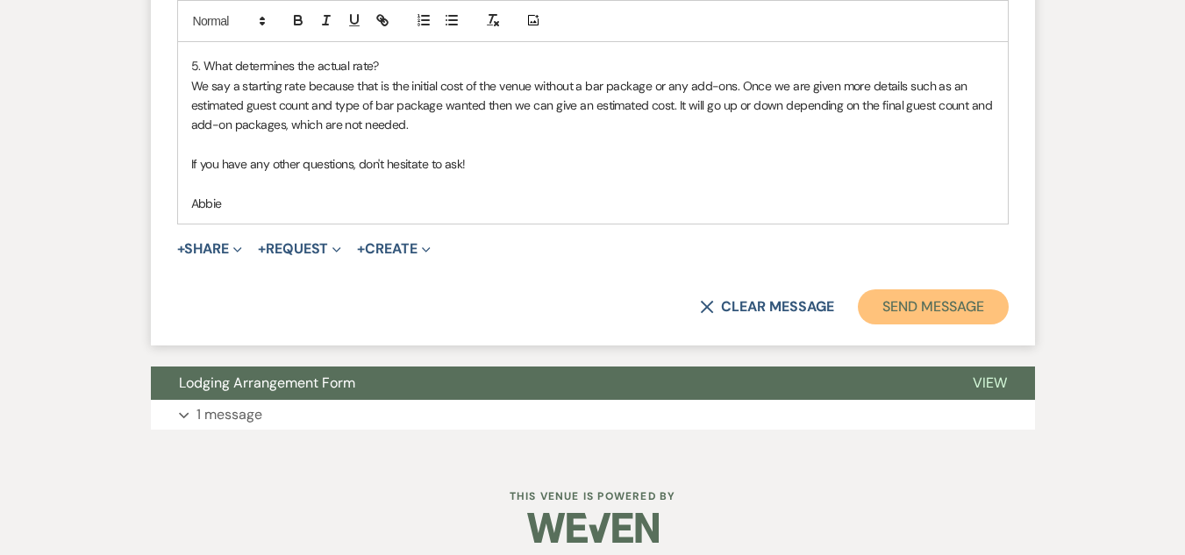
click at [925, 301] on button "Send Message" at bounding box center [933, 306] width 150 height 35
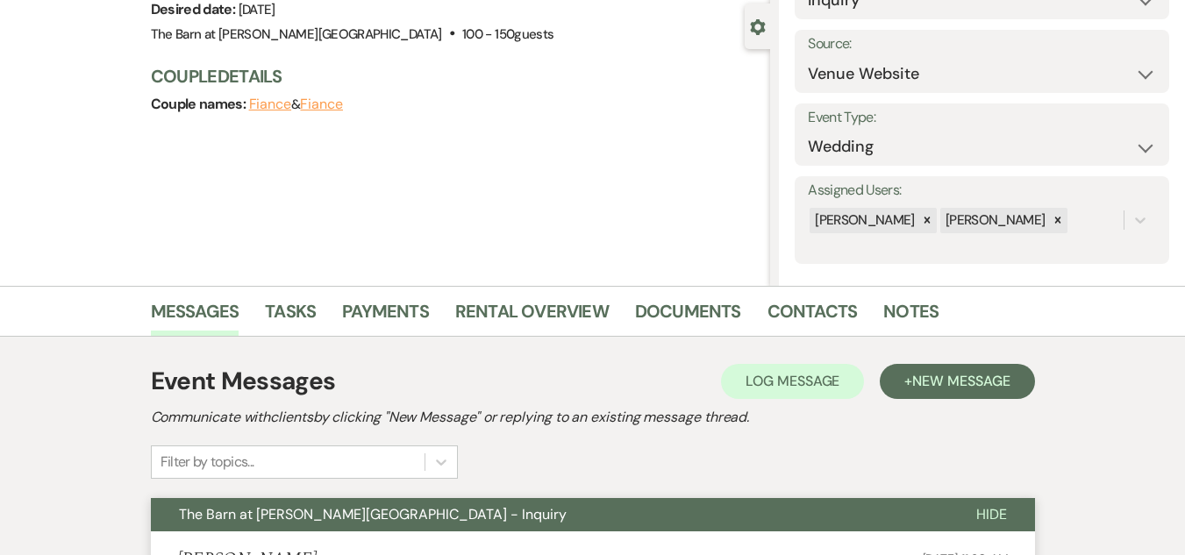
scroll to position [0, 0]
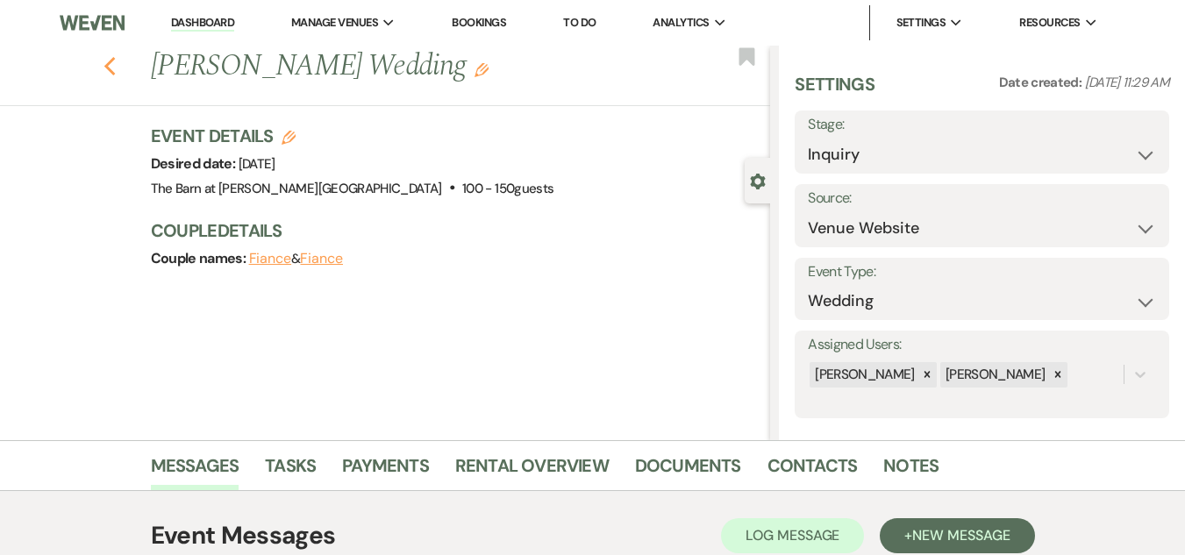
click at [117, 68] on icon "Previous" at bounding box center [110, 66] width 13 height 21
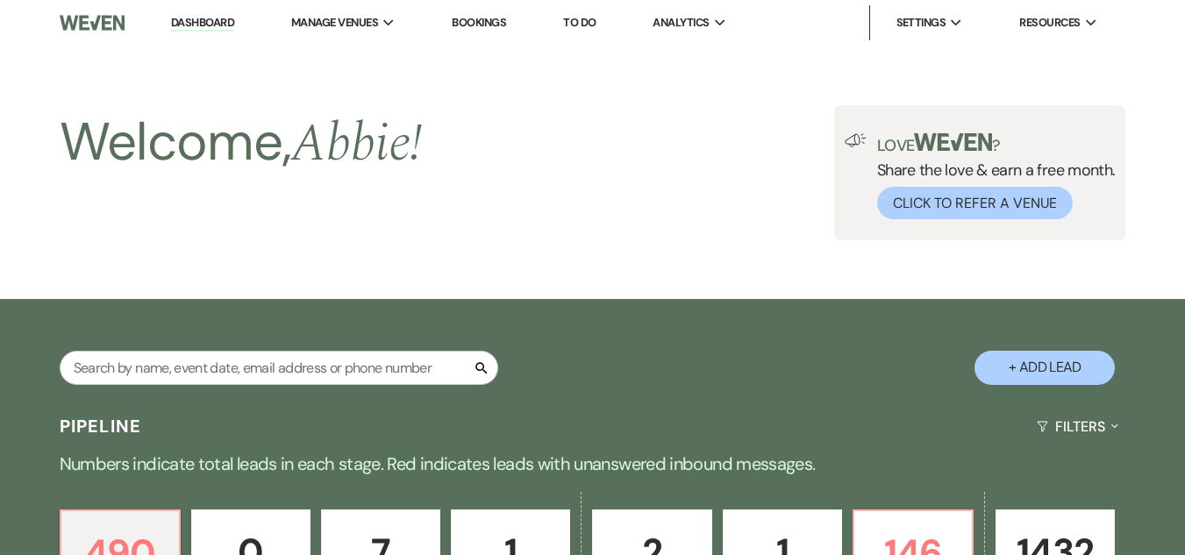
scroll to position [702, 0]
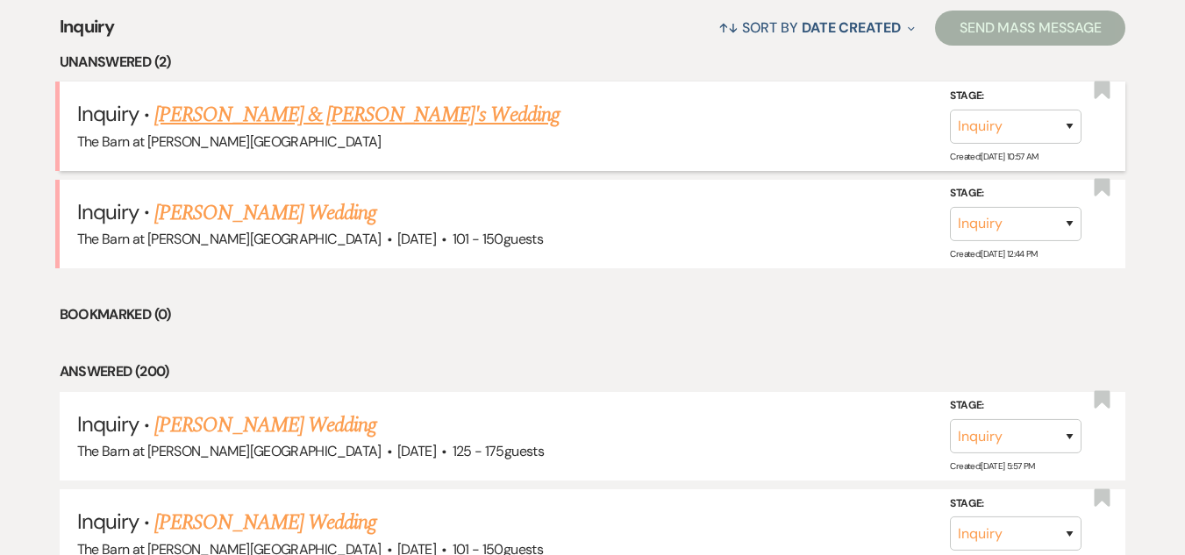
click at [301, 118] on link "Nicole Torres & Fiance's Wedding" at bounding box center [356, 115] width 405 height 32
select select "5"
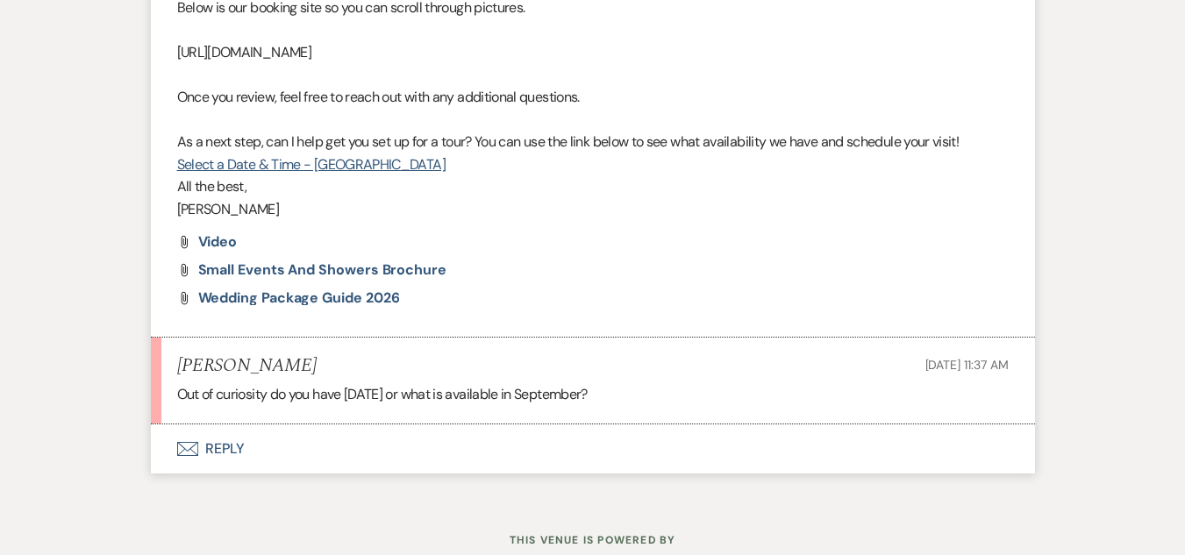
scroll to position [1102, 0]
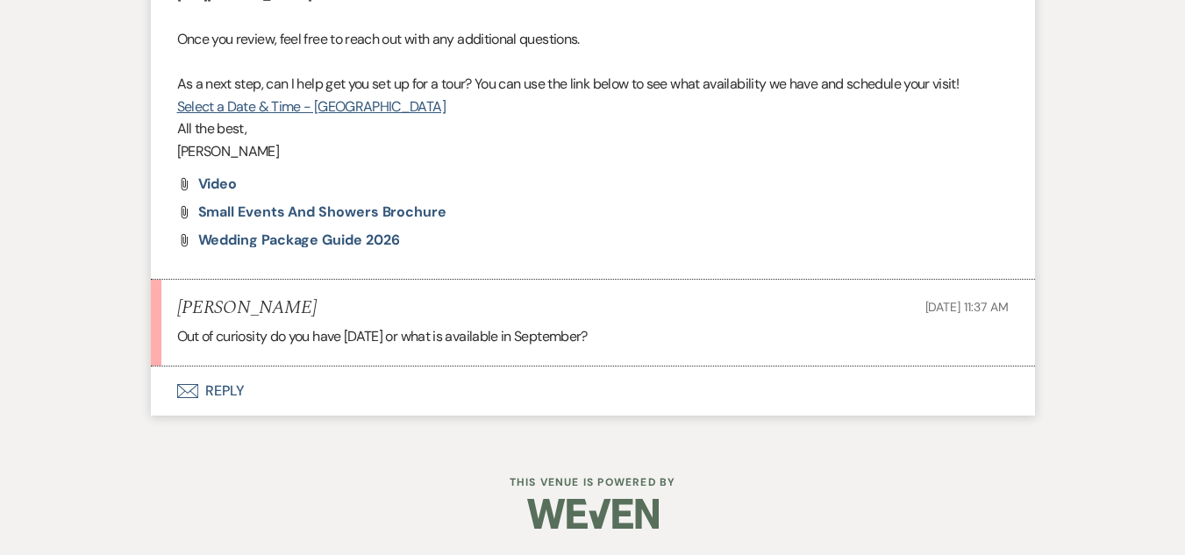
click at [208, 389] on button "Envelope Reply" at bounding box center [593, 391] width 884 height 49
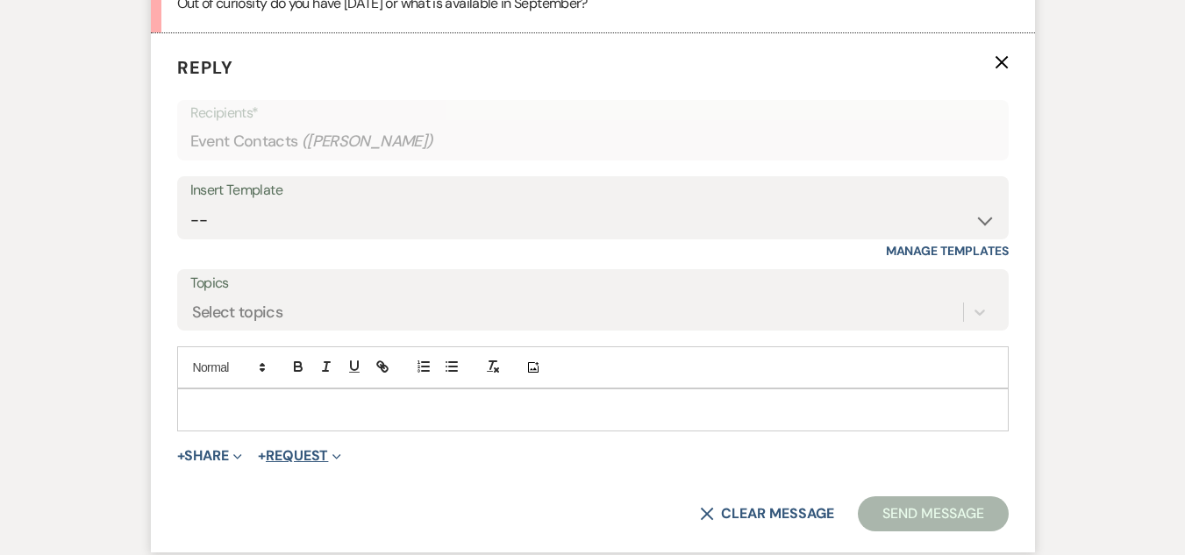
scroll to position [1451, 0]
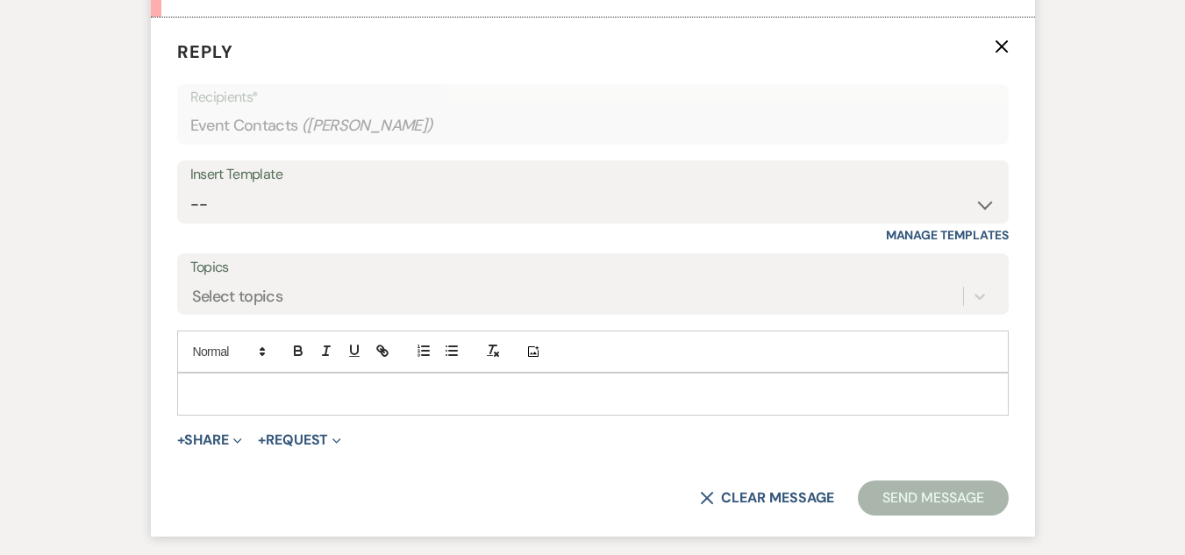
click at [311, 378] on div at bounding box center [593, 394] width 830 height 40
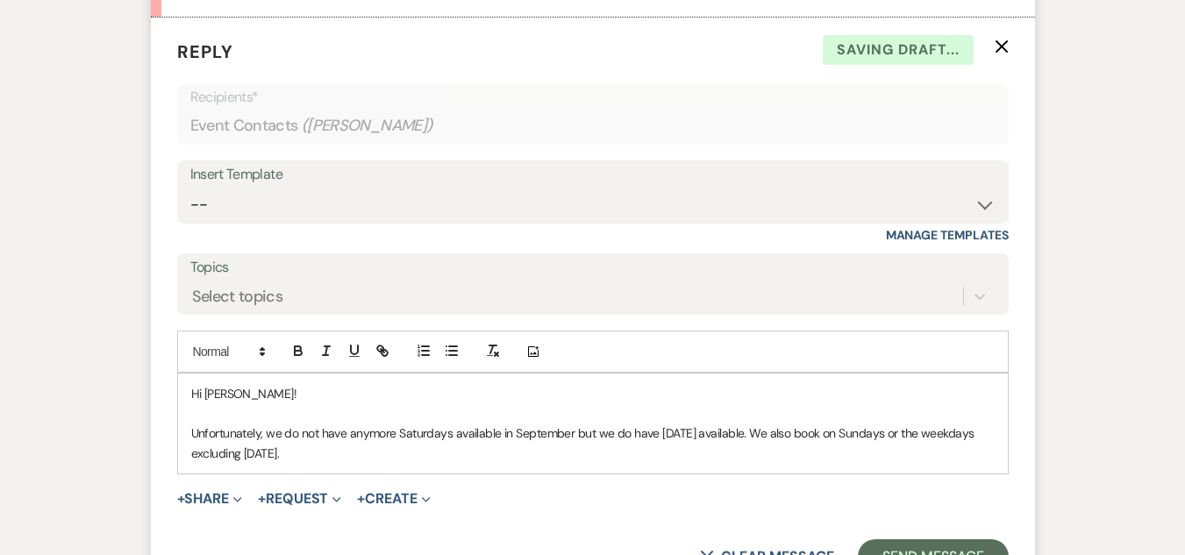
click at [438, 458] on p "Unfortunately, we do not have anymore Saturdays available in September but we d…" at bounding box center [592, 443] width 803 height 39
click at [700, 435] on p "Unfortunately, we do not have anymore Saturdays available in September but we d…" at bounding box center [592, 443] width 803 height 39
click at [362, 453] on p "Unfortunately, we do not have anymore Saturdays available in September but we d…" at bounding box center [592, 443] width 803 height 39
click at [218, 498] on button "+ Share Expand" at bounding box center [210, 499] width 66 height 14
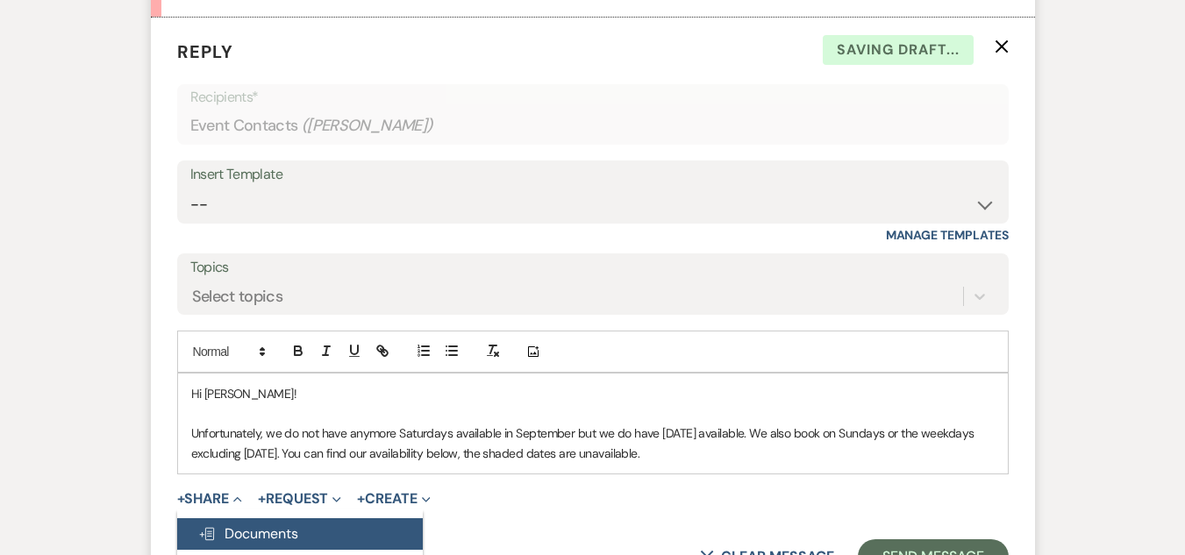
click at [257, 525] on span "Doc Upload Documents" at bounding box center [248, 534] width 100 height 18
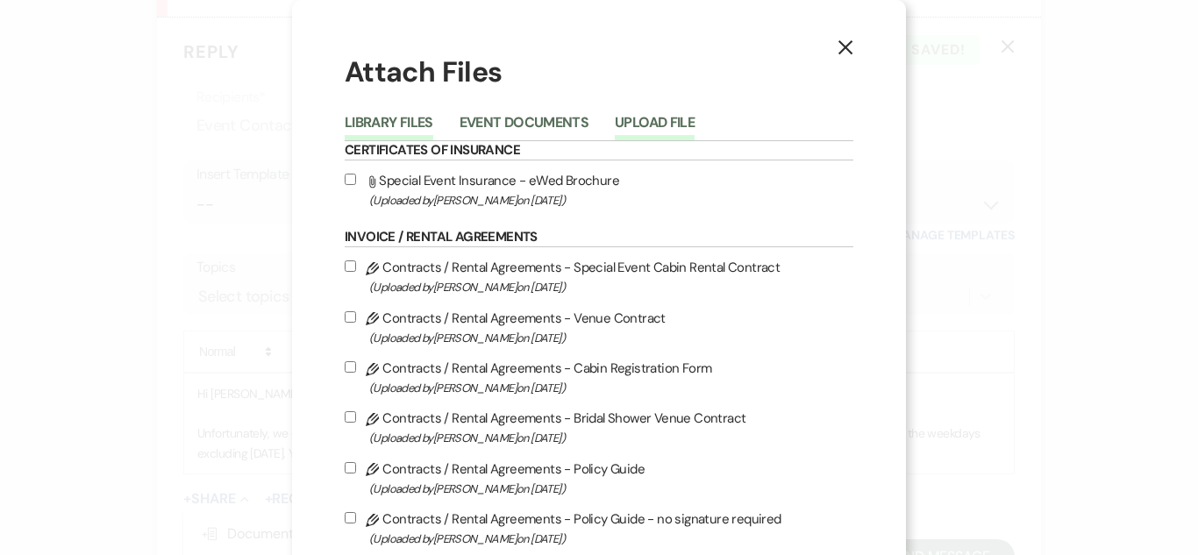
click at [646, 125] on button "Upload File" at bounding box center [655, 128] width 80 height 25
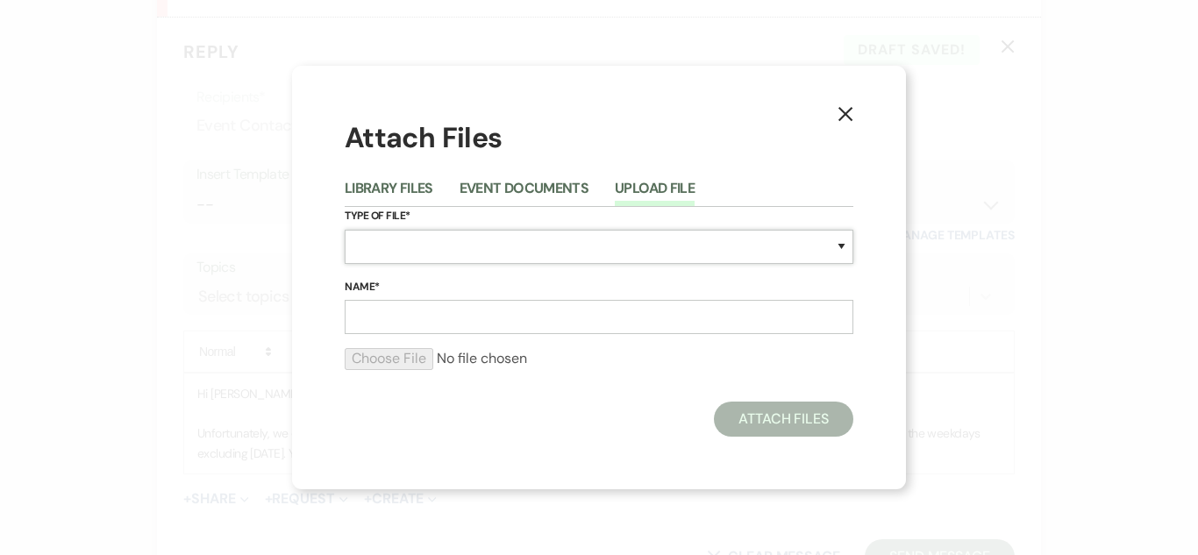
click at [521, 237] on select "Special Event Insurance Vendor Certificate of Insurance Contracts / Rental Agre…" at bounding box center [599, 247] width 509 height 34
select select "0"
click at [345, 230] on select "Special Event Insurance Vendor Certificate of Insurance Contracts / Rental Agre…" at bounding box center [599, 247] width 509 height 34
click at [538, 311] on input "Name*" at bounding box center [599, 317] width 509 height 34
type input "Availability"
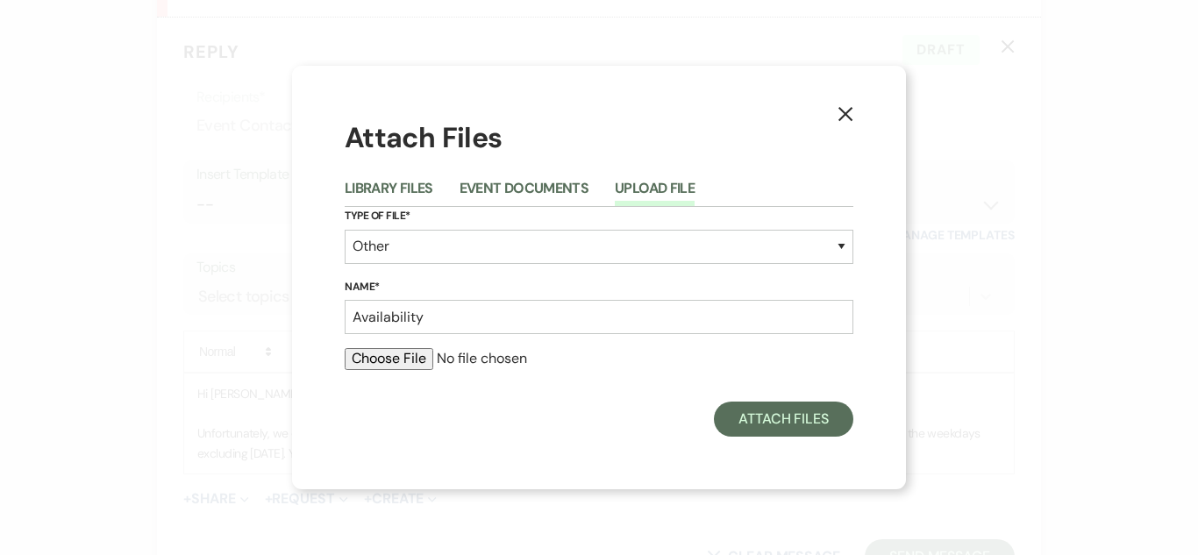
click at [381, 363] on input "file" at bounding box center [599, 358] width 509 height 21
type input "C:\fakepath\aug and sept avail.png"
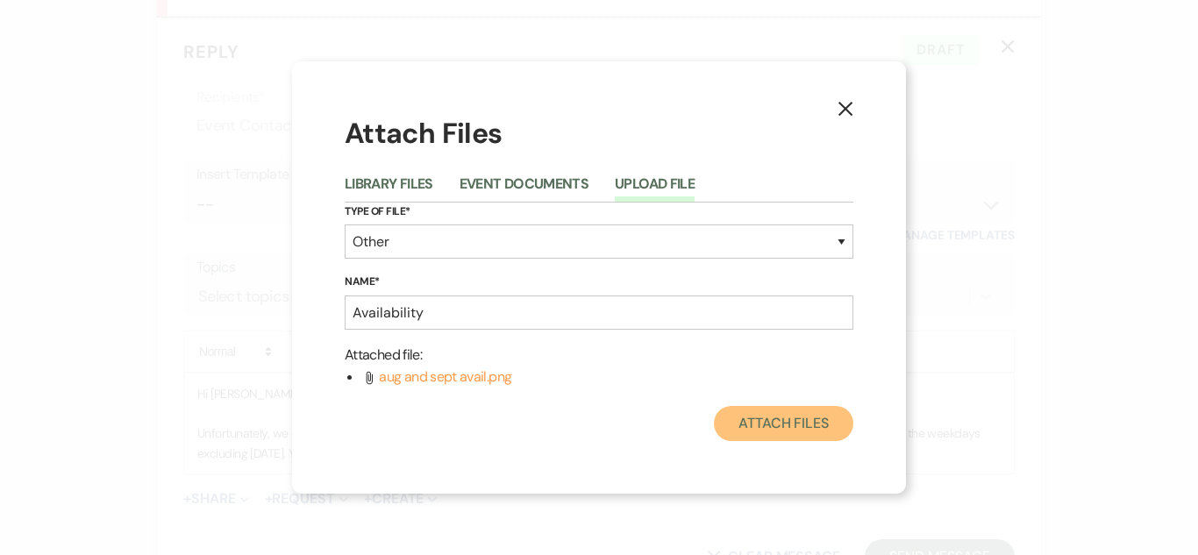
click at [797, 426] on button "Attach Files" at bounding box center [783, 423] width 139 height 35
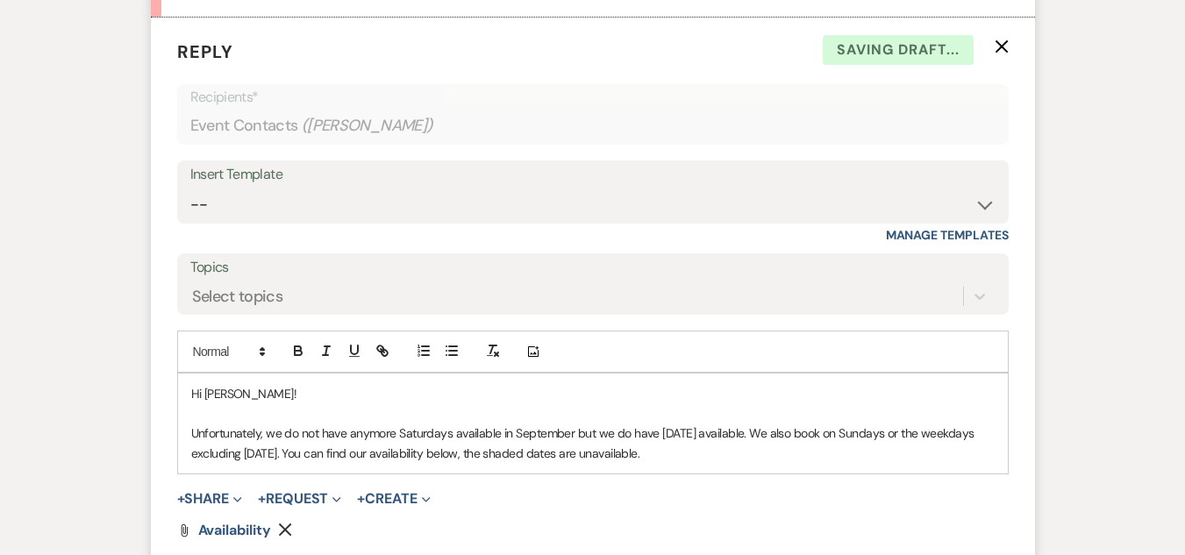
click at [787, 454] on p "Unfortunately, we do not have anymore Saturdays available in September but we d…" at bounding box center [592, 443] width 803 height 39
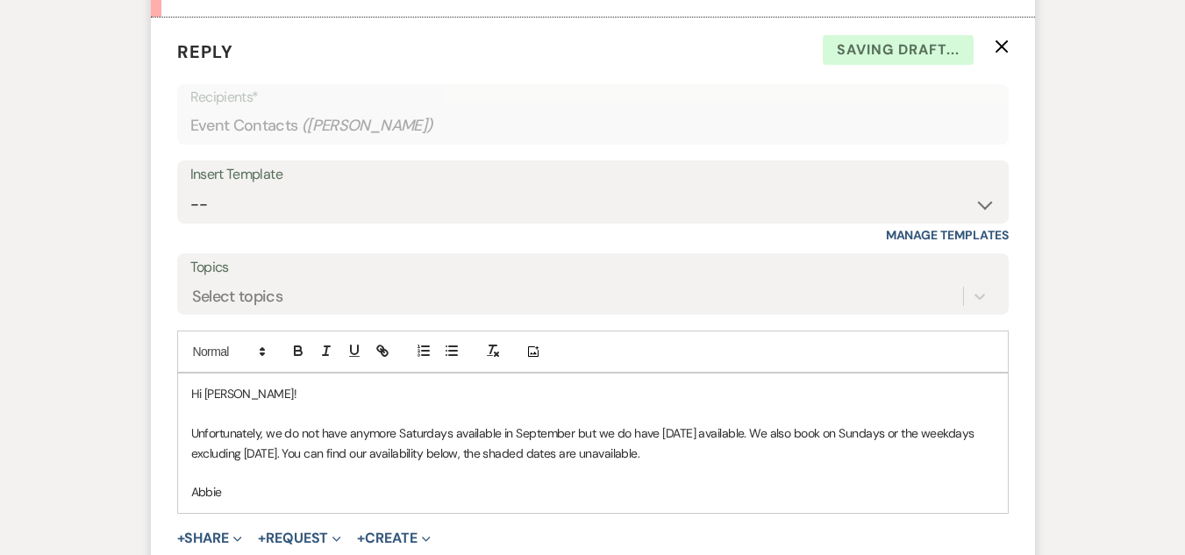
click at [618, 481] on p at bounding box center [592, 472] width 803 height 19
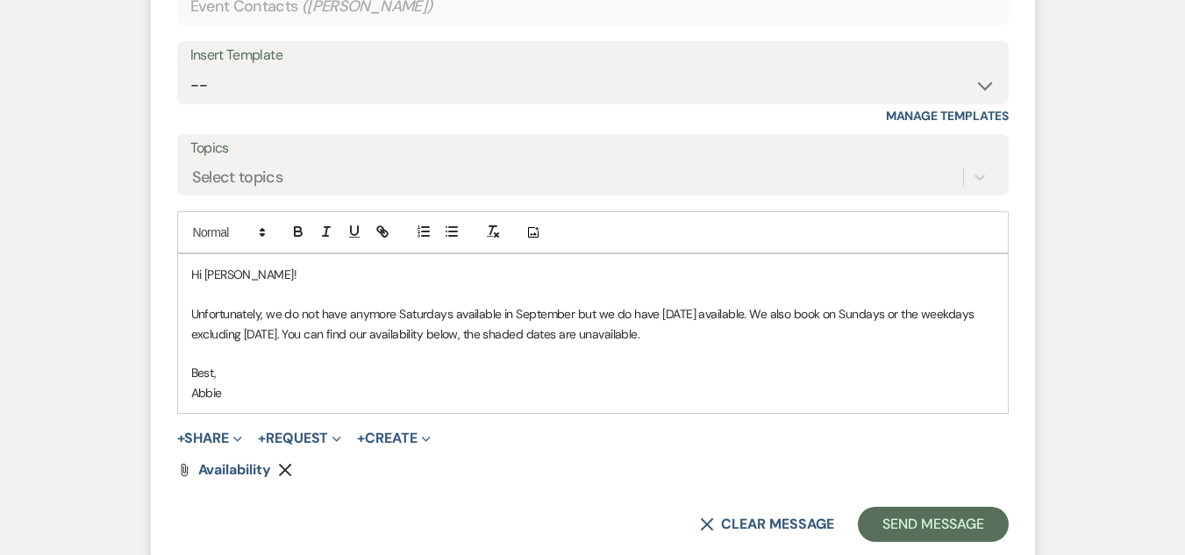
scroll to position [1738, 0]
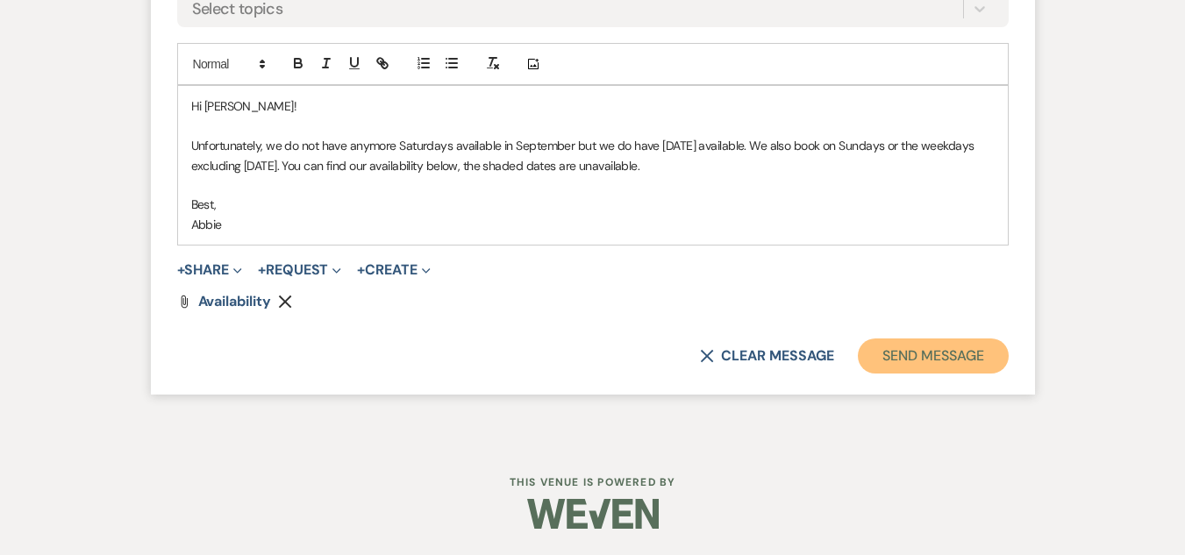
click at [957, 356] on button "Send Message" at bounding box center [933, 356] width 150 height 35
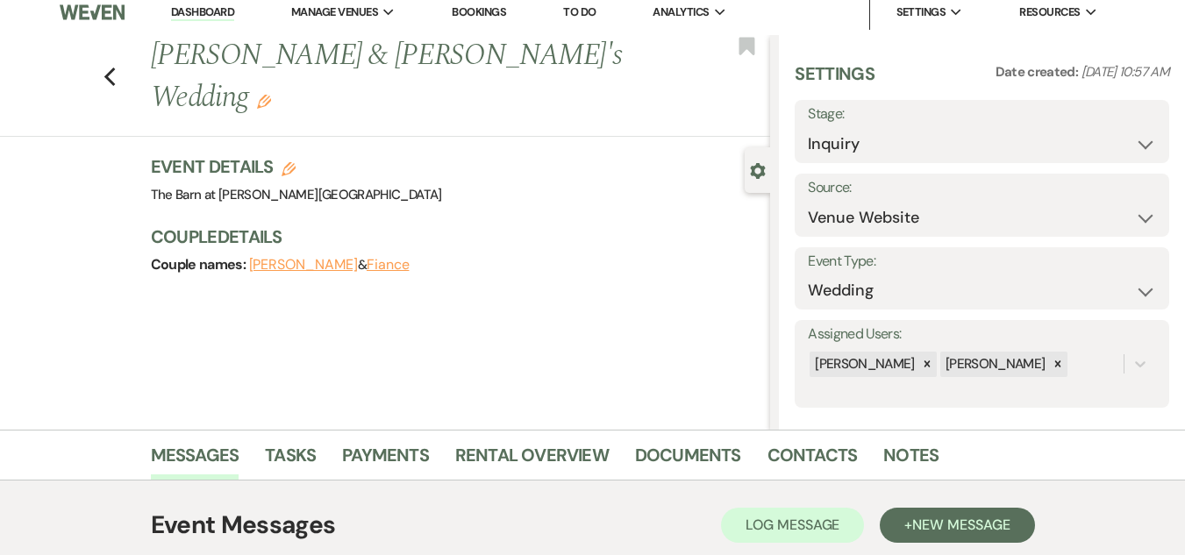
scroll to position [0, 0]
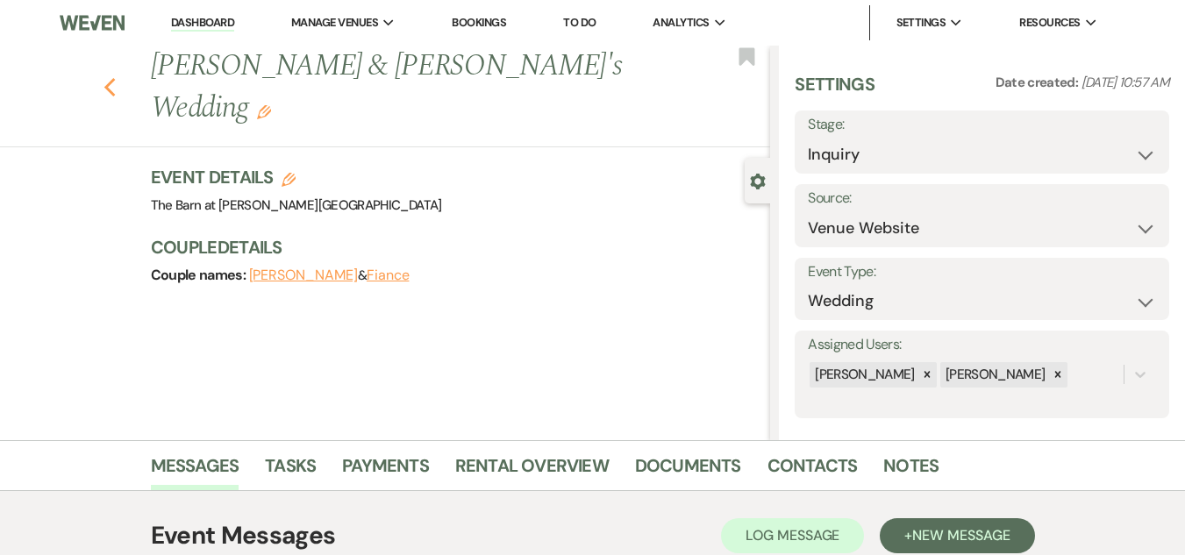
click at [116, 77] on icon "Previous" at bounding box center [110, 87] width 13 height 21
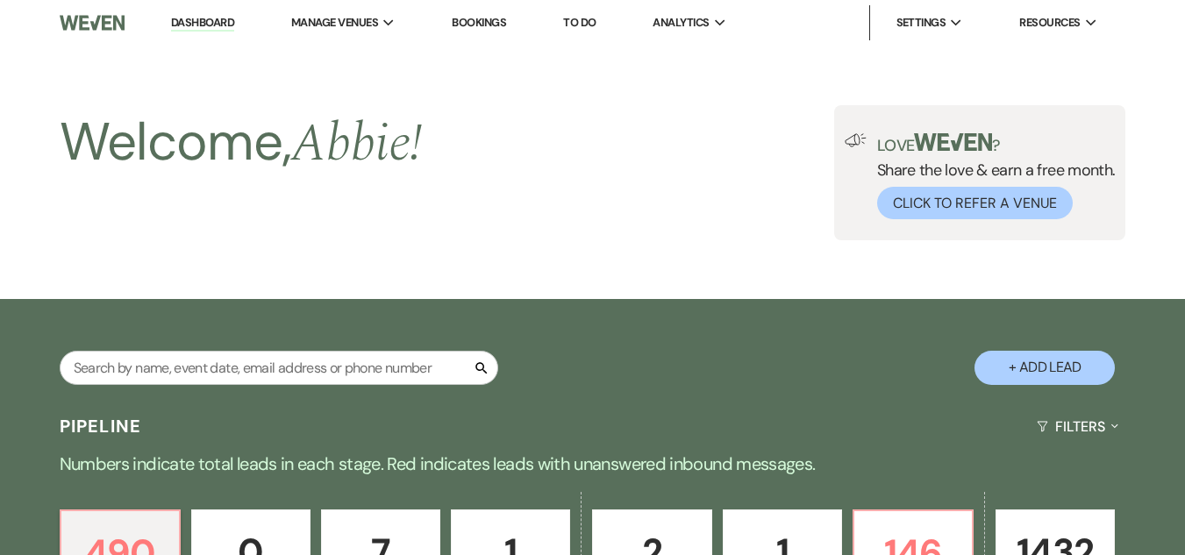
scroll to position [702, 0]
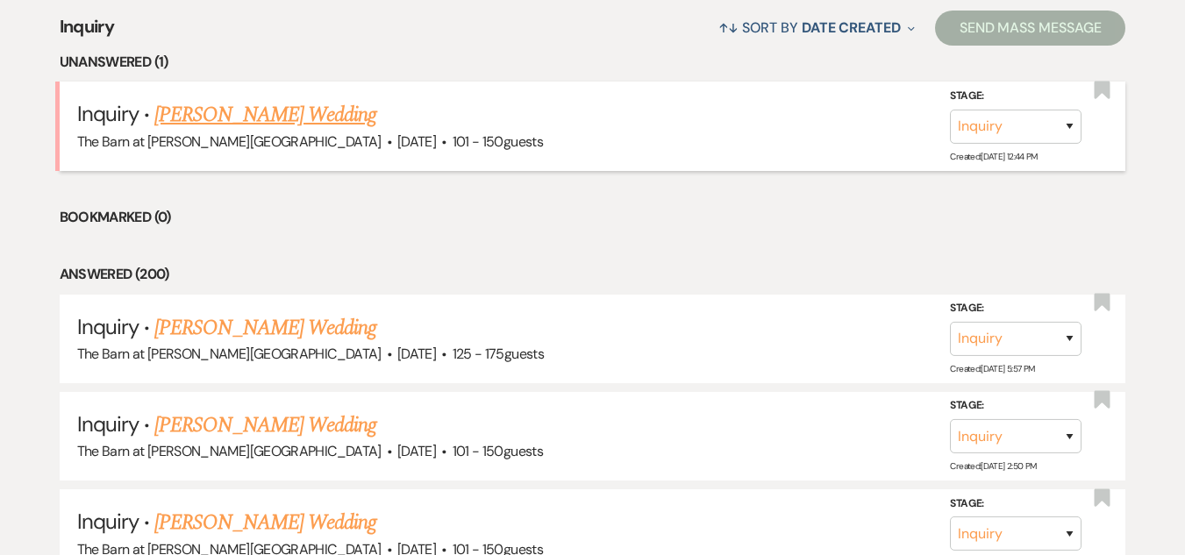
click at [289, 117] on link "Makayla Nicometo's Wedding" at bounding box center [265, 115] width 222 height 32
select select "2"
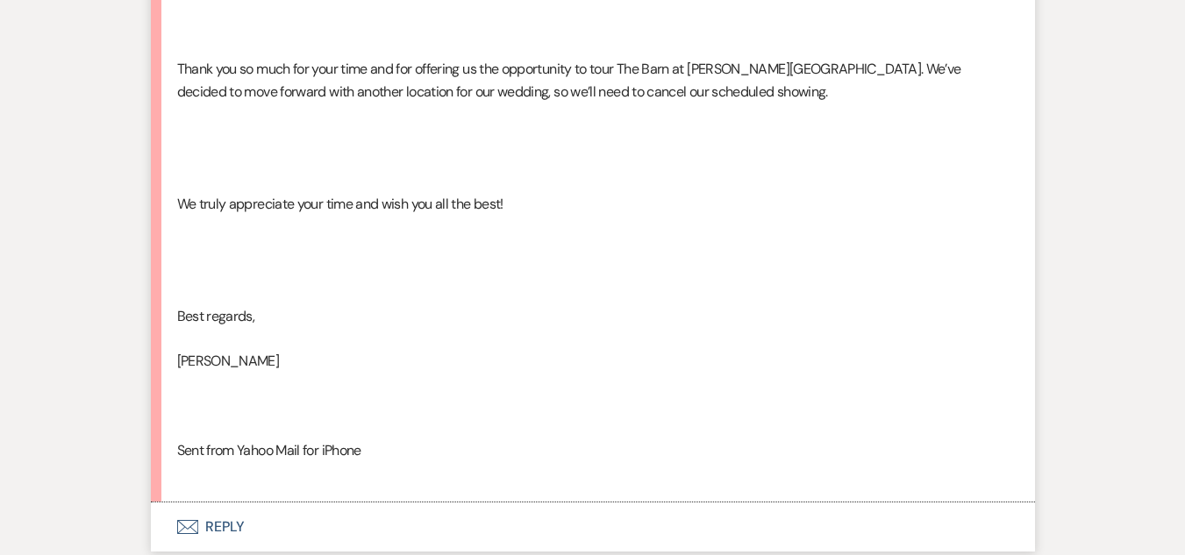
scroll to position [2378, 0]
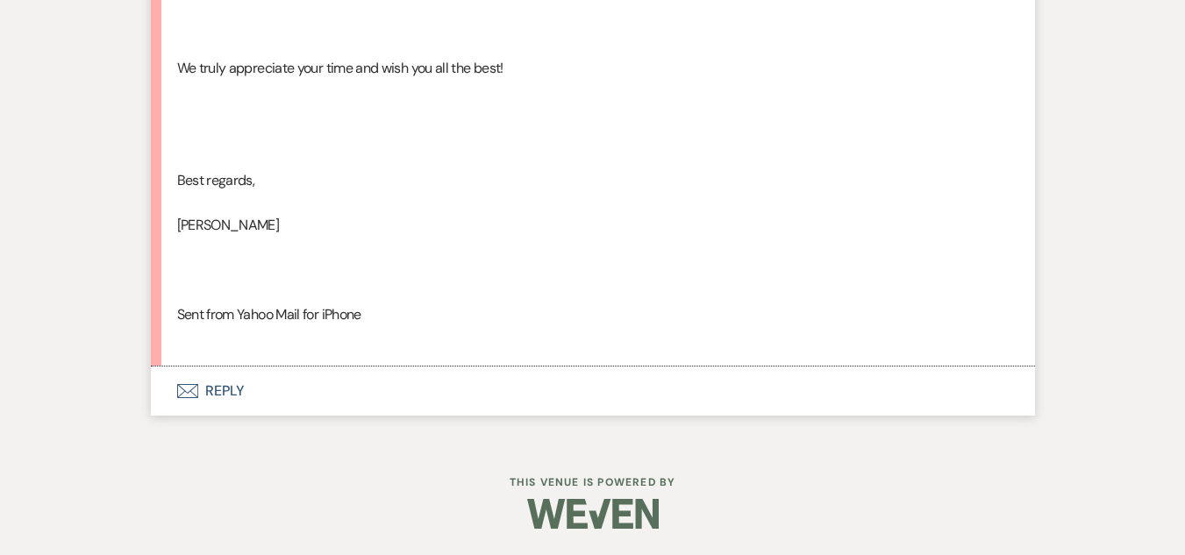
click at [213, 391] on button "Envelope Reply" at bounding box center [593, 391] width 884 height 49
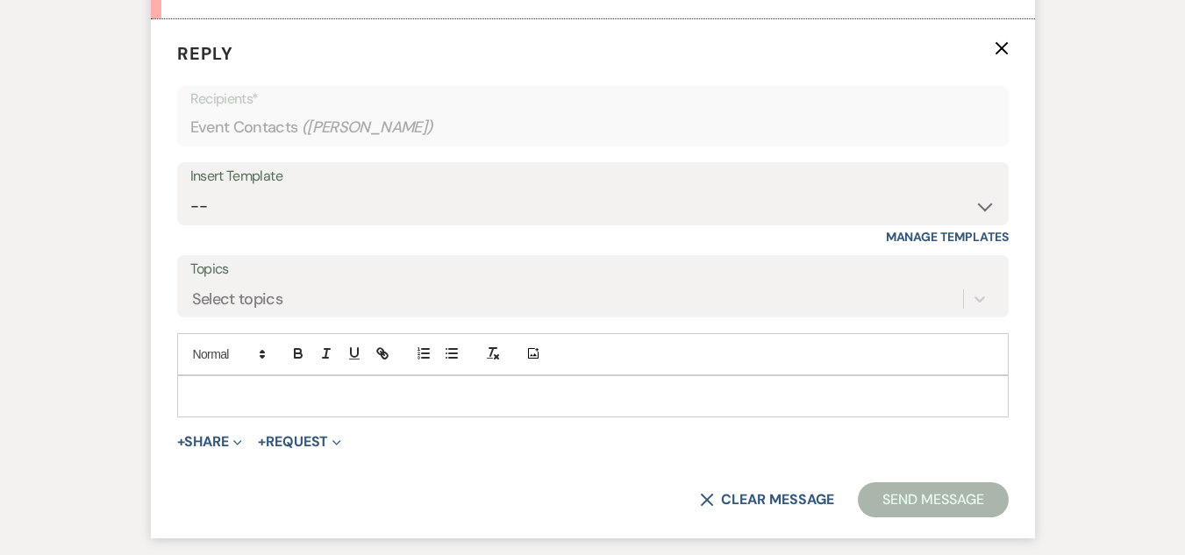
scroll to position [2862, 0]
click at [339, 403] on p at bounding box center [592, 394] width 803 height 19
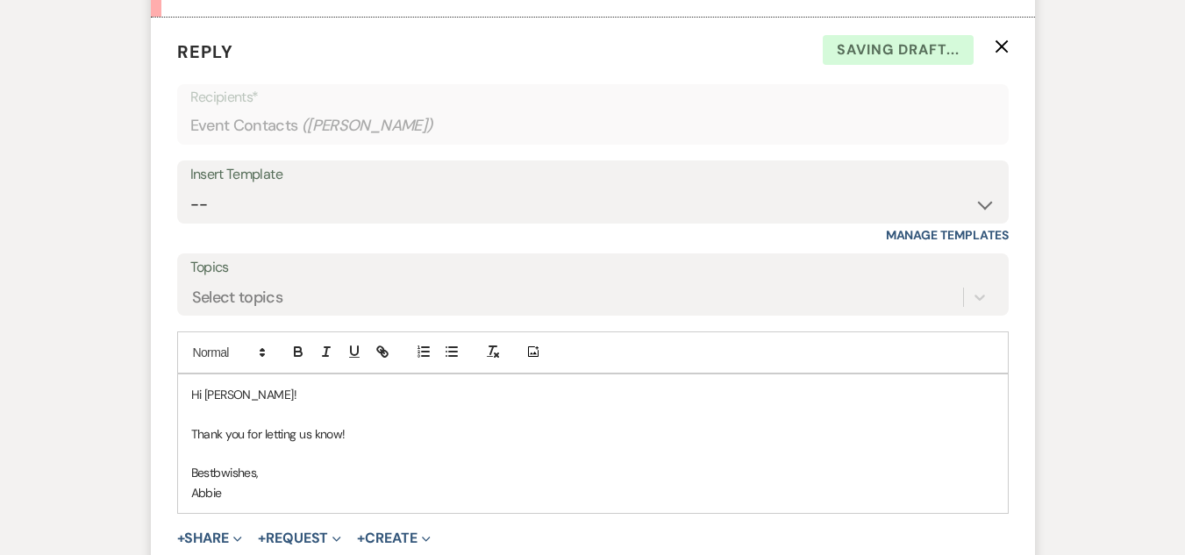
click at [225, 481] on p "Bestbwishes," at bounding box center [592, 472] width 803 height 19
click at [372, 427] on p "Thank you for letting us know!" at bounding box center [592, 434] width 803 height 19
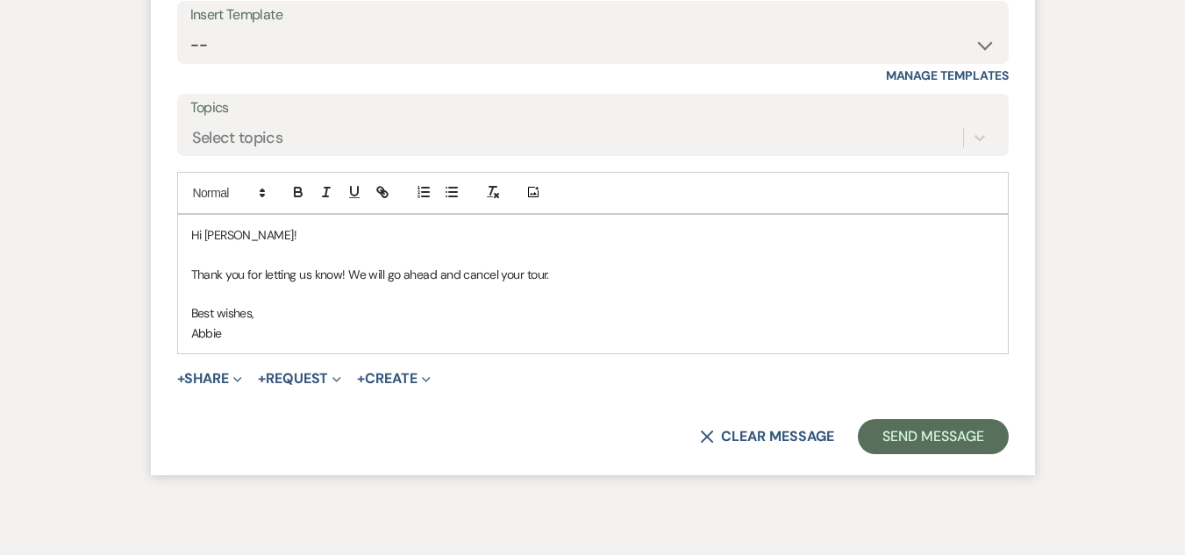
scroll to position [3038, 0]
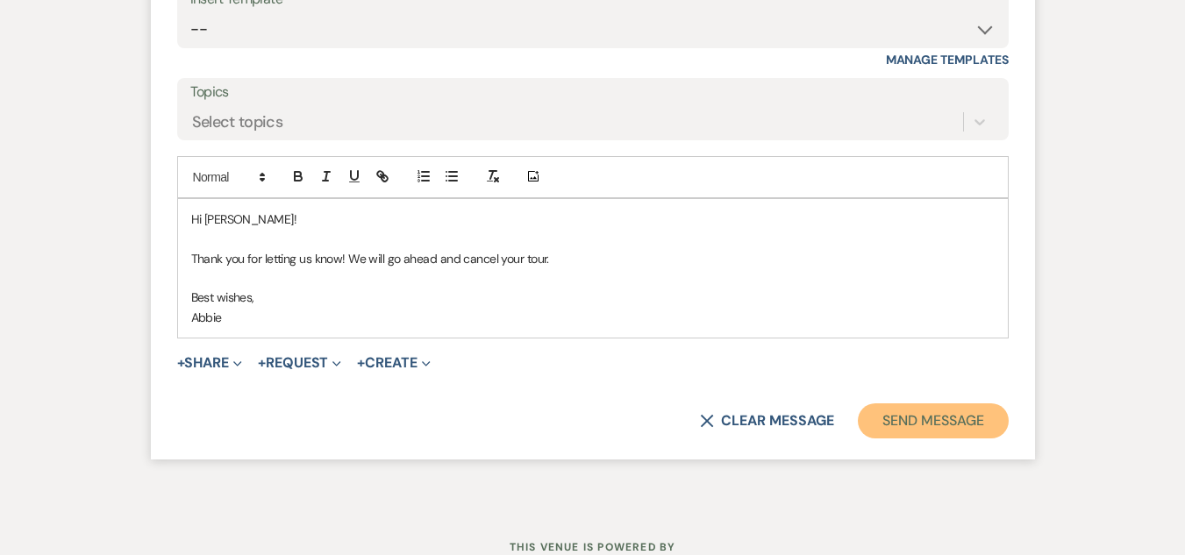
click at [869, 411] on button "Send Message" at bounding box center [933, 420] width 150 height 35
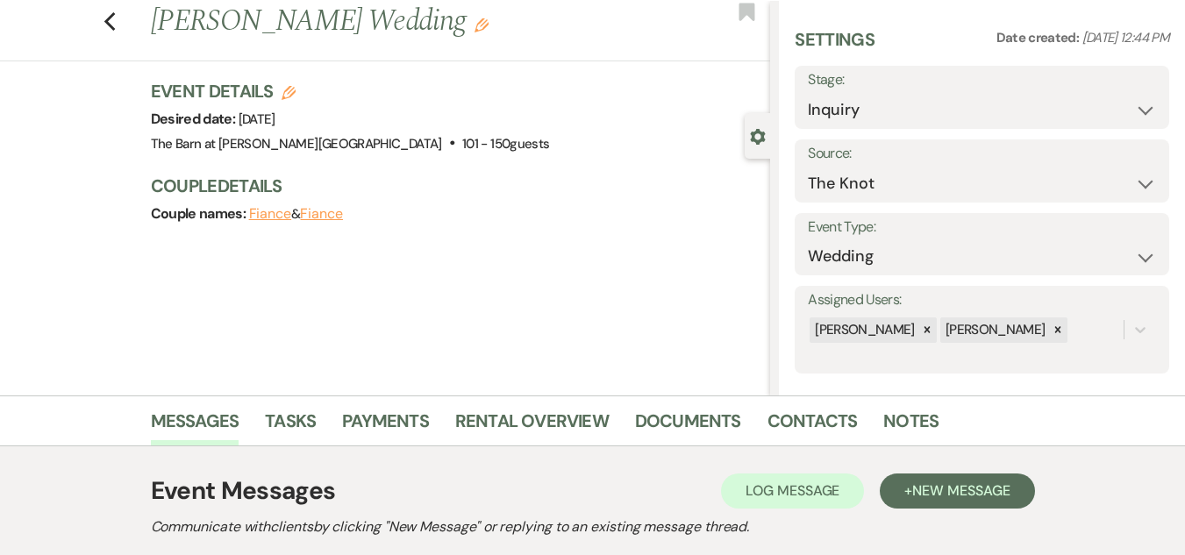
scroll to position [9, 0]
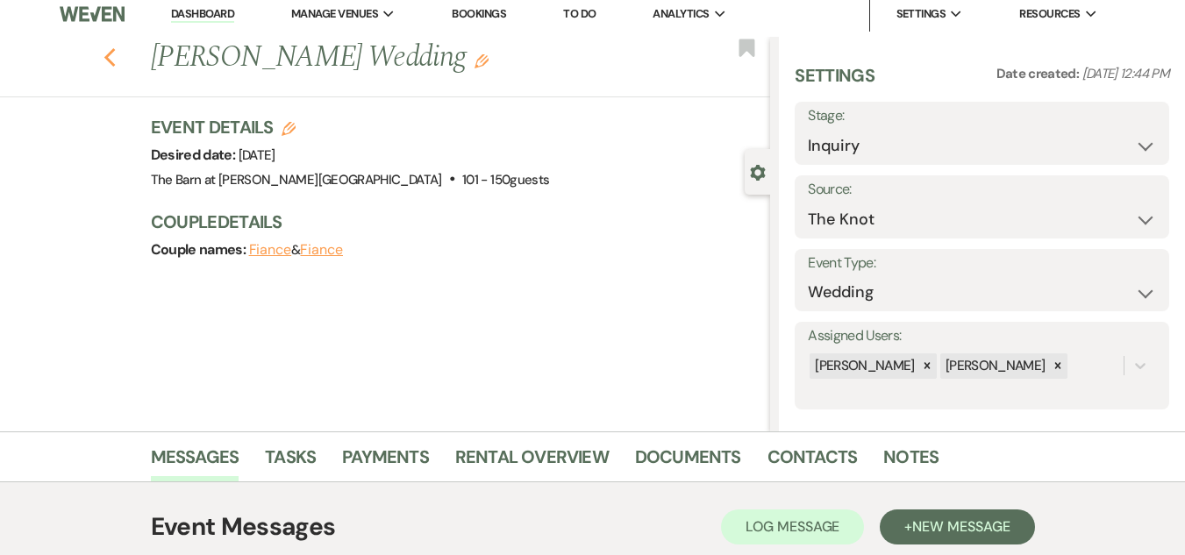
click at [115, 56] on use "button" at bounding box center [109, 57] width 11 height 19
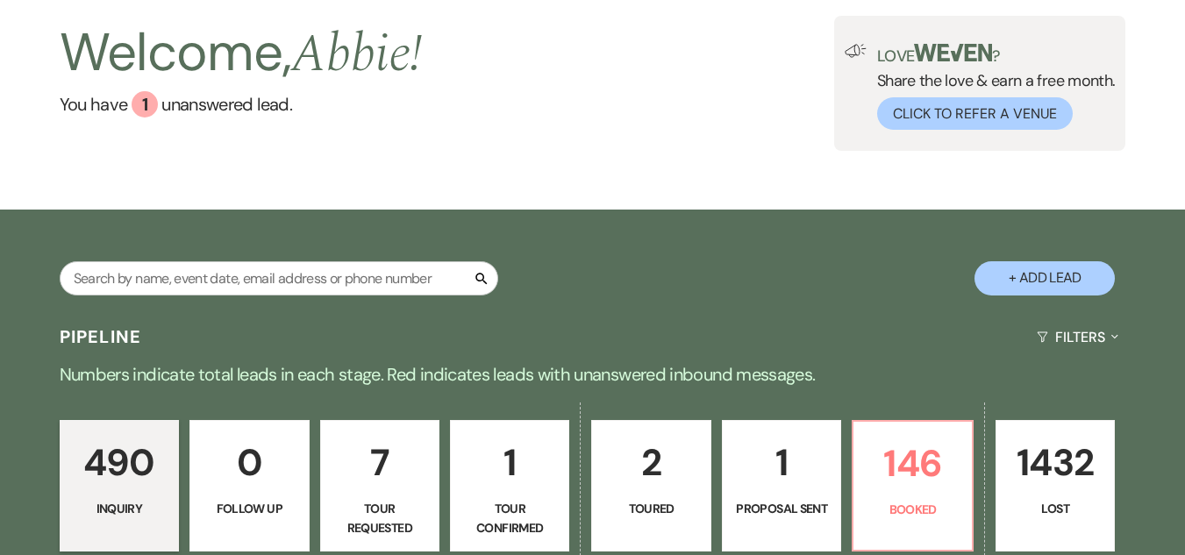
scroll to position [88, 0]
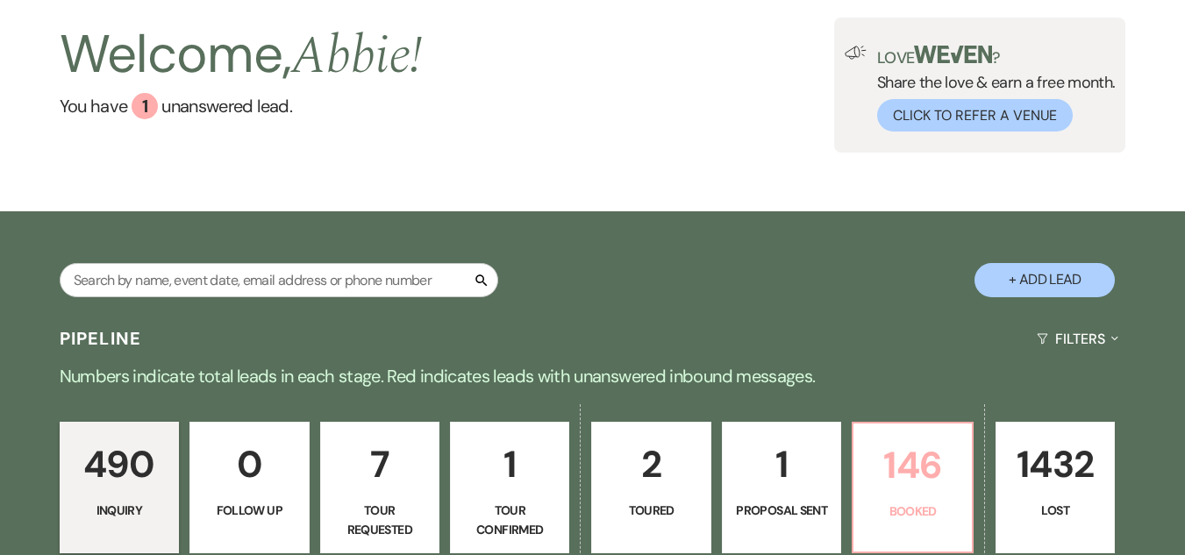
click at [919, 439] on p "146" at bounding box center [912, 465] width 96 height 59
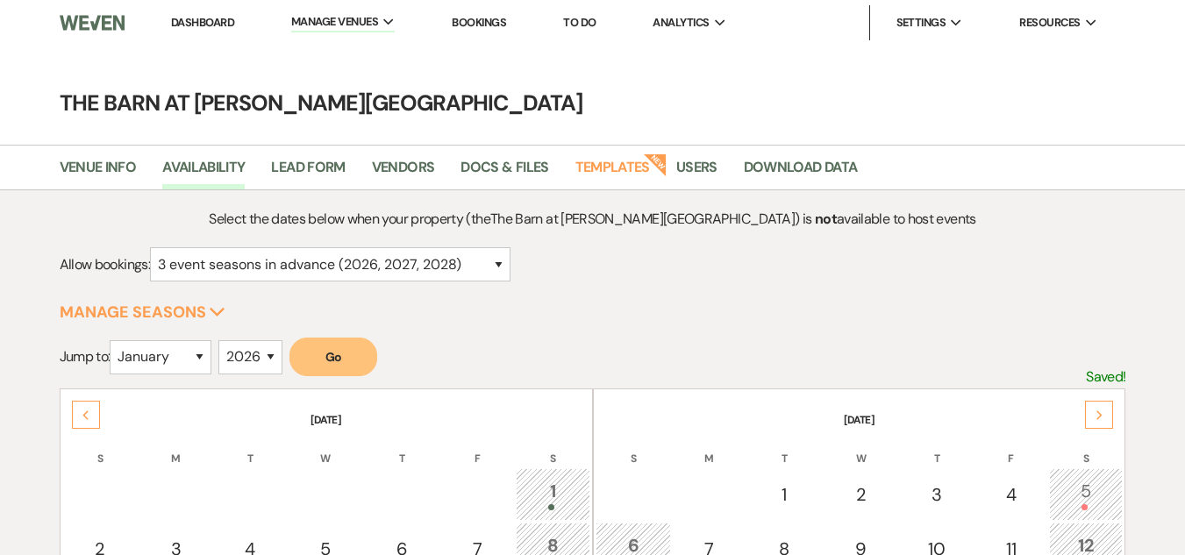
select select "3"
select select "2026"
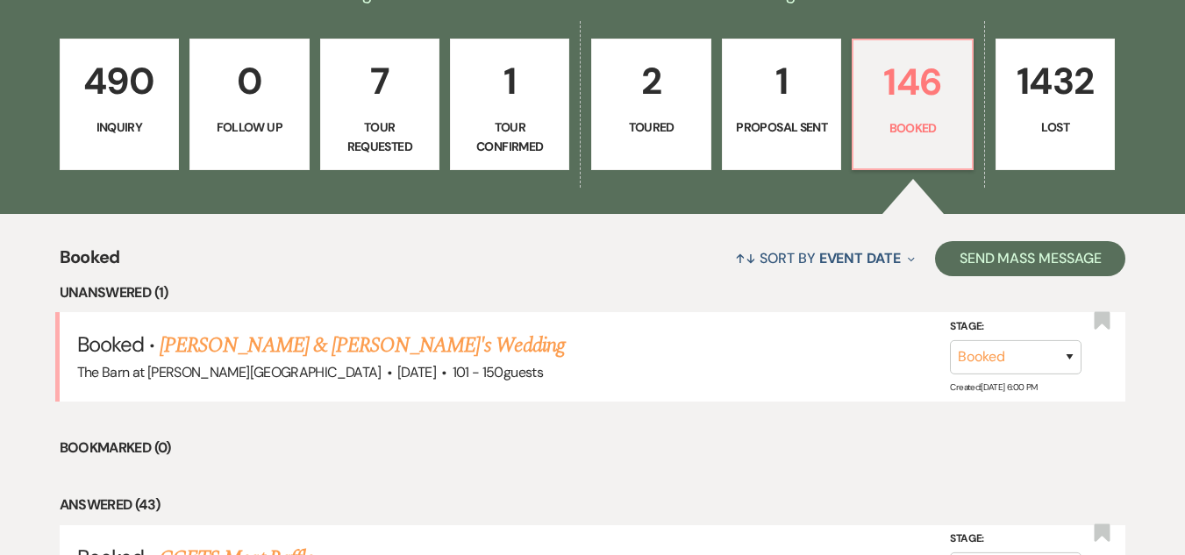
scroll to position [526, 0]
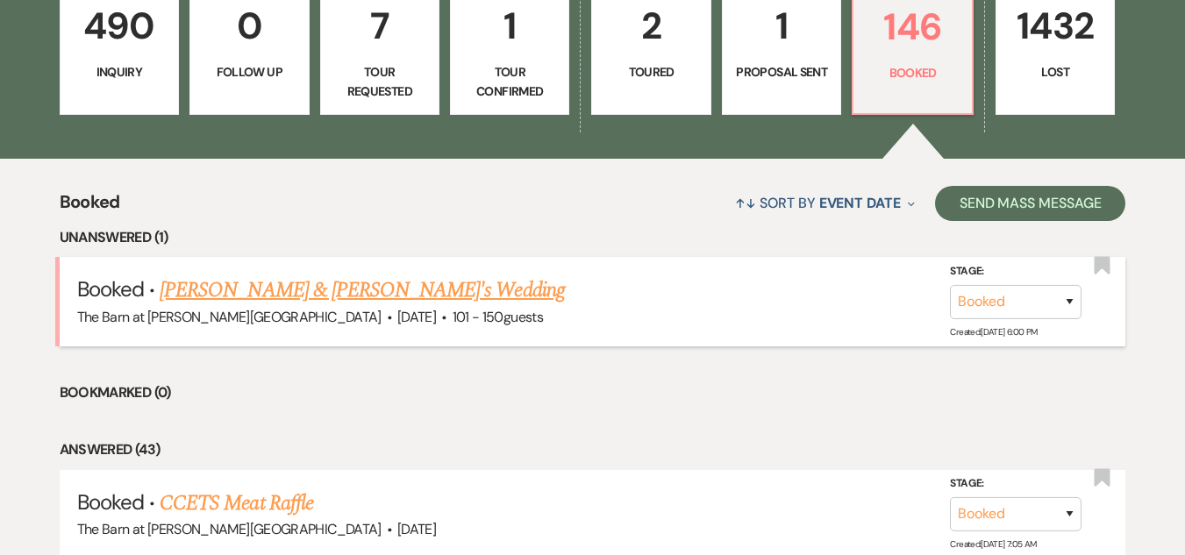
click at [340, 284] on link "[PERSON_NAME] & [PERSON_NAME]'s Wedding" at bounding box center [362, 291] width 405 height 32
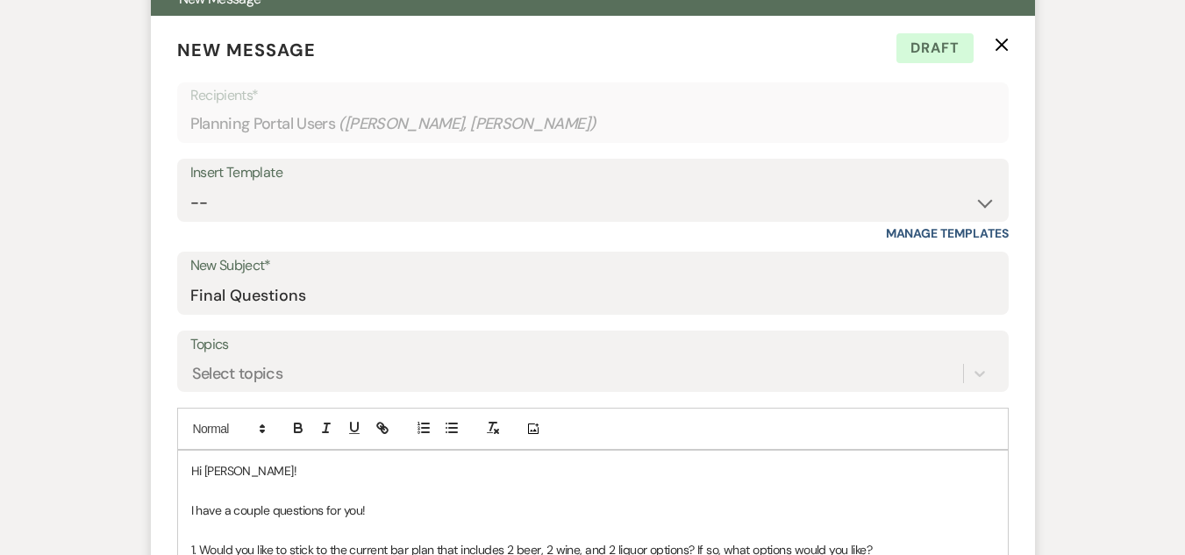
scroll to position [439, 0]
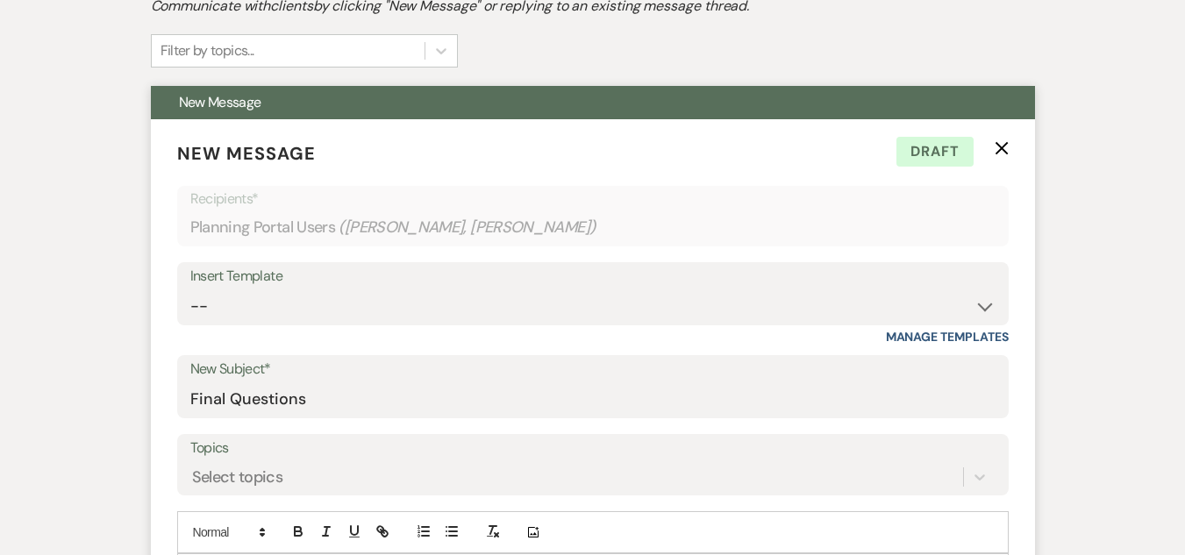
click at [1009, 148] on form "New Message X Draft Recipients* Planning Portal Users ( Vanessa Elia, Victoria …" at bounding box center [593, 506] width 884 height 775
click at [999, 144] on icon "X" at bounding box center [1002, 148] width 14 height 14
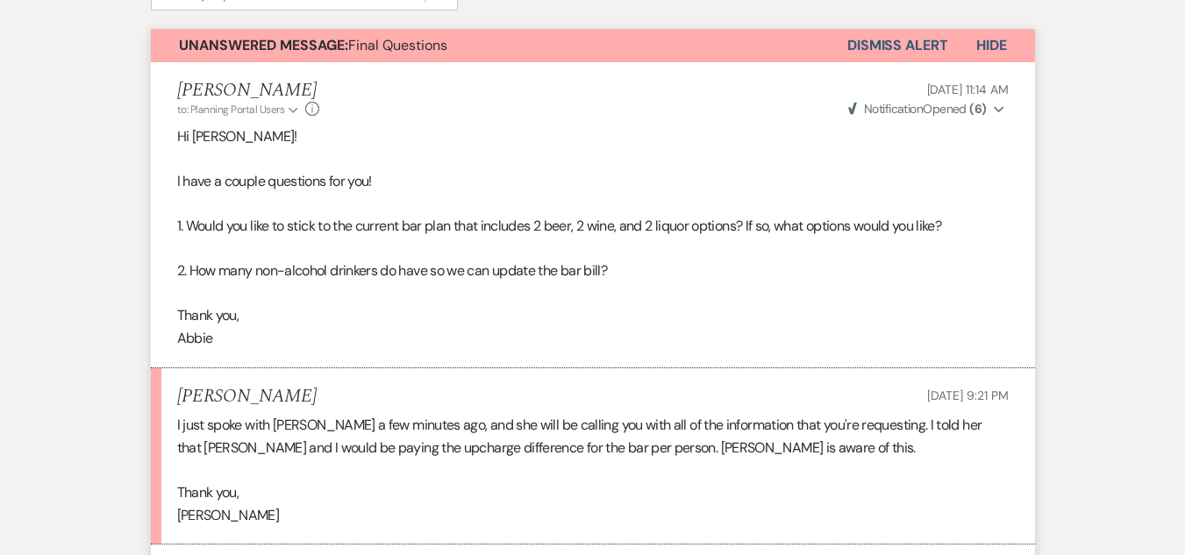
scroll to position [702, 0]
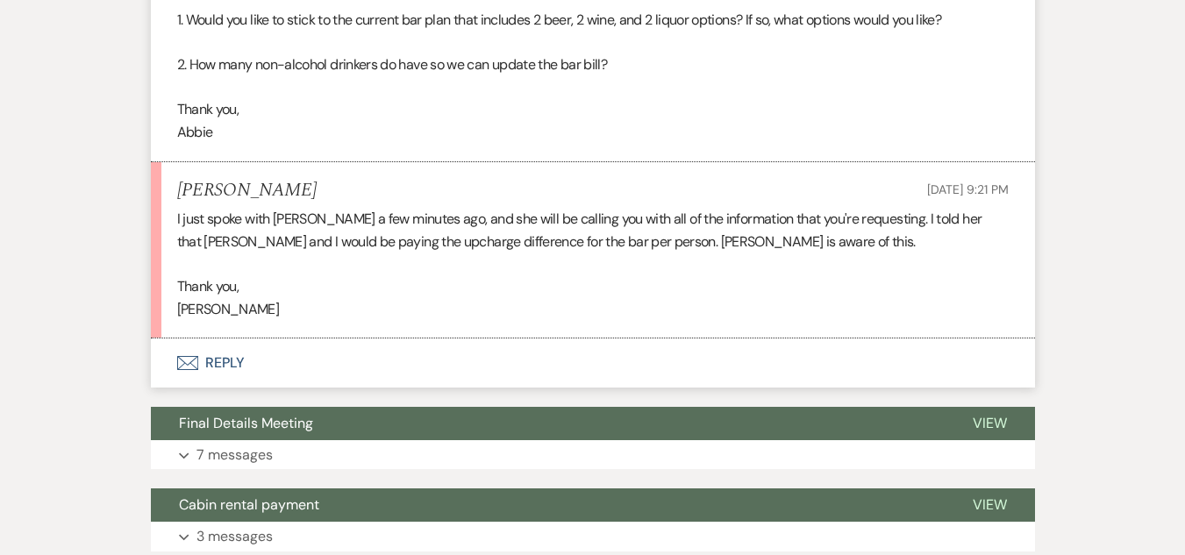
click at [229, 364] on button "Envelope Reply" at bounding box center [593, 363] width 884 height 49
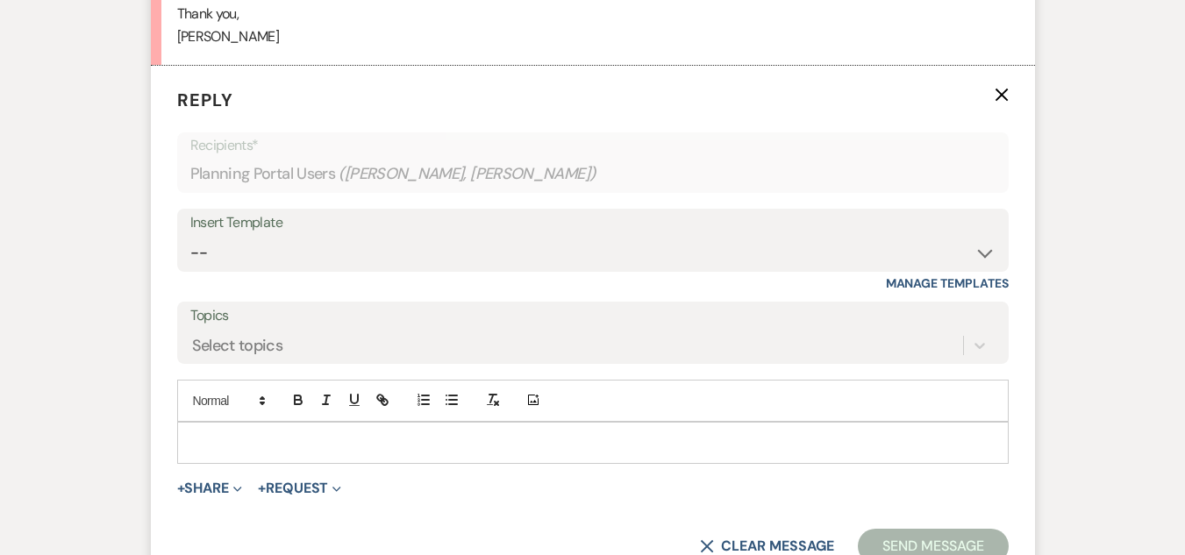
scroll to position [1023, 0]
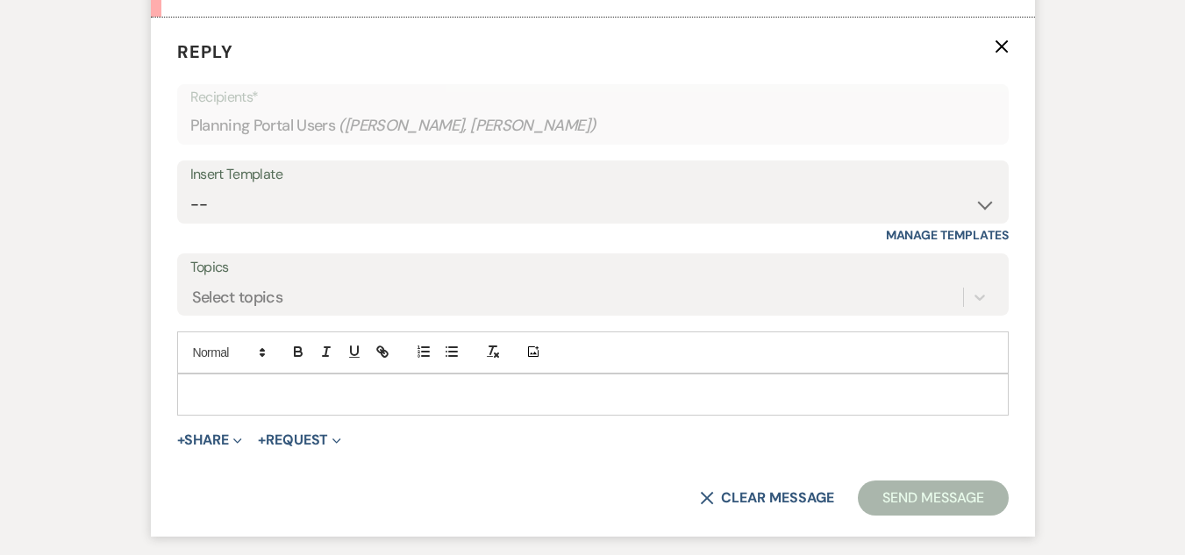
click at [378, 385] on p at bounding box center [592, 394] width 803 height 19
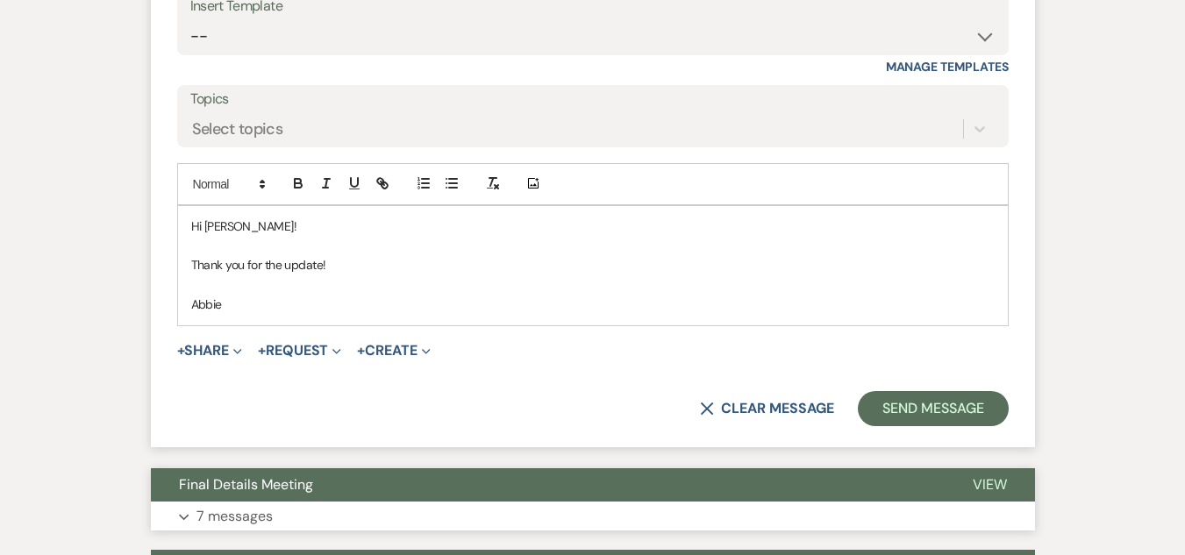
scroll to position [1198, 0]
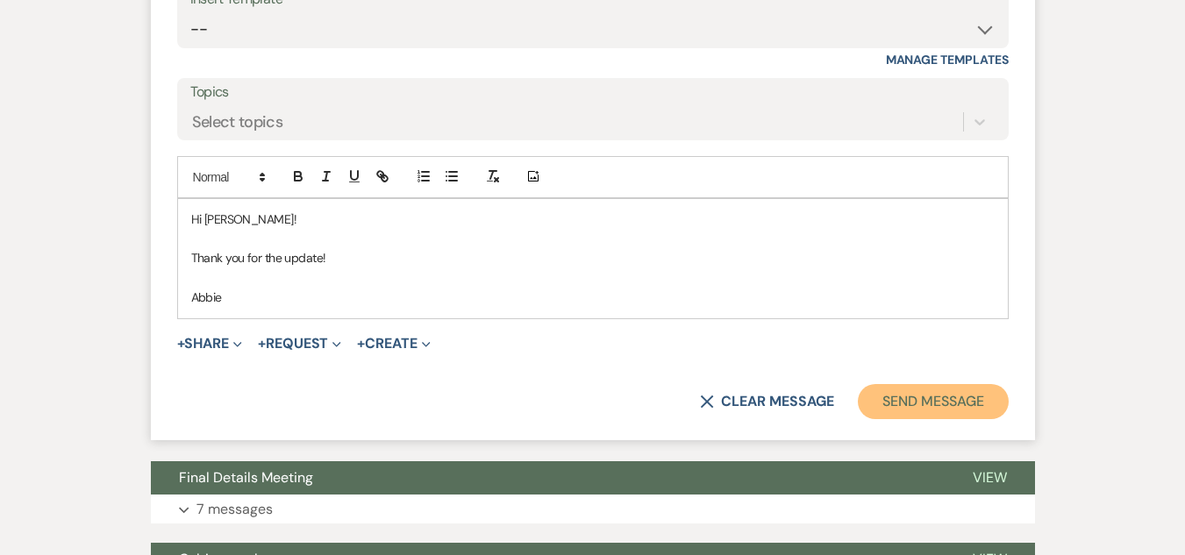
click at [903, 410] on button "Send Message" at bounding box center [933, 401] width 150 height 35
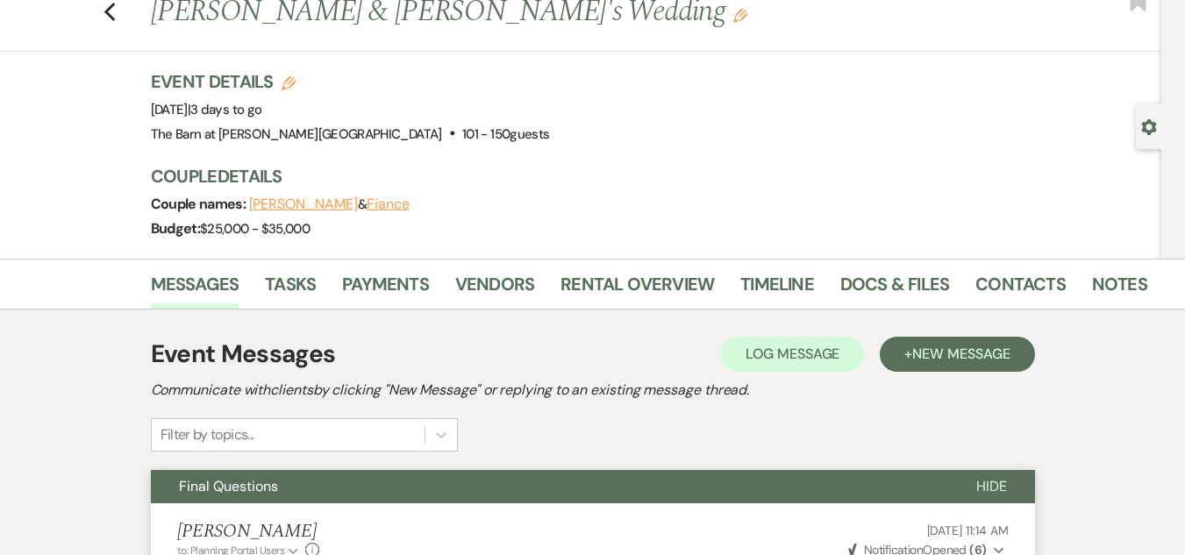
scroll to position [0, 0]
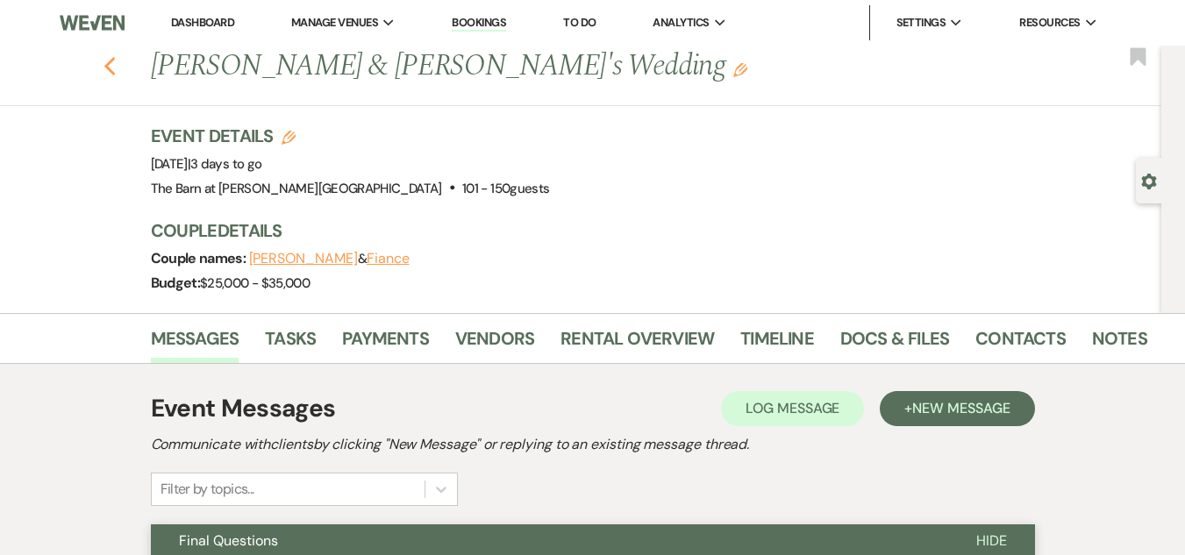
click at [112, 61] on icon "Previous" at bounding box center [110, 66] width 13 height 21
